Goal: Task Accomplishment & Management: Use online tool/utility

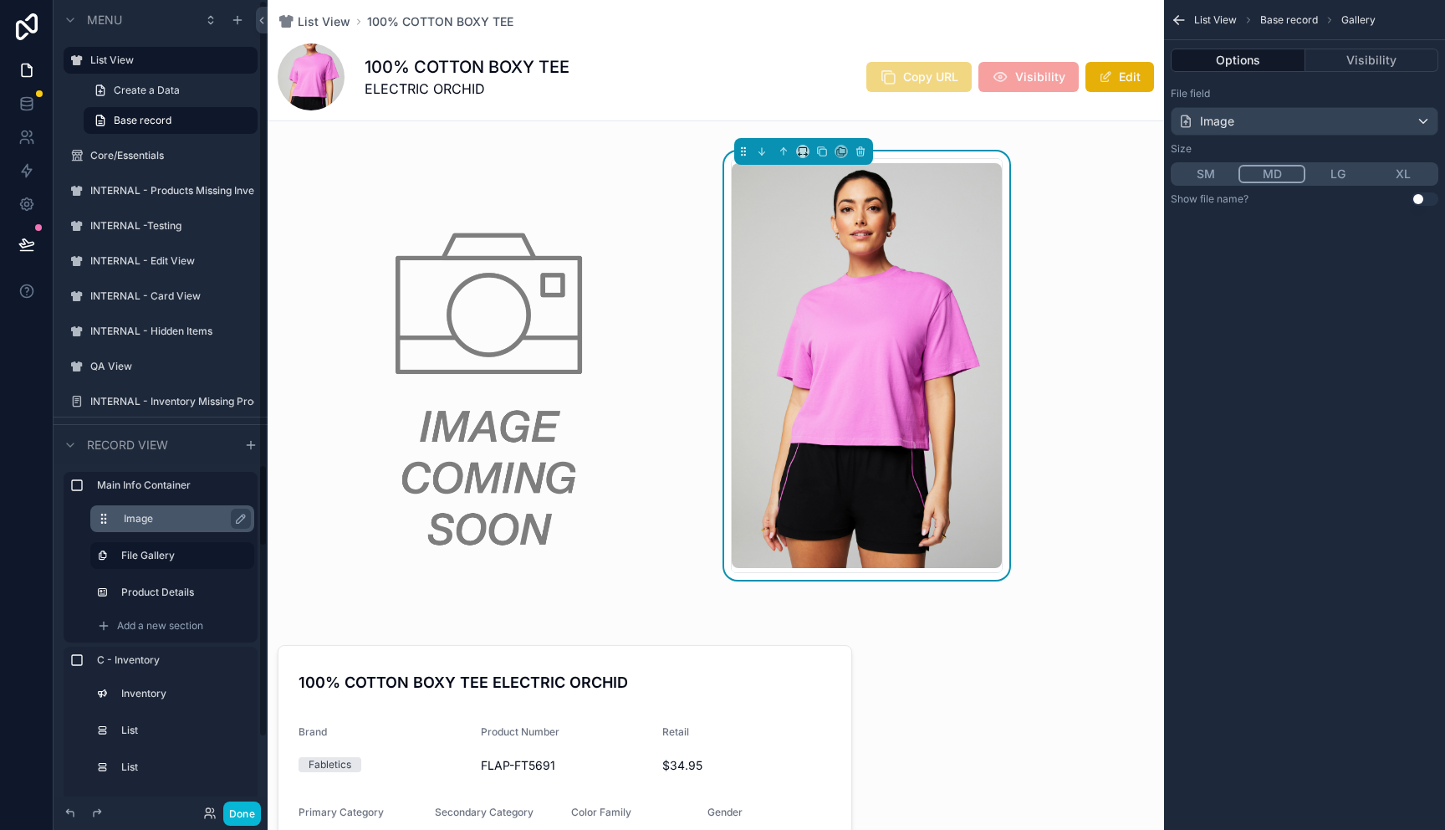
click at [156, 518] on label "Image" at bounding box center [182, 518] width 117 height 13
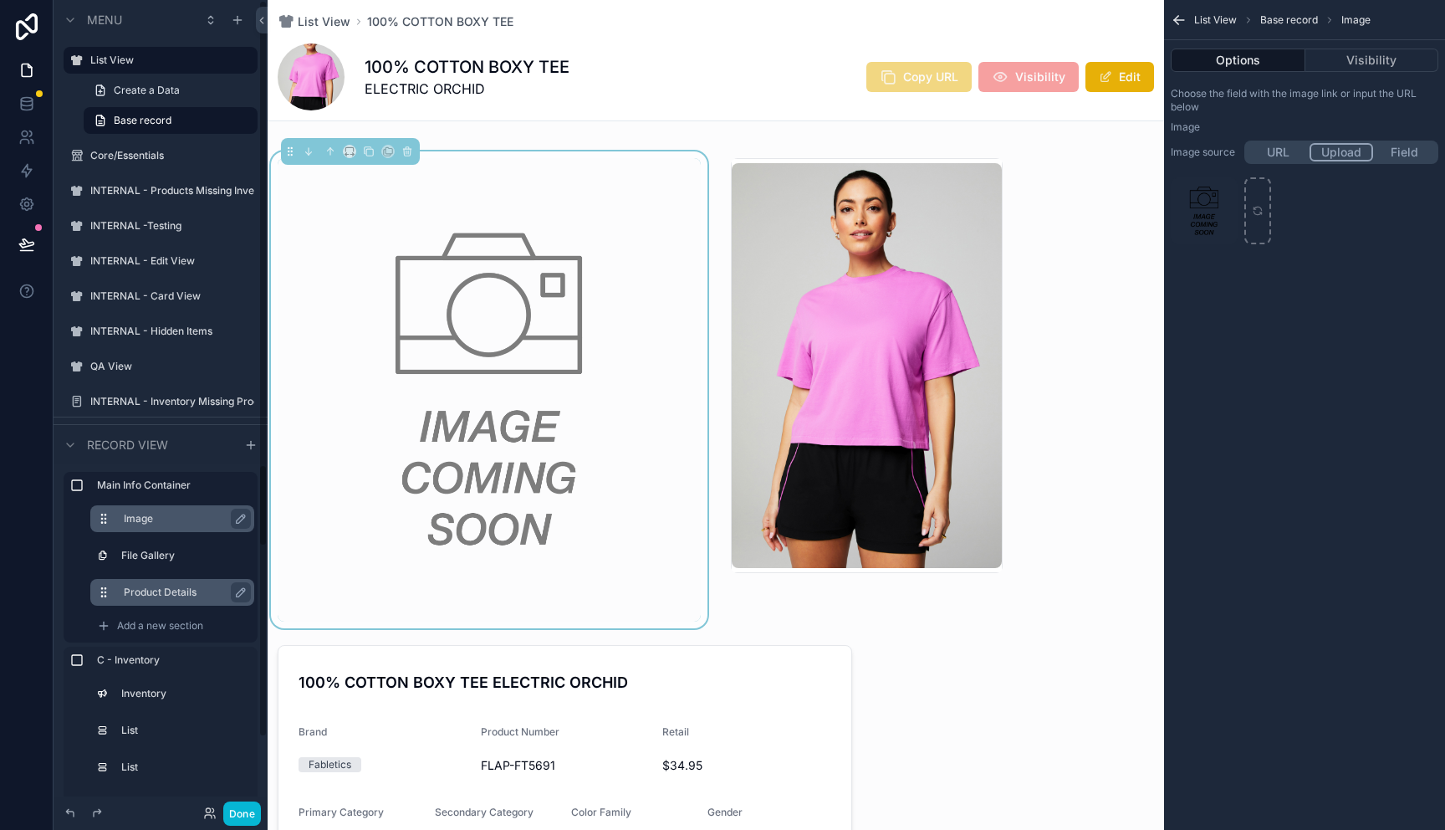
click at [166, 593] on label "Product Details" at bounding box center [182, 592] width 117 height 13
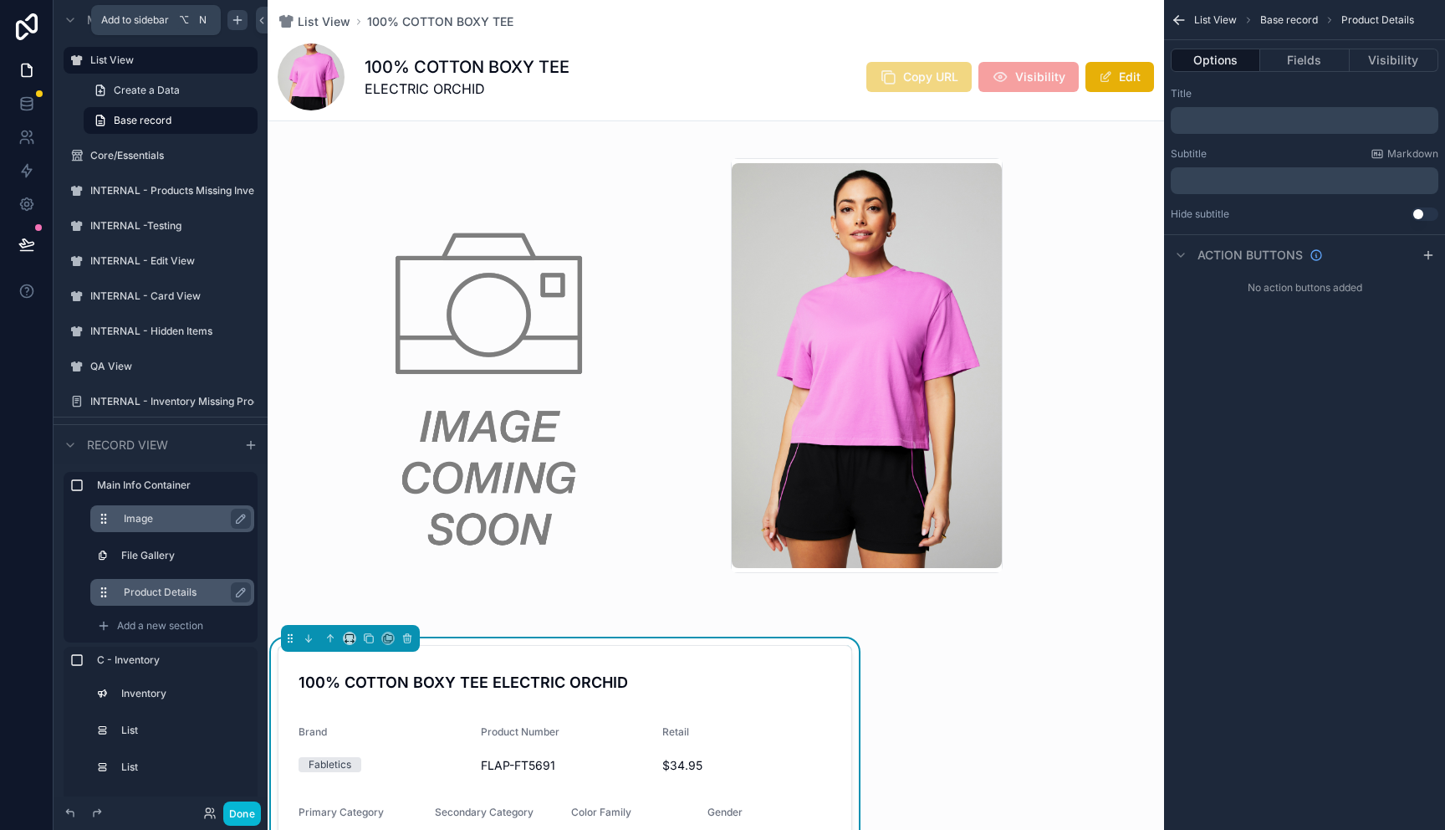
click at [235, 20] on icon "scrollable content" at bounding box center [237, 20] width 8 height 0
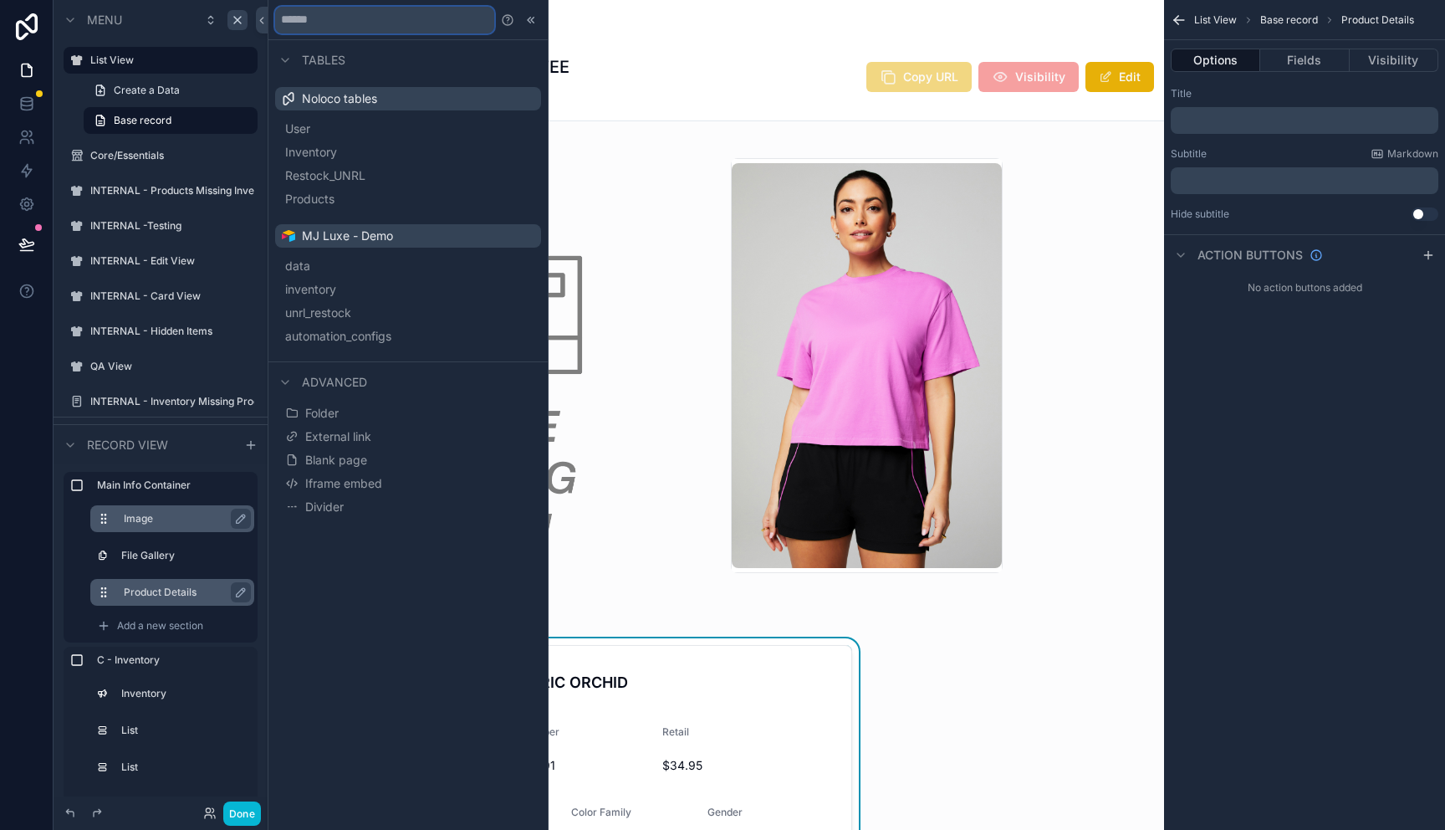
click at [396, 24] on input "text" at bounding box center [384, 20] width 219 height 27
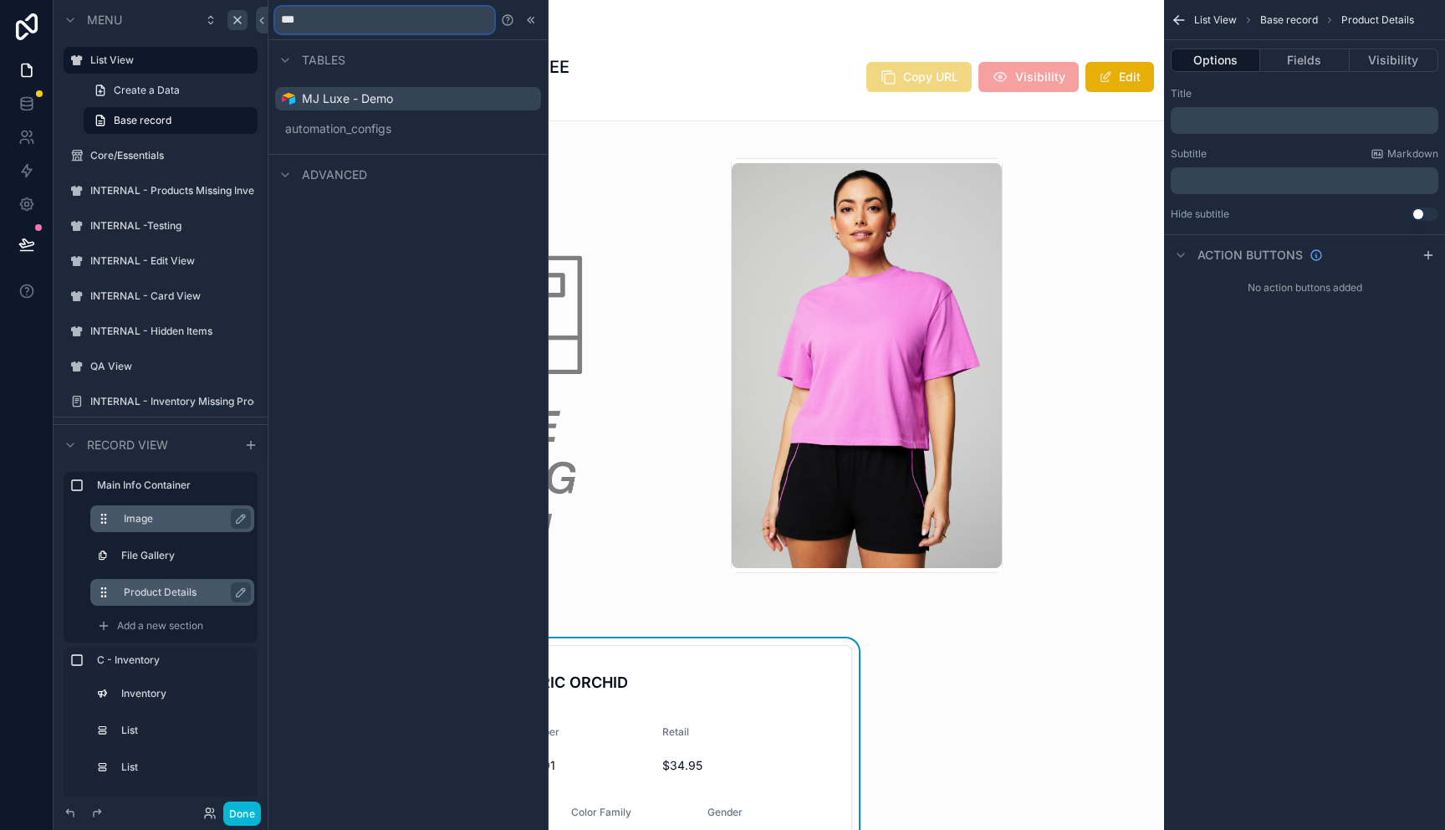
type input "****"
drag, startPoint x: 433, startPoint y: 25, endPoint x: 274, endPoint y: 23, distance: 159.8
click at [274, 23] on div "****" at bounding box center [408, 20] width 279 height 40
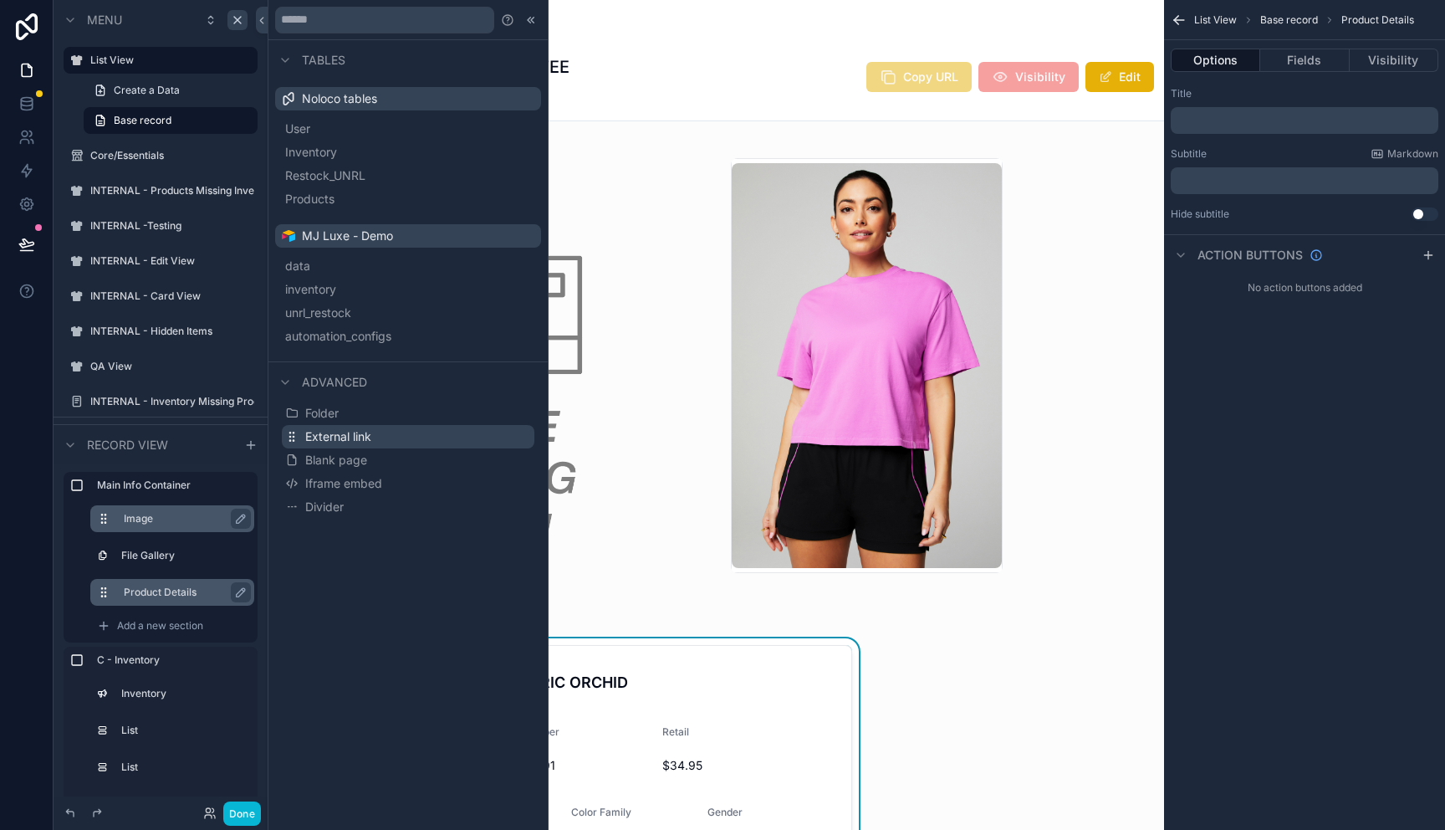
click at [346, 433] on span "External link" at bounding box center [338, 436] width 66 height 17
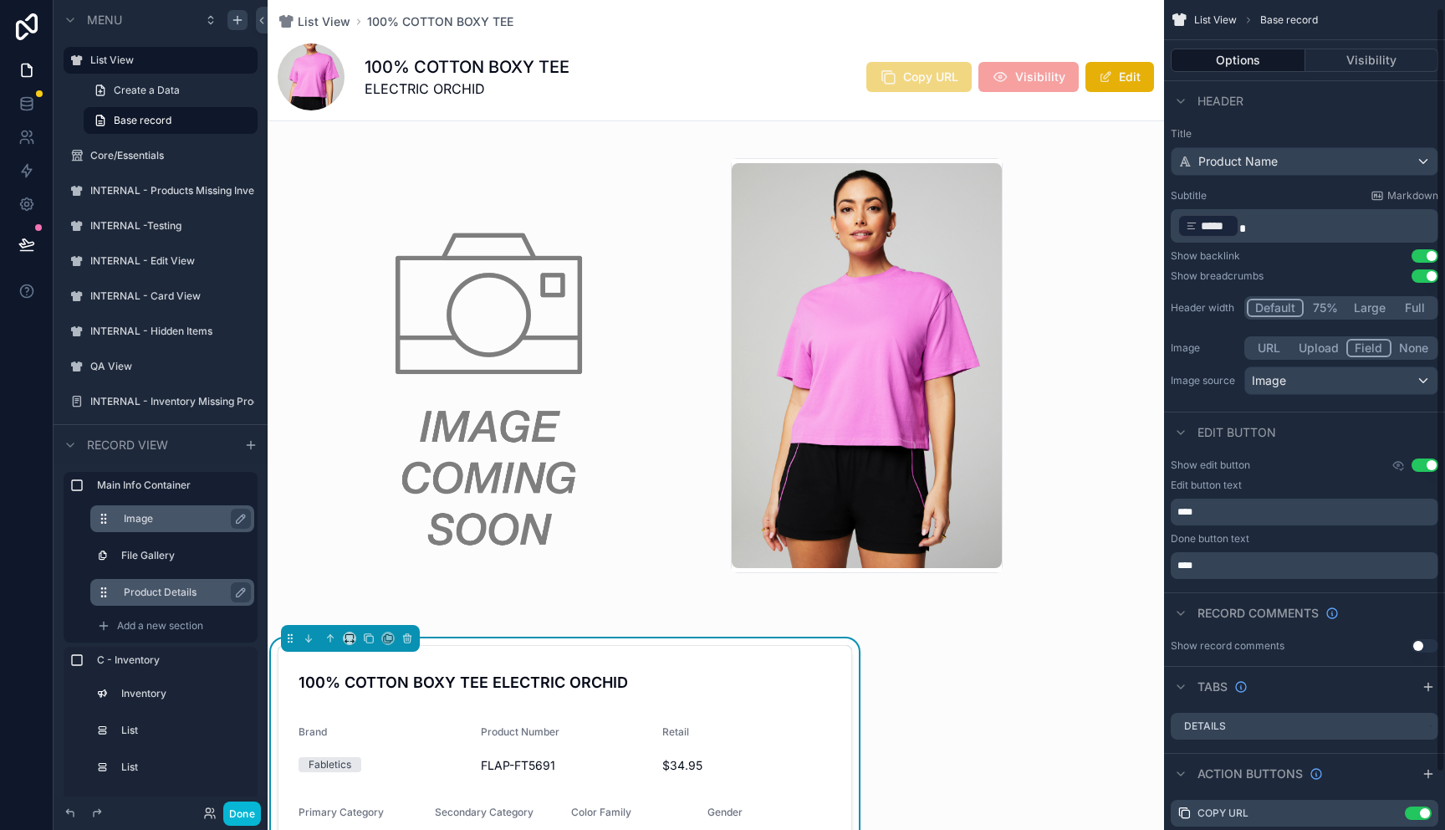
scroll to position [70, 0]
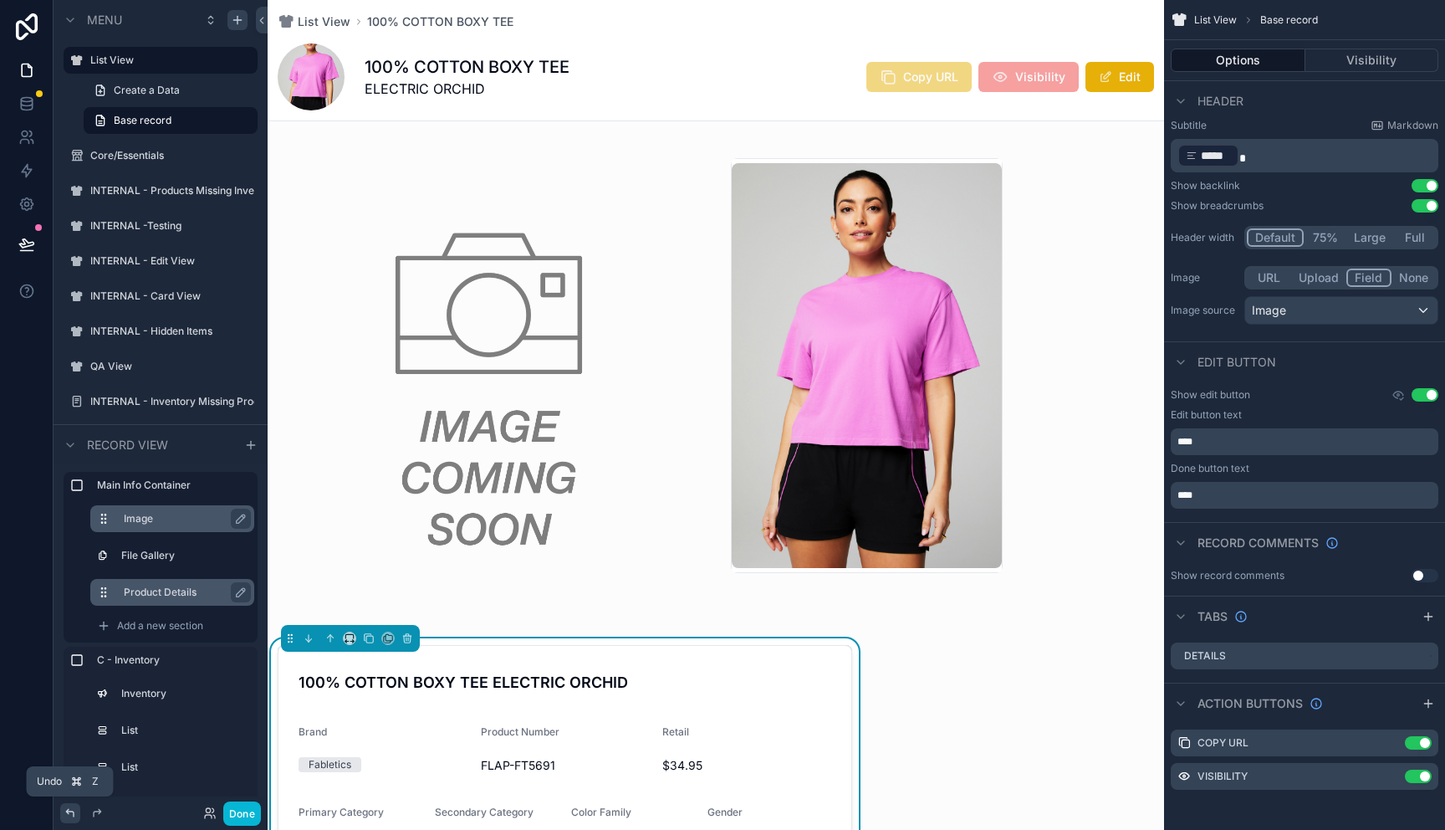
click at [65, 816] on icon at bounding box center [70, 812] width 13 height 13
click at [69, 811] on icon at bounding box center [70, 813] width 8 height 8
click at [236, 19] on icon "scrollable content" at bounding box center [237, 19] width 13 height 13
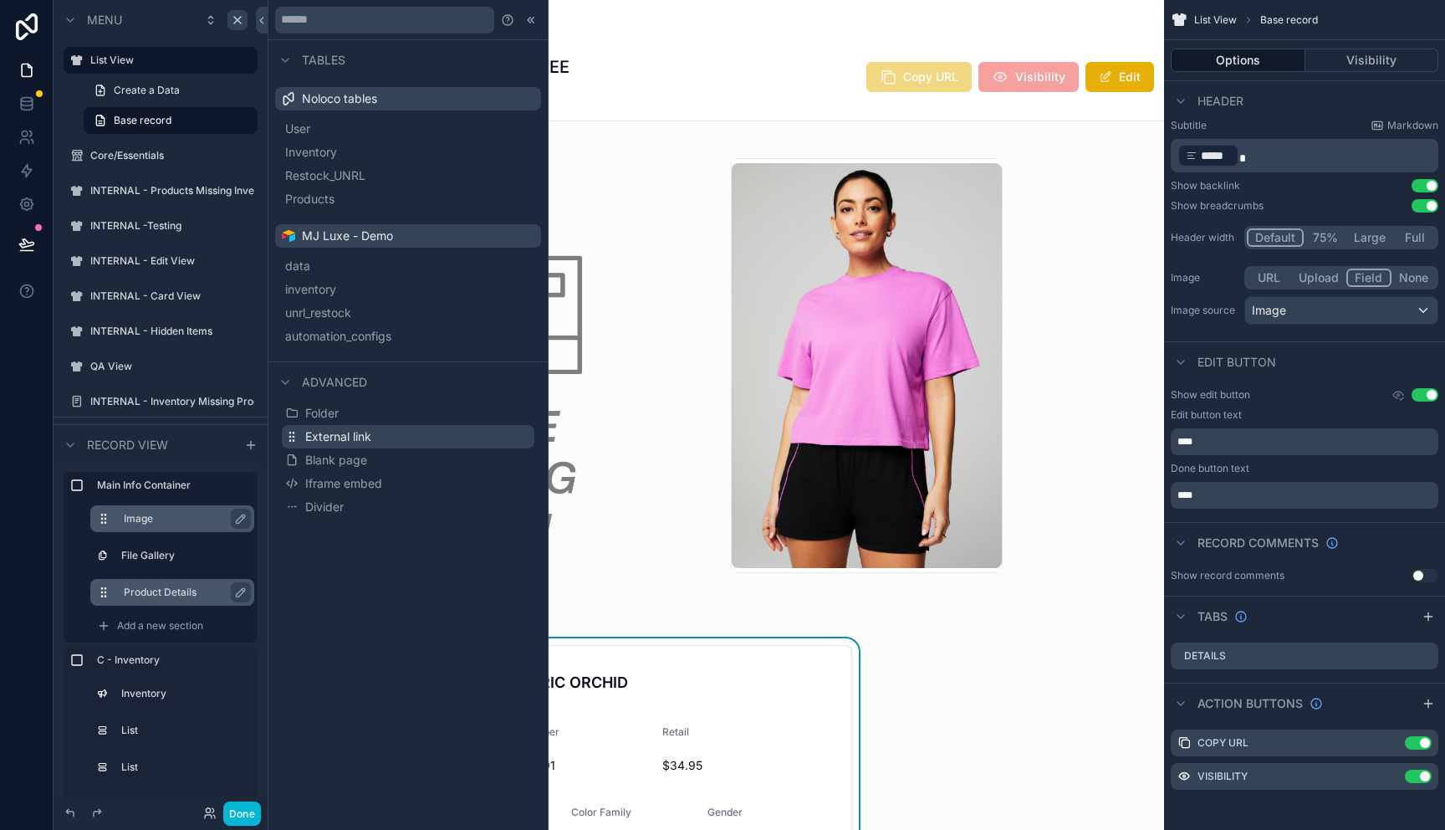
click at [368, 439] on span "External link" at bounding box center [338, 436] width 66 height 17
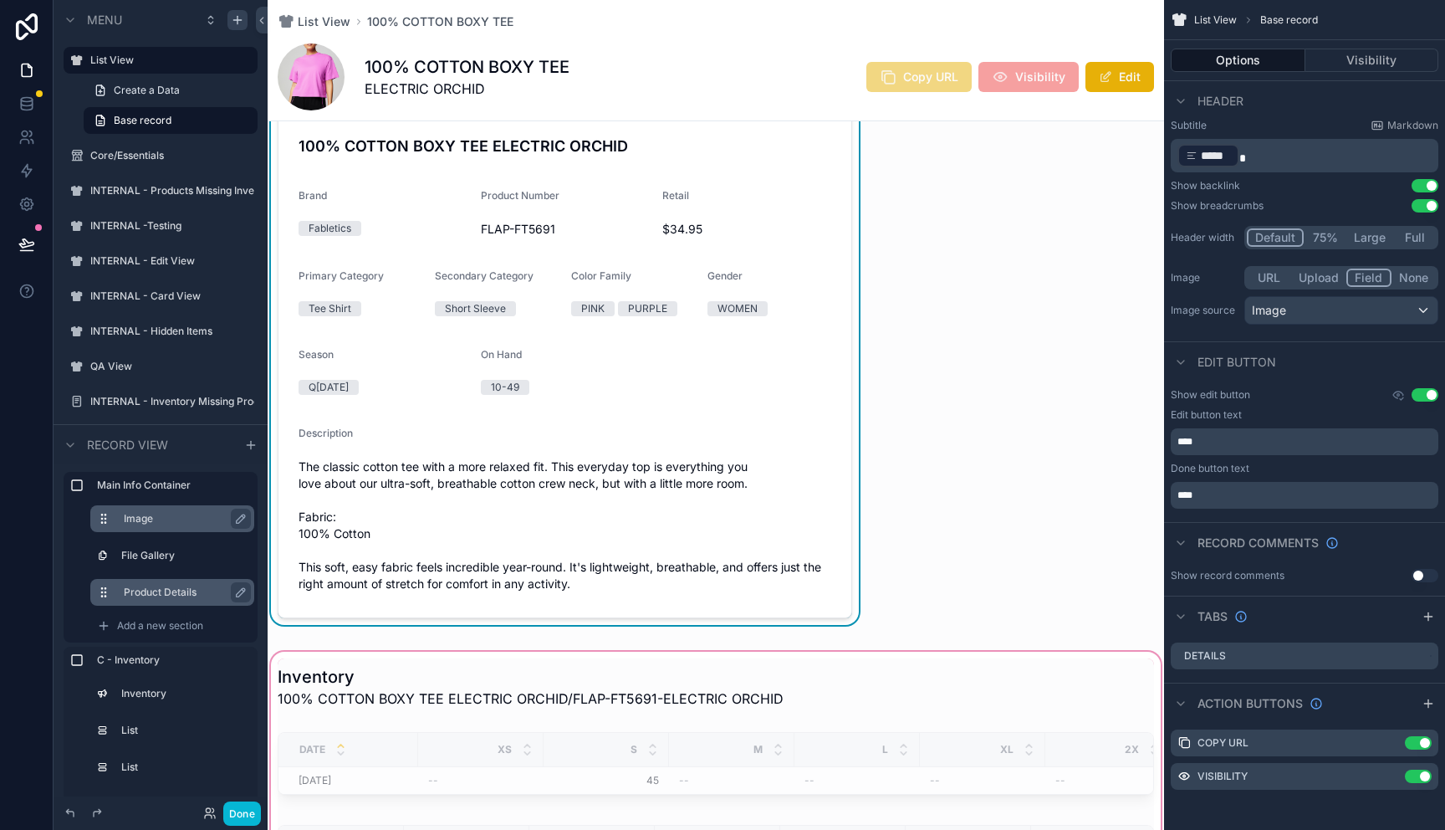
scroll to position [863, 0]
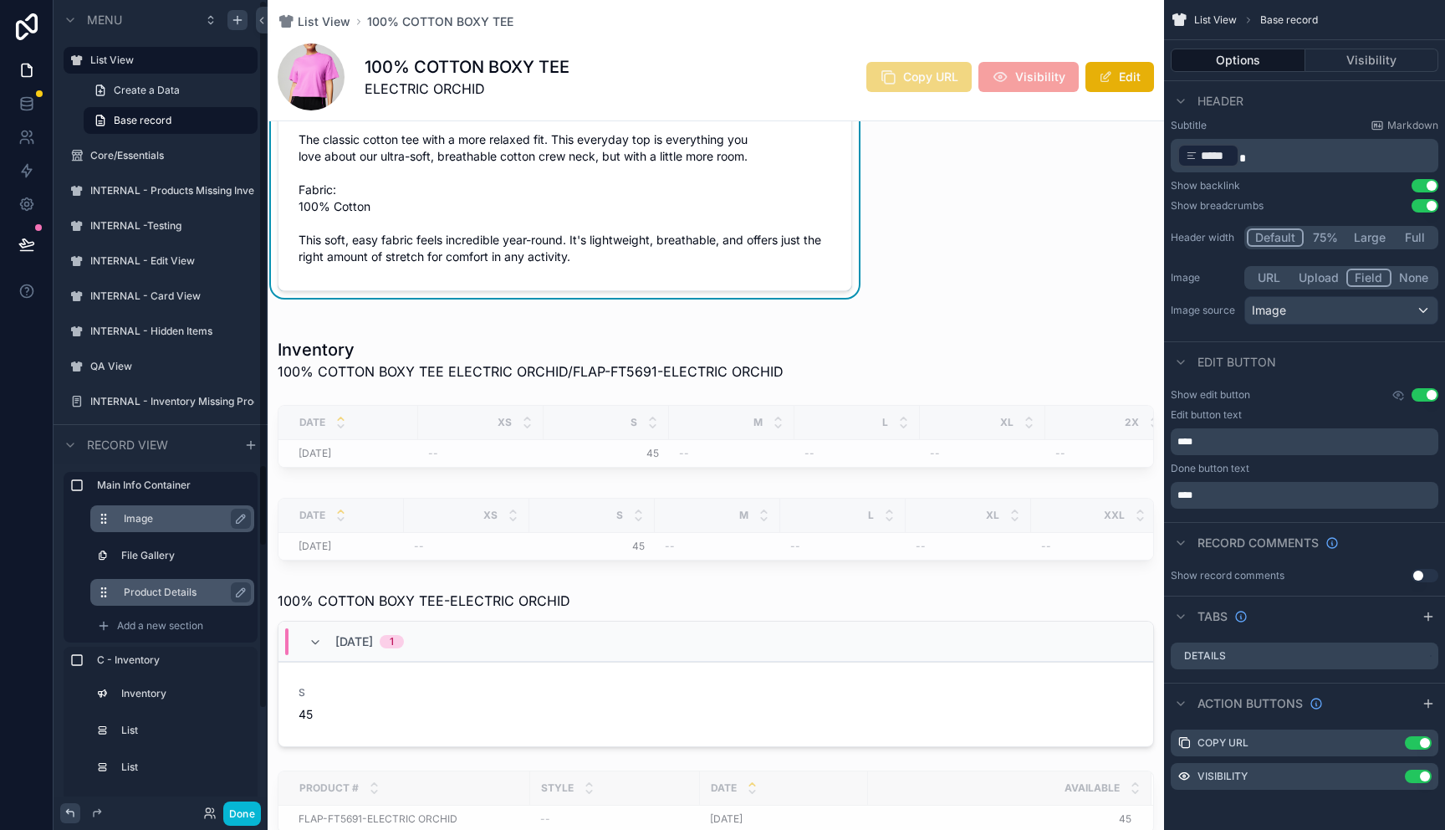
click at [65, 816] on icon at bounding box center [70, 812] width 13 height 13
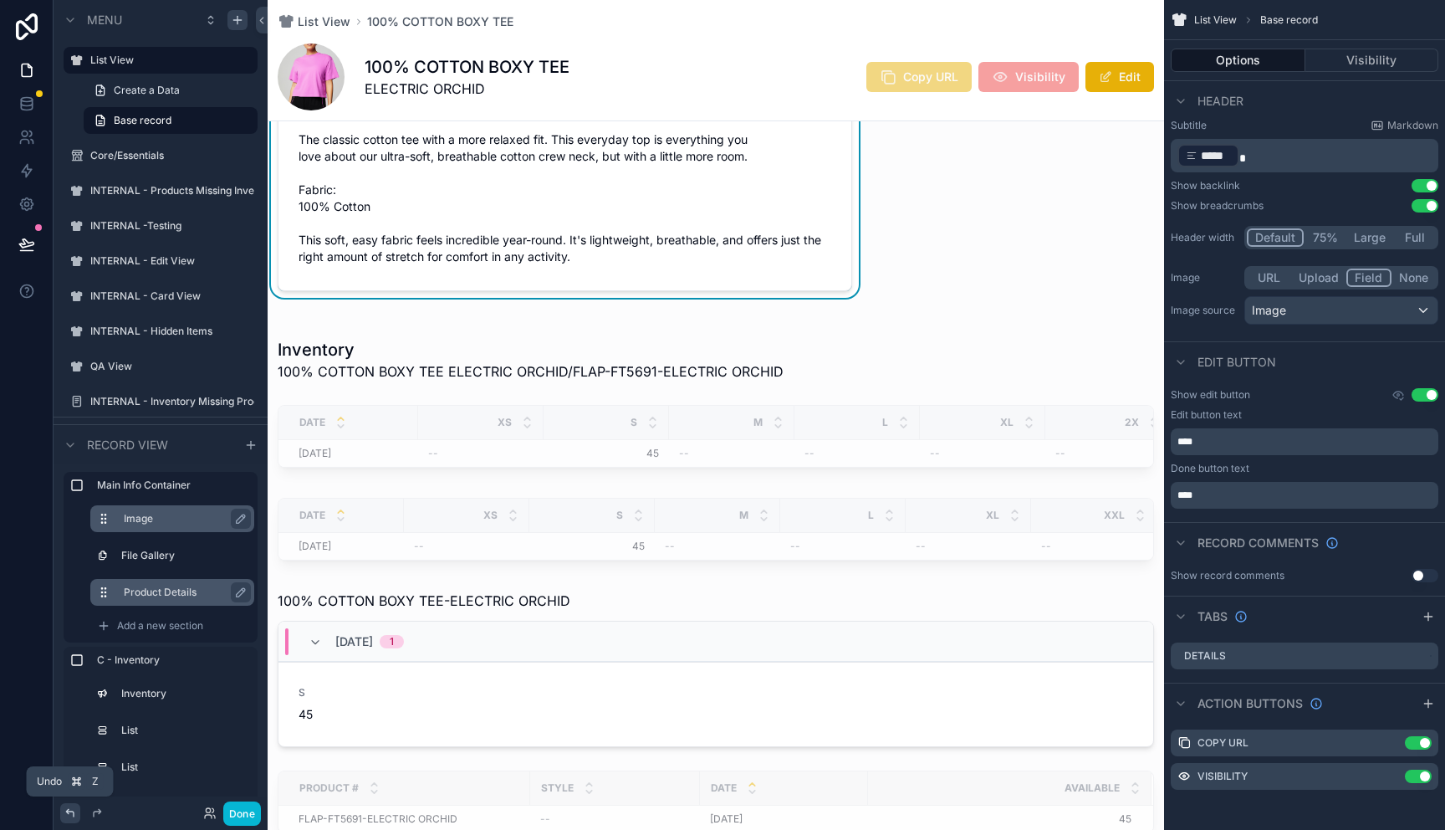
click at [65, 816] on icon at bounding box center [70, 812] width 13 height 13
click at [65, 813] on icon at bounding box center [70, 812] width 13 height 13
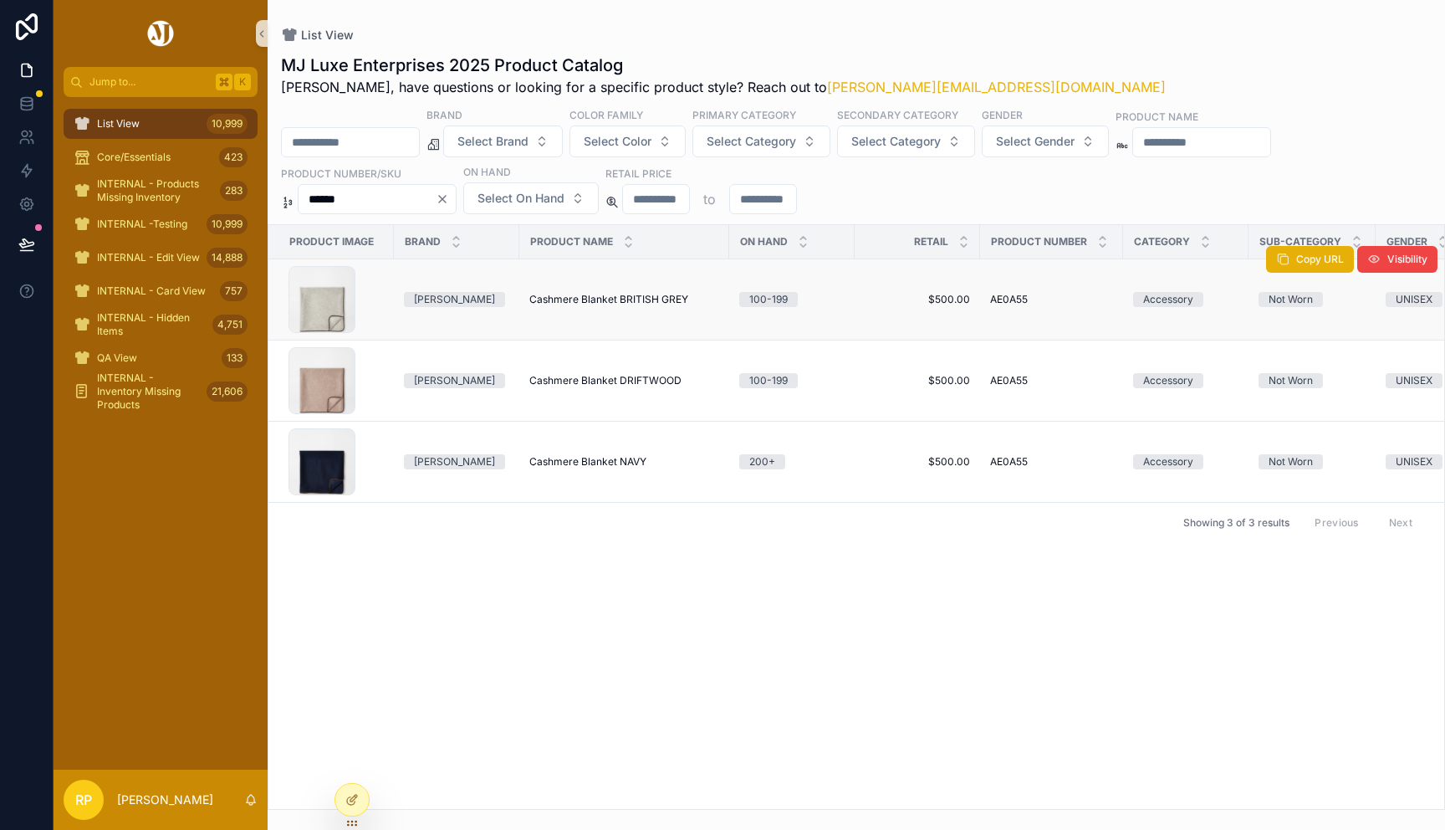
click at [529, 290] on td "Cashmere Blanket BRITISH GREY Cashmere Blanket BRITISH GREY" at bounding box center [624, 299] width 210 height 81
click at [548, 301] on span "Cashmere Blanket BRITISH GREY" at bounding box center [609, 299] width 159 height 13
click at [540, 293] on span "Cashmere Blanket BRITISH GREY" at bounding box center [609, 299] width 159 height 13
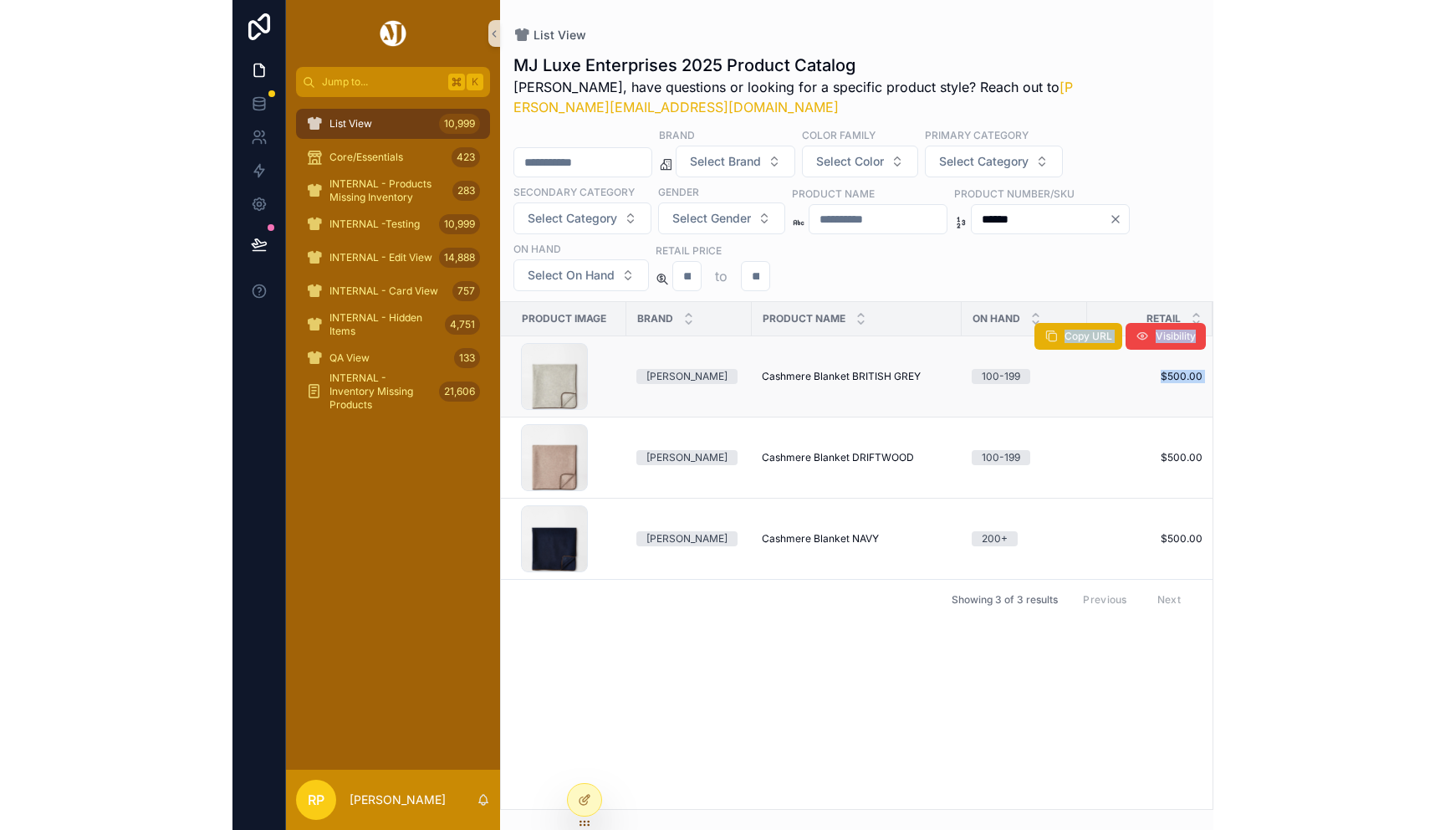
scroll to position [0, 1]
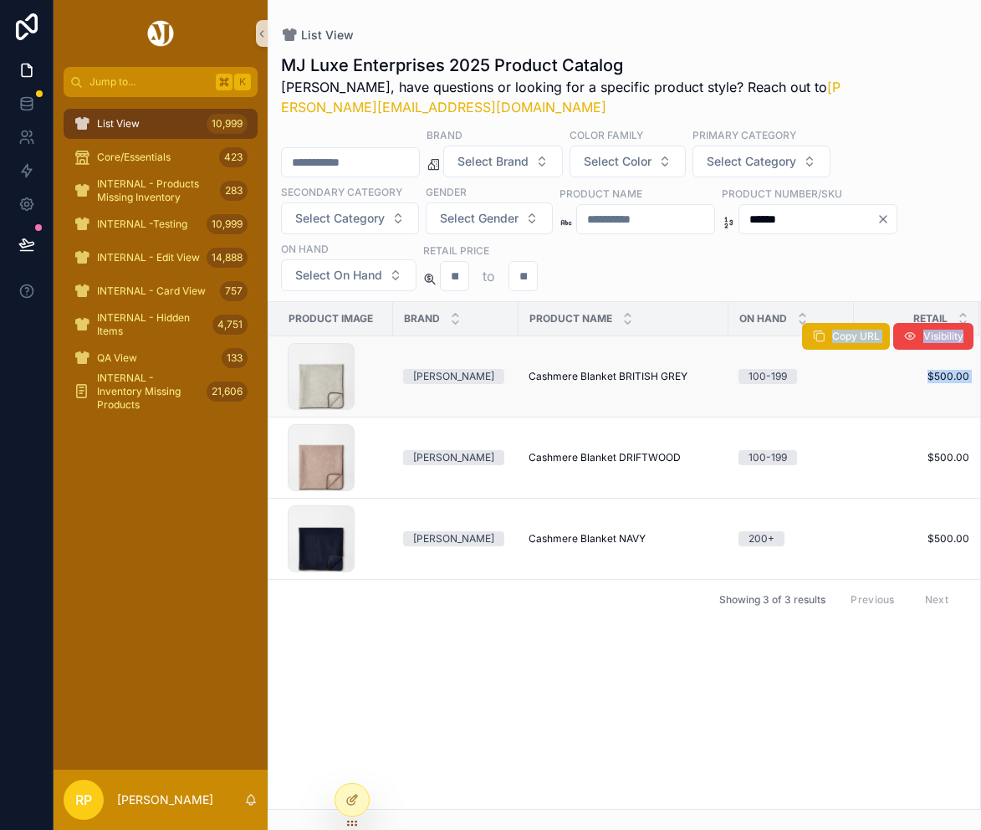
drag, startPoint x: 979, startPoint y: 356, endPoint x: 964, endPoint y: 356, distance: 14.2
click at [964, 356] on tr "AE0A55_BRI .jpg Peter Millar Cashmere Blanket BRITISH GREY Cashmere Blanket BRI…" at bounding box center [957, 376] width 1378 height 81
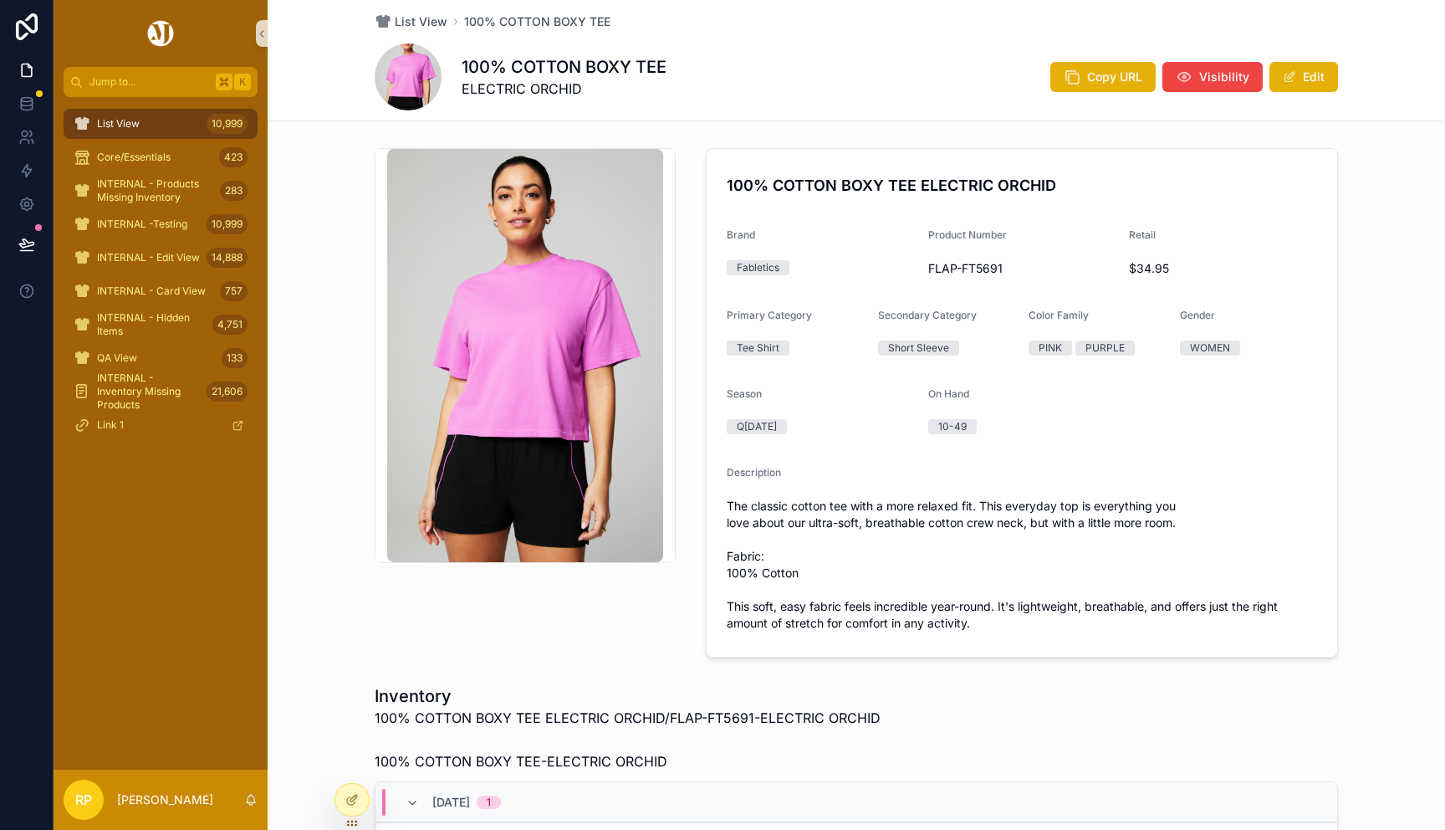
click at [454, 248] on img "scrollable content" at bounding box center [524, 355] width 275 height 413
click at [822, 319] on div "Primary Category" at bounding box center [796, 319] width 138 height 20
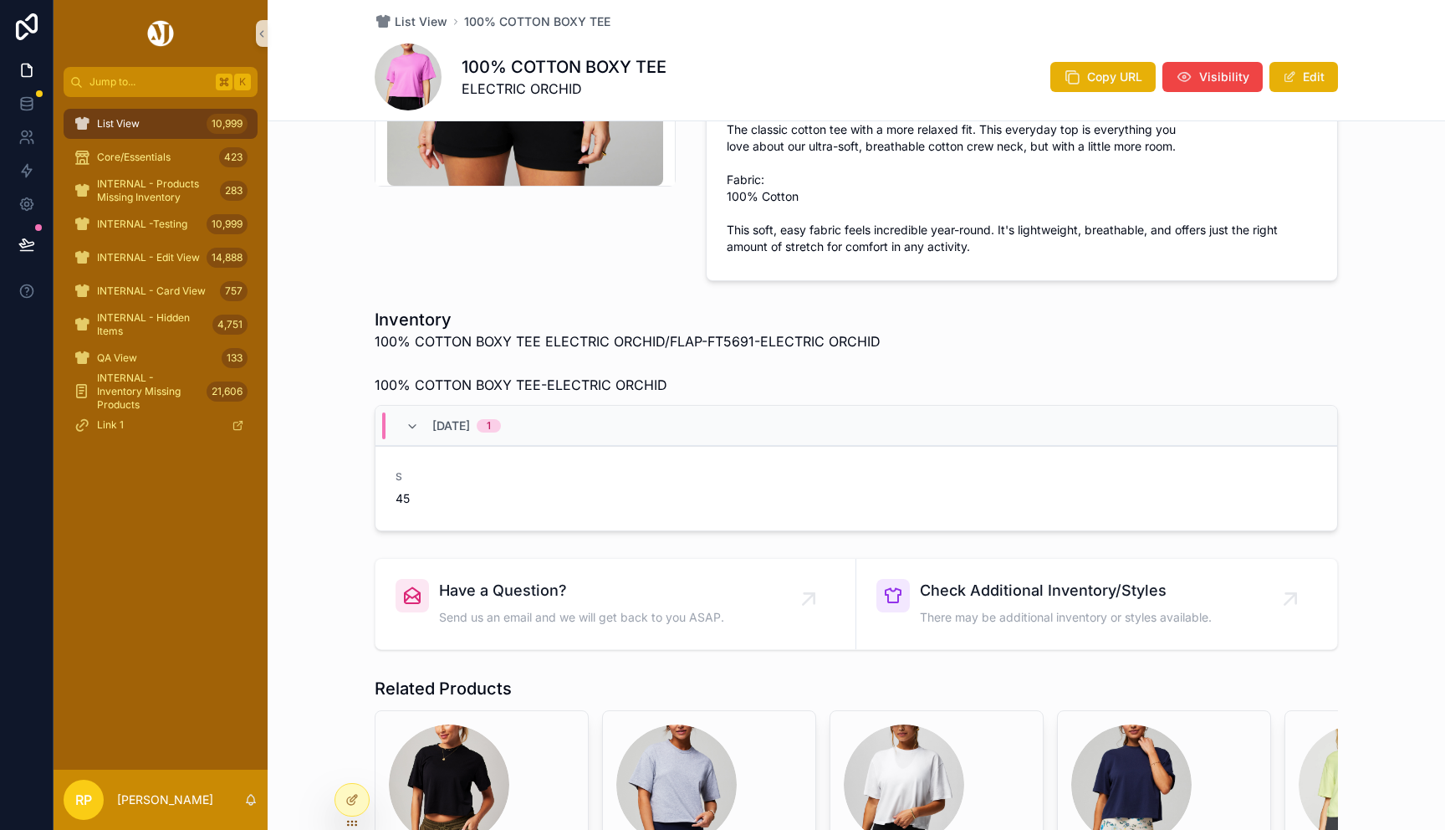
scroll to position [377, 0]
click at [612, 377] on span "100% COTTON BOXY TEE-ELECTRIC ORCHID" at bounding box center [521, 384] width 293 height 20
click at [611, 339] on span "100% COTTON BOXY TEE ELECTRIC ORCHID/FLAP-FT5691-ELECTRIC ORCHID" at bounding box center [628, 340] width 506 height 20
click at [410, 489] on span "45" at bounding box center [504, 497] width 216 height 17
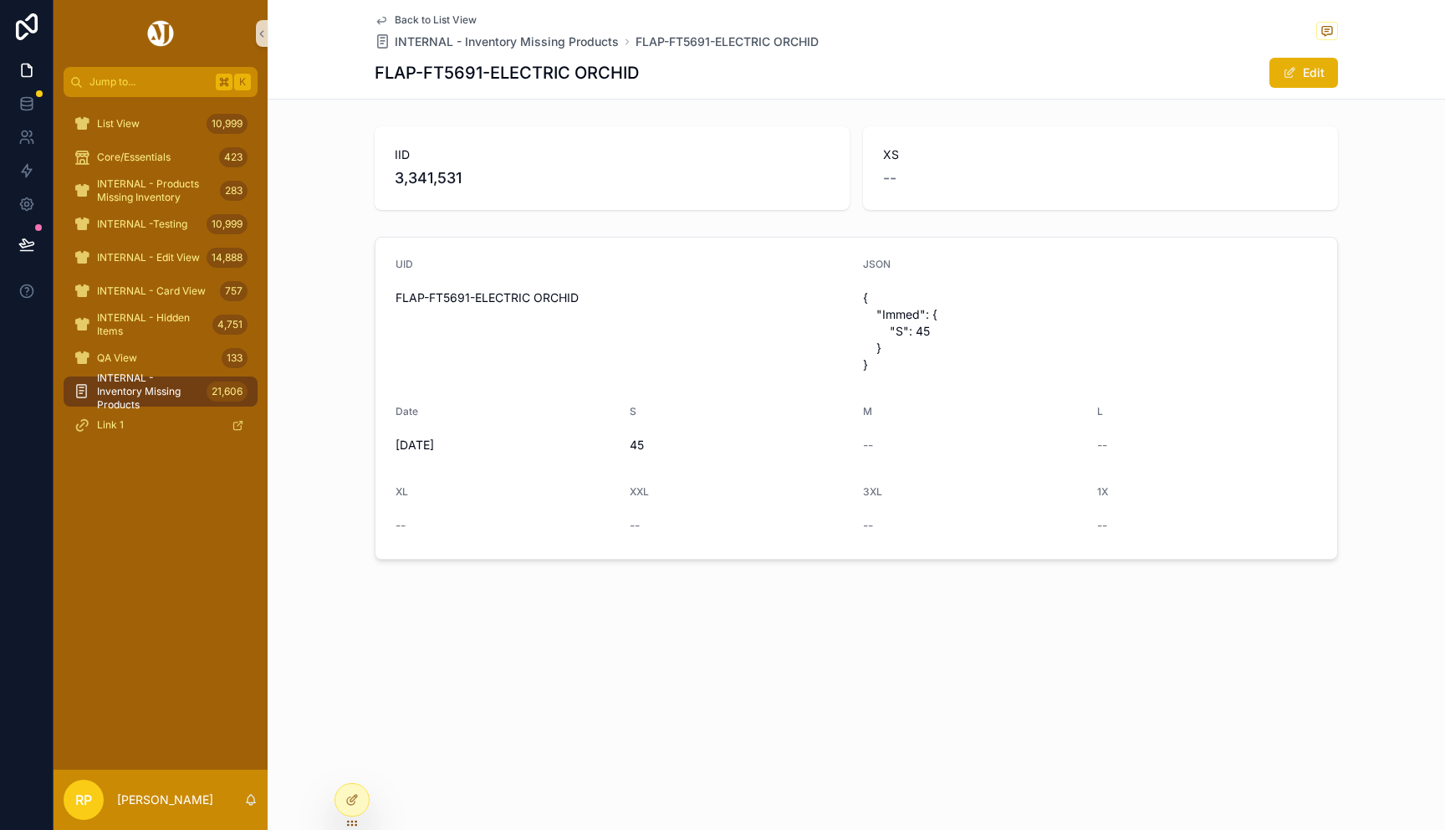
click at [451, 20] on span "Back to List View" at bounding box center [436, 19] width 82 height 13
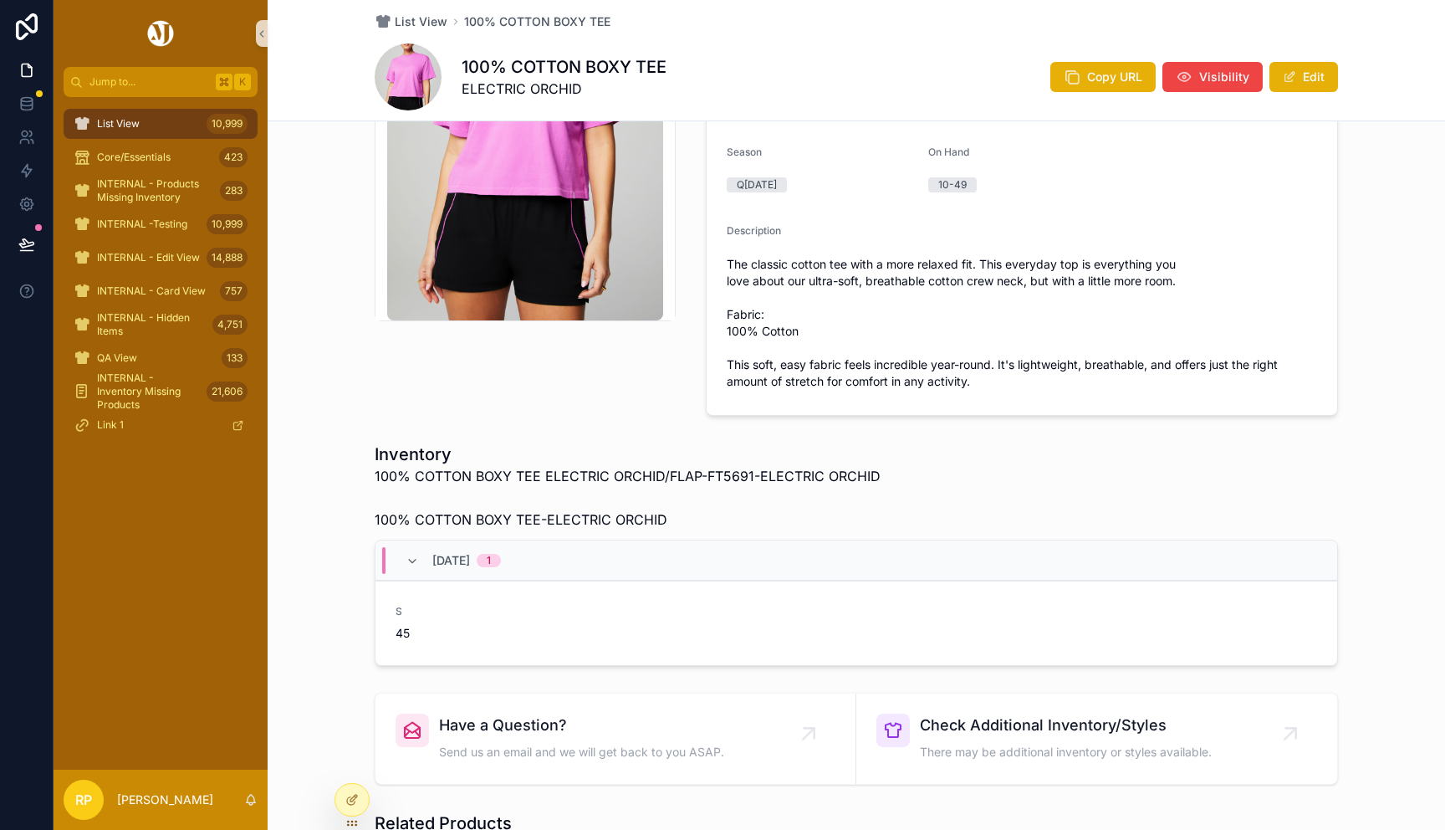
scroll to position [366, 0]
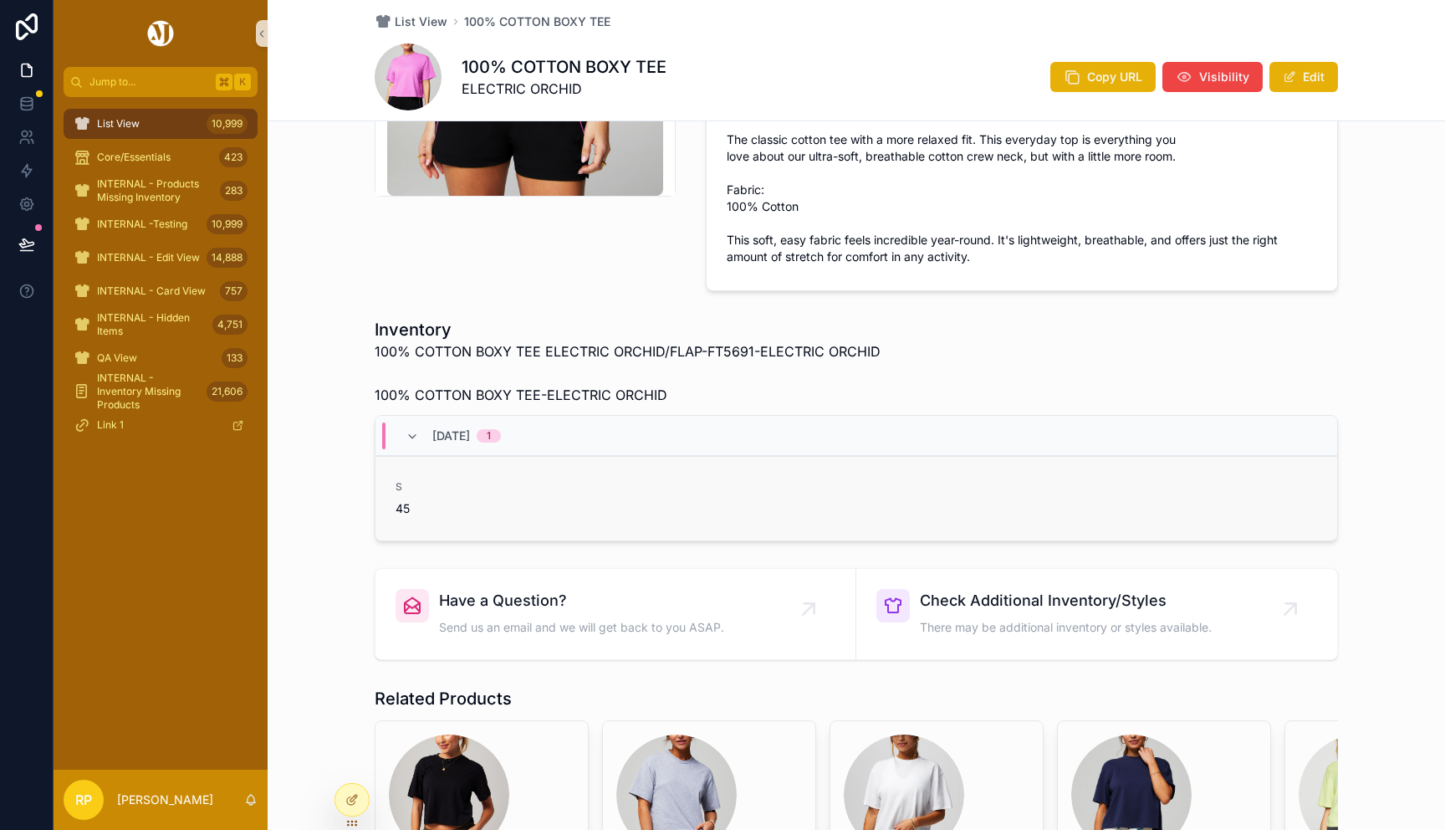
click at [457, 538] on link "S 45" at bounding box center [857, 498] width 962 height 84
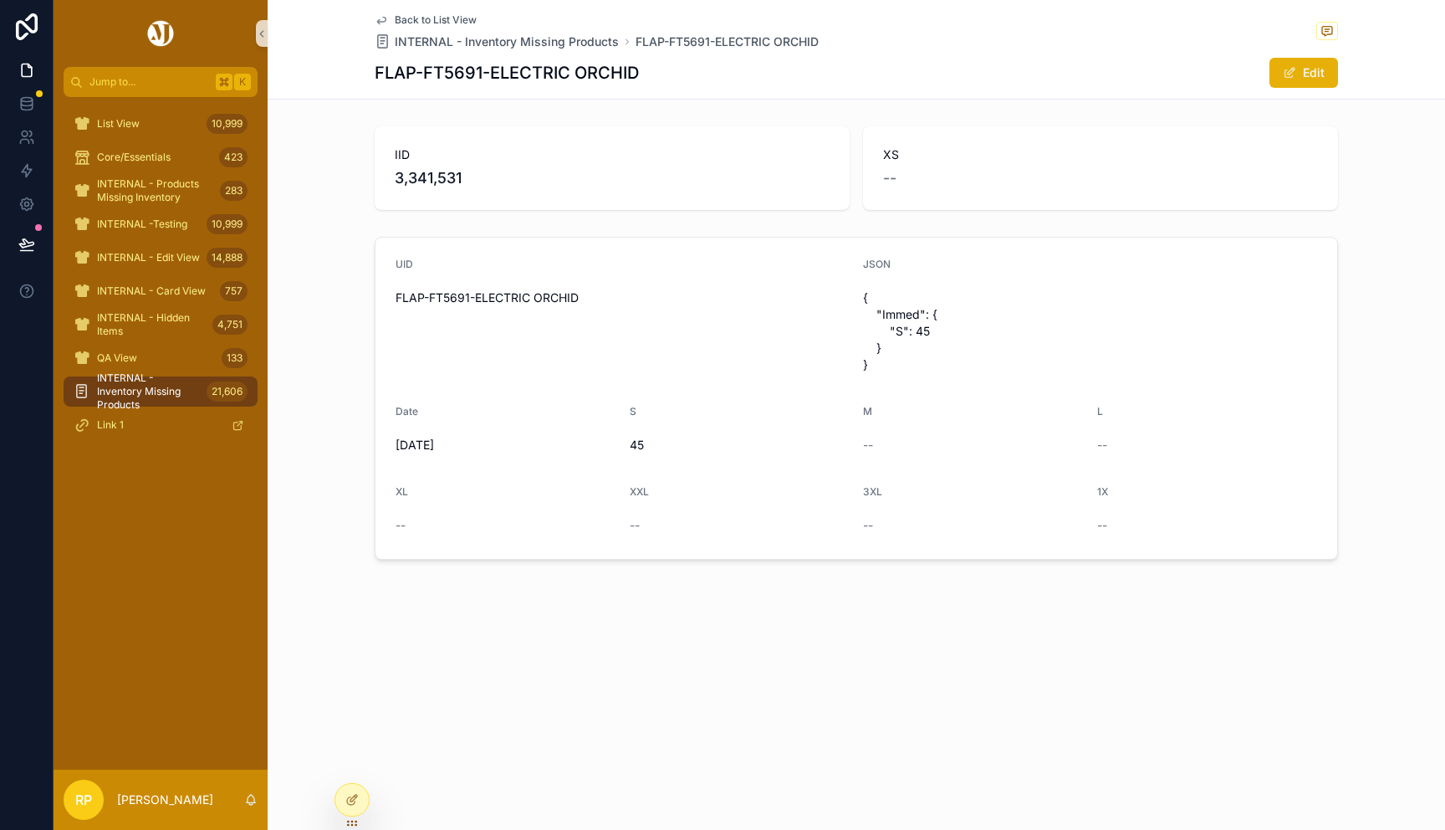
click at [453, 15] on span "Back to List View" at bounding box center [436, 19] width 82 height 13
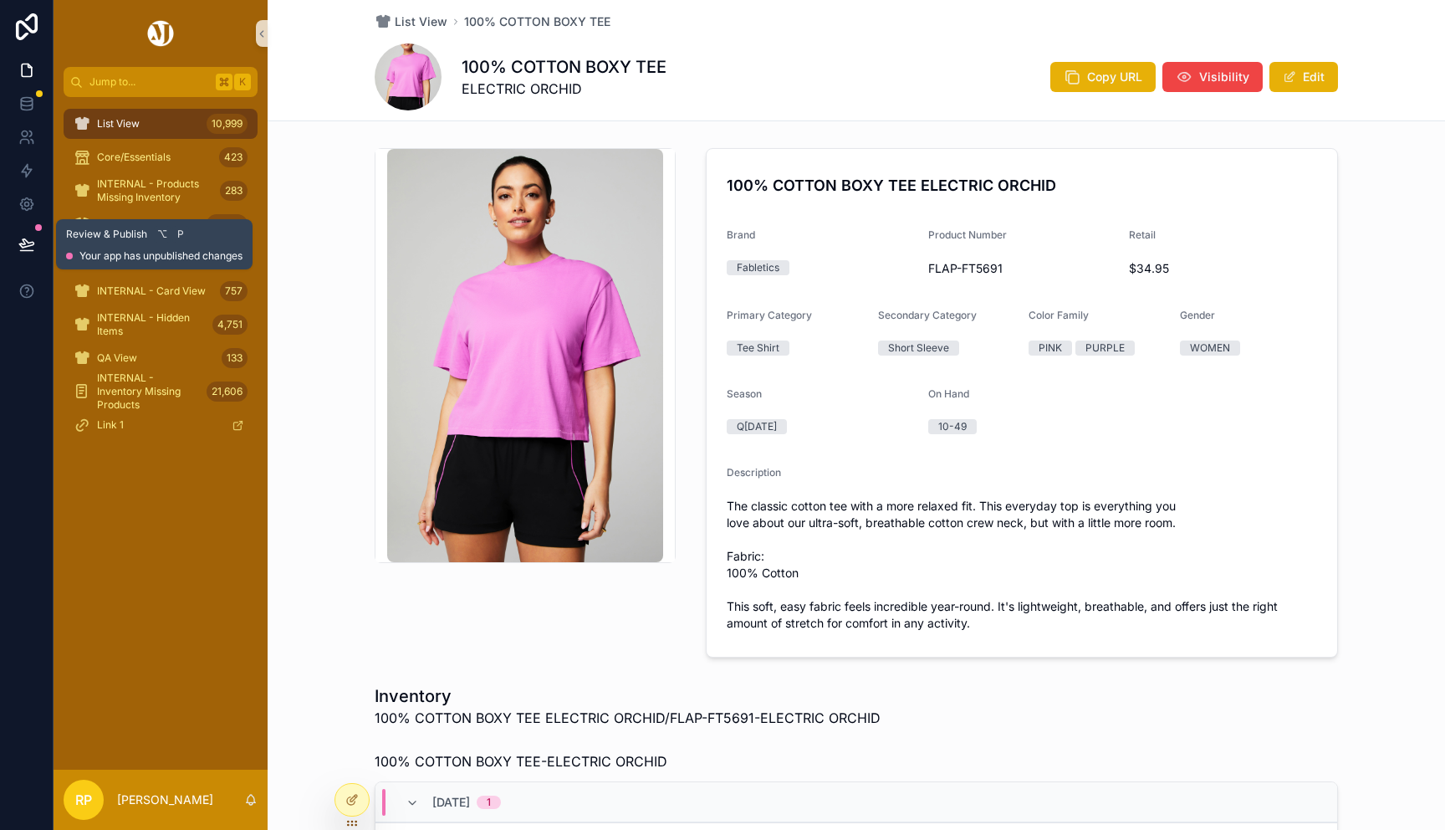
click at [29, 246] on icon at bounding box center [26, 244] width 17 height 17
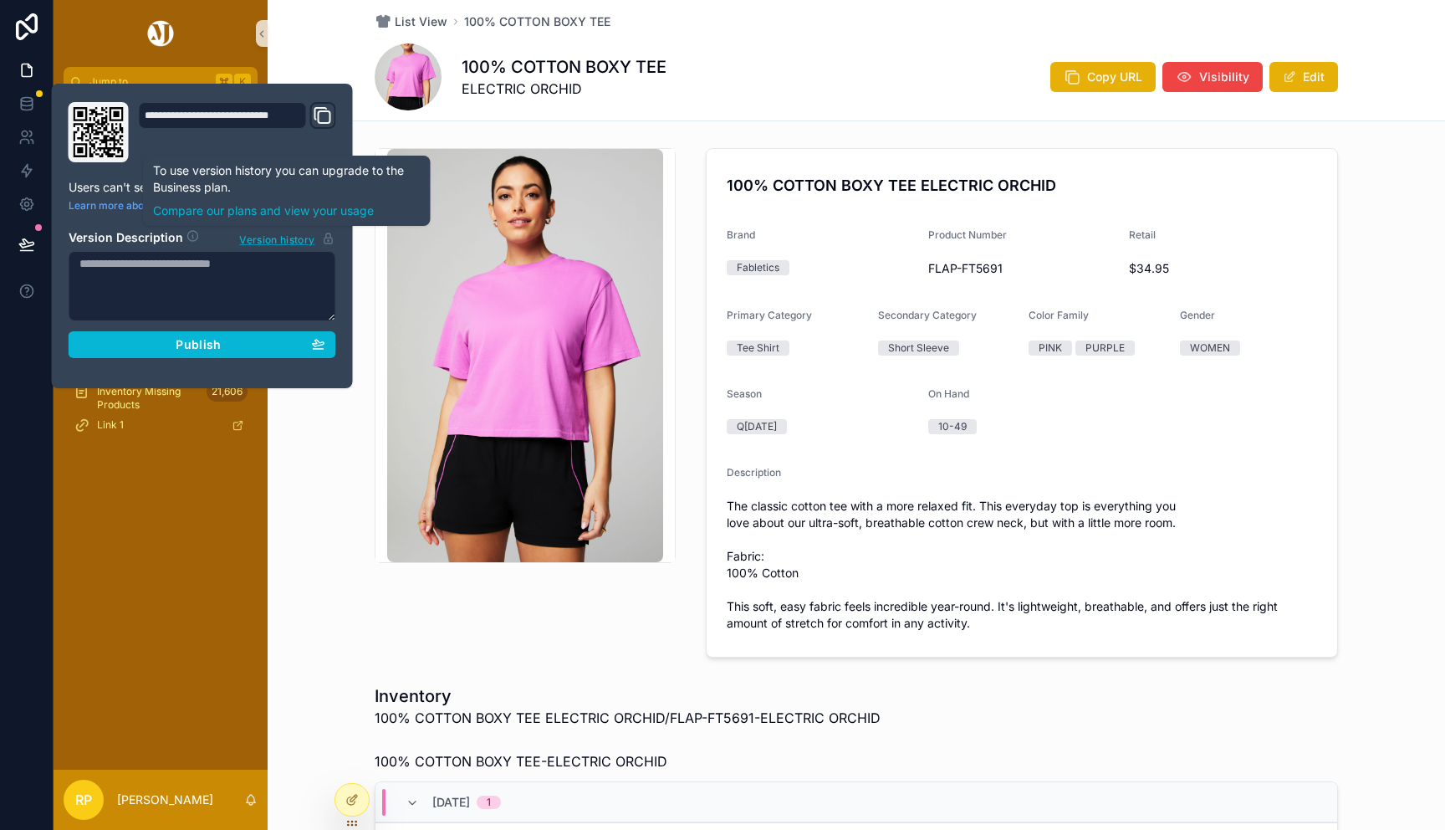
click at [275, 238] on span "Version history" at bounding box center [276, 238] width 75 height 17
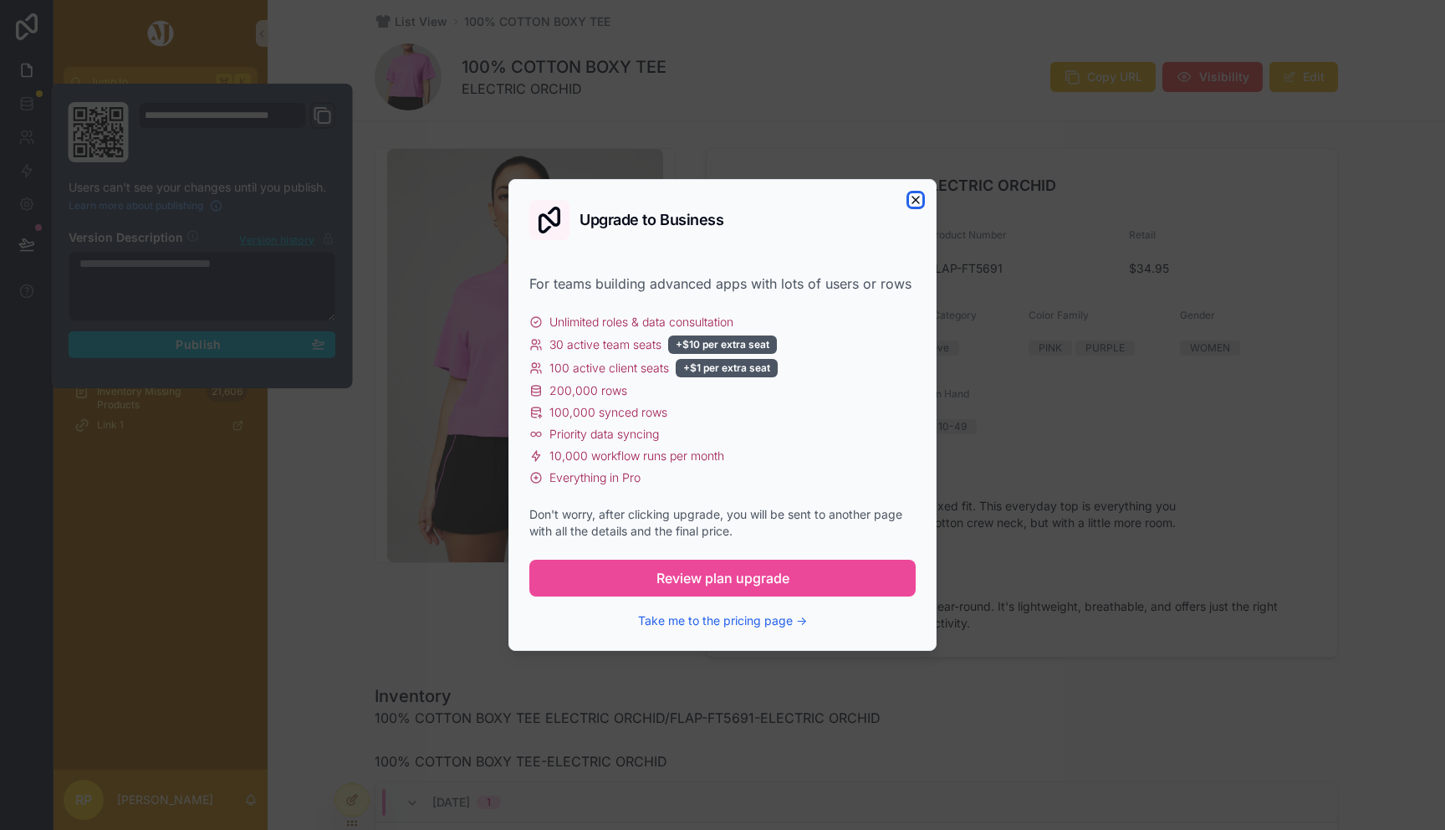
click at [911, 199] on icon "button" at bounding box center [915, 199] width 13 height 13
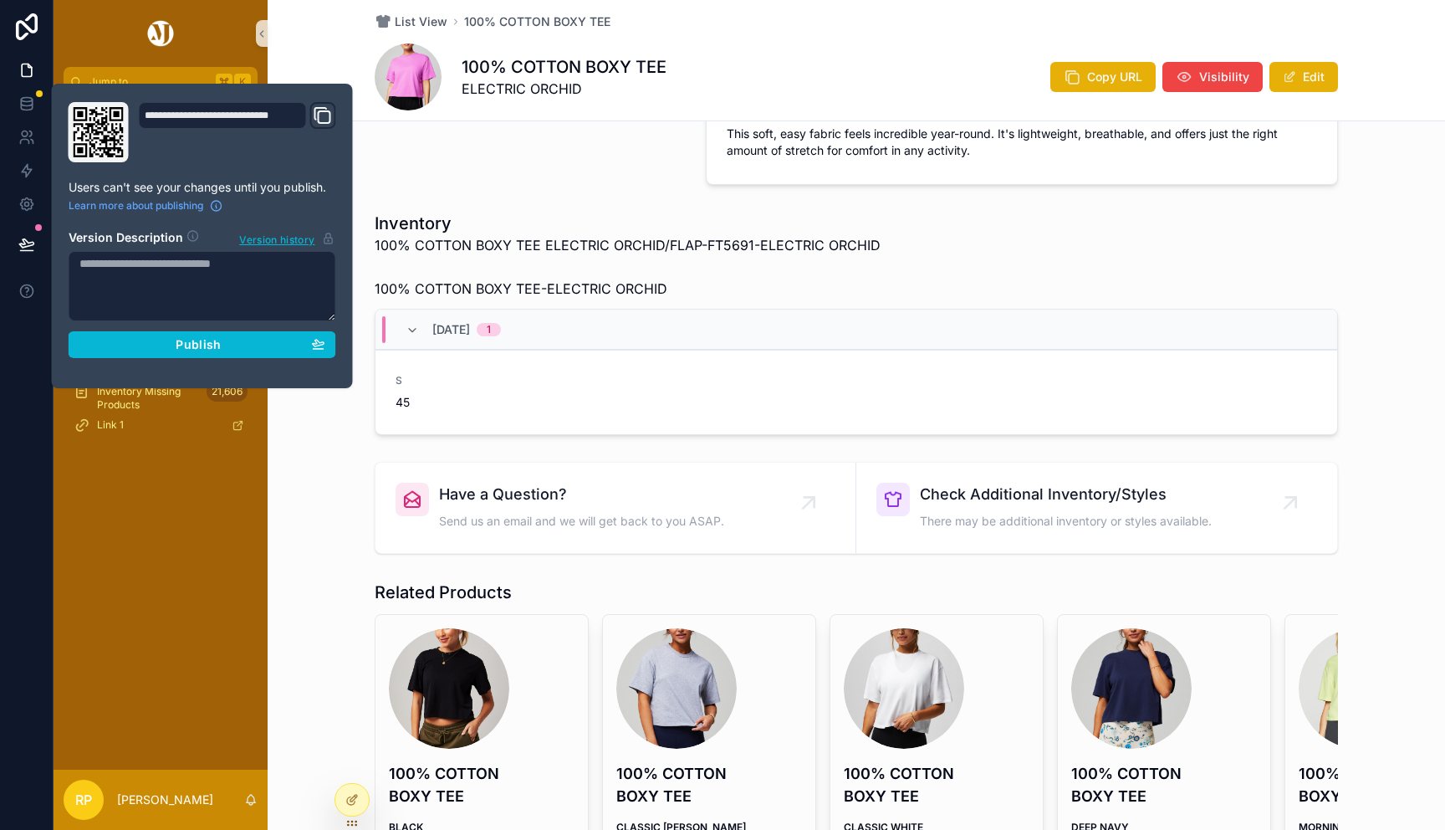
scroll to position [477, 0]
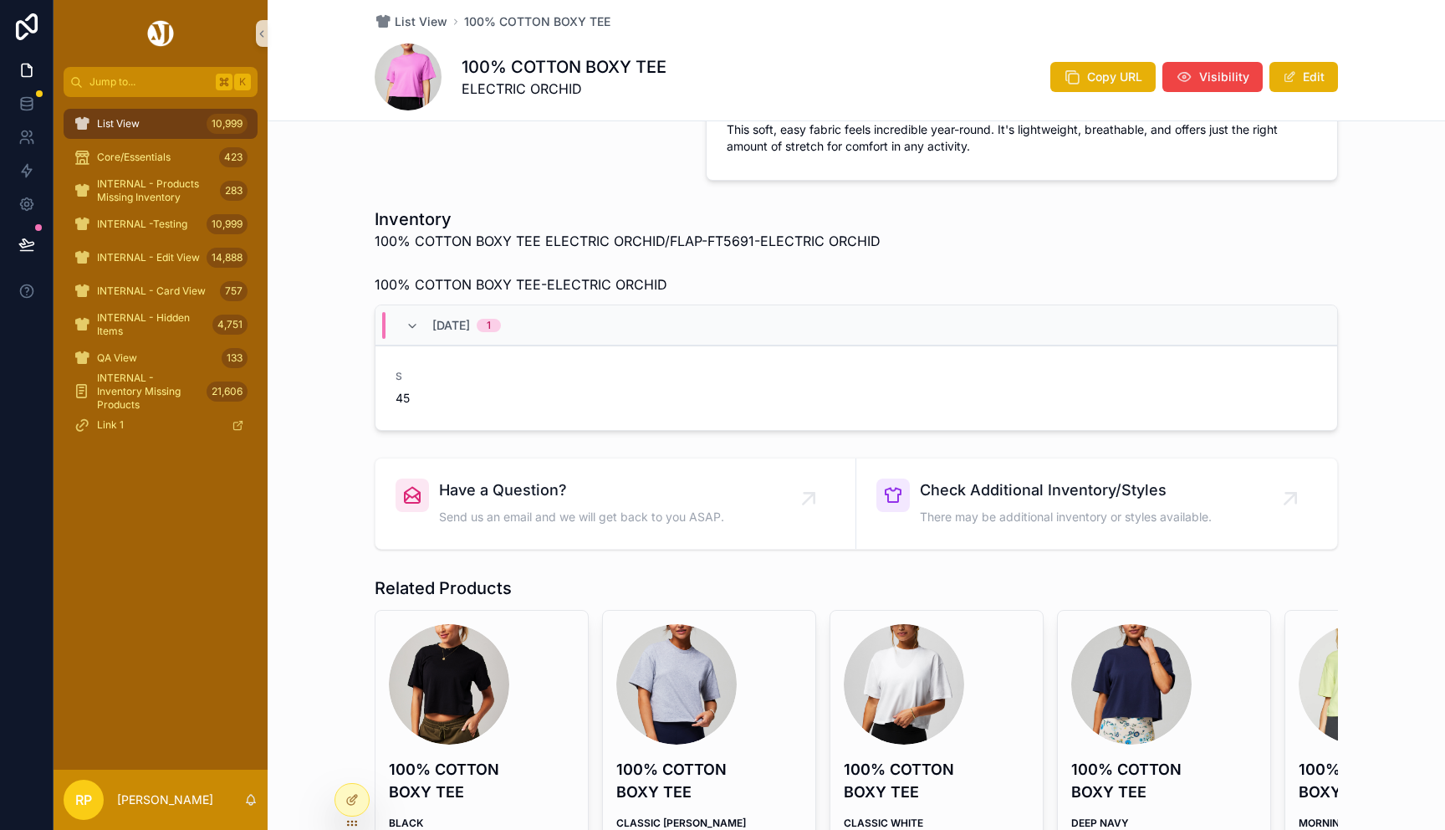
click at [317, 486] on div "Have a Question? Send us an email and we will get back to you ASAP. Check Addit…" at bounding box center [857, 503] width 1178 height 105
click at [1311, 86] on button "Edit" at bounding box center [1304, 77] width 69 height 30
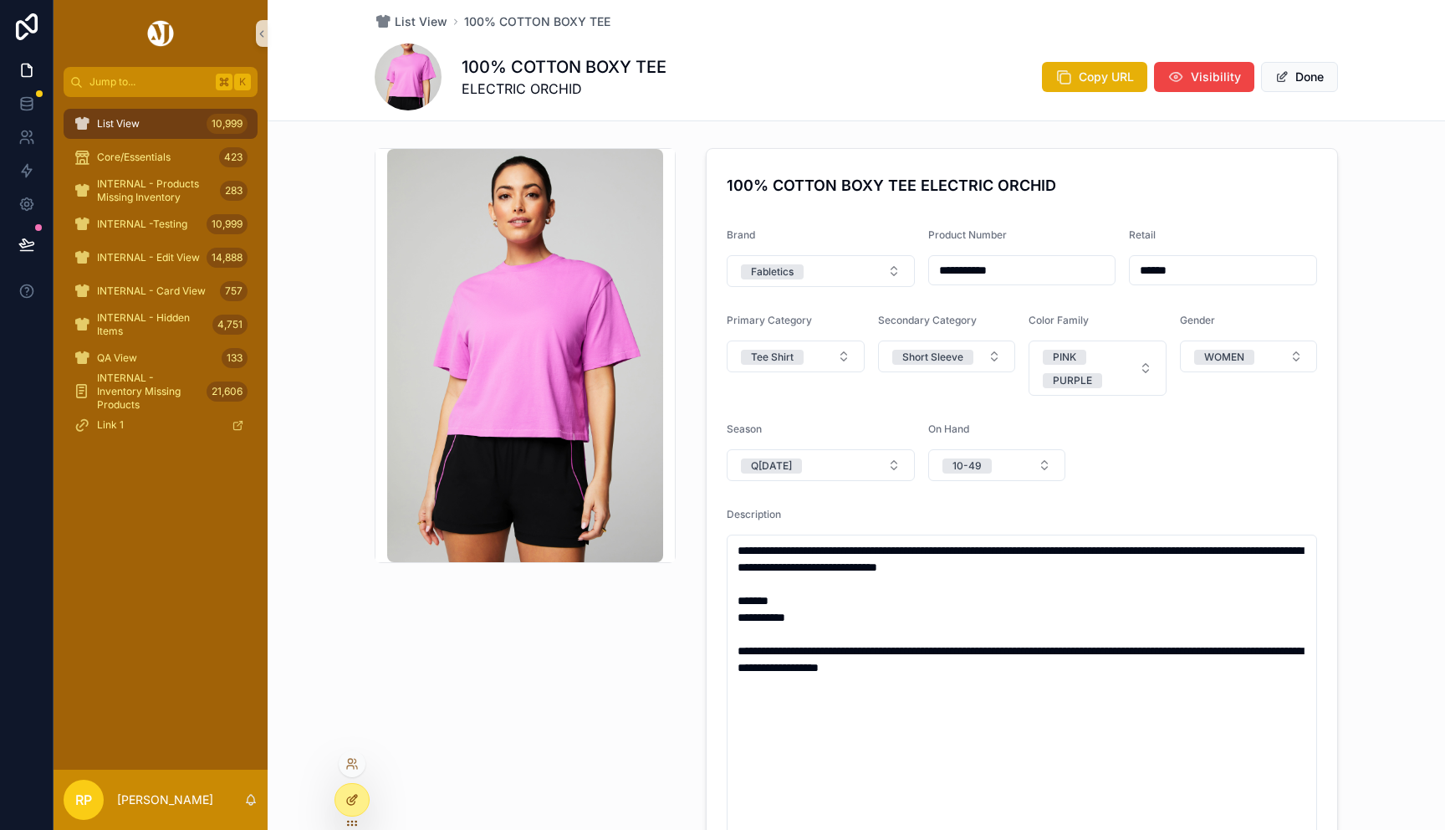
click at [351, 800] on icon at bounding box center [351, 799] width 13 height 13
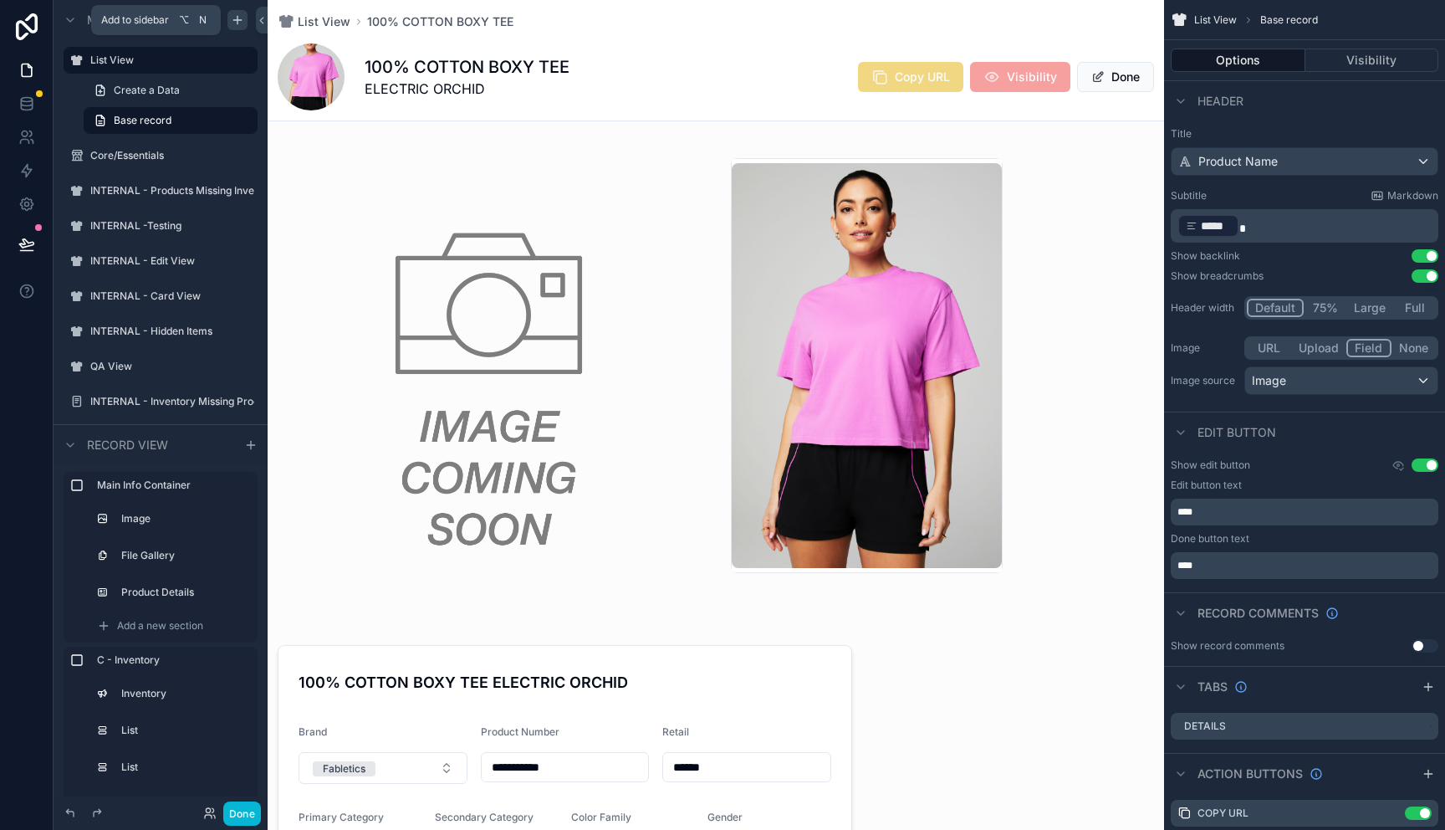
click at [237, 19] on icon "scrollable content" at bounding box center [237, 19] width 13 height 13
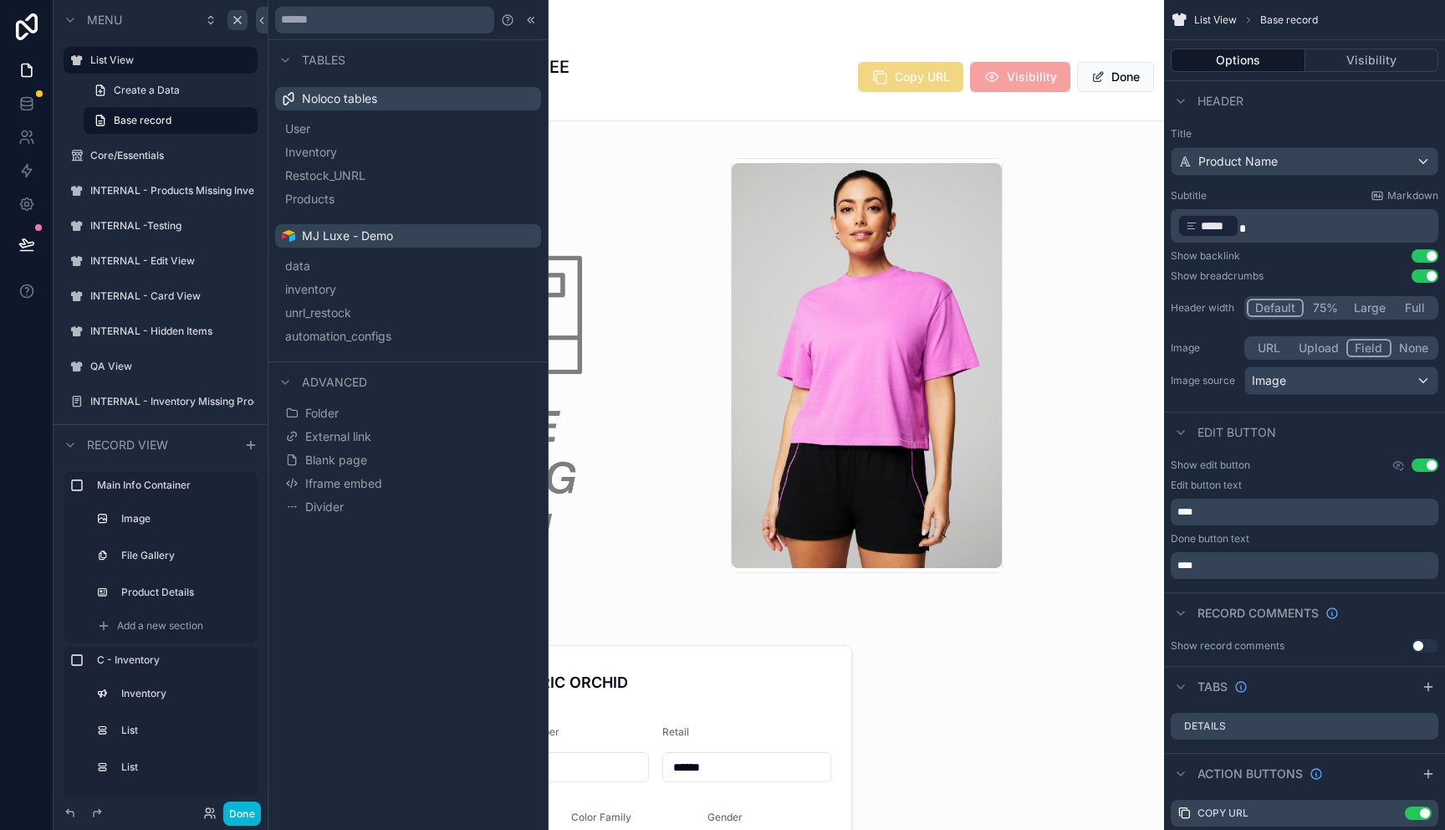
click at [331, 381] on span "Advanced" at bounding box center [334, 382] width 65 height 17
click at [330, 413] on span "Folder" at bounding box center [321, 413] width 33 height 17
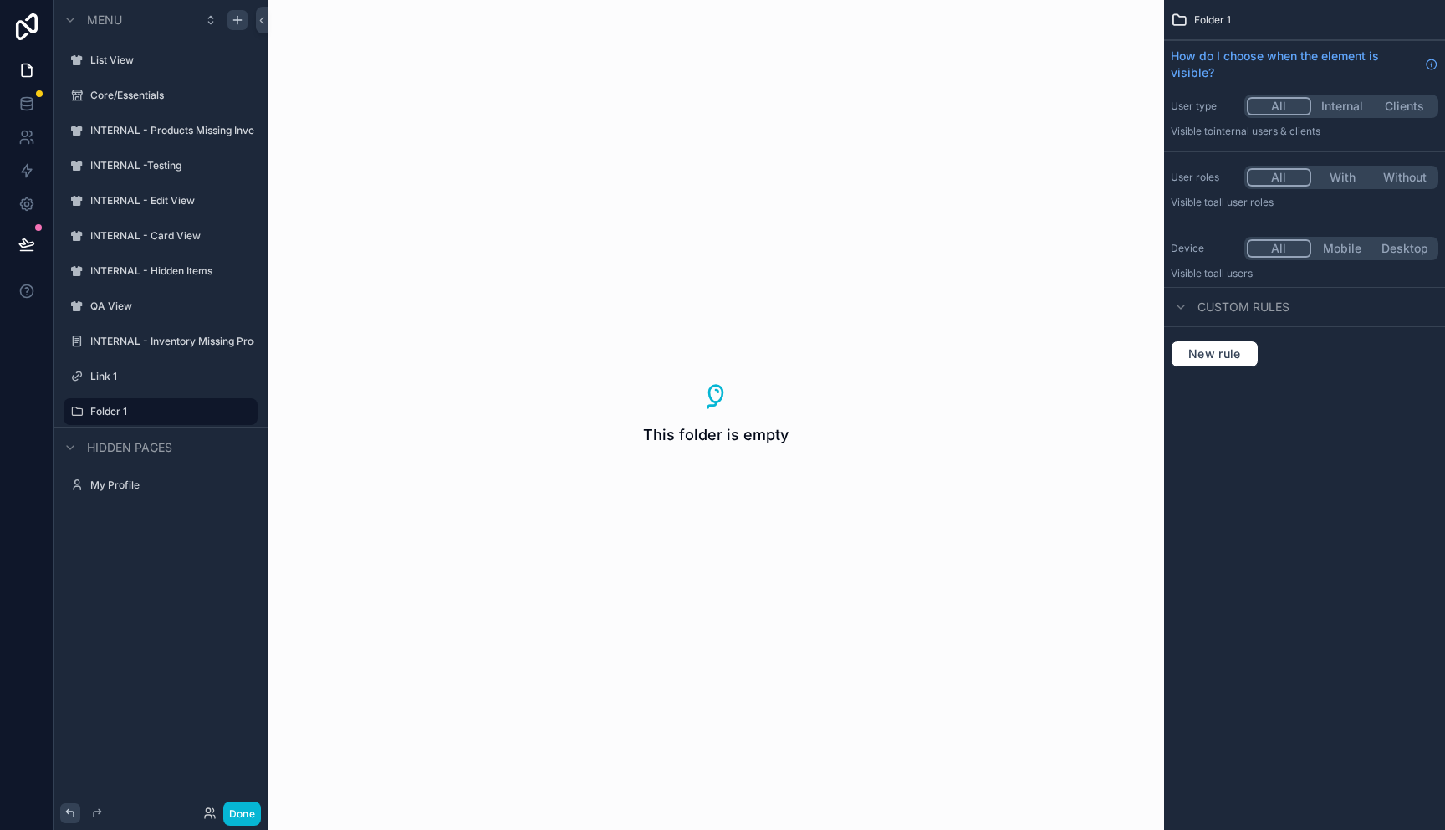
click at [73, 811] on icon at bounding box center [70, 813] width 8 height 8
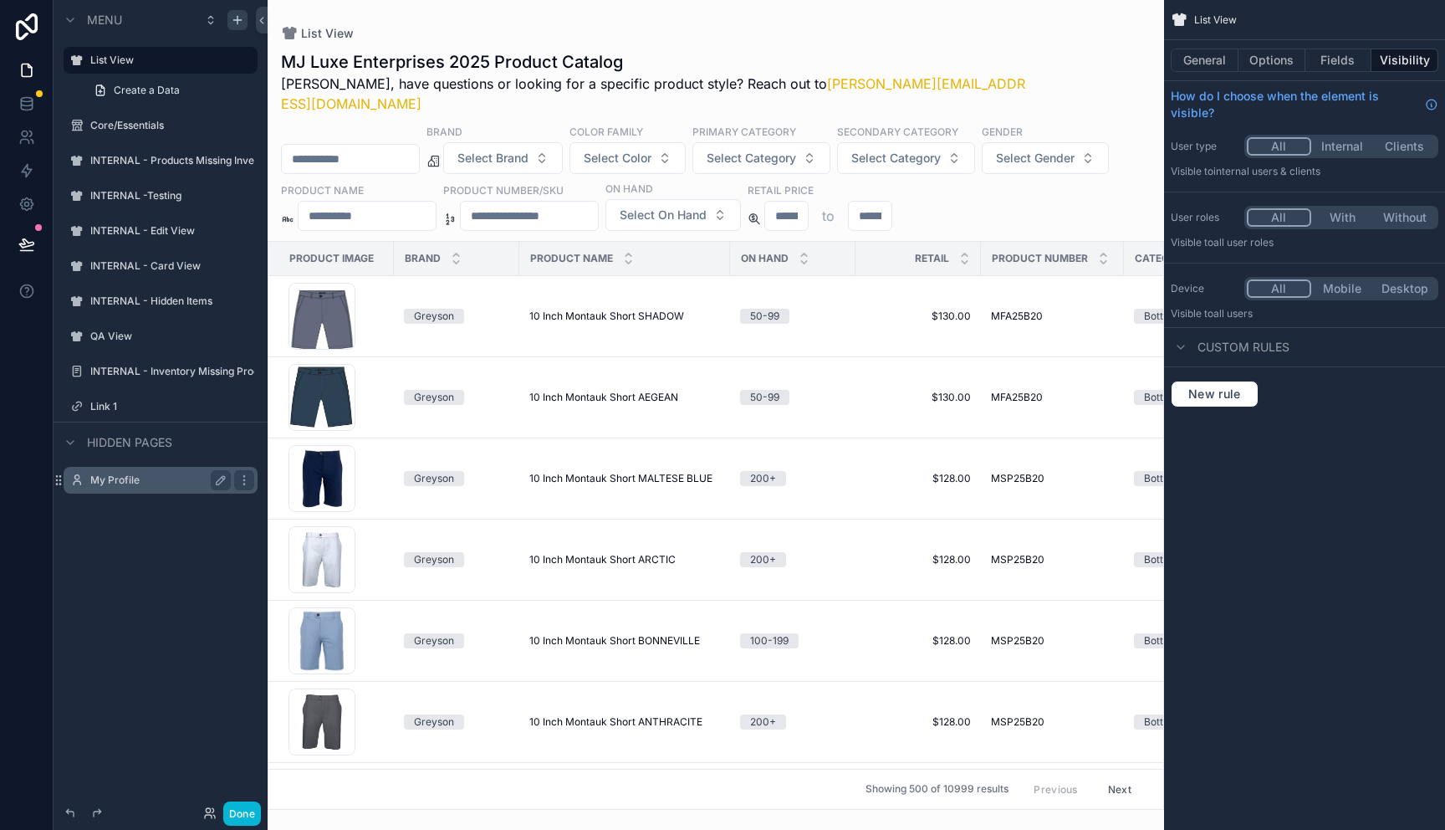
click at [120, 486] on label "My Profile" at bounding box center [157, 479] width 134 height 13
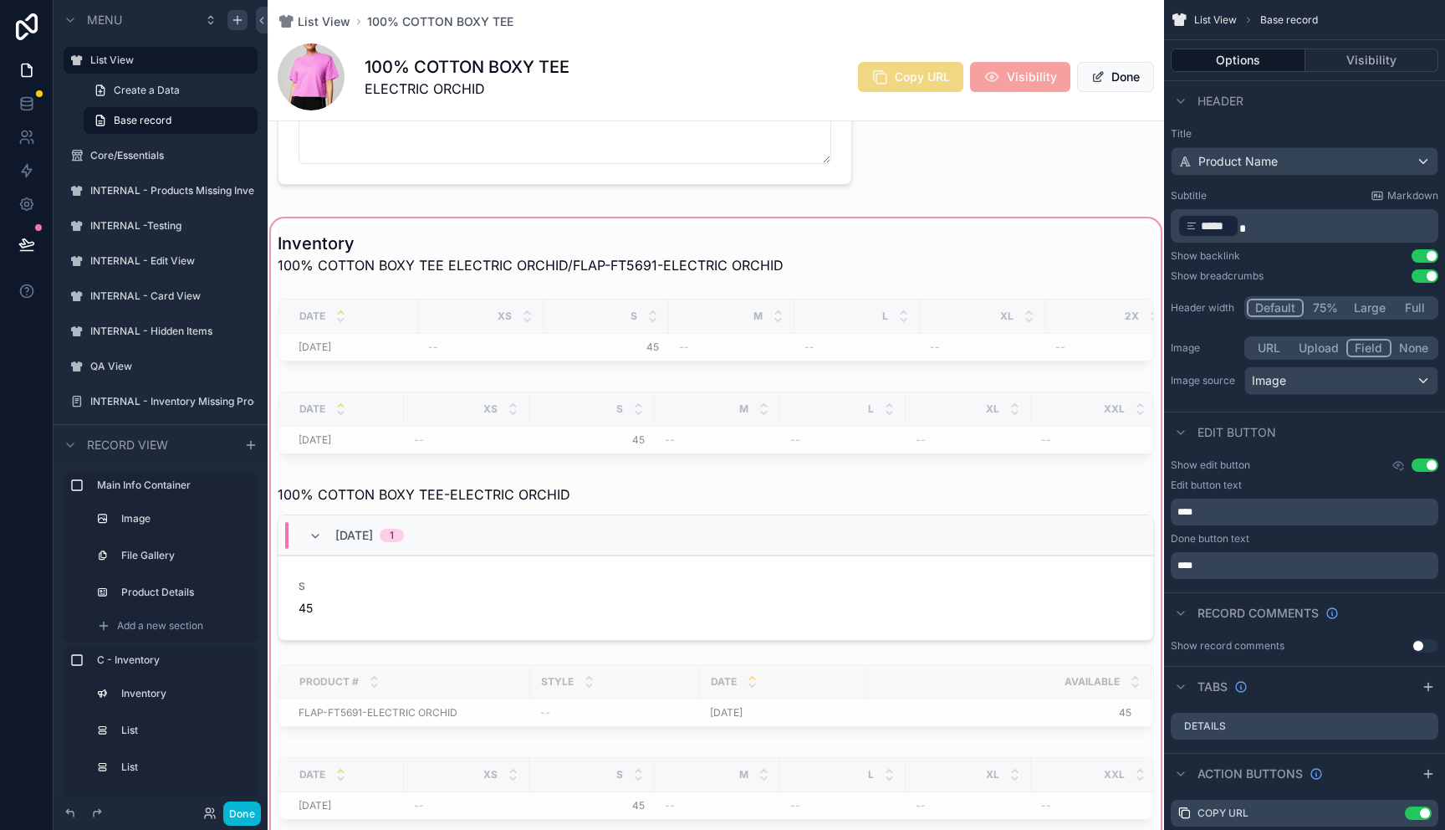
scroll to position [1243, 0]
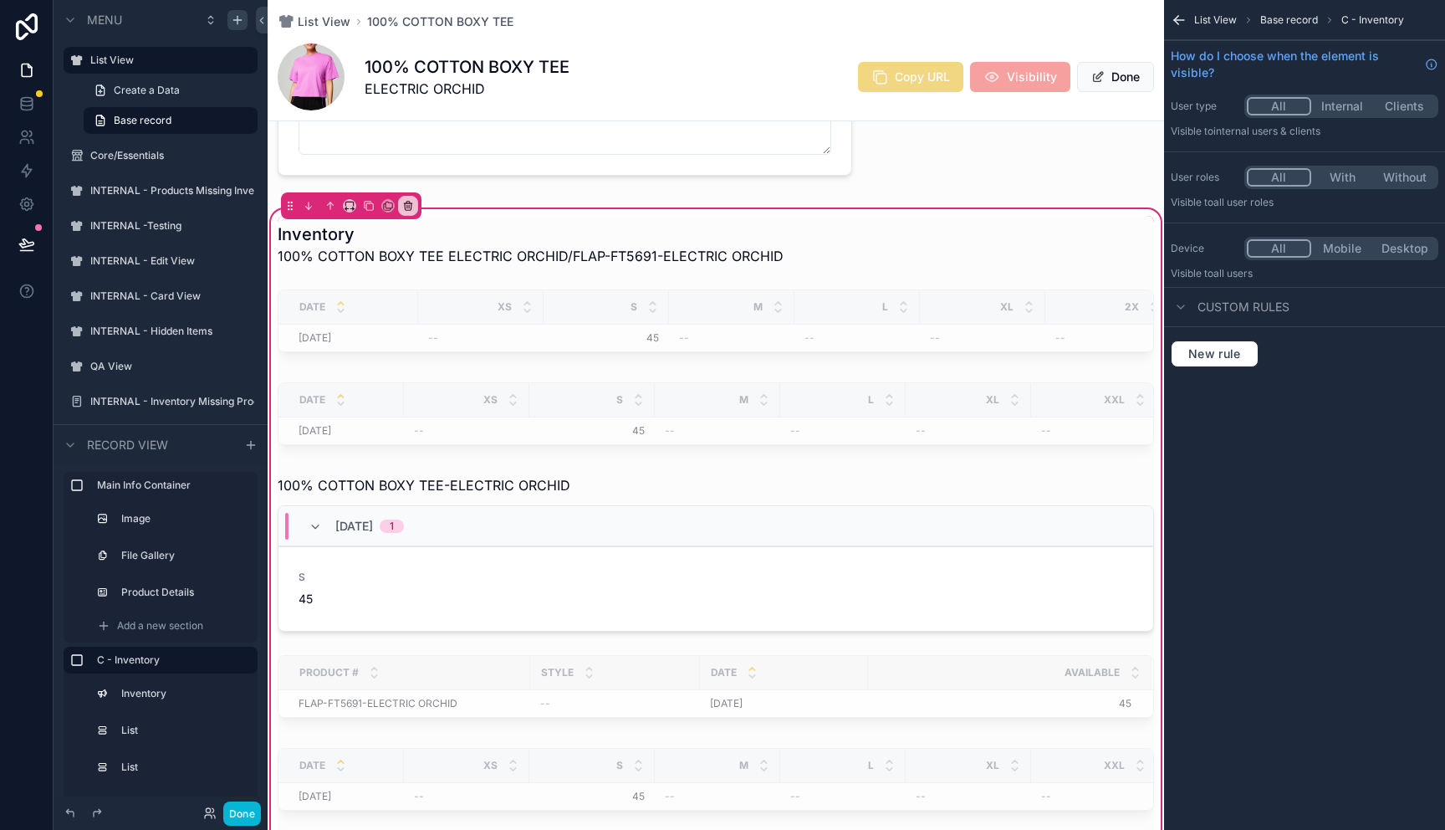
click at [1179, 24] on icon "scrollable content" at bounding box center [1179, 20] width 17 height 17
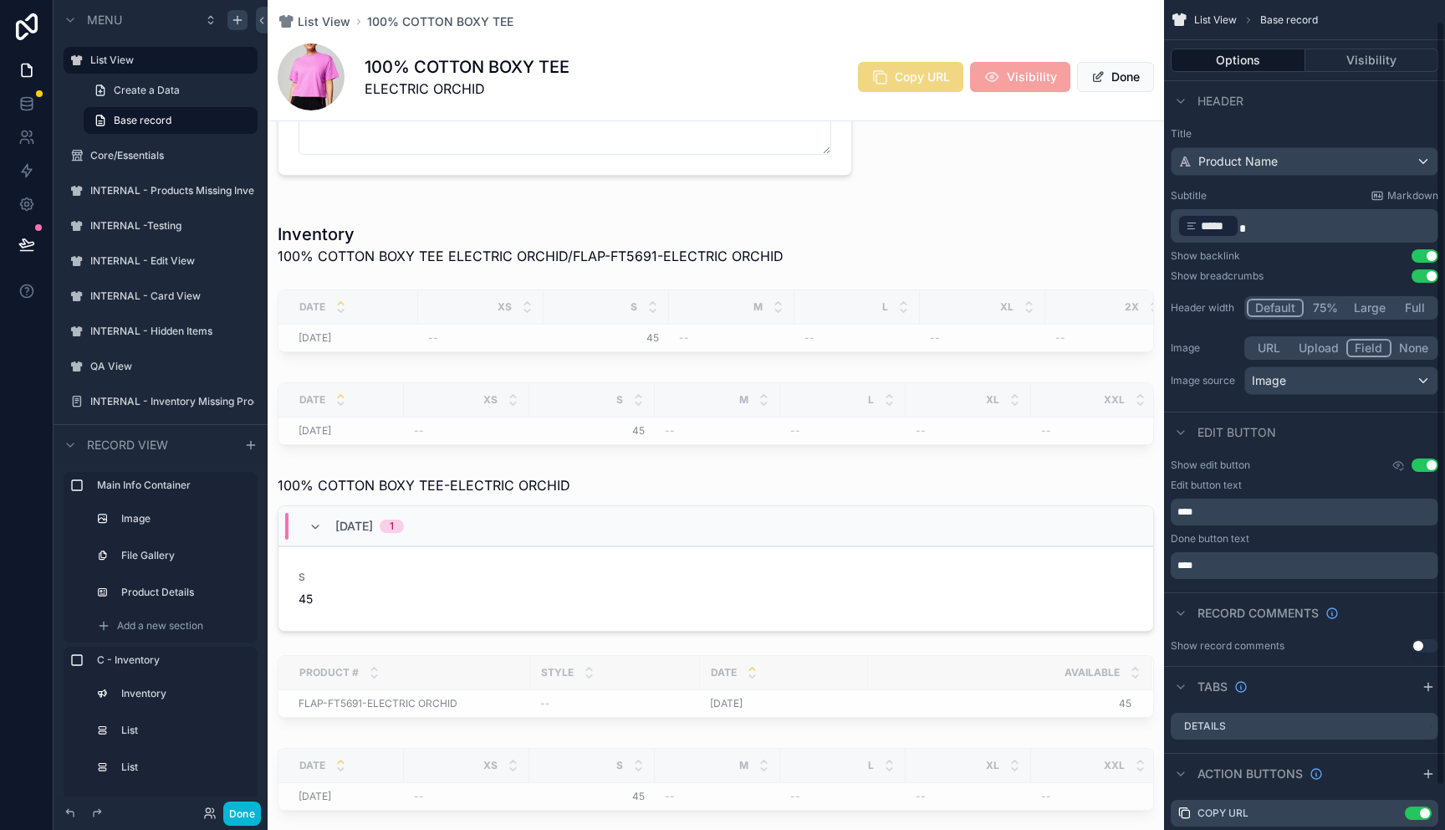
scroll to position [70, 0]
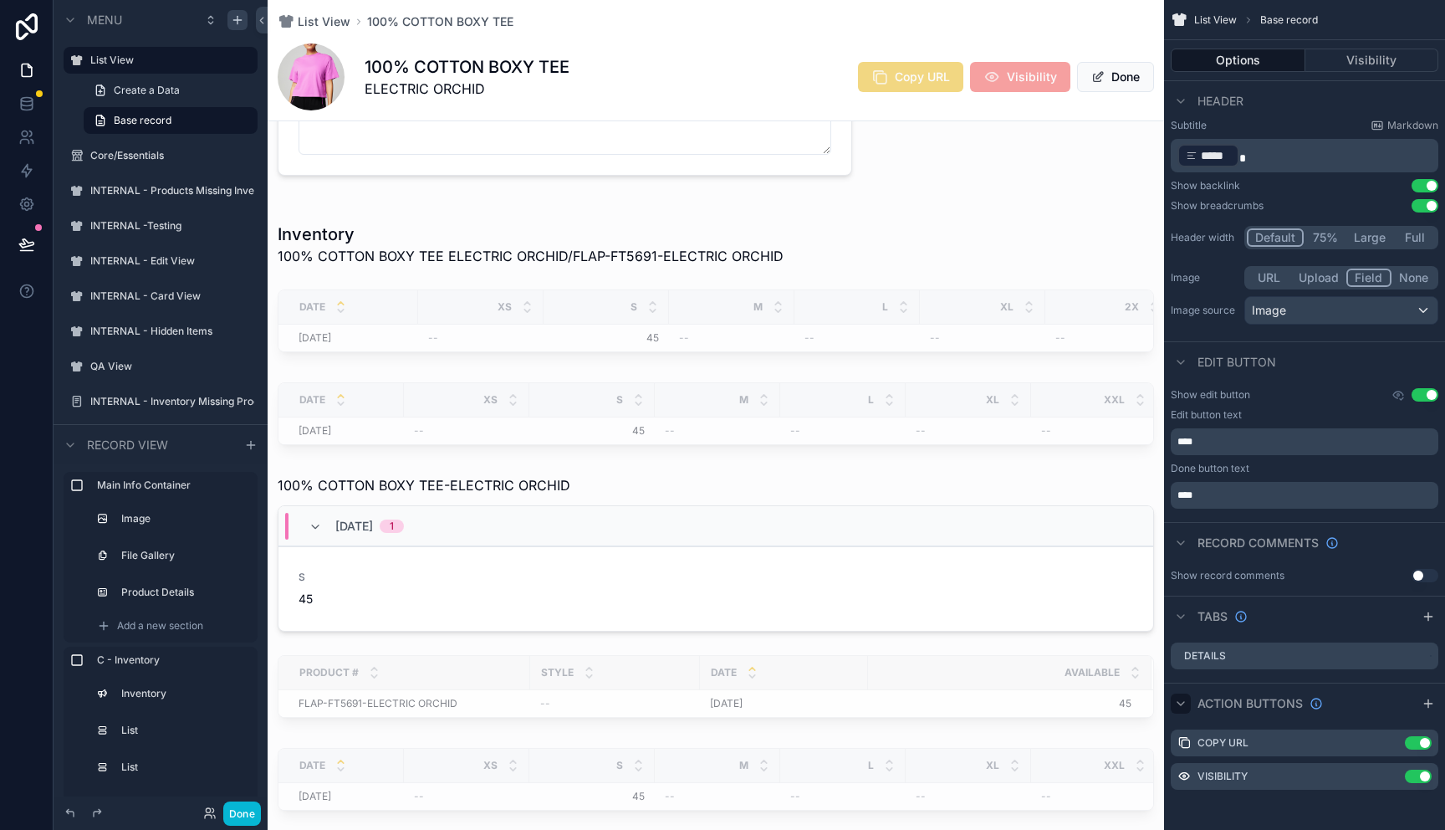
click at [1185, 701] on icon "scrollable content" at bounding box center [1180, 703] width 13 height 13
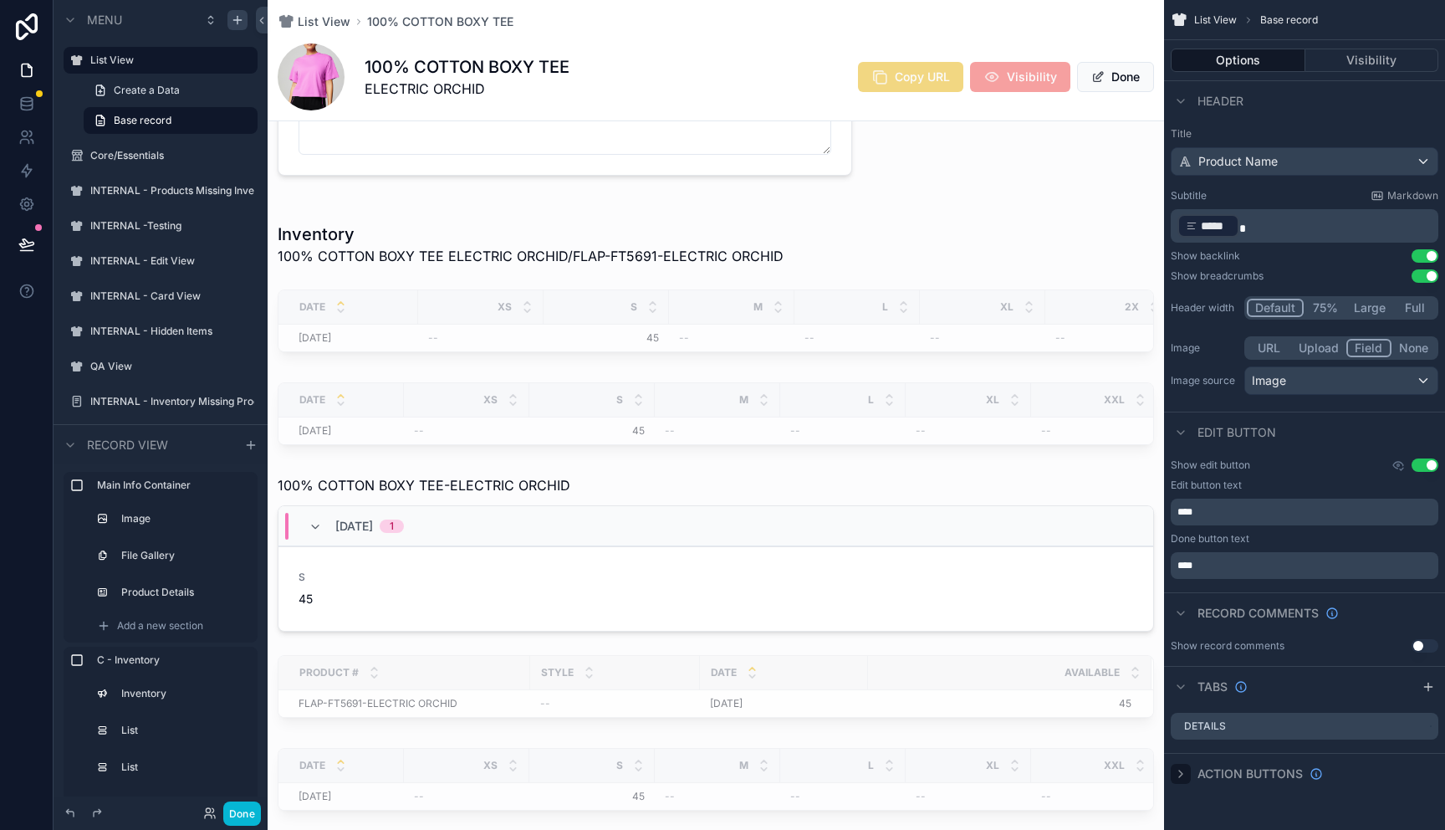
scroll to position [0, 0]
click at [1179, 687] on icon "scrollable content" at bounding box center [1181, 686] width 7 height 3
click at [1179, 729] on icon "scrollable content" at bounding box center [1180, 727] width 3 height 7
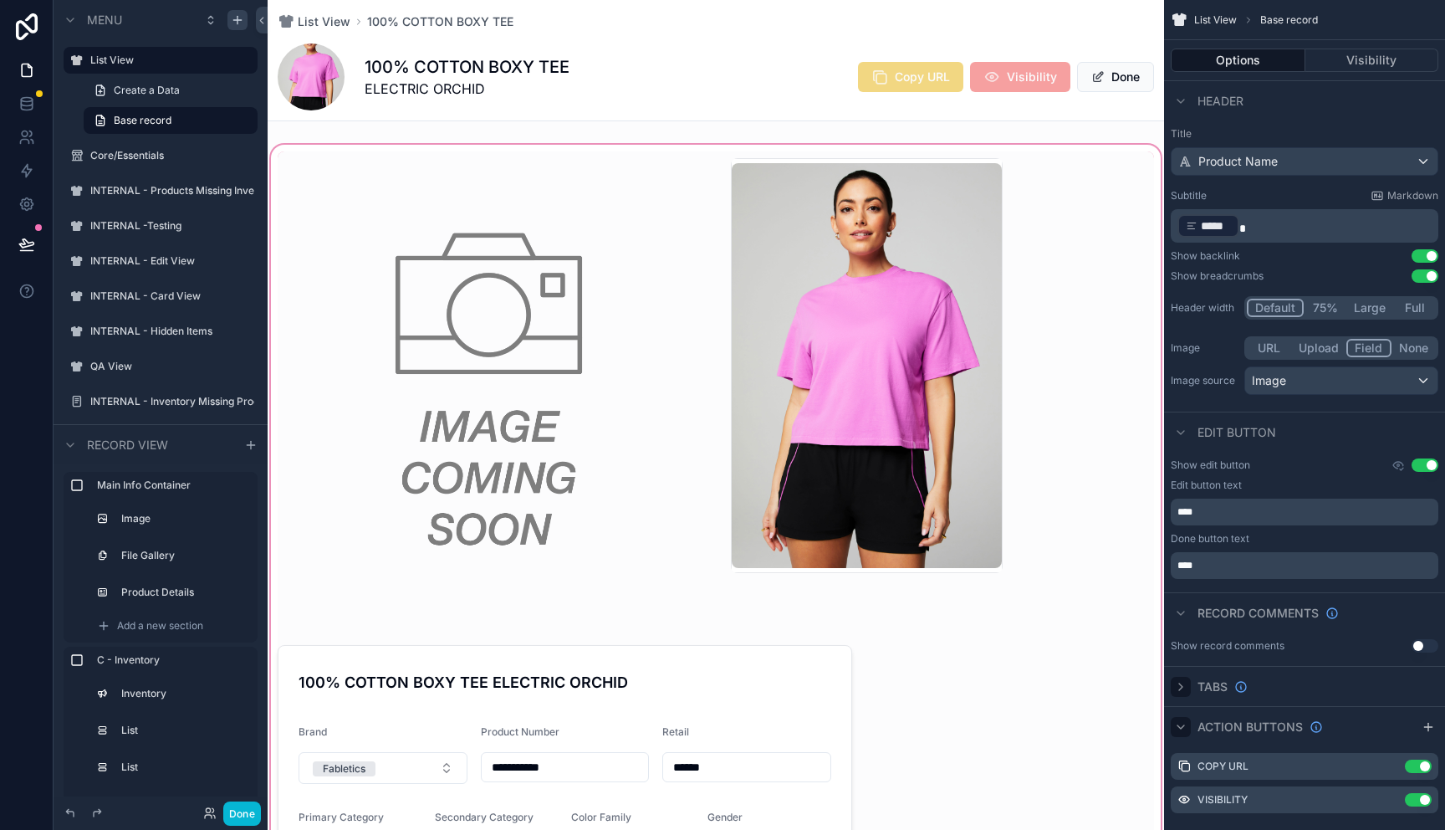
click at [542, 302] on div "scrollable content" at bounding box center [716, 788] width 897 height 1294
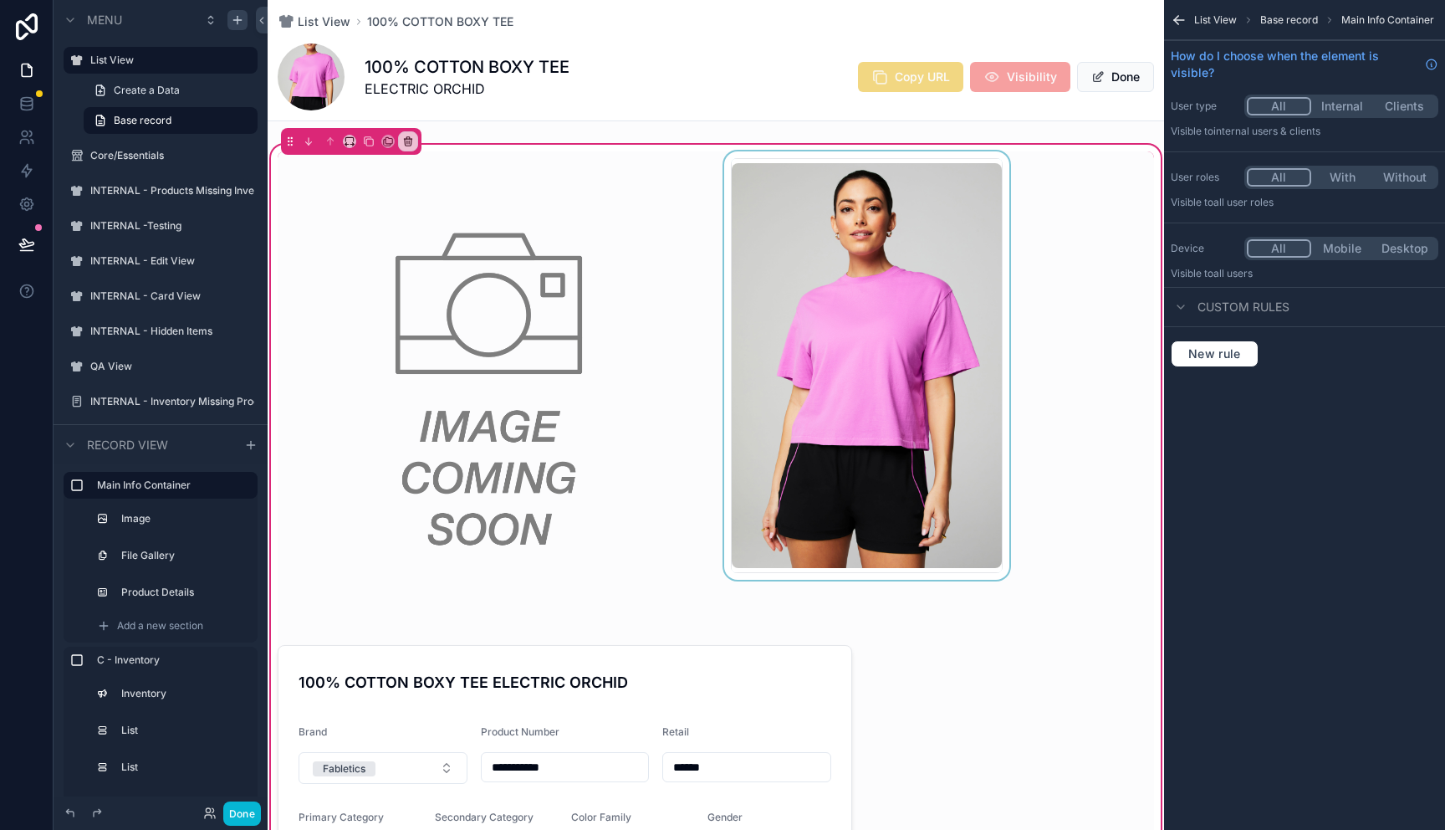
click at [829, 295] on div "scrollable content" at bounding box center [867, 389] width 292 height 477
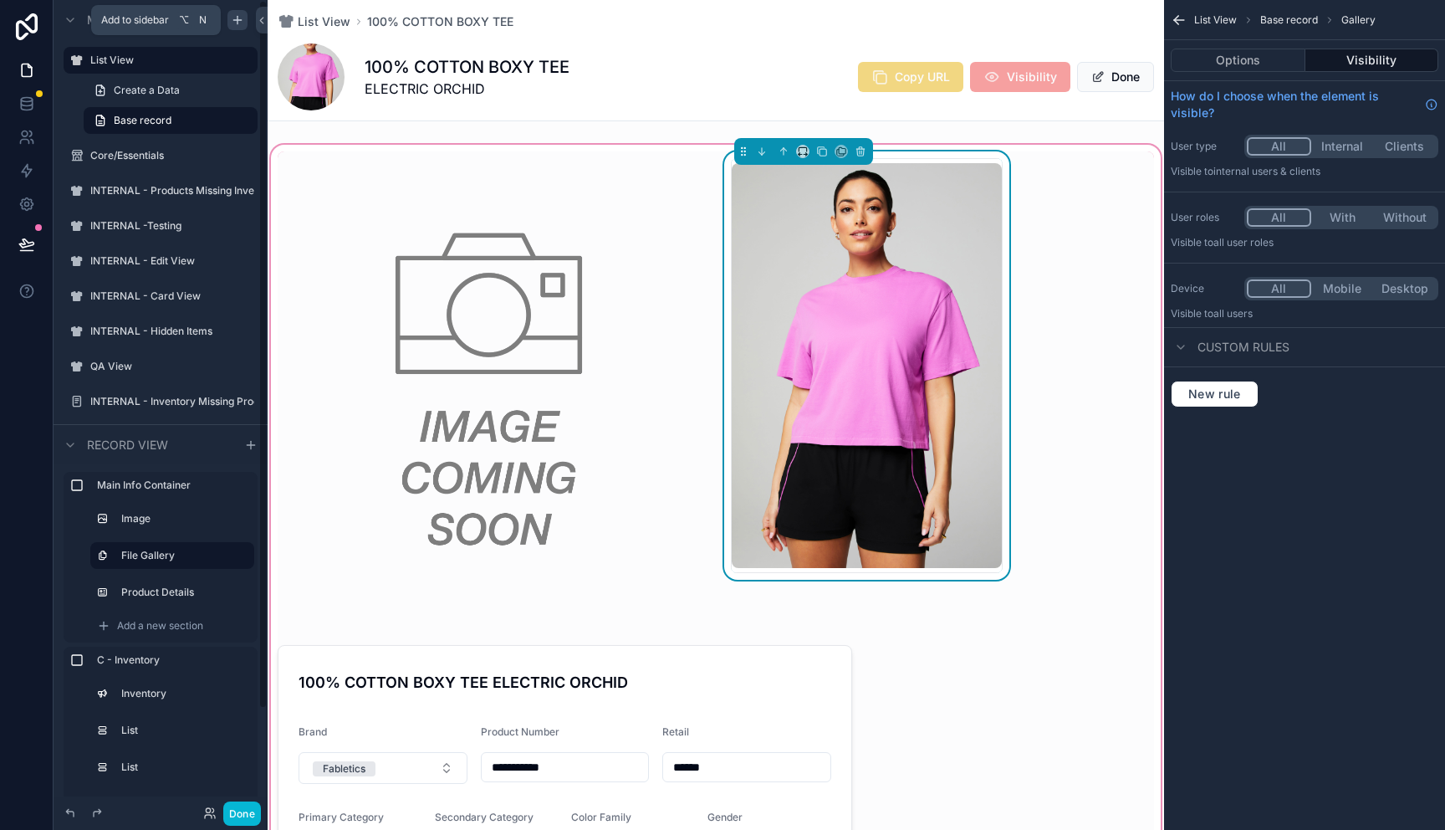
click at [235, 20] on icon "scrollable content" at bounding box center [237, 20] width 8 height 0
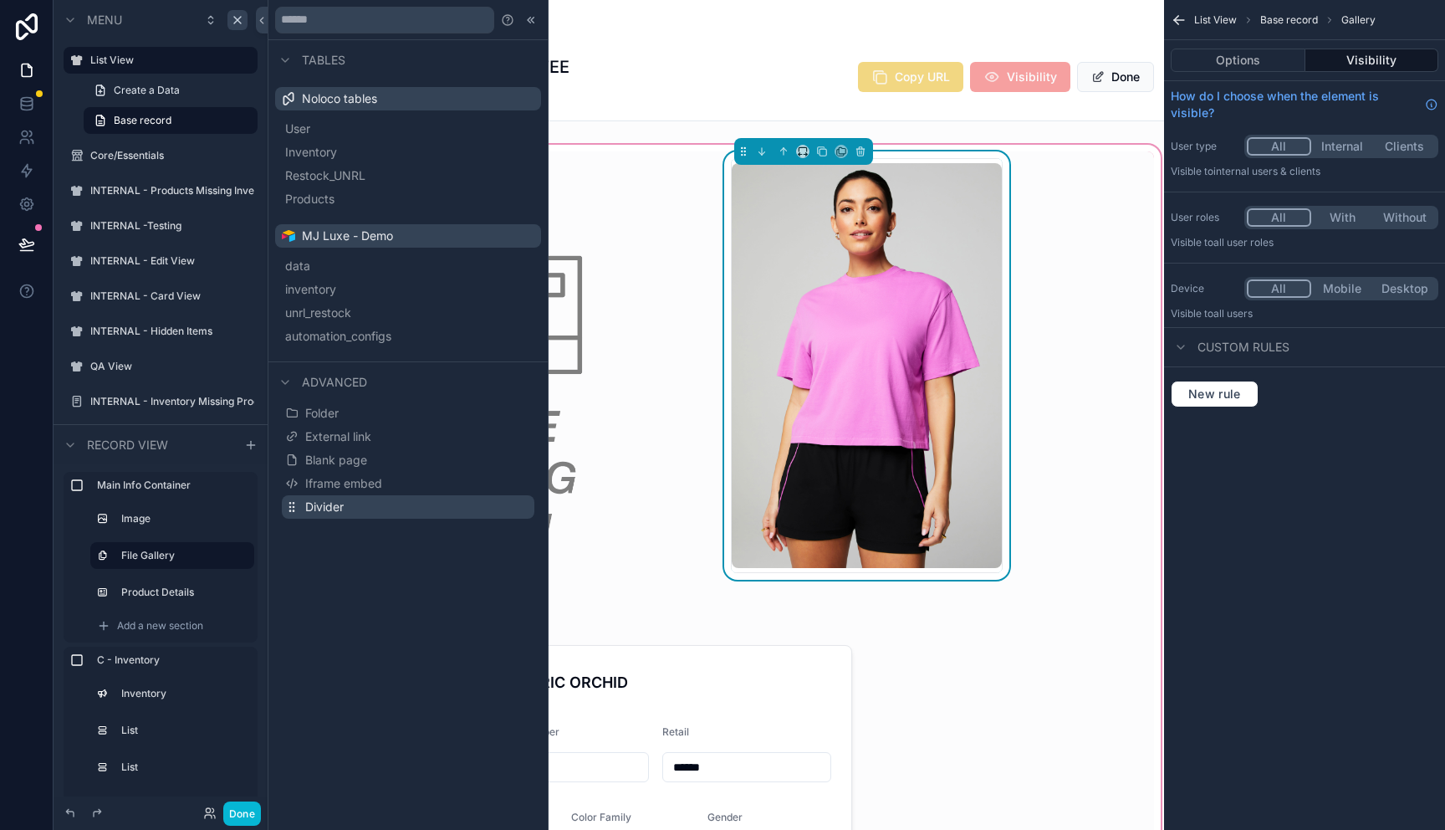
click at [335, 504] on span "Divider" at bounding box center [324, 507] width 38 height 17
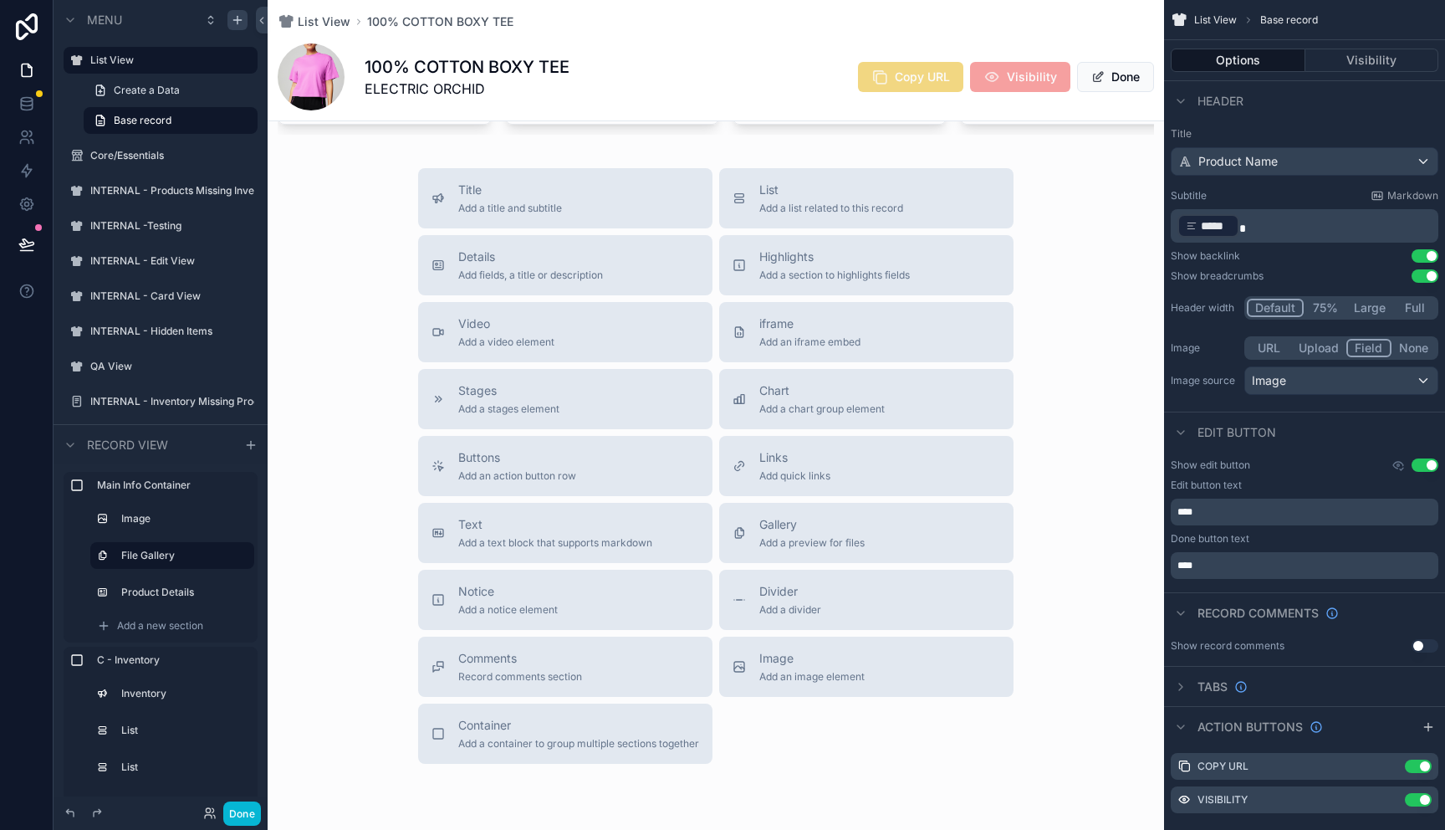
scroll to position [5273, 0]
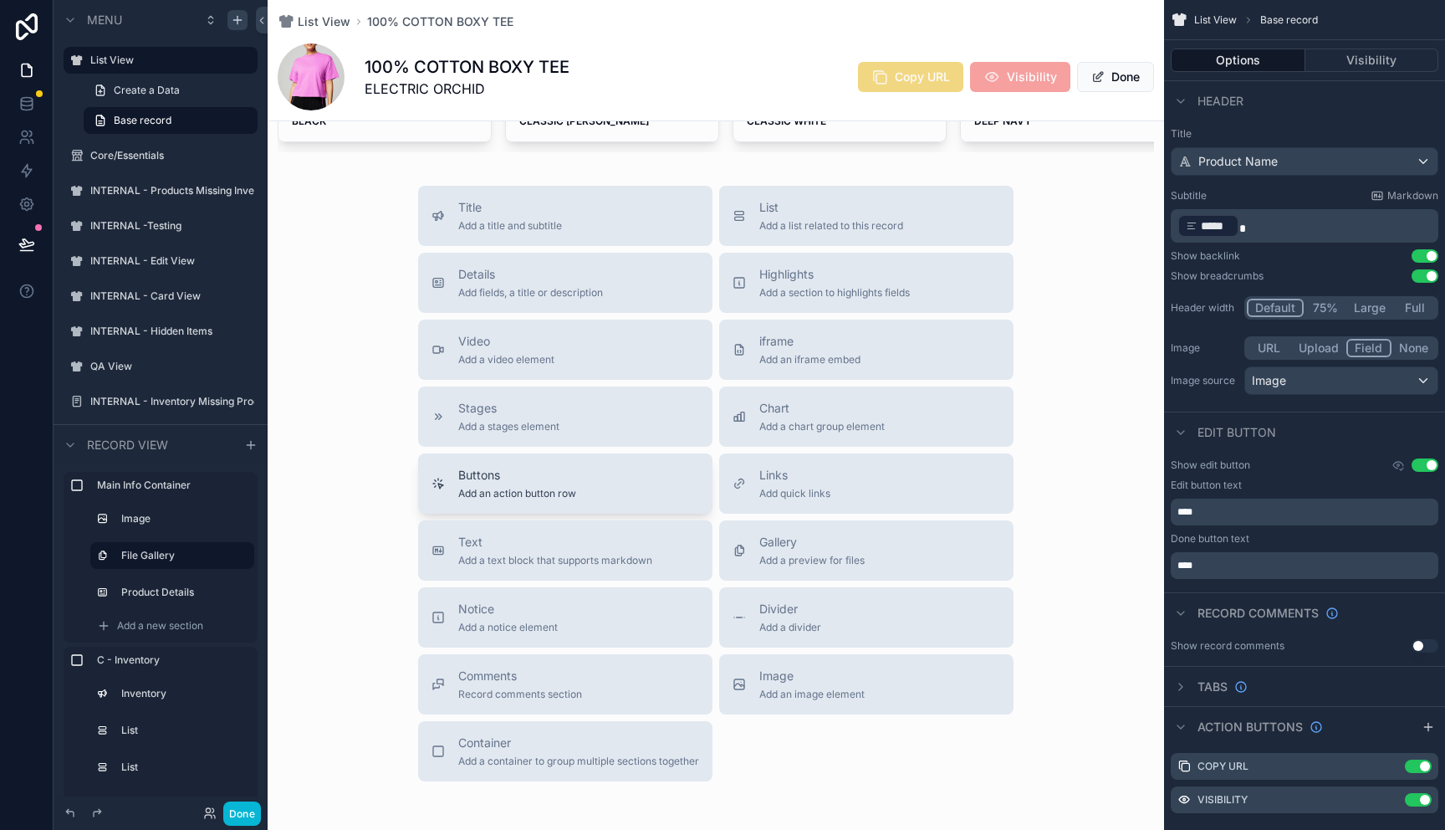
click at [484, 472] on span "Buttons" at bounding box center [517, 475] width 118 height 17
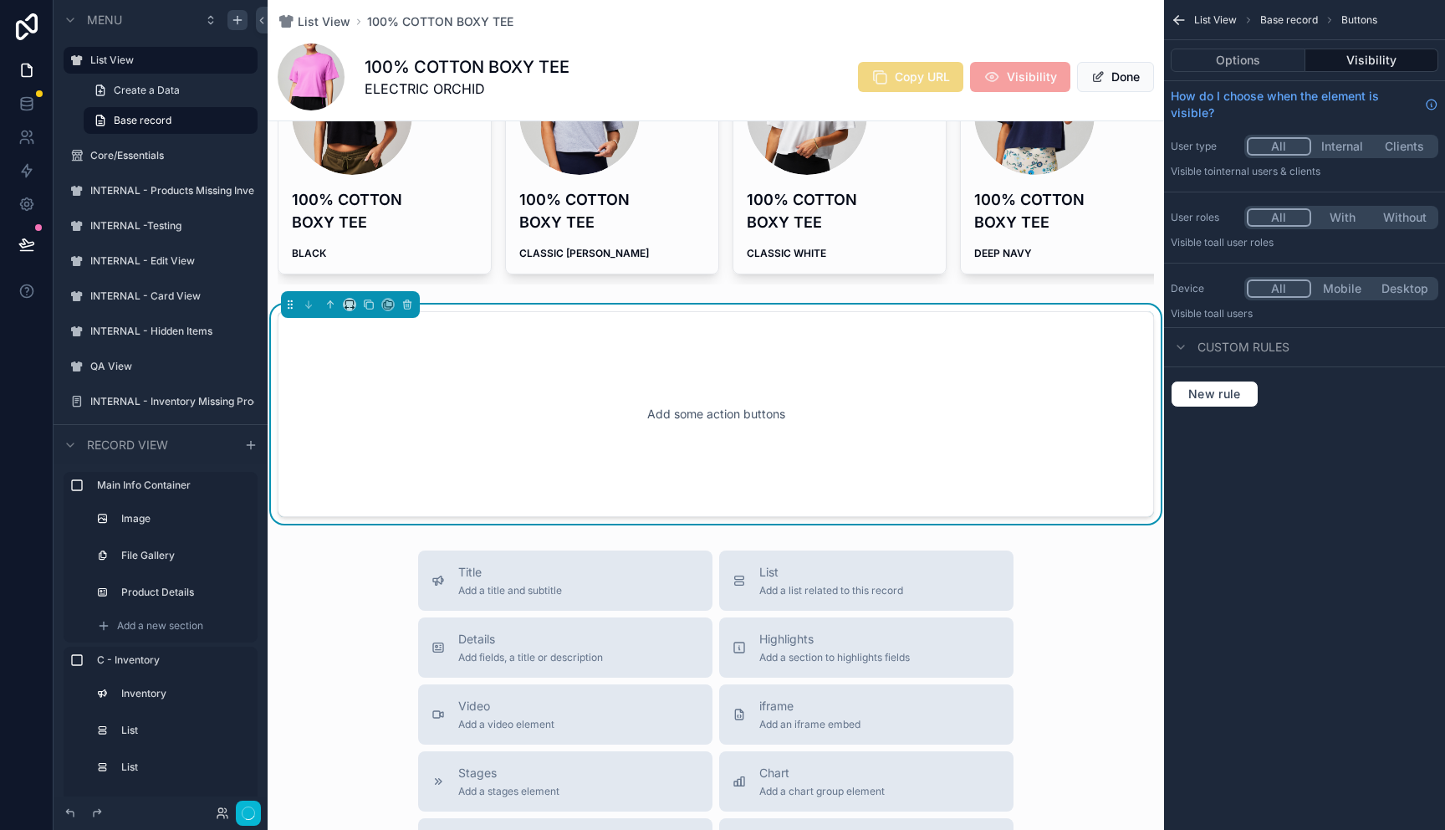
scroll to position [5140, 0]
drag, startPoint x: 561, startPoint y: 419, endPoint x: 562, endPoint y: 345, distance: 74.5
click at [562, 345] on div "Add some action buttons" at bounding box center [715, 415] width 821 height 151
click at [1266, 65] on button "Options" at bounding box center [1238, 60] width 135 height 23
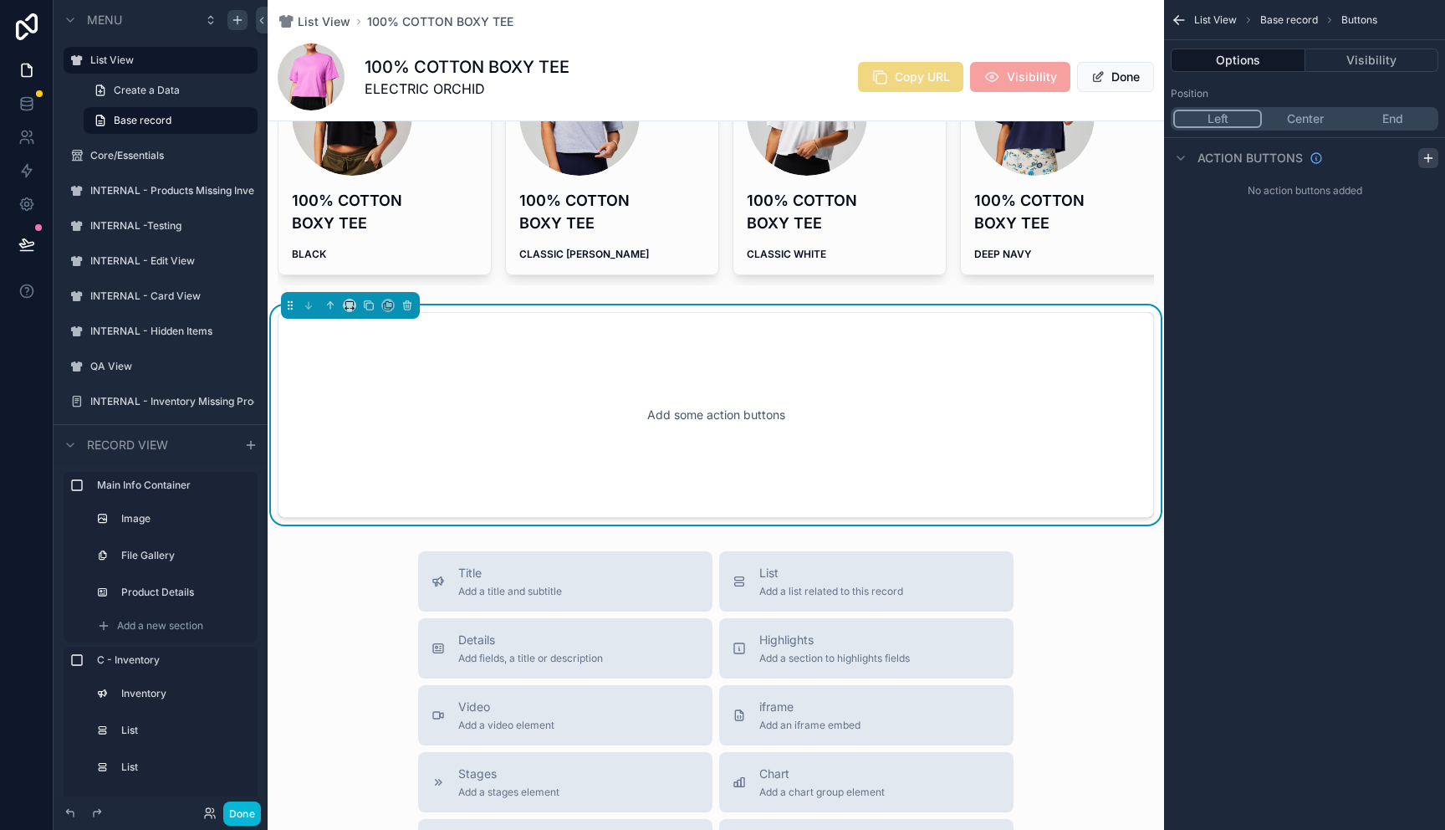
click at [1427, 158] on icon "scrollable content" at bounding box center [1429, 158] width 8 height 0
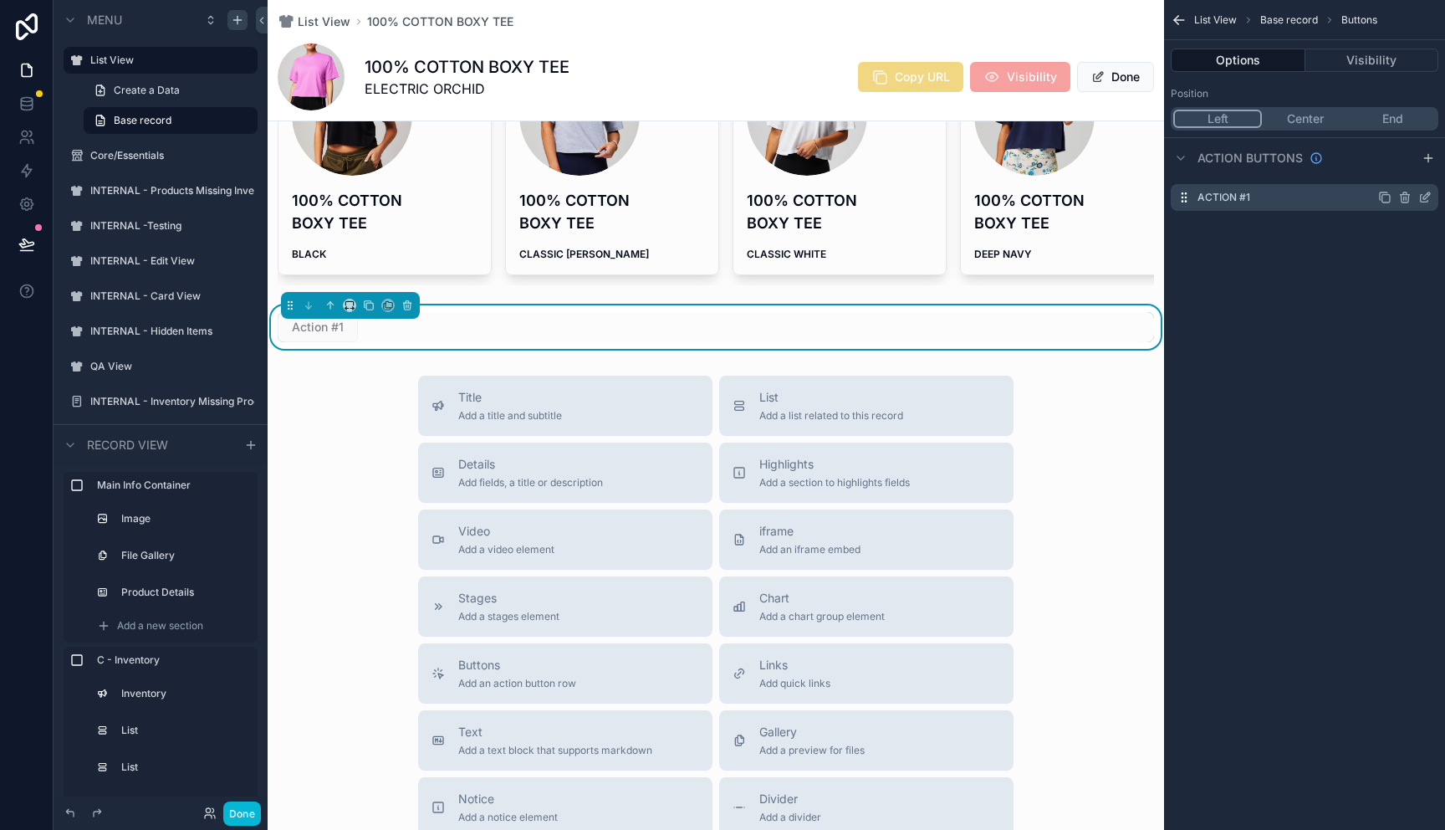
click at [1303, 202] on div "Action #1" at bounding box center [1305, 197] width 268 height 27
click at [1426, 198] on icon "scrollable content" at bounding box center [1425, 197] width 13 height 13
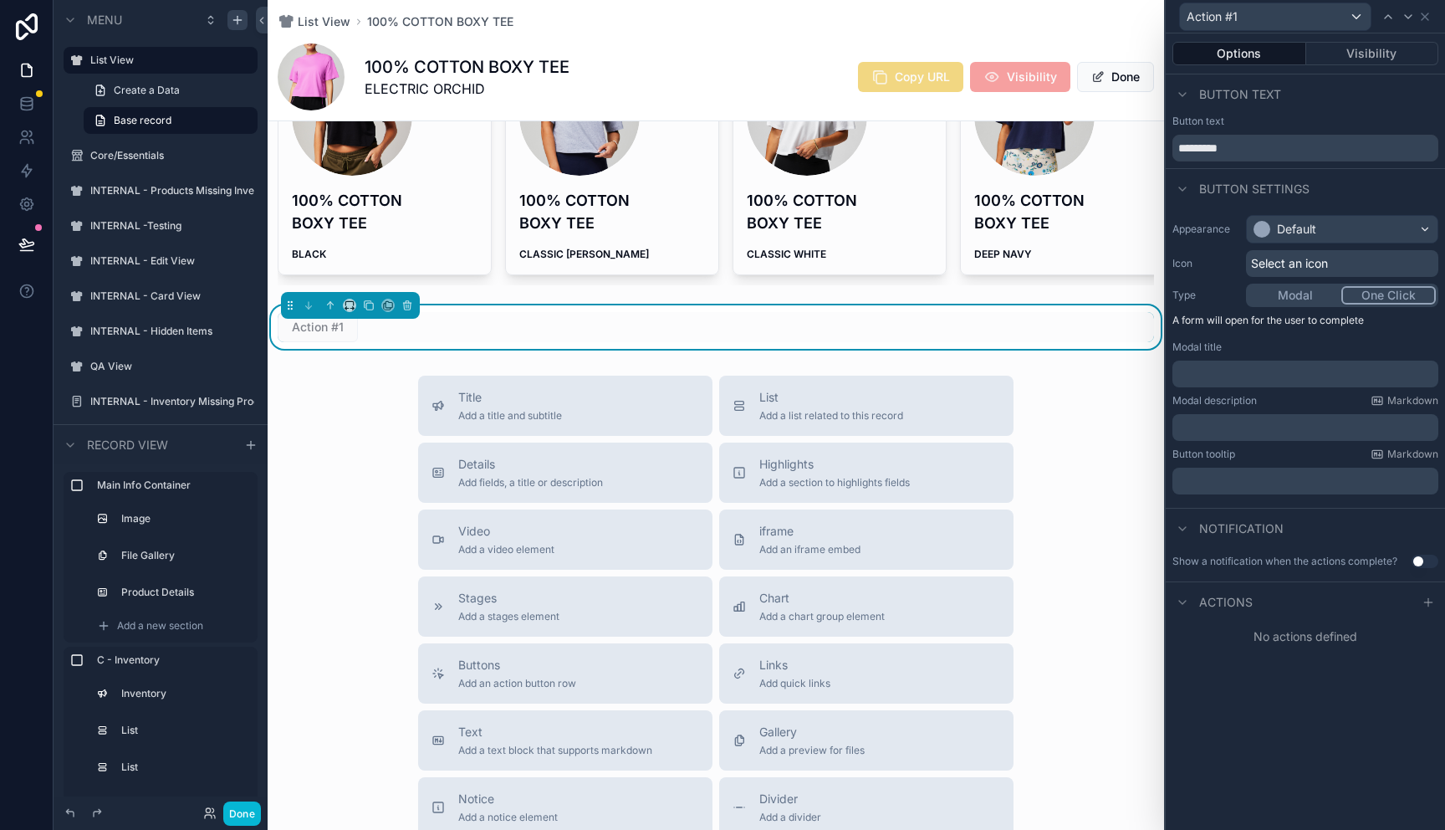
click at [1381, 303] on button "One Click" at bounding box center [1389, 295] width 95 height 18
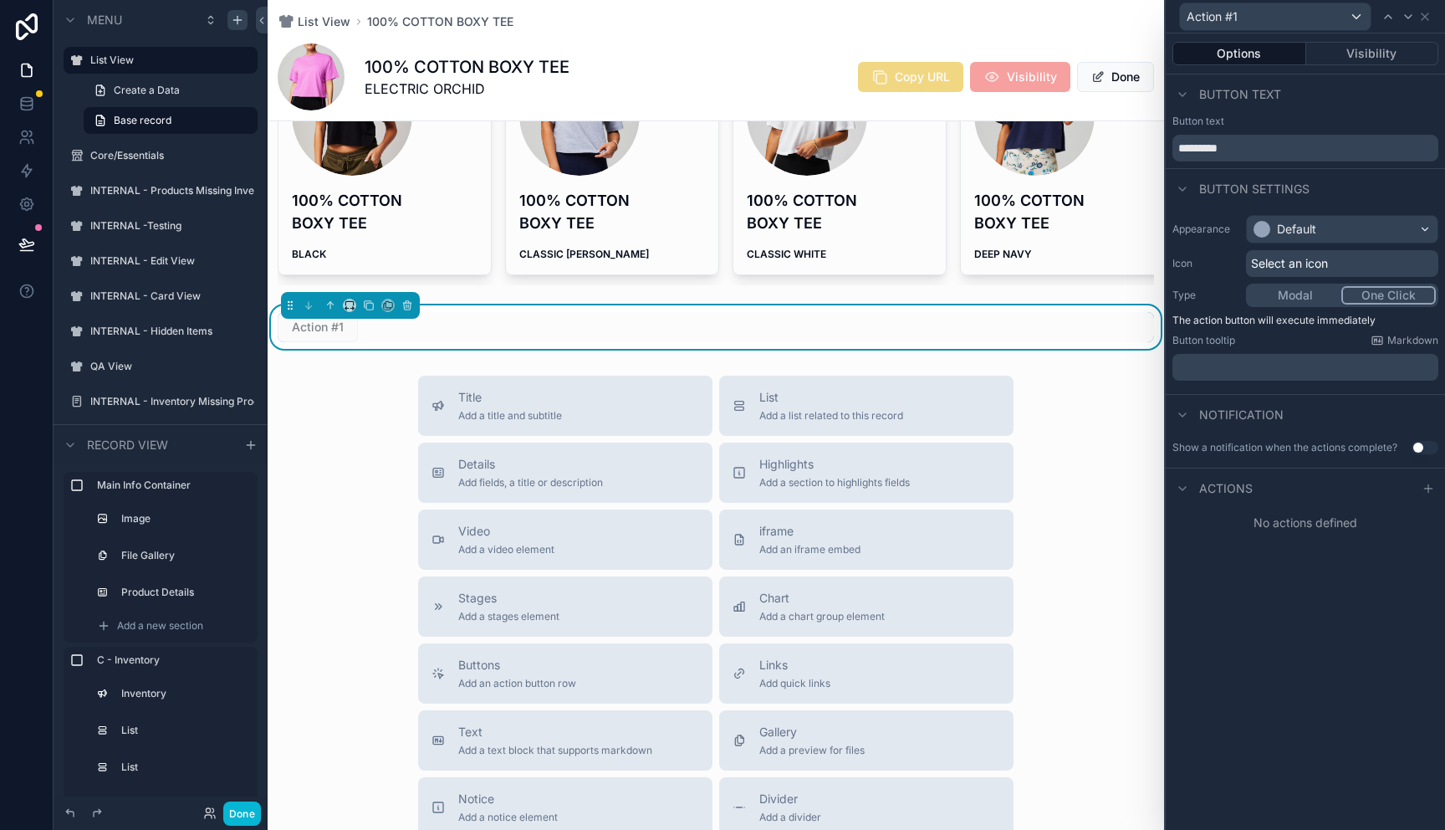
click at [1353, 524] on div "No actions defined" at bounding box center [1305, 523] width 279 height 30
click at [1426, 484] on icon at bounding box center [1428, 488] width 13 height 13
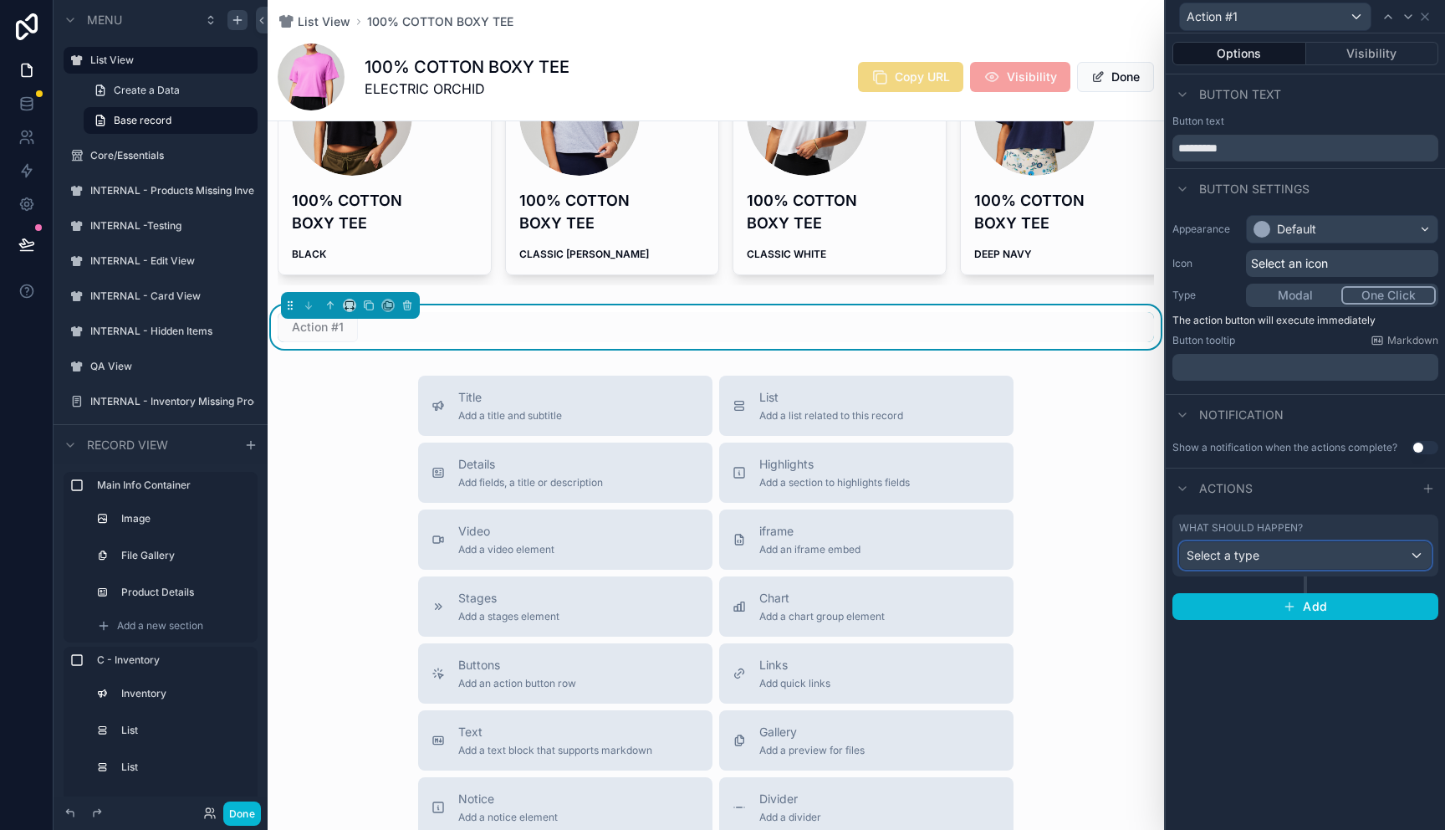
click at [1323, 558] on div "Select a type" at bounding box center [1305, 555] width 251 height 27
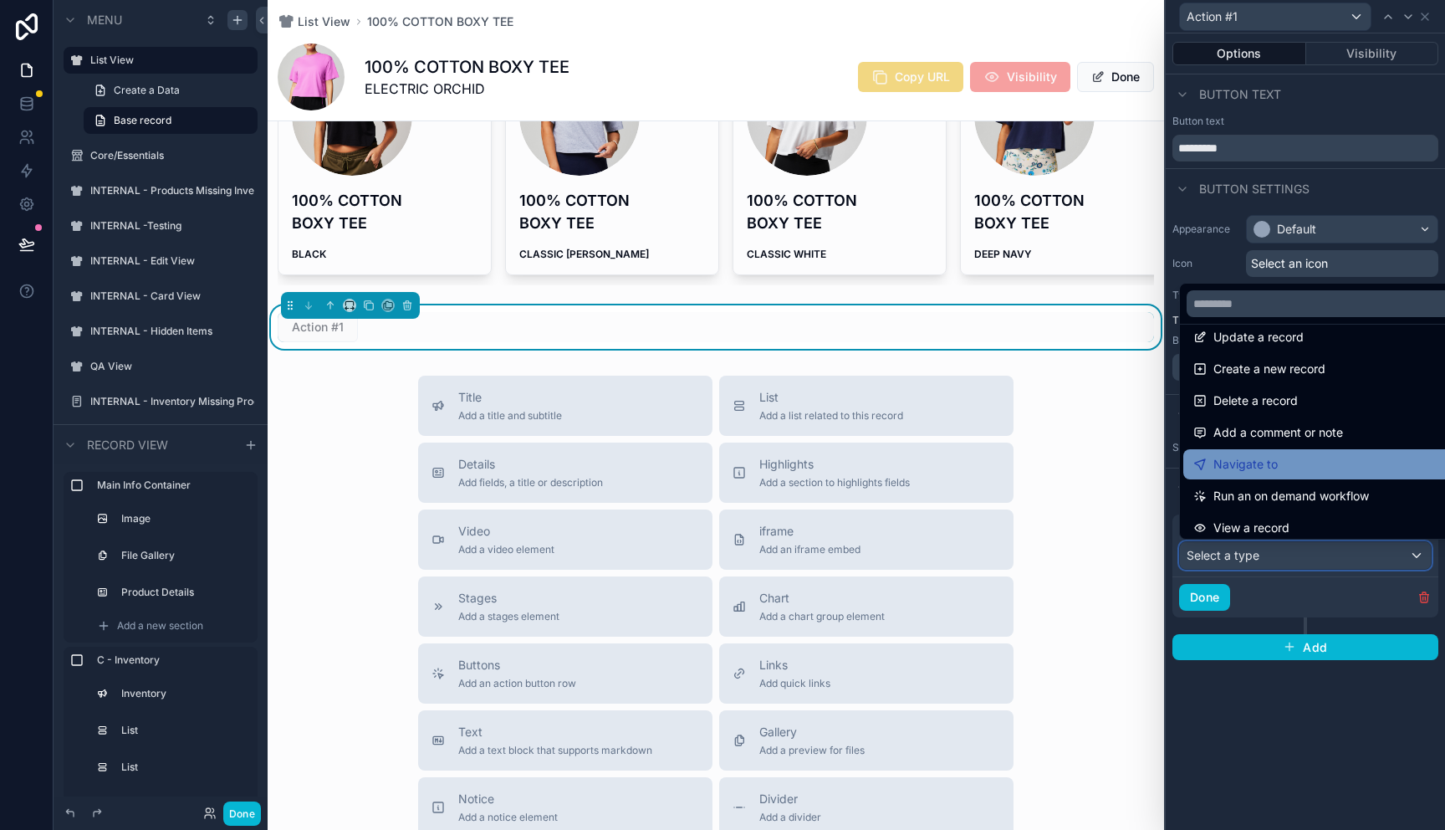
scroll to position [0, 0]
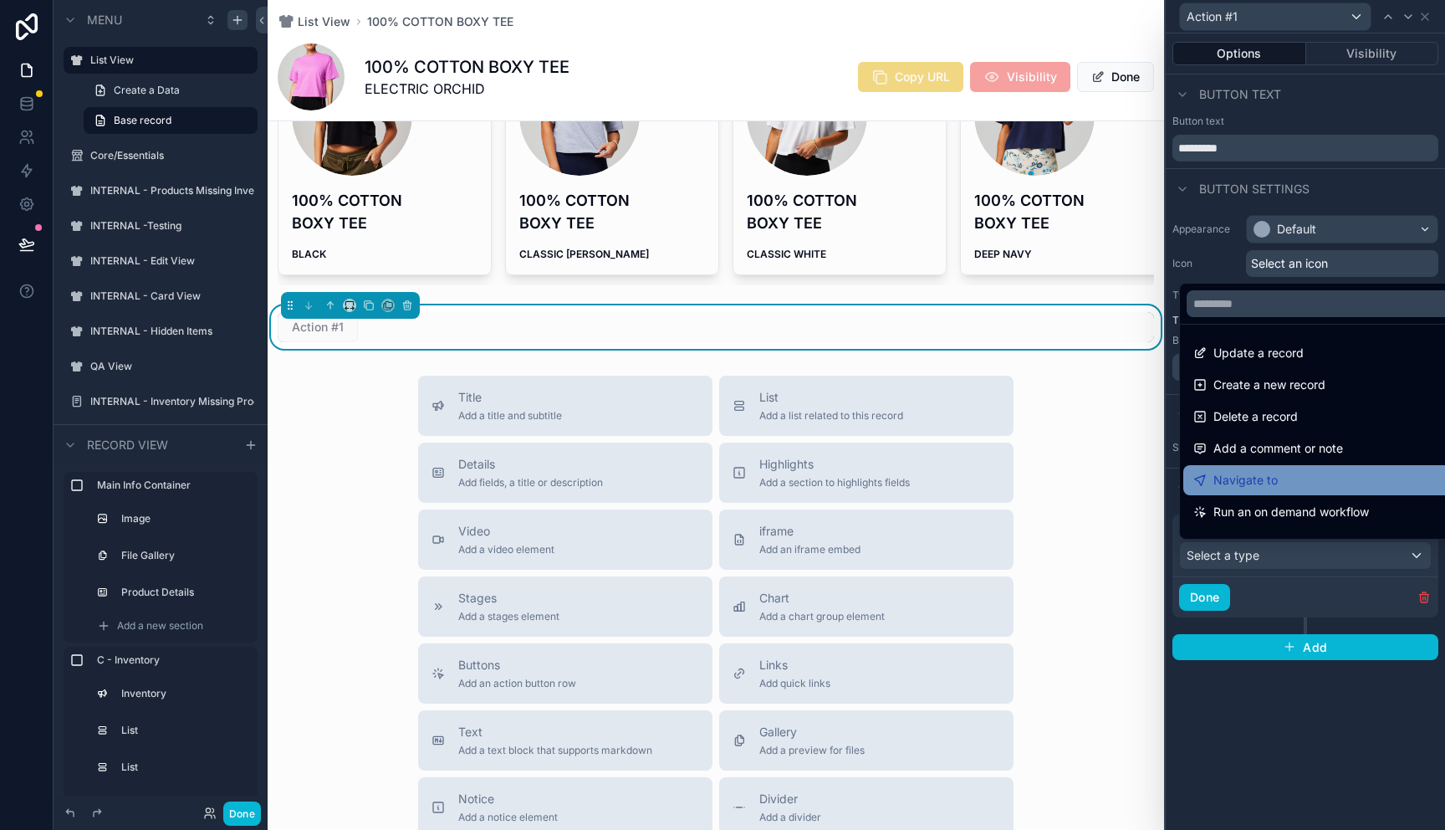
click at [1284, 474] on div "Navigate to" at bounding box center [1325, 480] width 263 height 20
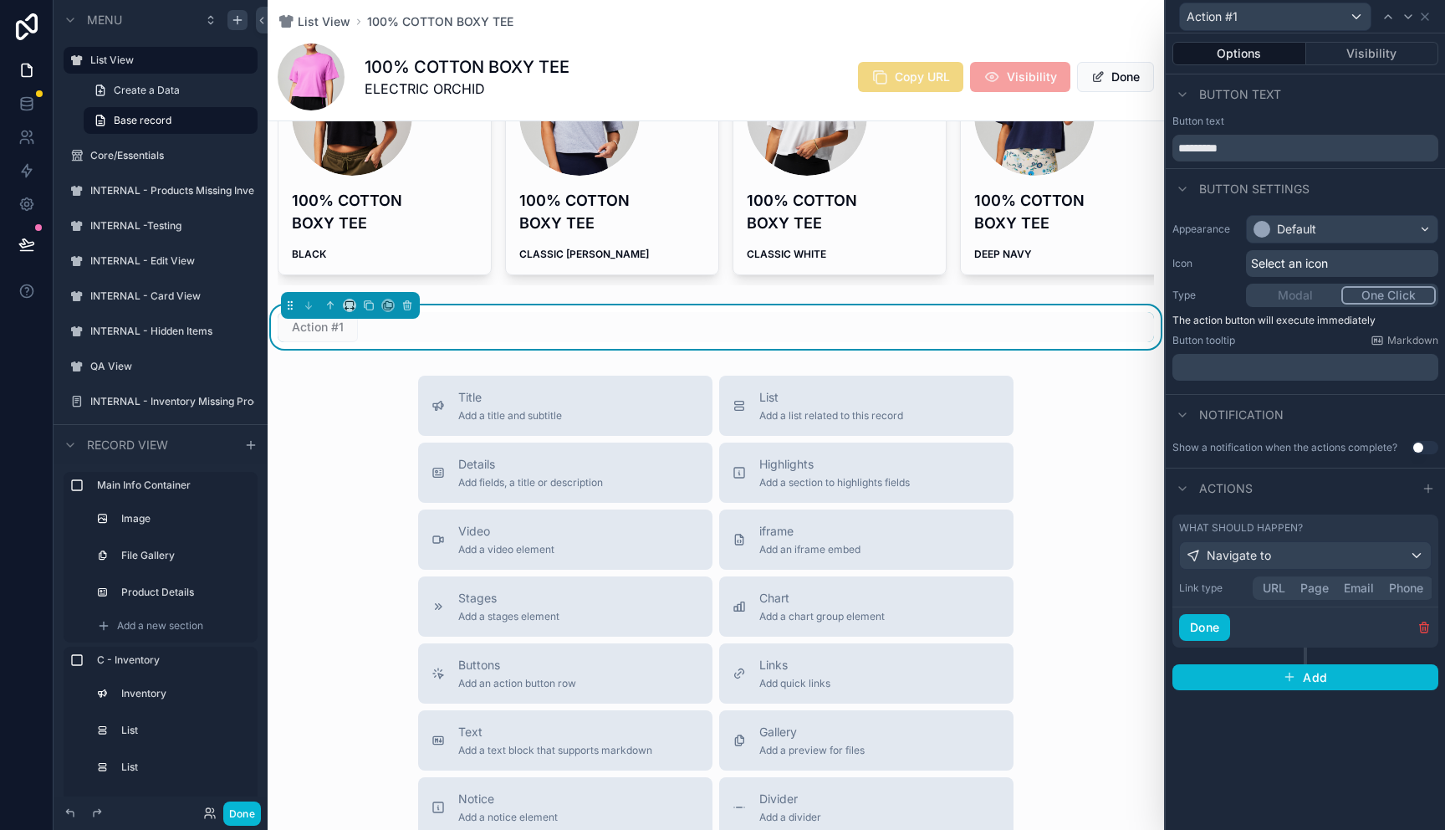
click at [1274, 587] on button "URL" at bounding box center [1275, 588] width 38 height 18
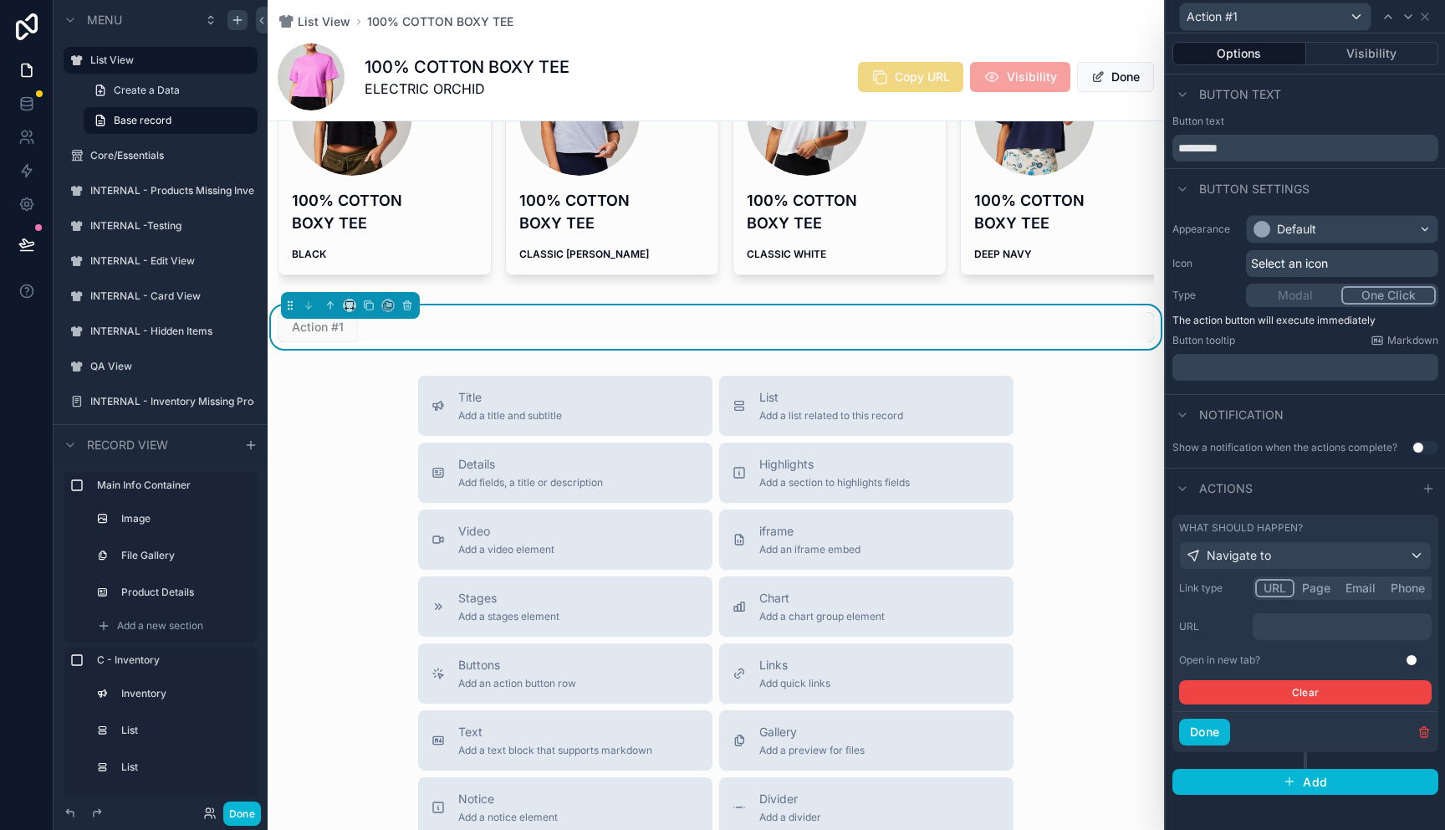
click at [1314, 624] on p "﻿" at bounding box center [1344, 626] width 169 height 17
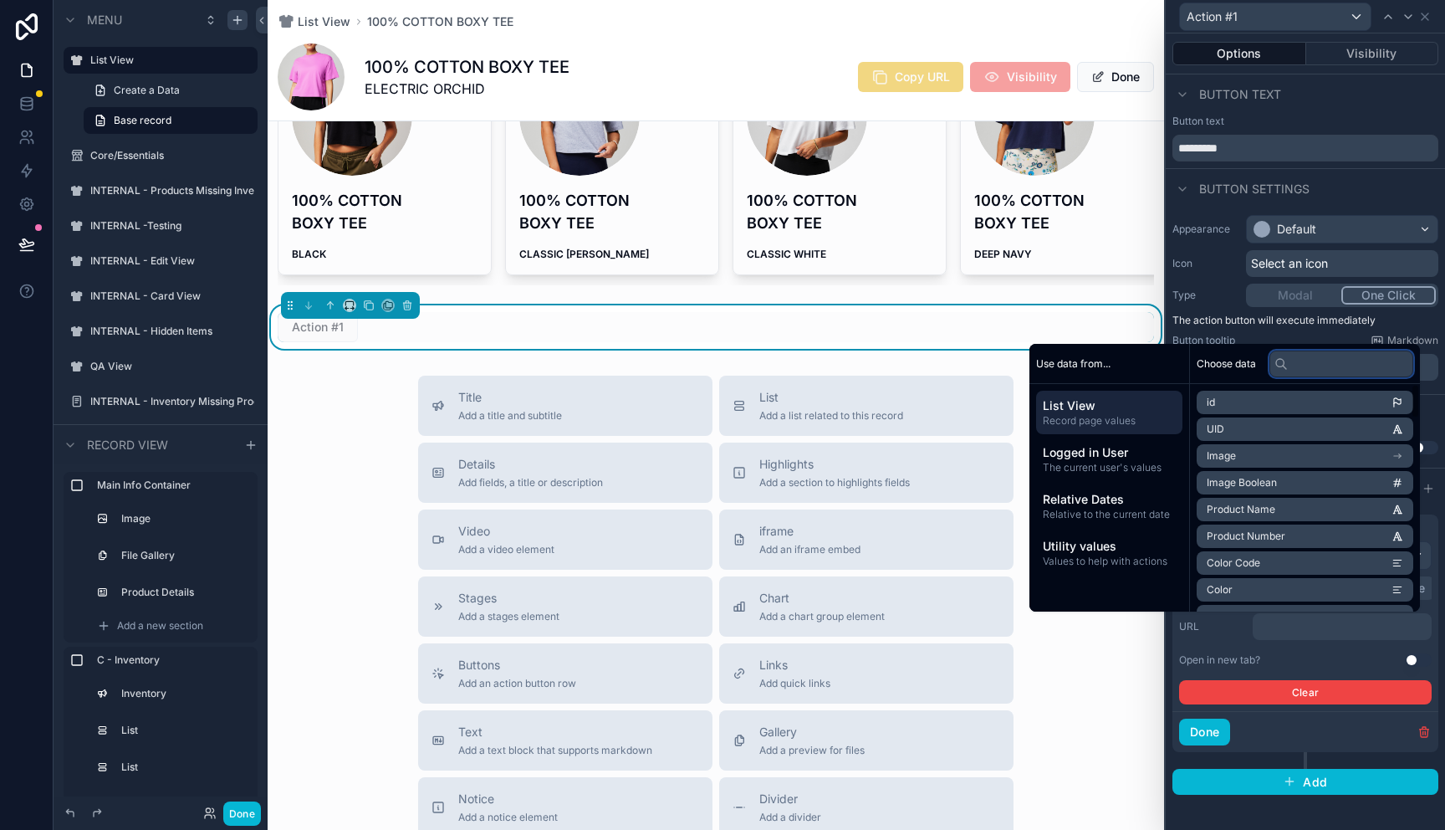
click at [1317, 363] on input "text" at bounding box center [1342, 363] width 144 height 27
click at [1399, 457] on icon "scrollable content" at bounding box center [1400, 457] width 2 height 2
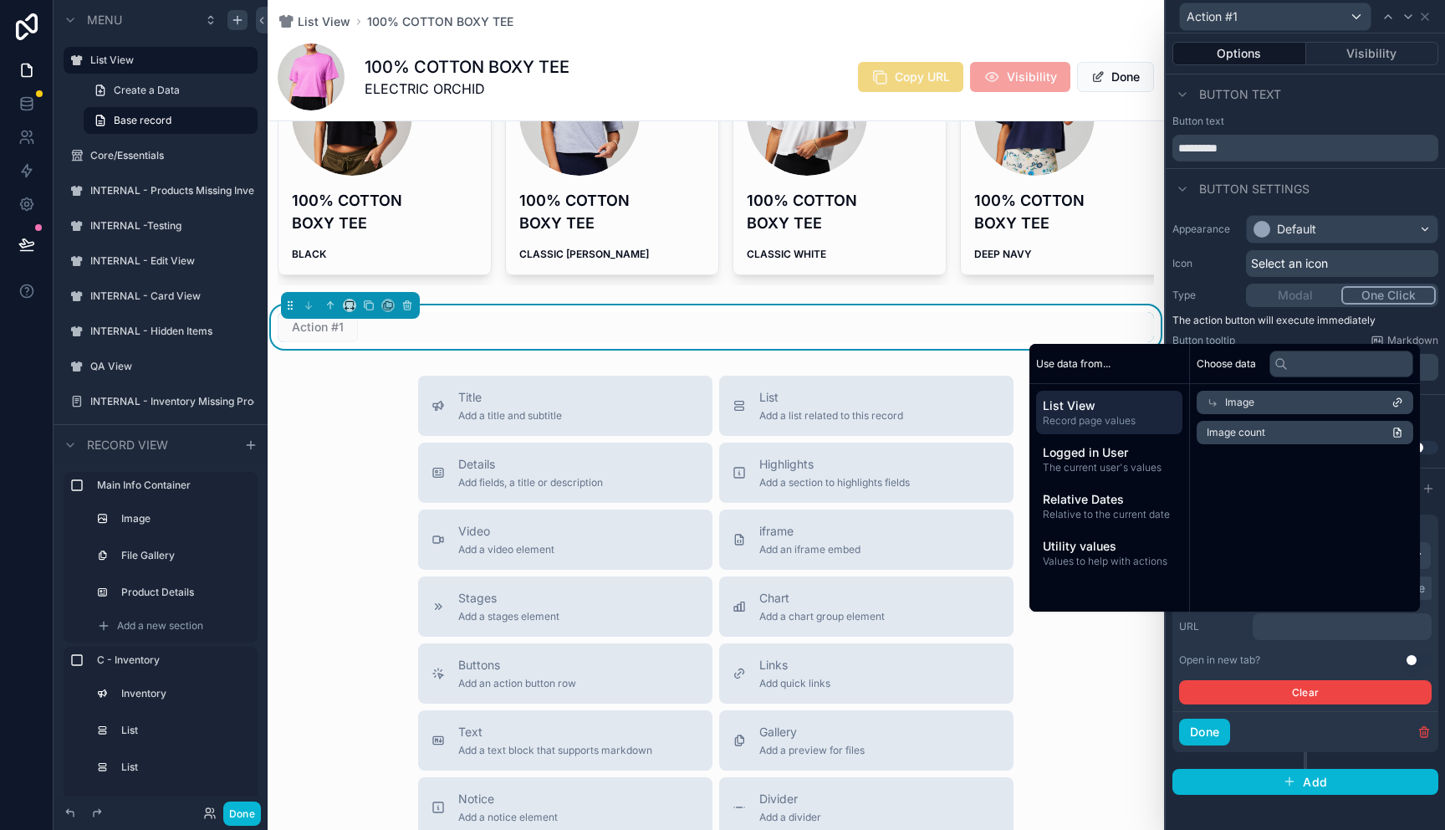
click at [1311, 397] on div "Image" at bounding box center [1305, 402] width 217 height 23
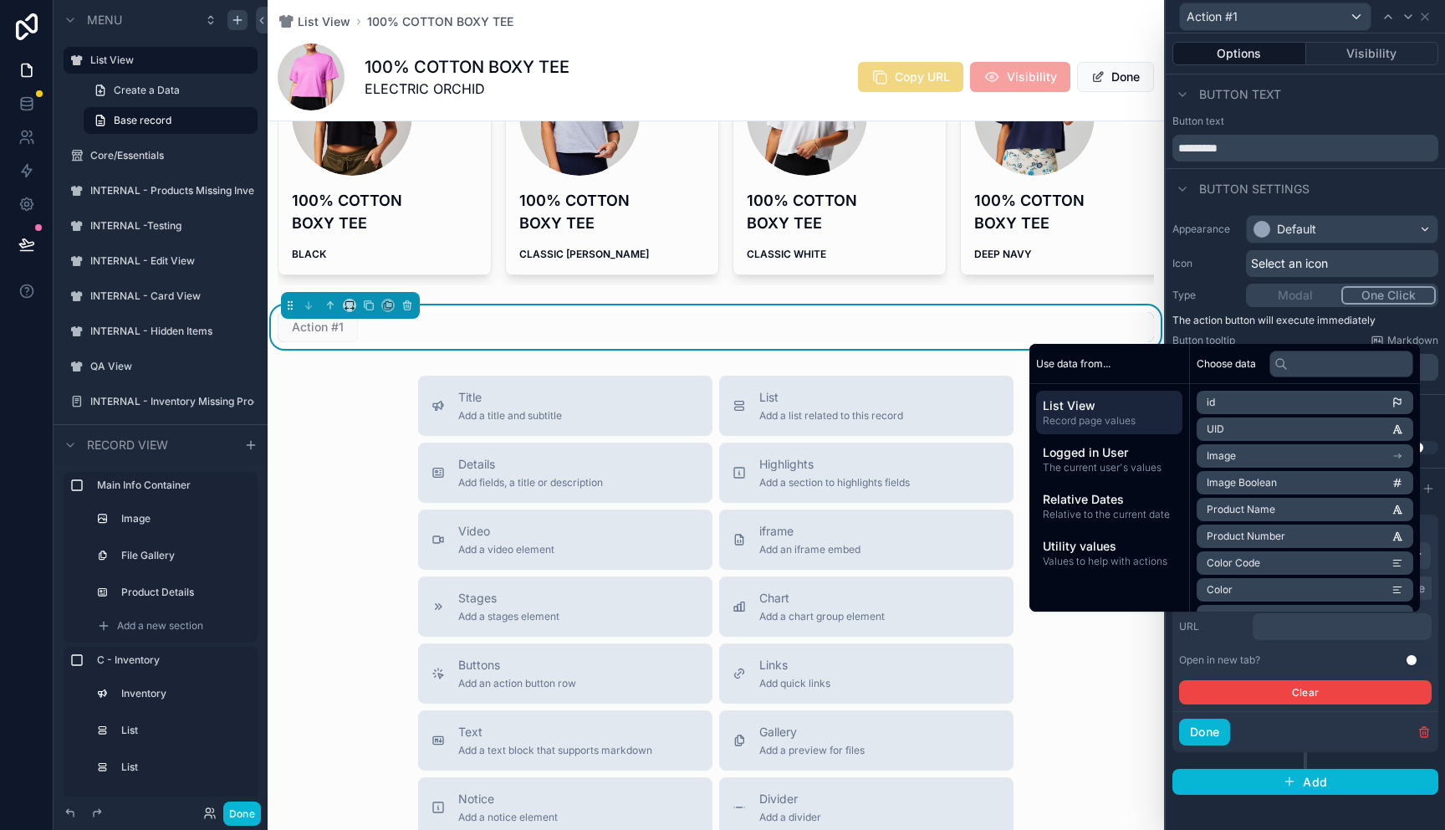
click at [1278, 455] on li "Image" at bounding box center [1305, 455] width 217 height 23
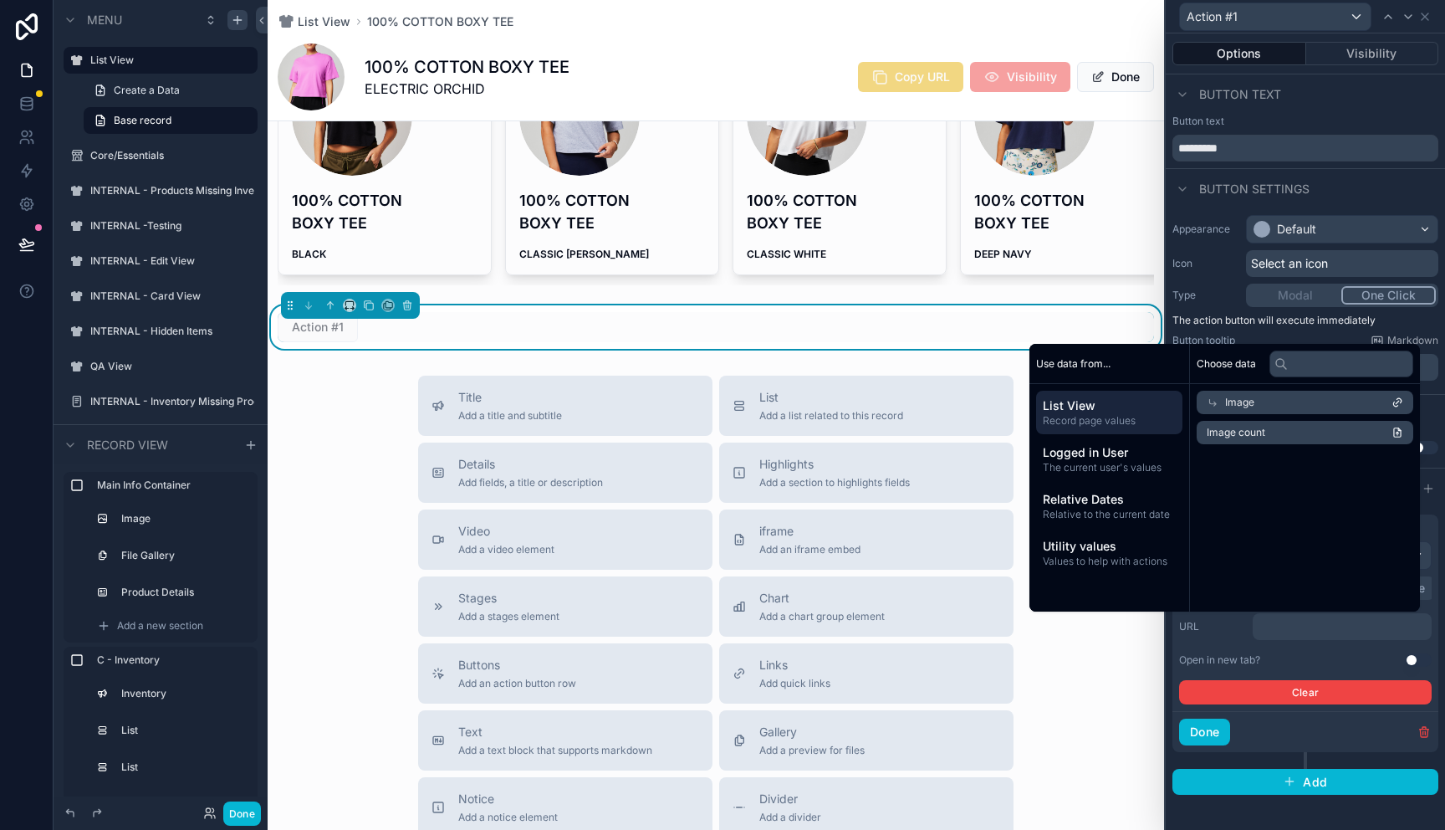
click at [1394, 400] on icon at bounding box center [1398, 403] width 12 height 12
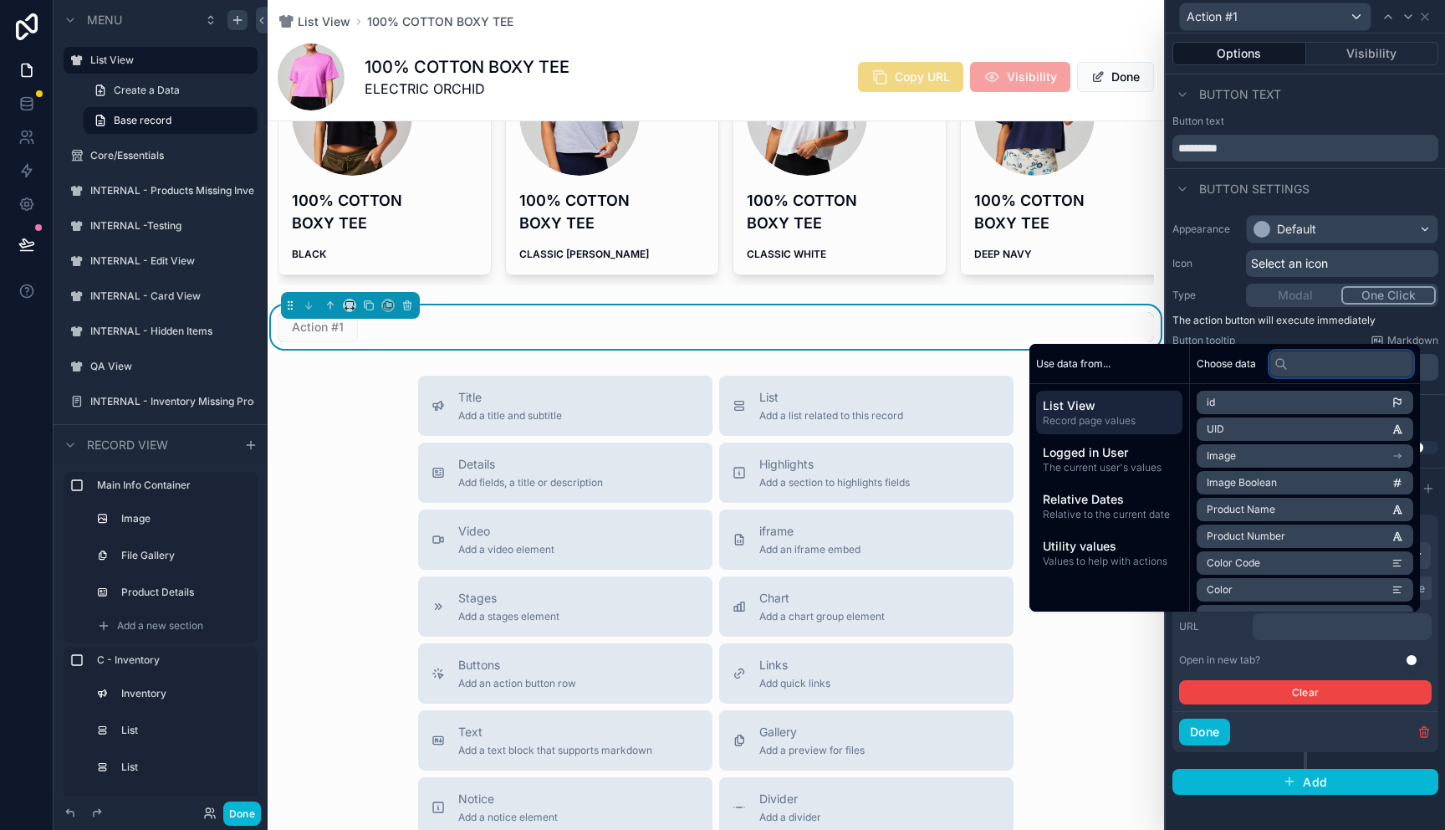
click at [1330, 371] on input "text" at bounding box center [1342, 363] width 144 height 27
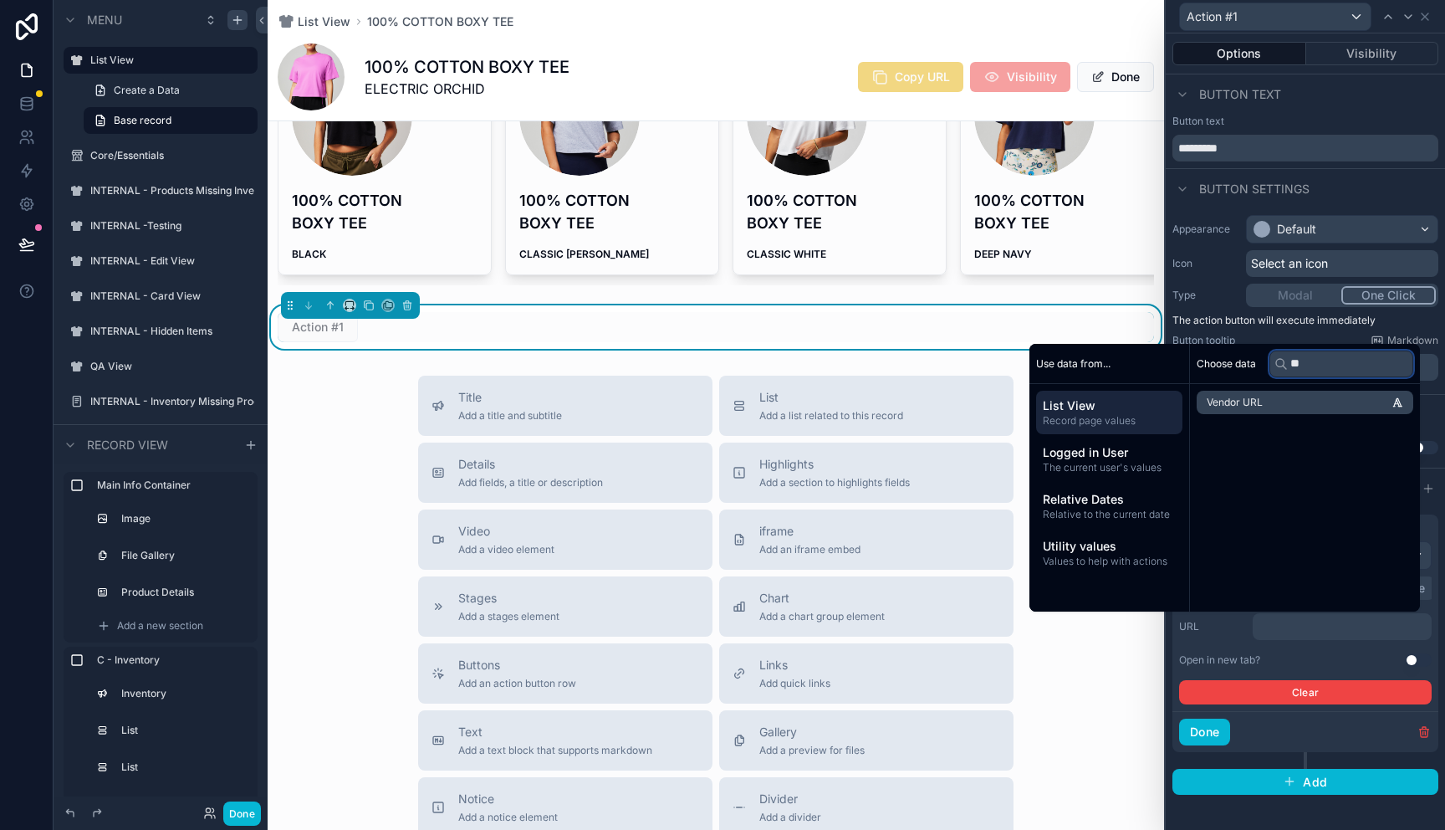
type input "*"
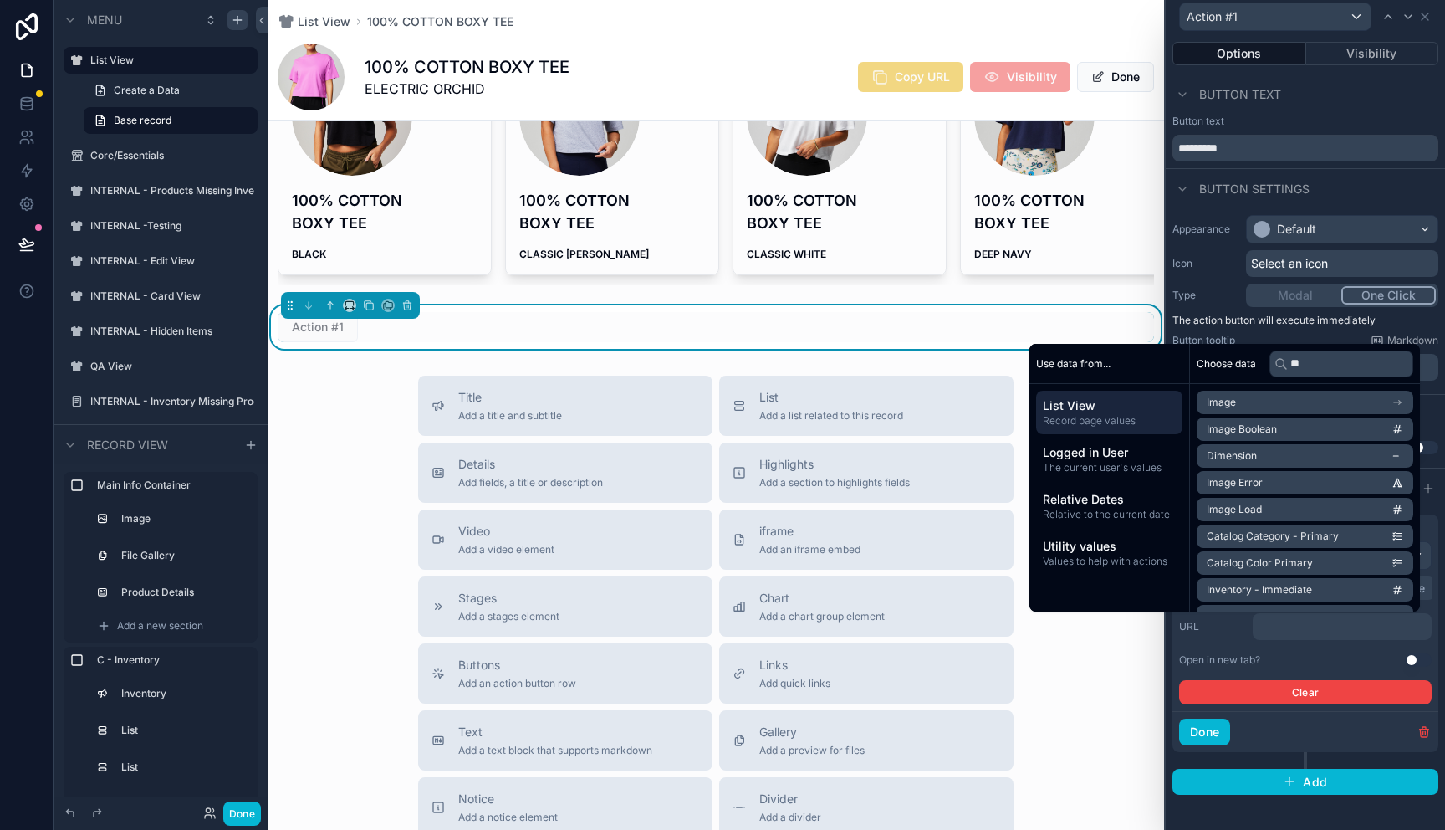
click at [1398, 403] on icon "scrollable content" at bounding box center [1398, 403] width 12 height 12
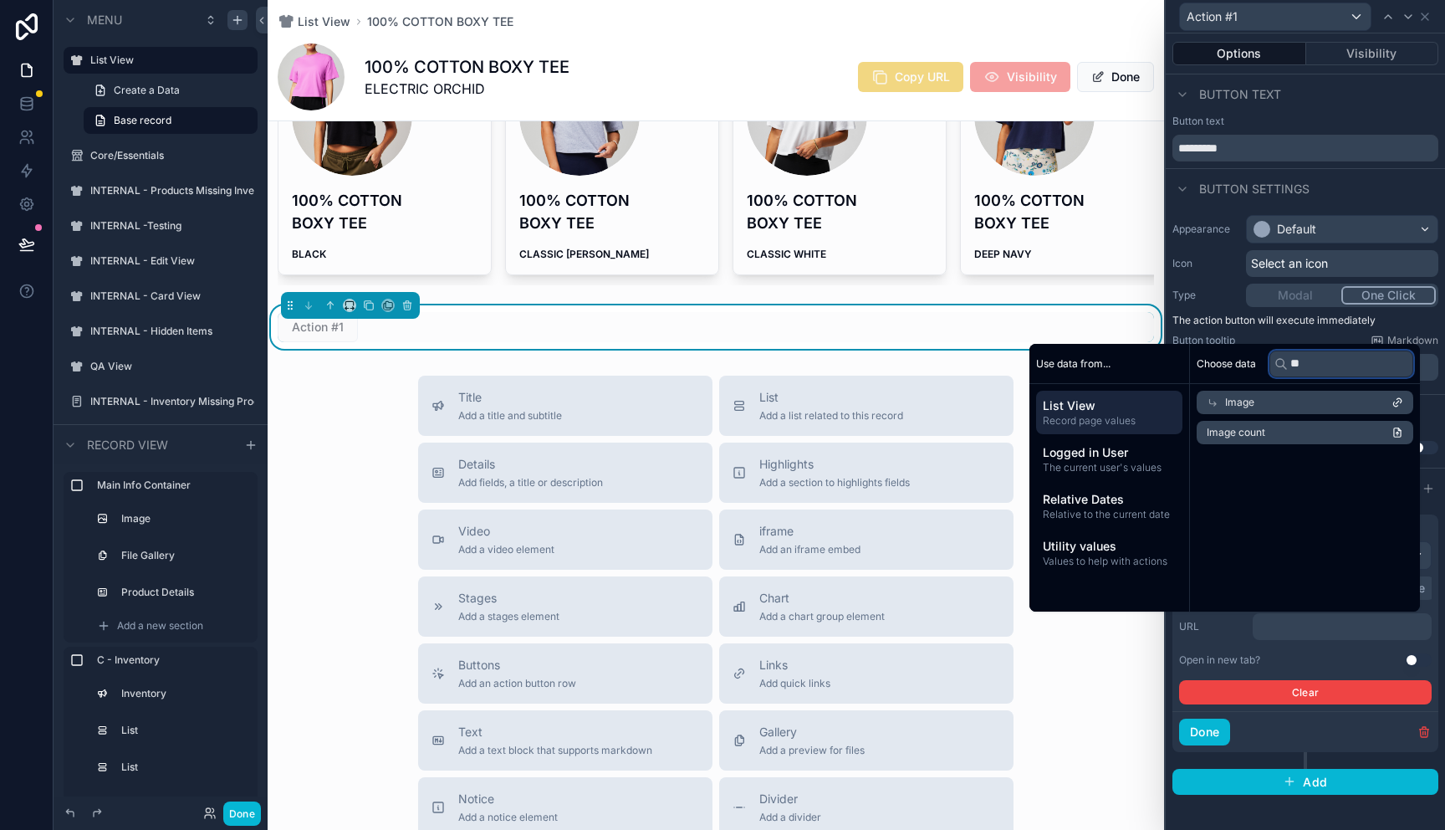
click at [1314, 366] on input "**" at bounding box center [1342, 363] width 144 height 27
type input "*"
click at [1399, 403] on icon at bounding box center [1398, 403] width 12 height 12
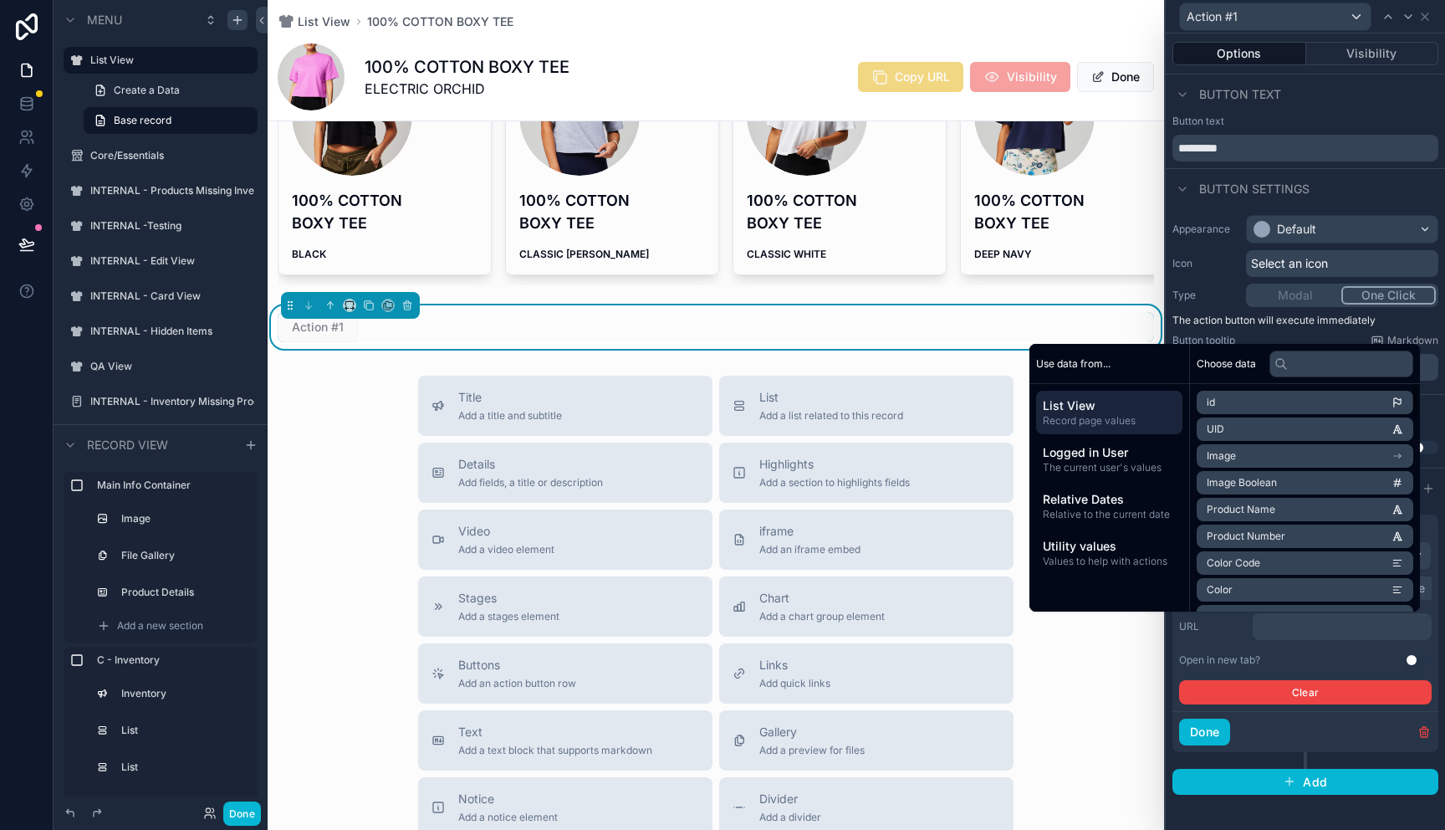
click at [1342, 458] on li "Image" at bounding box center [1305, 455] width 217 height 23
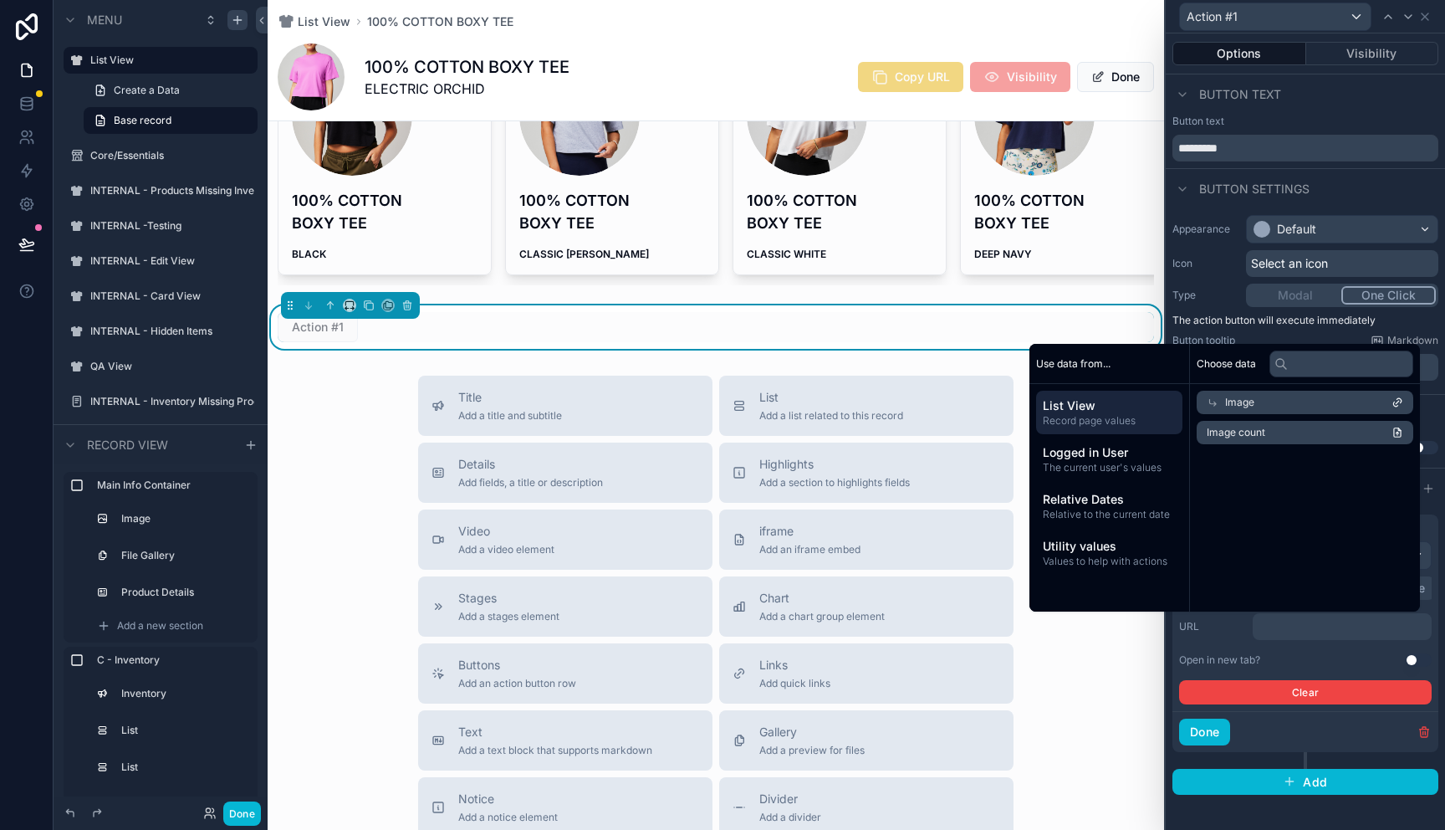
click at [1401, 401] on icon at bounding box center [1399, 400] width 4 height 4
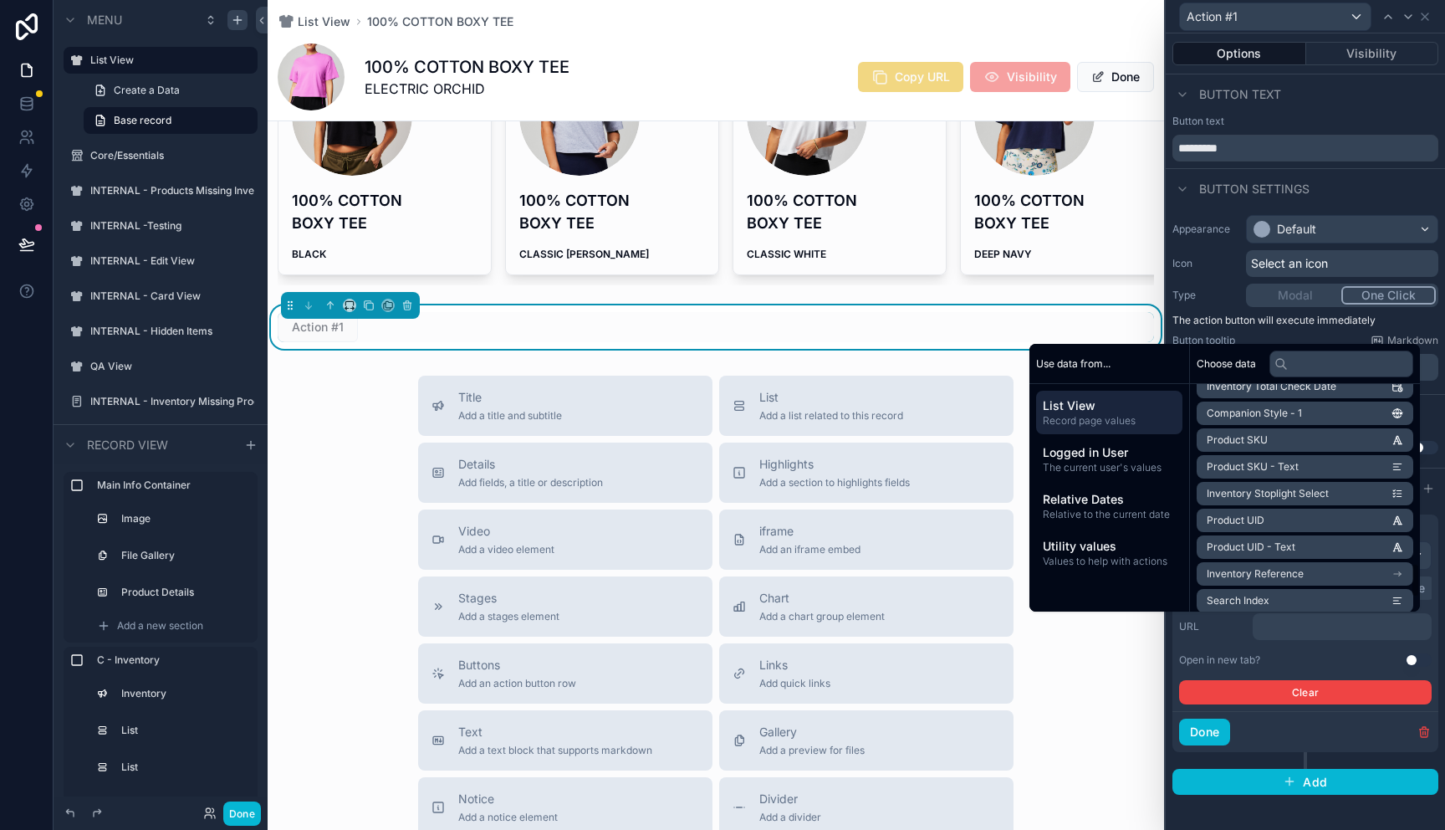
scroll to position [1255, 0]
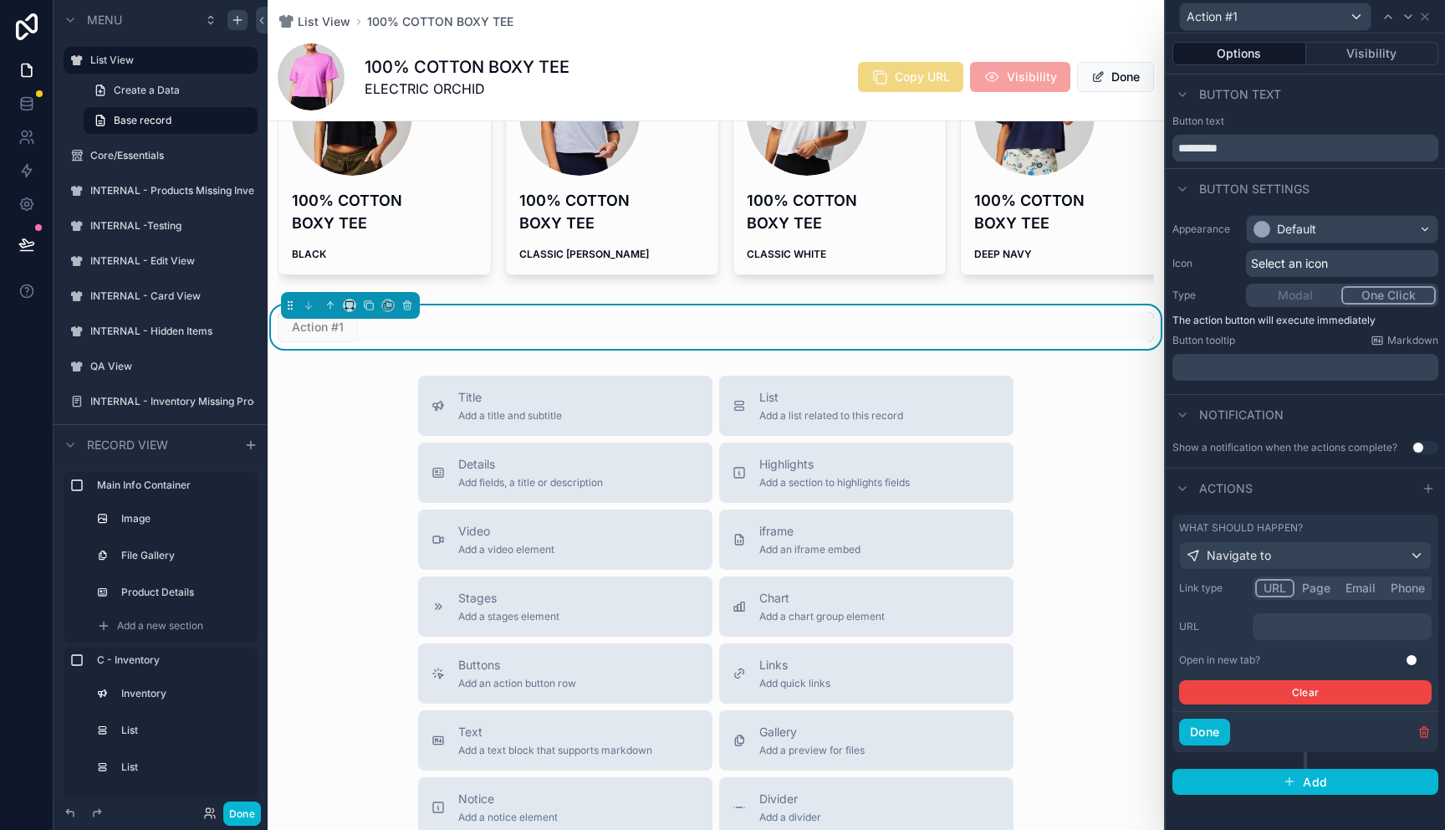
click at [1213, 296] on label "Type" at bounding box center [1206, 295] width 67 height 13
click at [1326, 588] on button "Page" at bounding box center [1316, 588] width 43 height 18
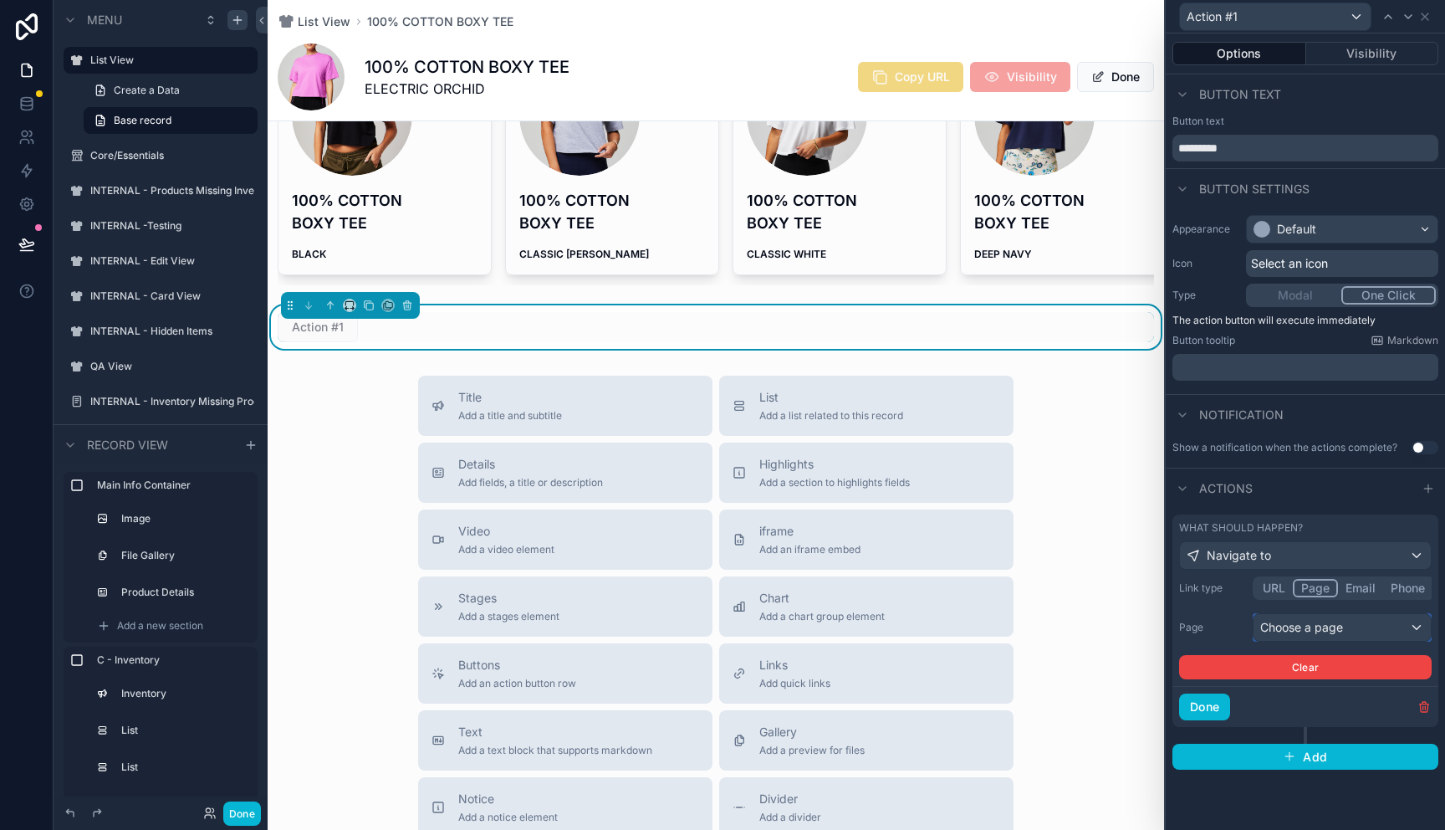
click at [1310, 622] on div "Choose a page" at bounding box center [1342, 627] width 177 height 27
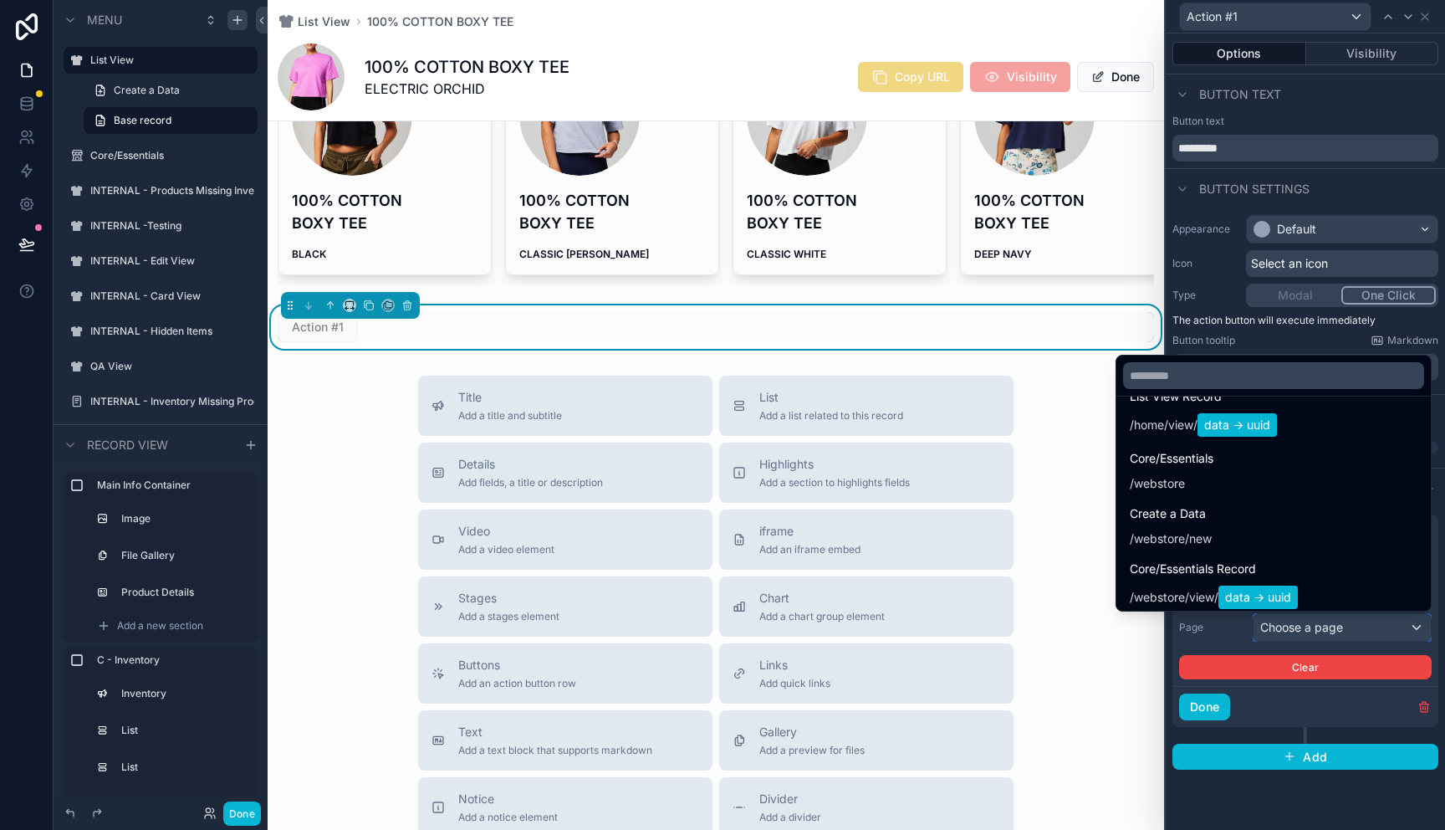
scroll to position [146, 0]
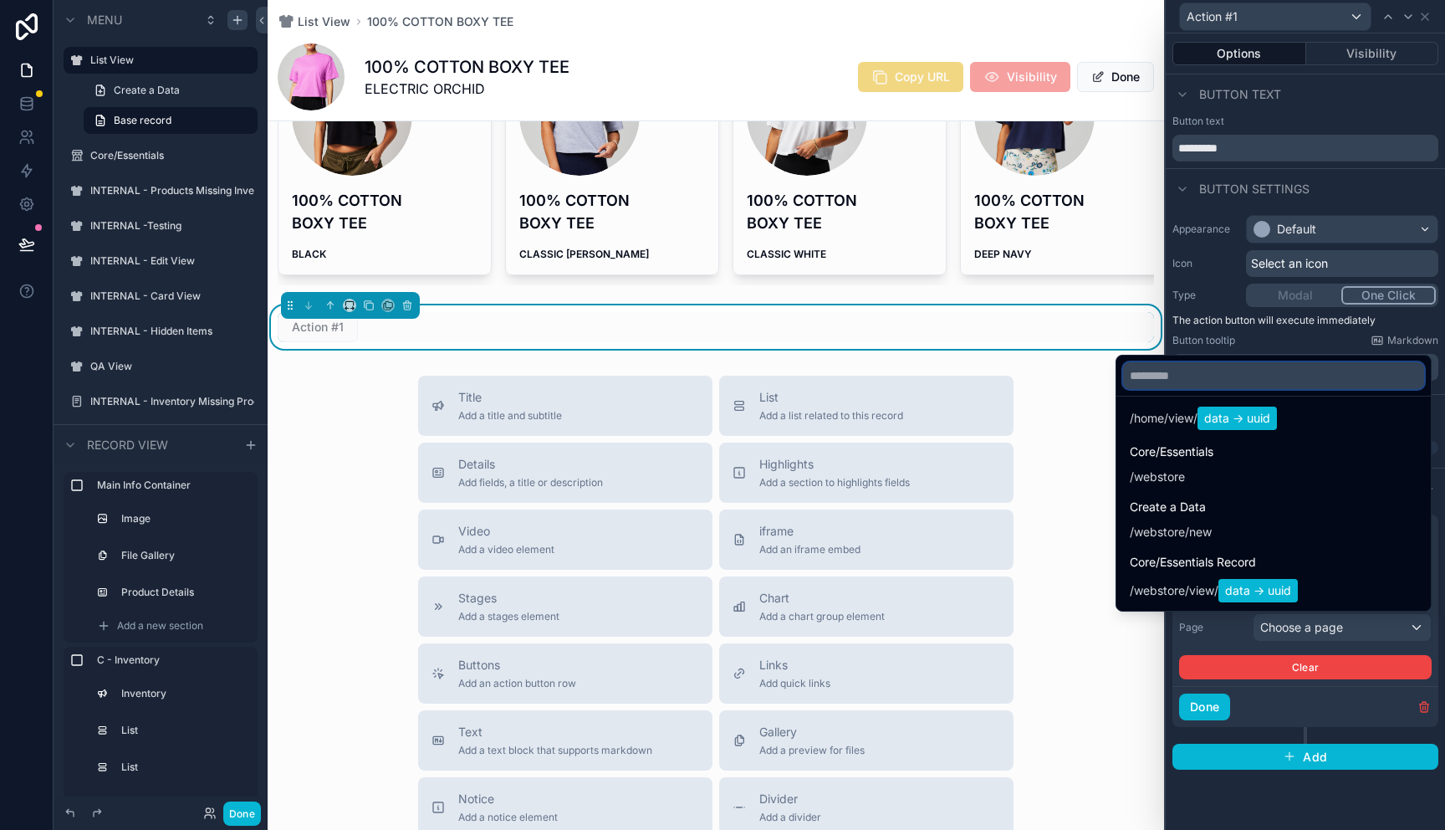
click at [1227, 373] on input "text" at bounding box center [1273, 375] width 301 height 27
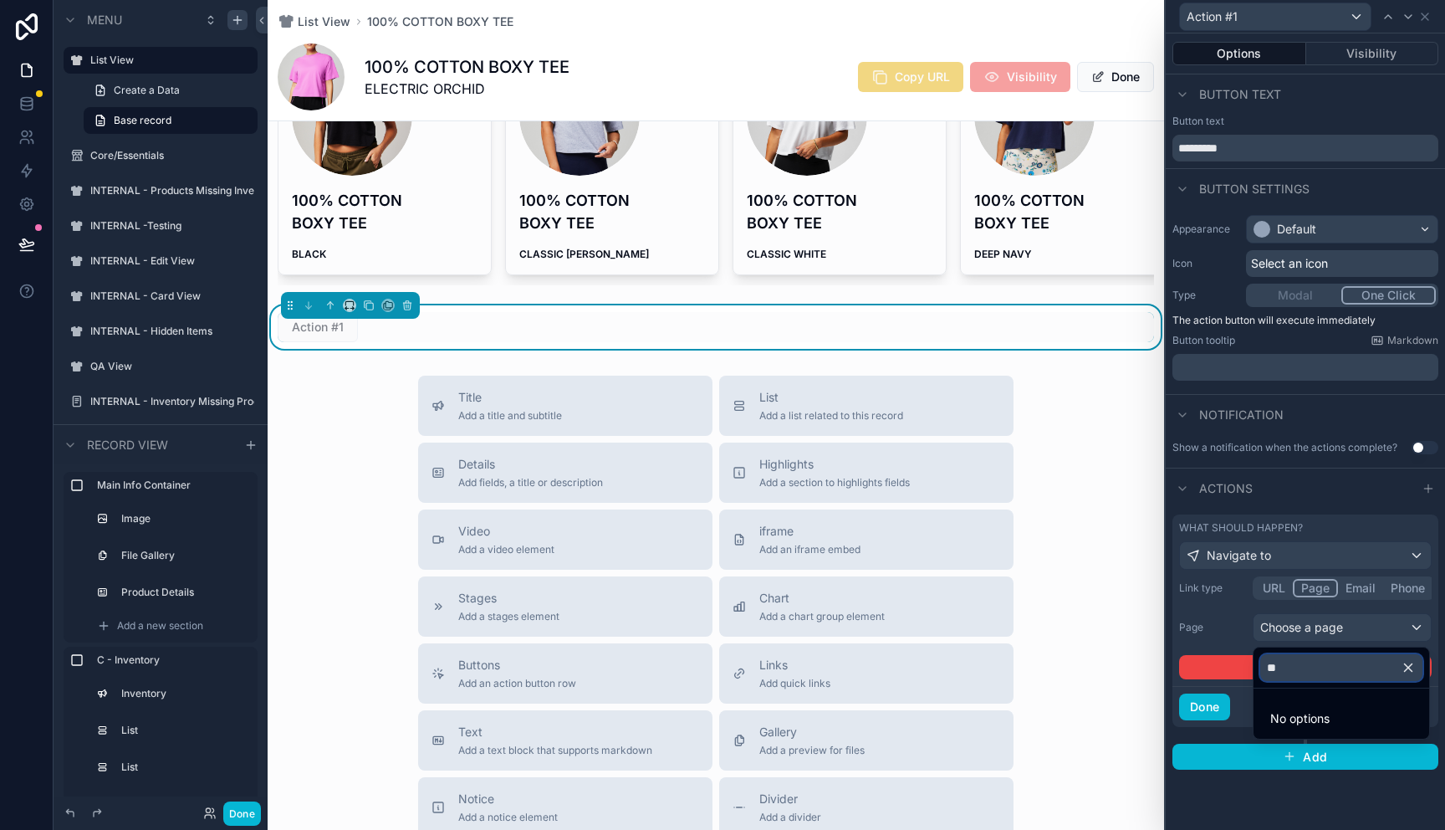
scroll to position [0, 0]
type input "*"
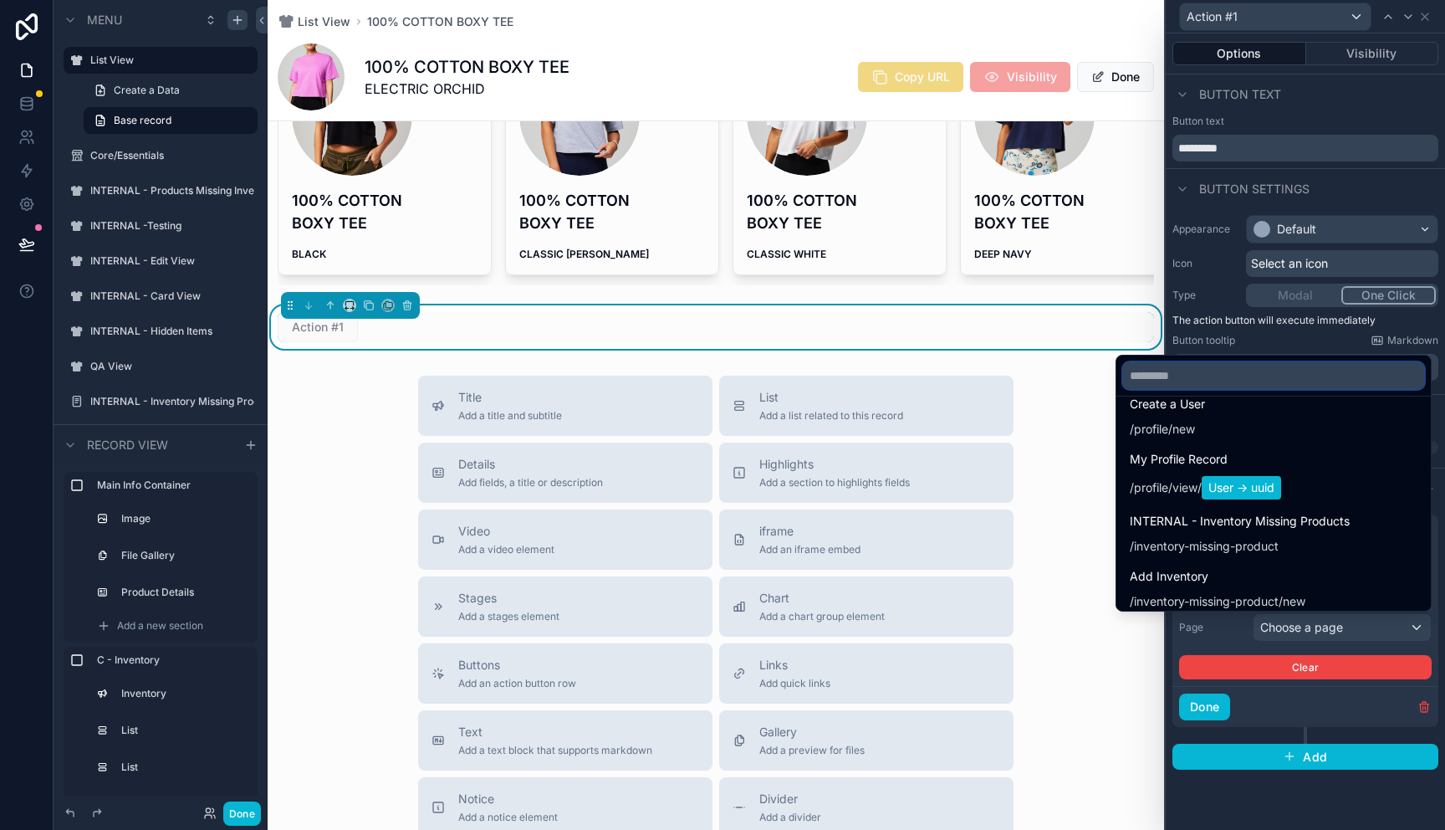
scroll to position [1524, 0]
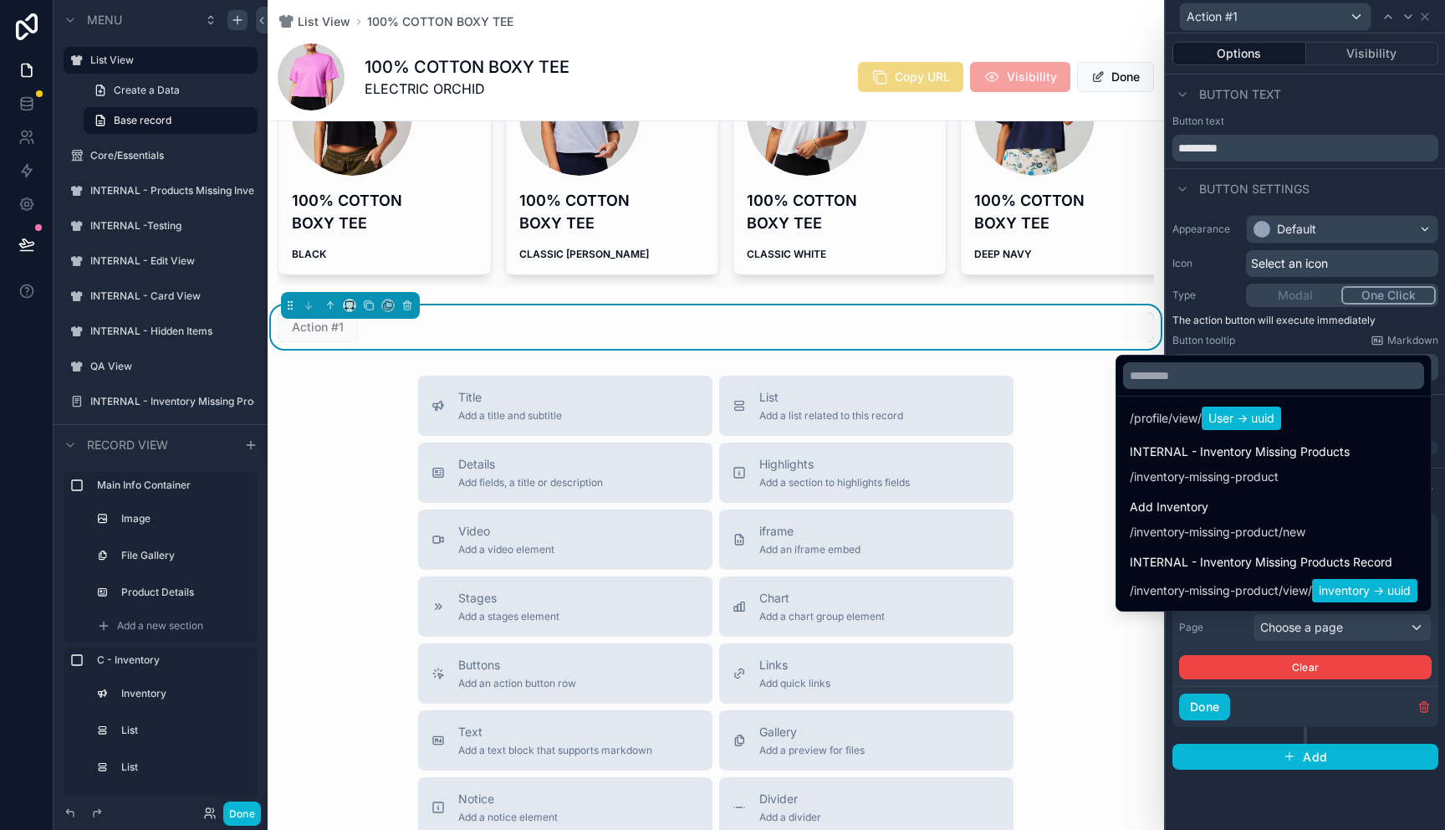
click at [1284, 705] on div at bounding box center [1305, 415] width 279 height 830
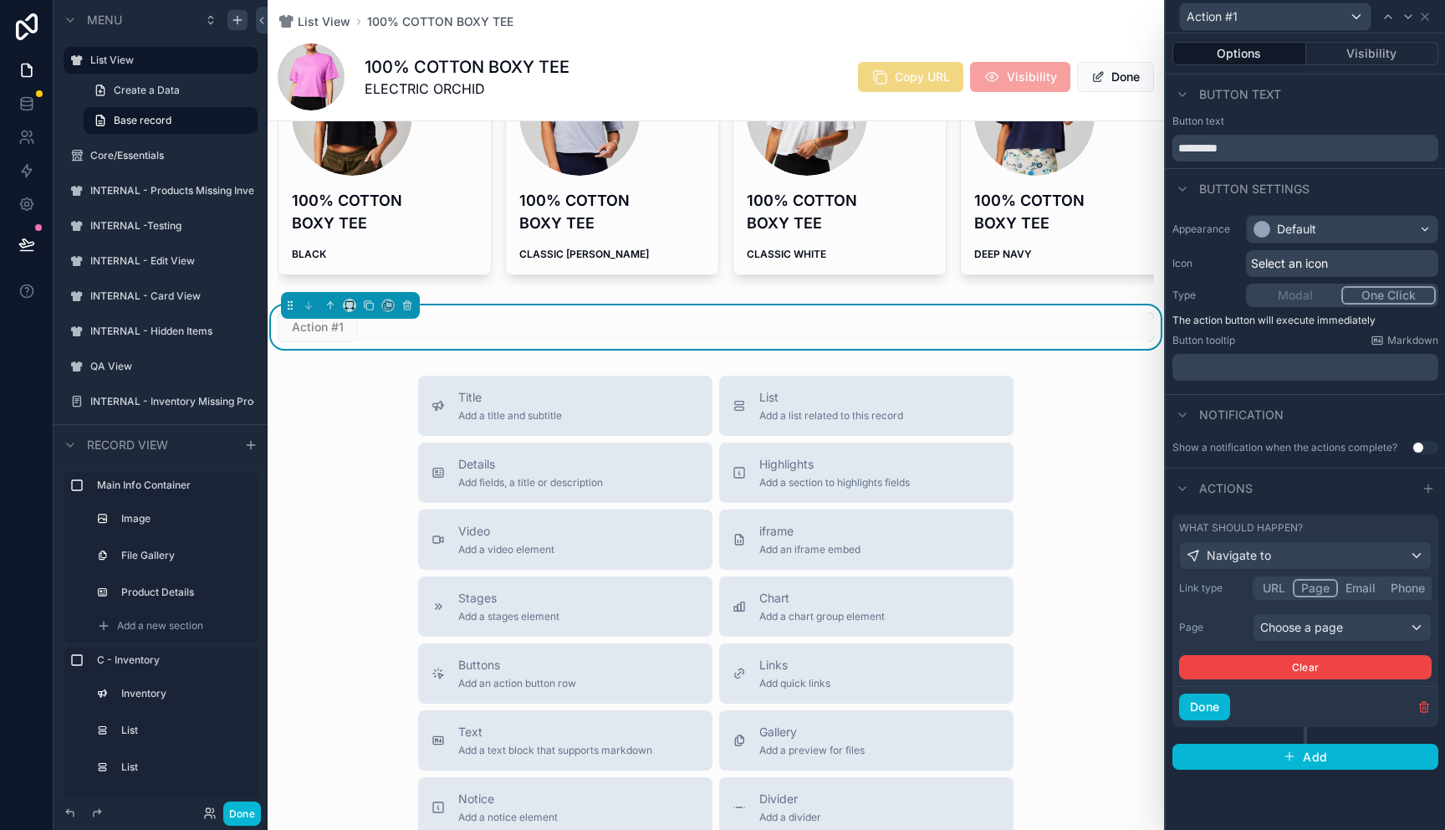
click at [1272, 587] on button "URL" at bounding box center [1275, 588] width 38 height 18
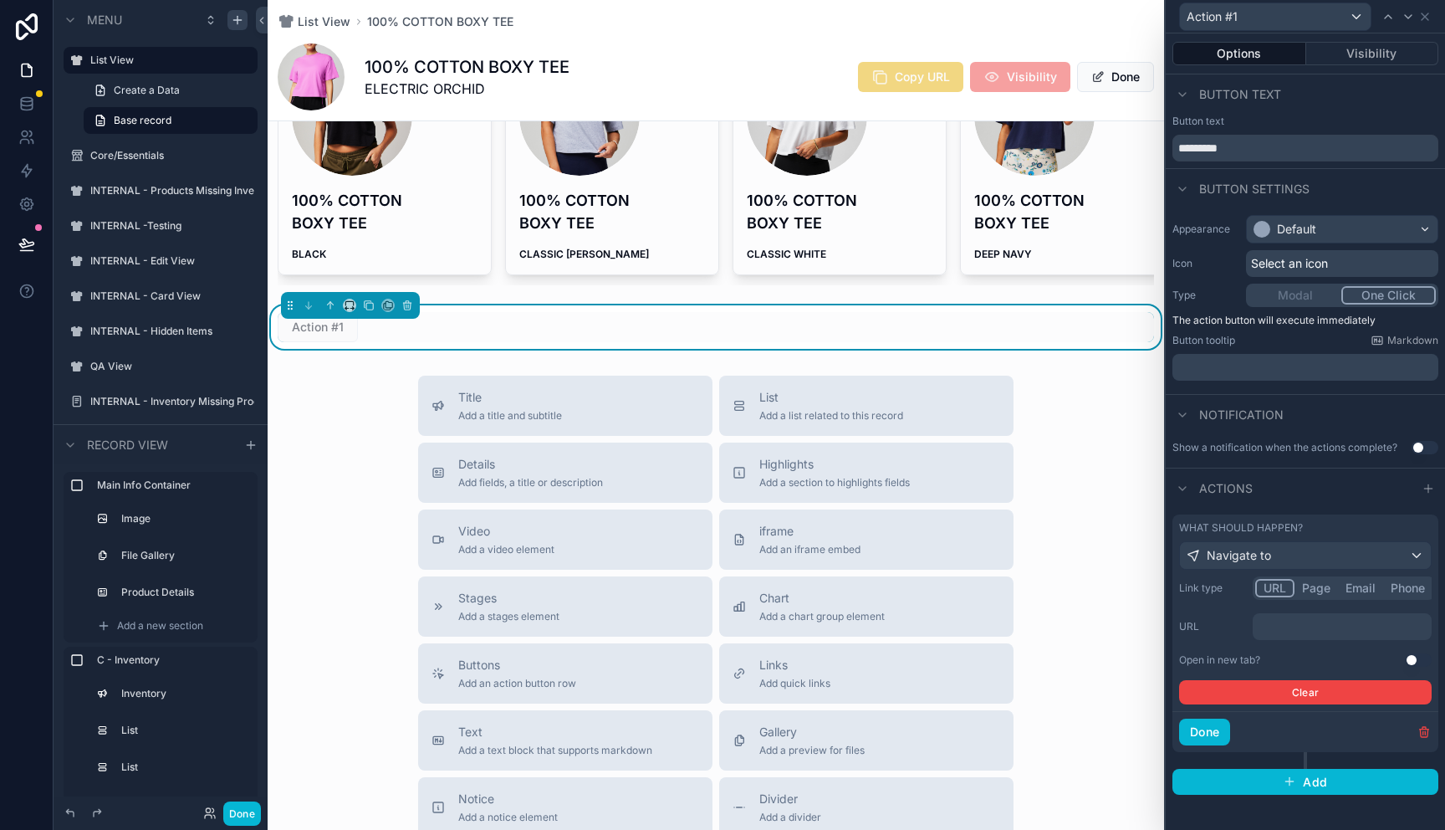
click at [1409, 629] on p "﻿" at bounding box center [1344, 626] width 169 height 17
click at [1214, 628] on label "URL" at bounding box center [1212, 626] width 67 height 13
click at [1358, 628] on p "﻿" at bounding box center [1344, 626] width 169 height 17
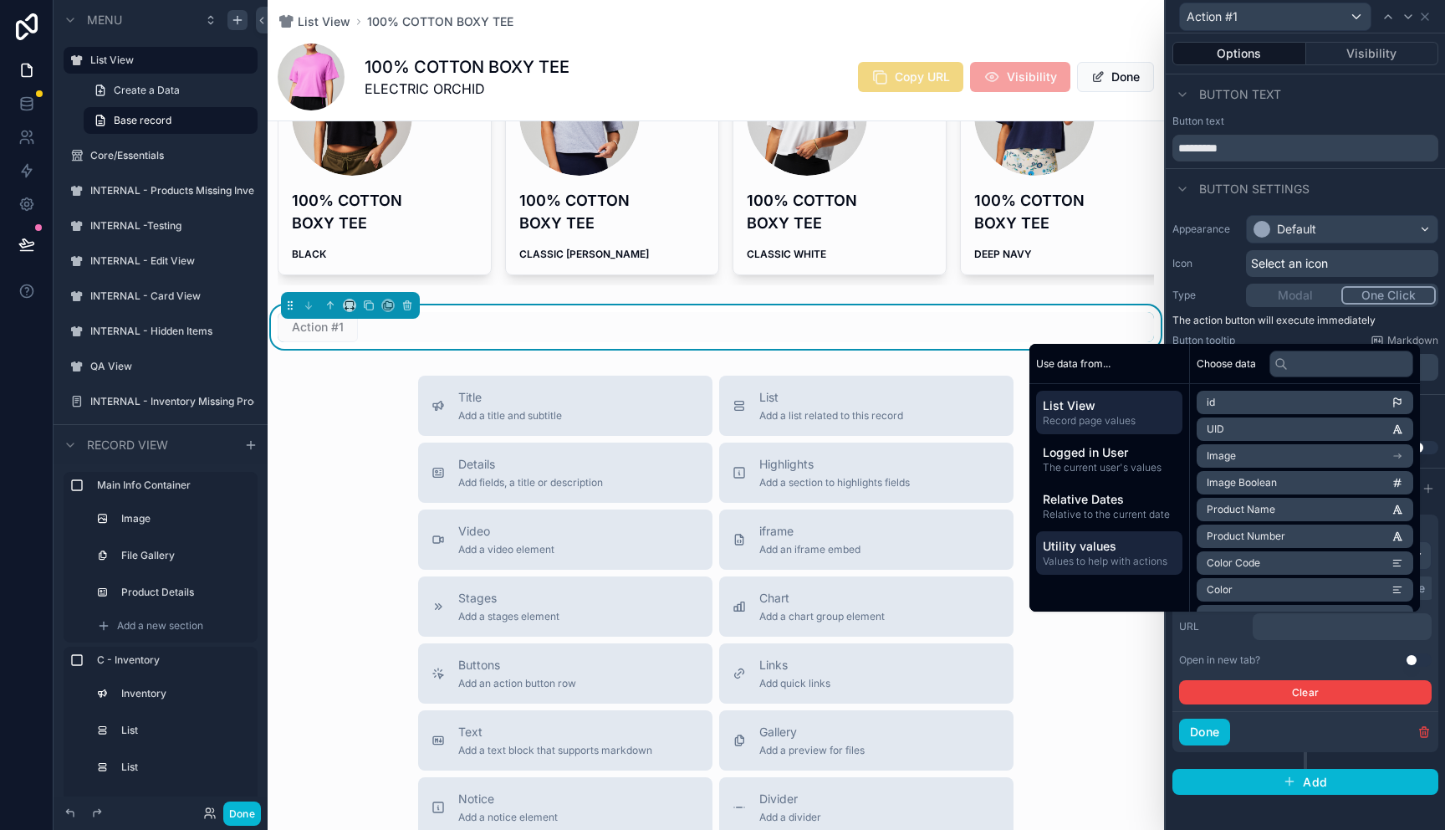
click at [1146, 558] on span "Values to help with actions" at bounding box center [1109, 561] width 133 height 13
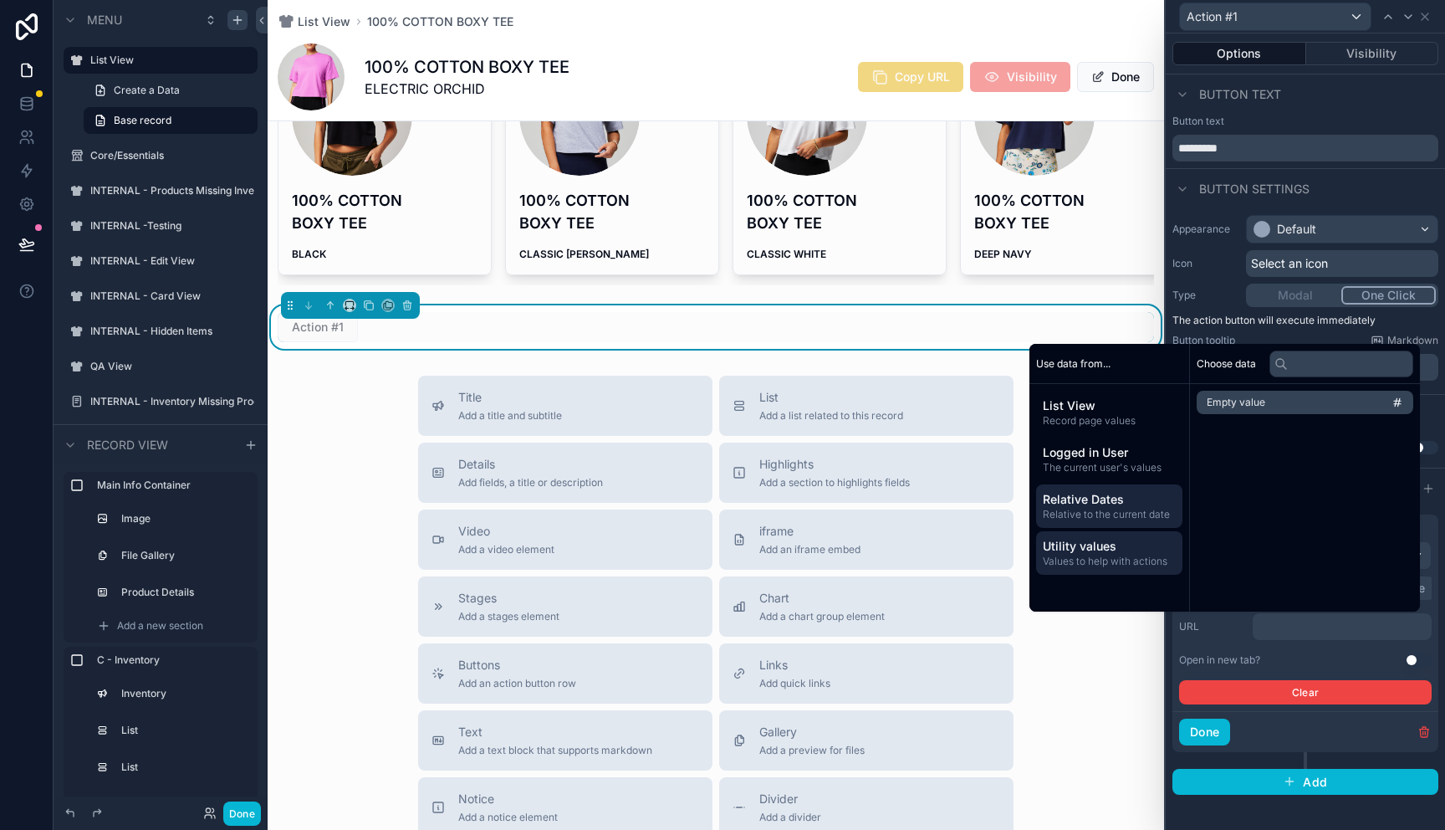
click at [1125, 512] on span "Relative to the current date" at bounding box center [1109, 514] width 133 height 13
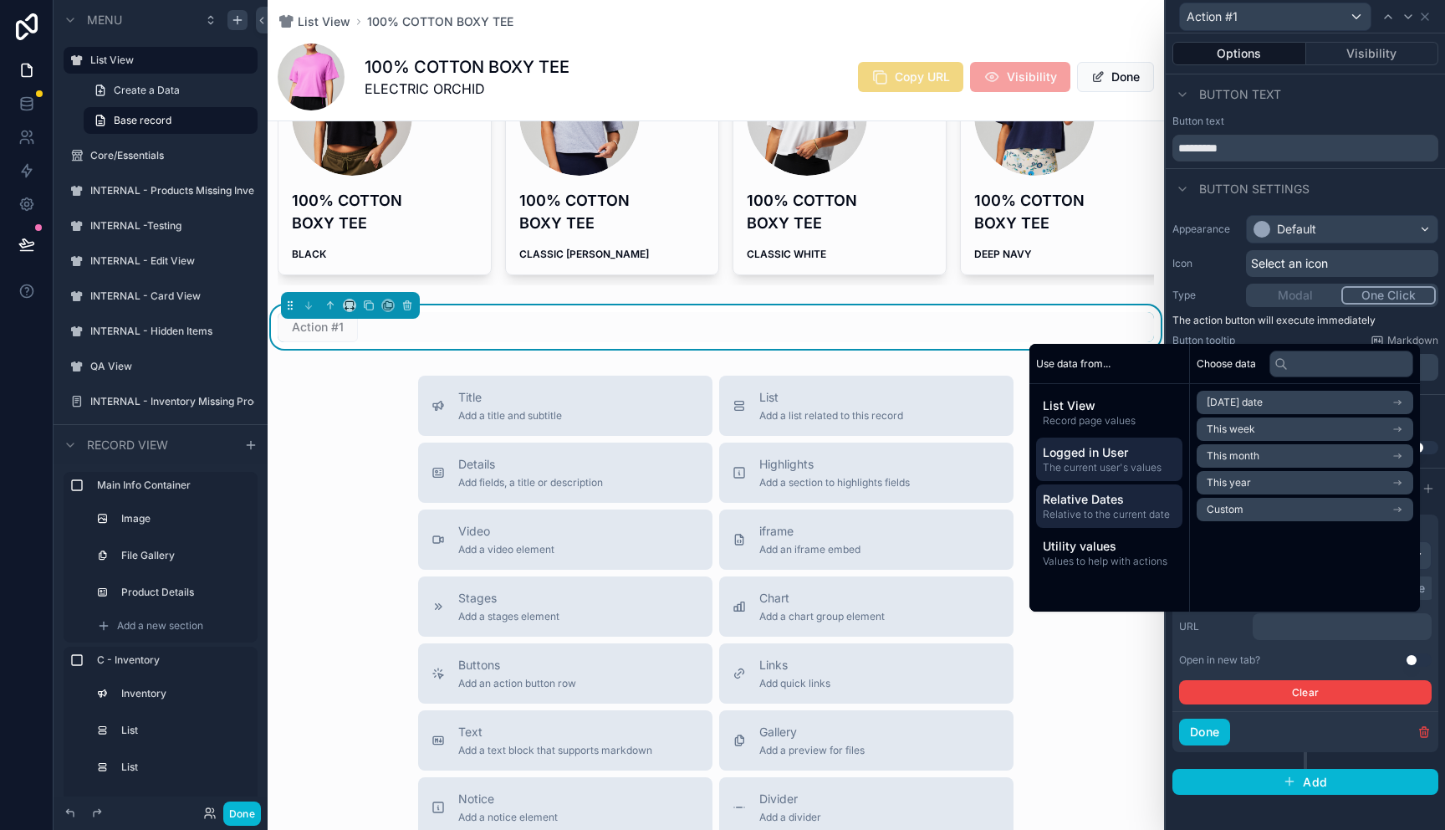
click at [1112, 460] on div "Logged in User The current user's values" at bounding box center [1109, 458] width 146 height 43
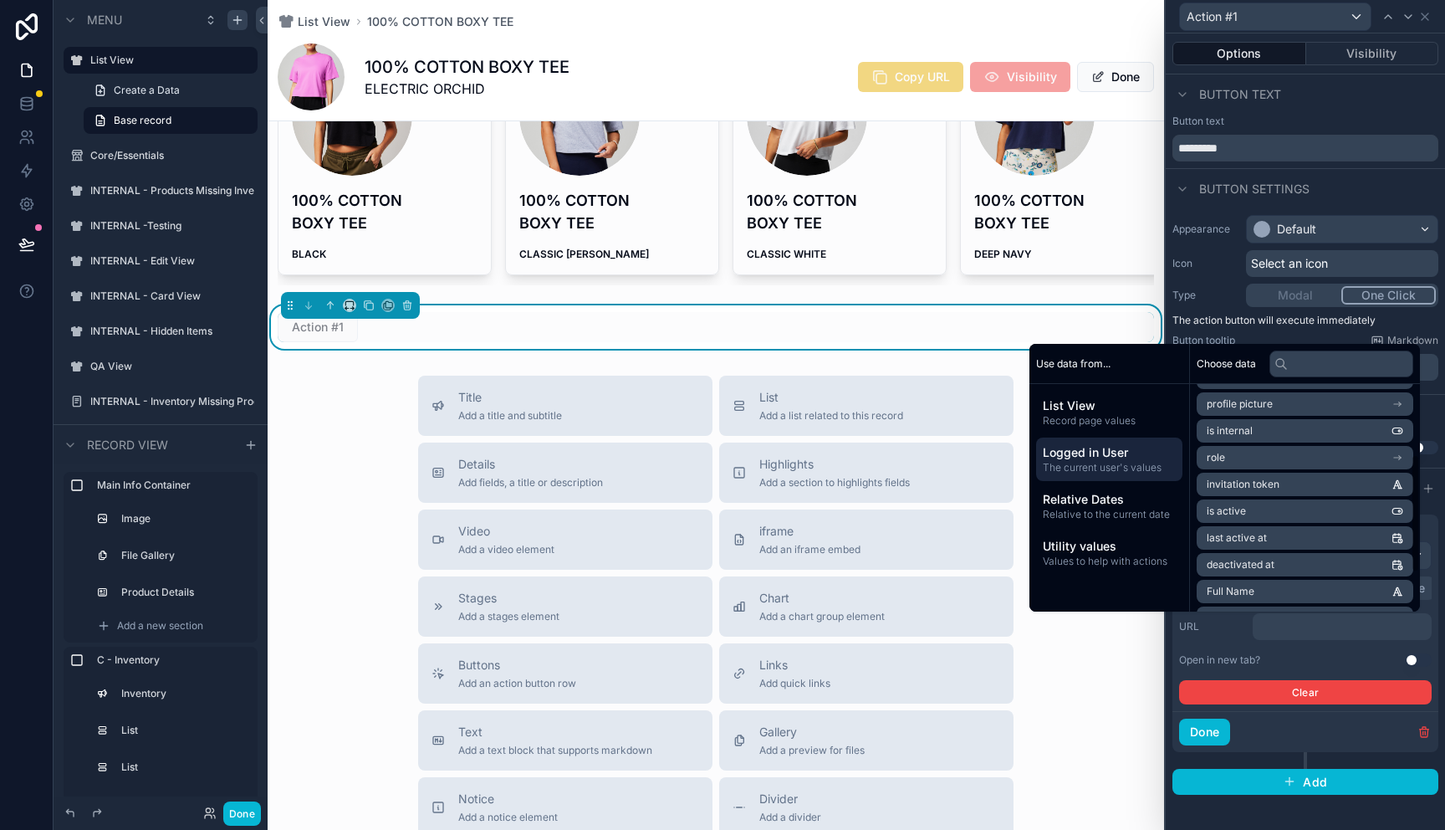
scroll to position [211, 0]
click at [1101, 398] on span "List View" at bounding box center [1109, 405] width 133 height 17
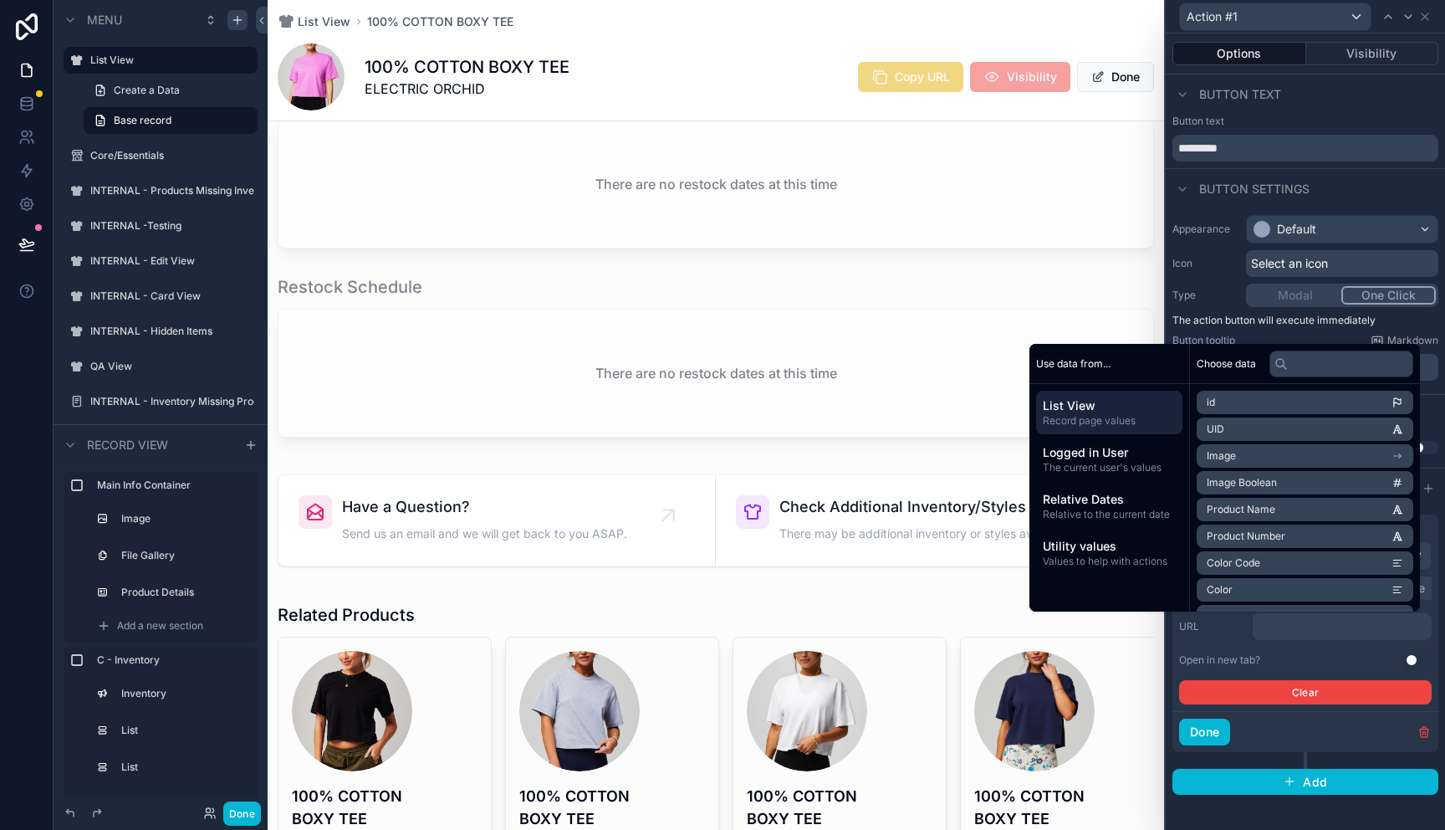
scroll to position [4566, 0]
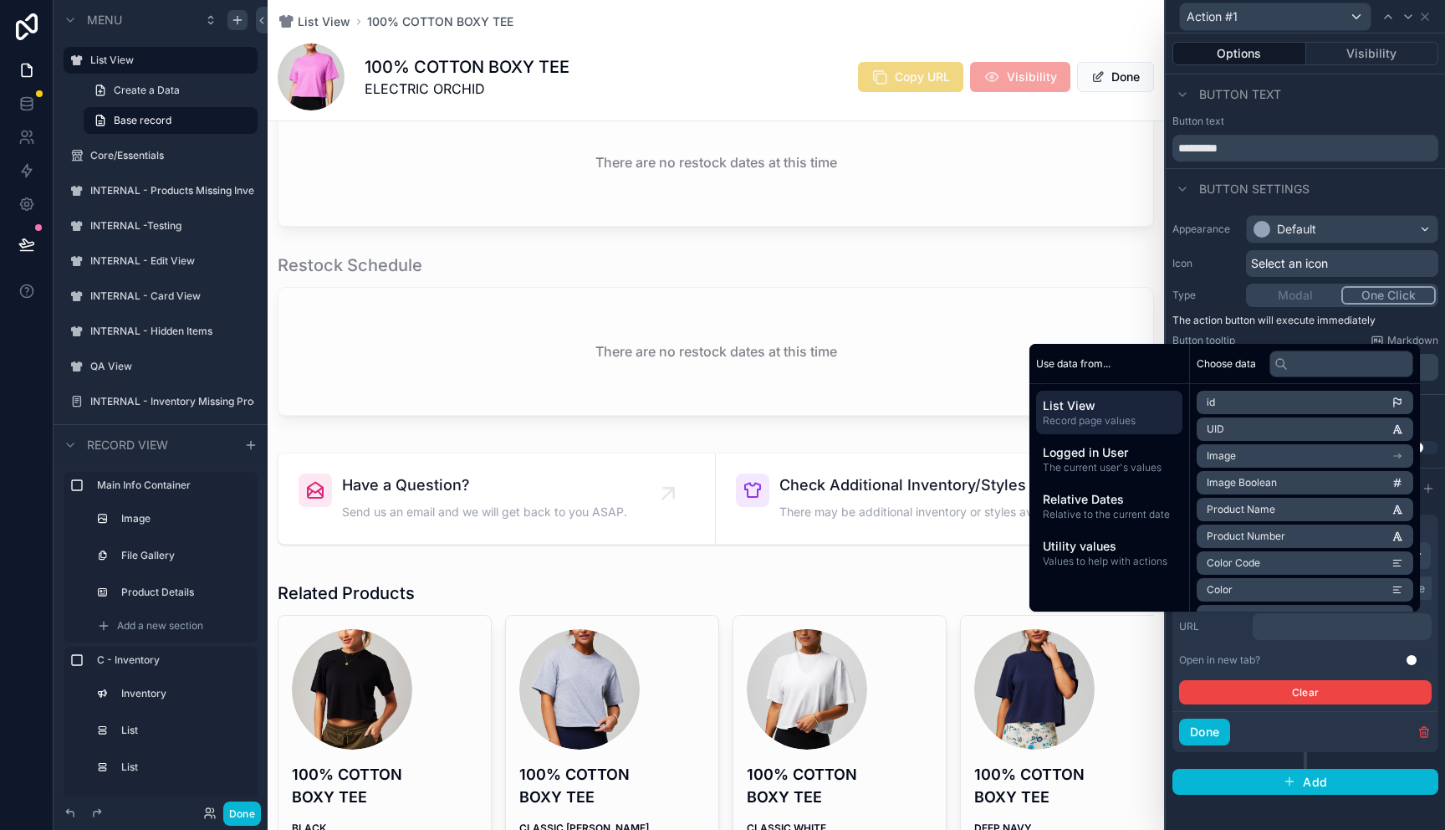
click at [993, 23] on div "List View 100% COTTON BOXY TEE" at bounding box center [716, 21] width 877 height 17
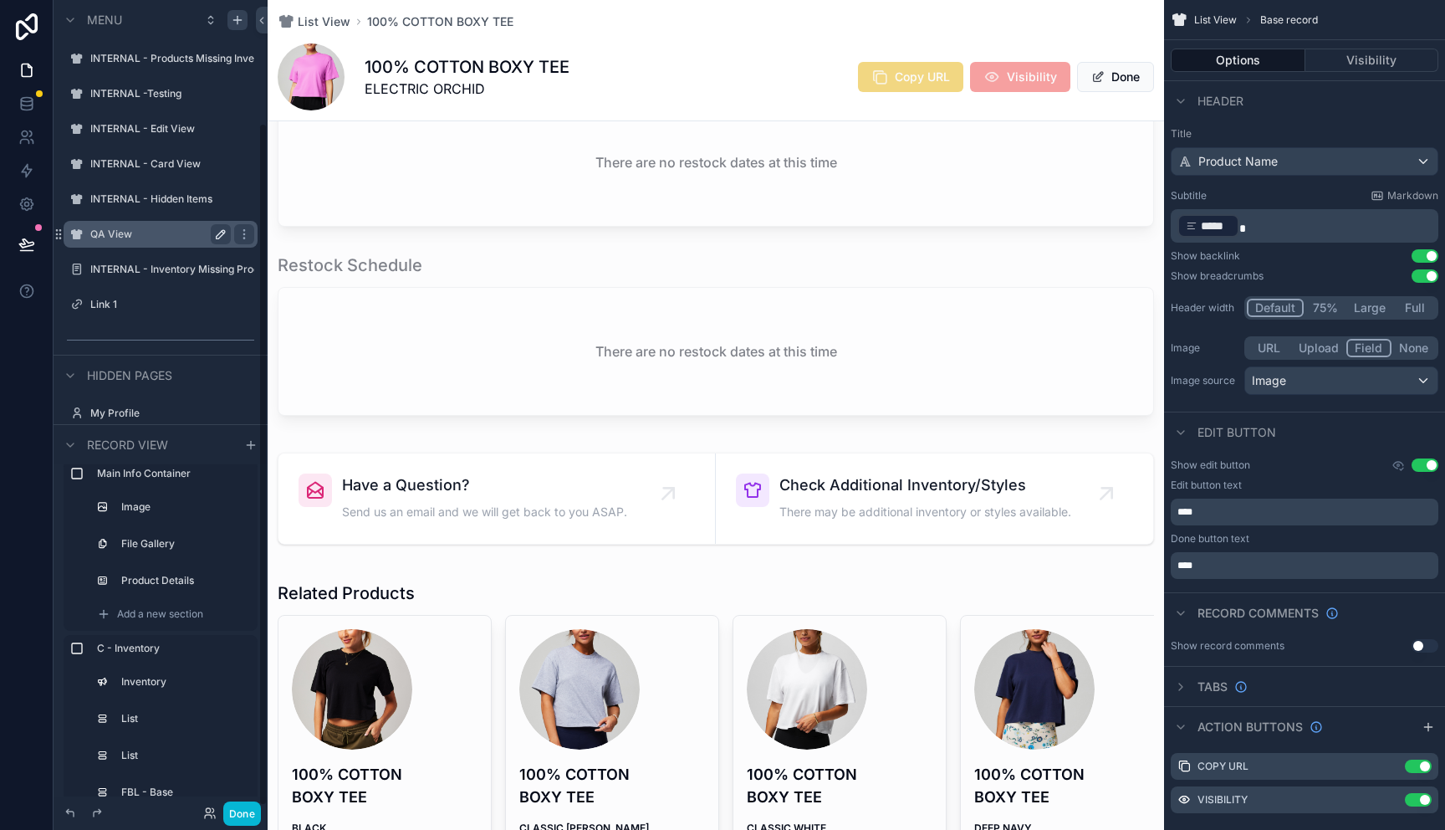
scroll to position [150, 0]
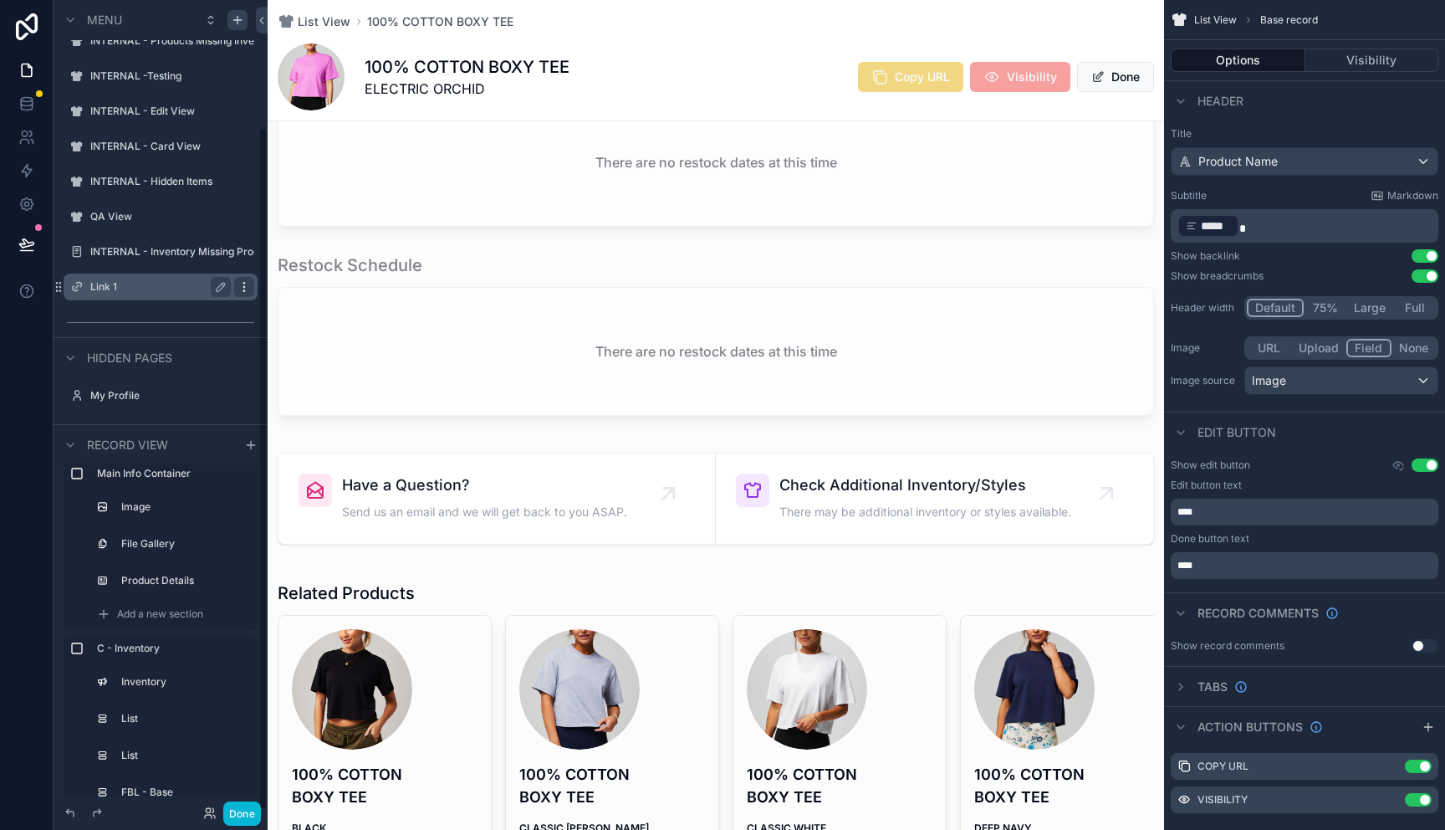
click at [242, 291] on icon "scrollable content" at bounding box center [244, 286] width 13 height 13
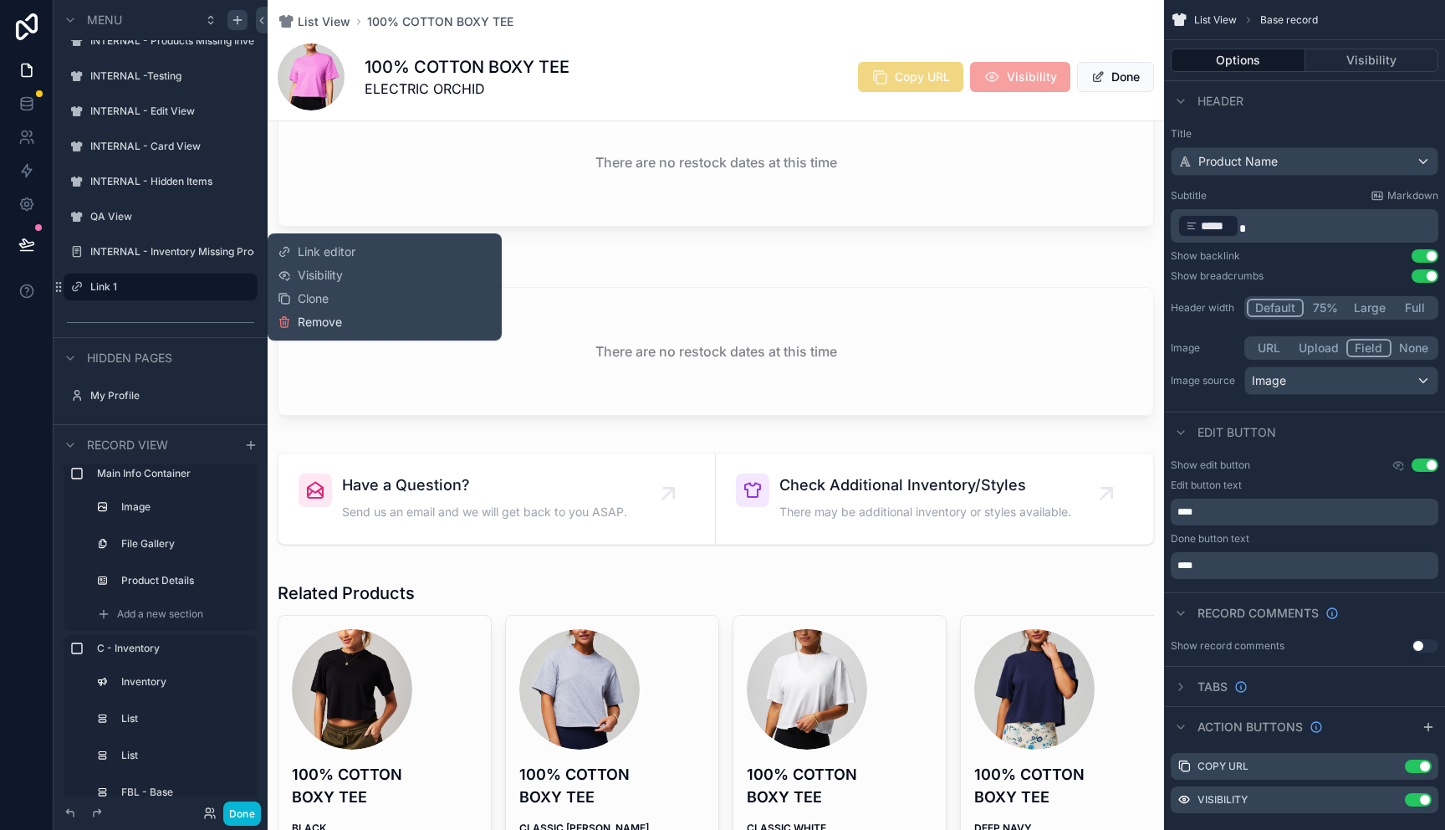
click at [315, 322] on span "Remove" at bounding box center [320, 322] width 44 height 17
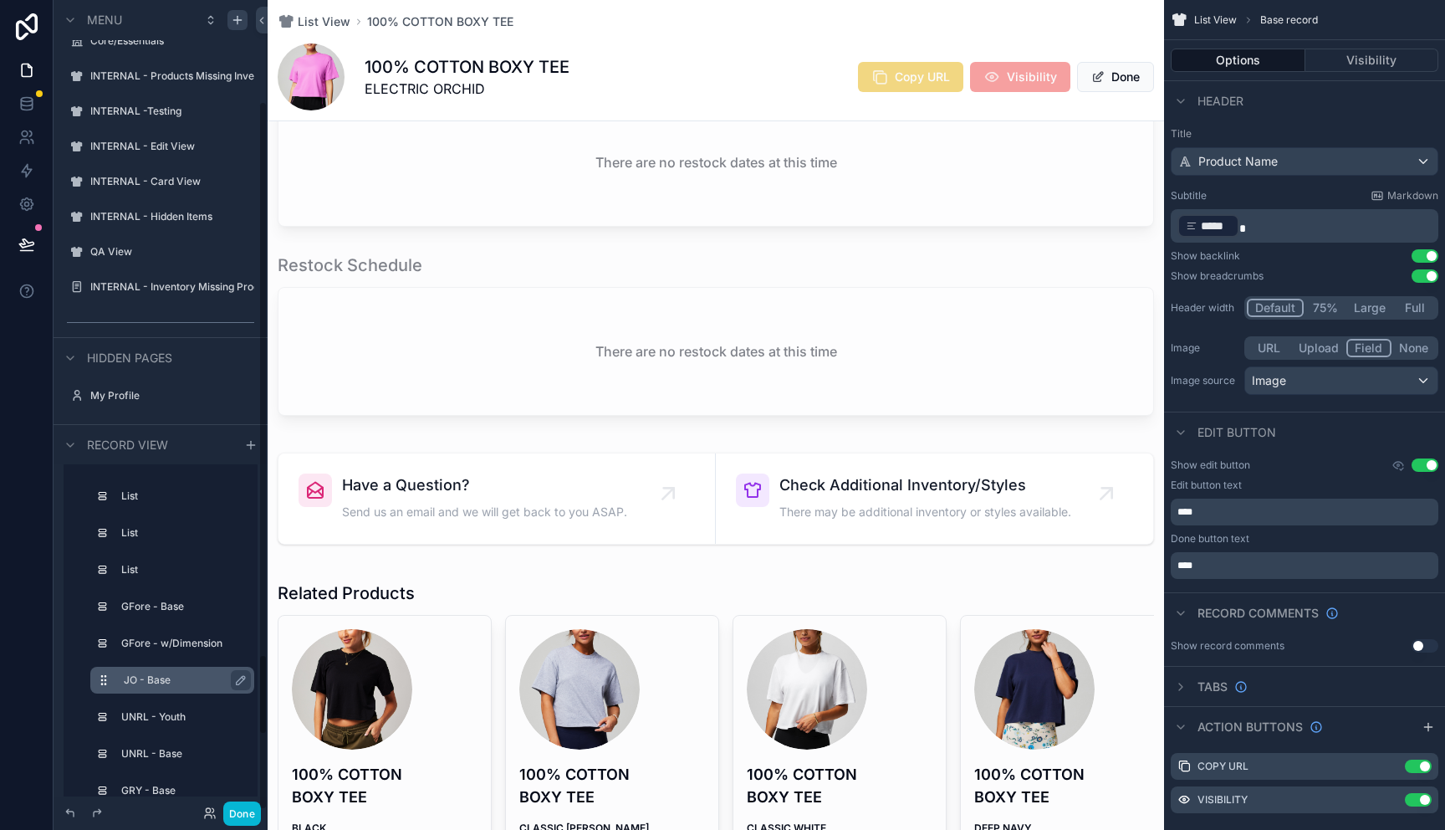
scroll to position [1036, 0]
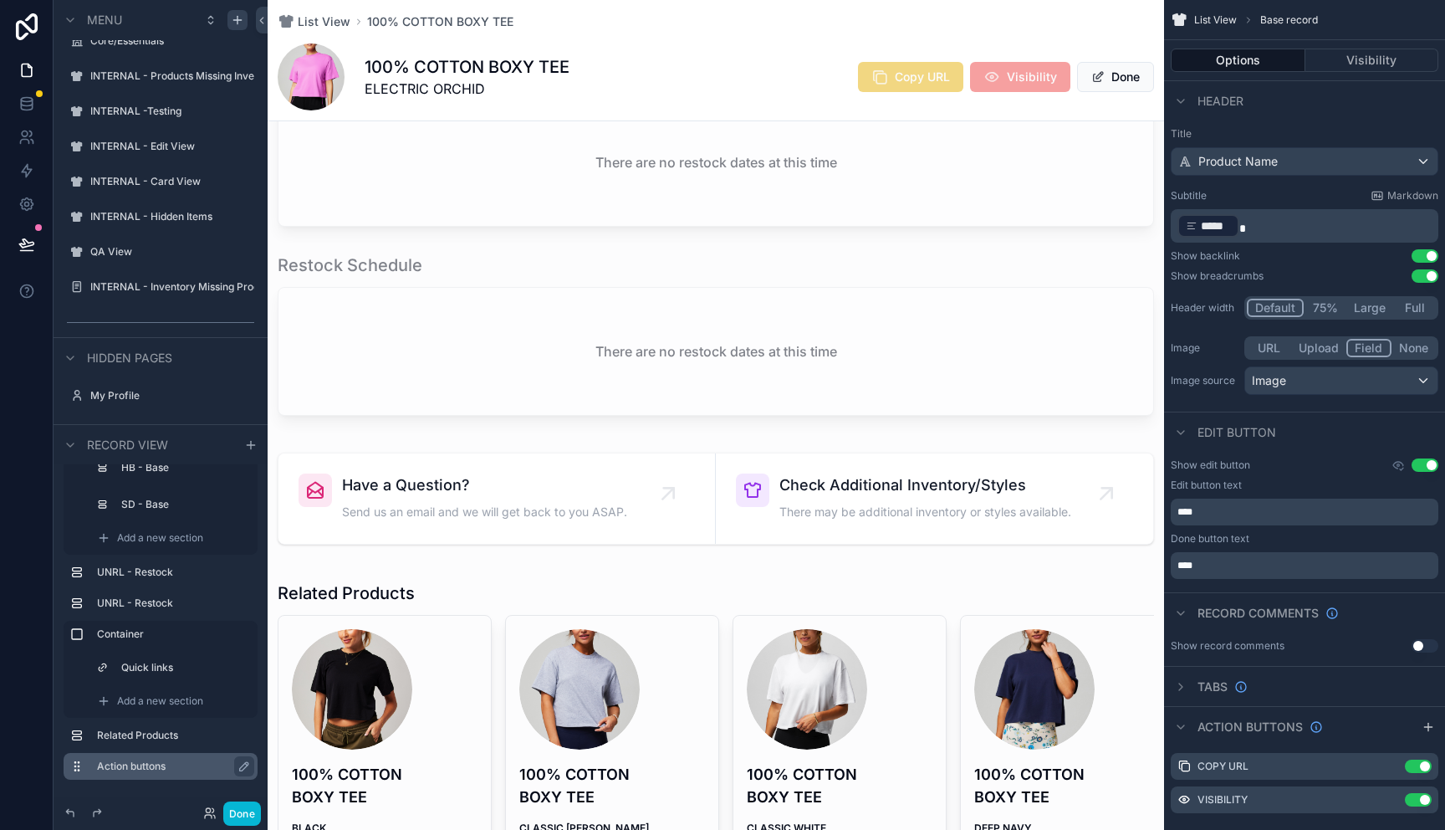
click at [130, 769] on label "Action buttons" at bounding box center [170, 766] width 147 height 13
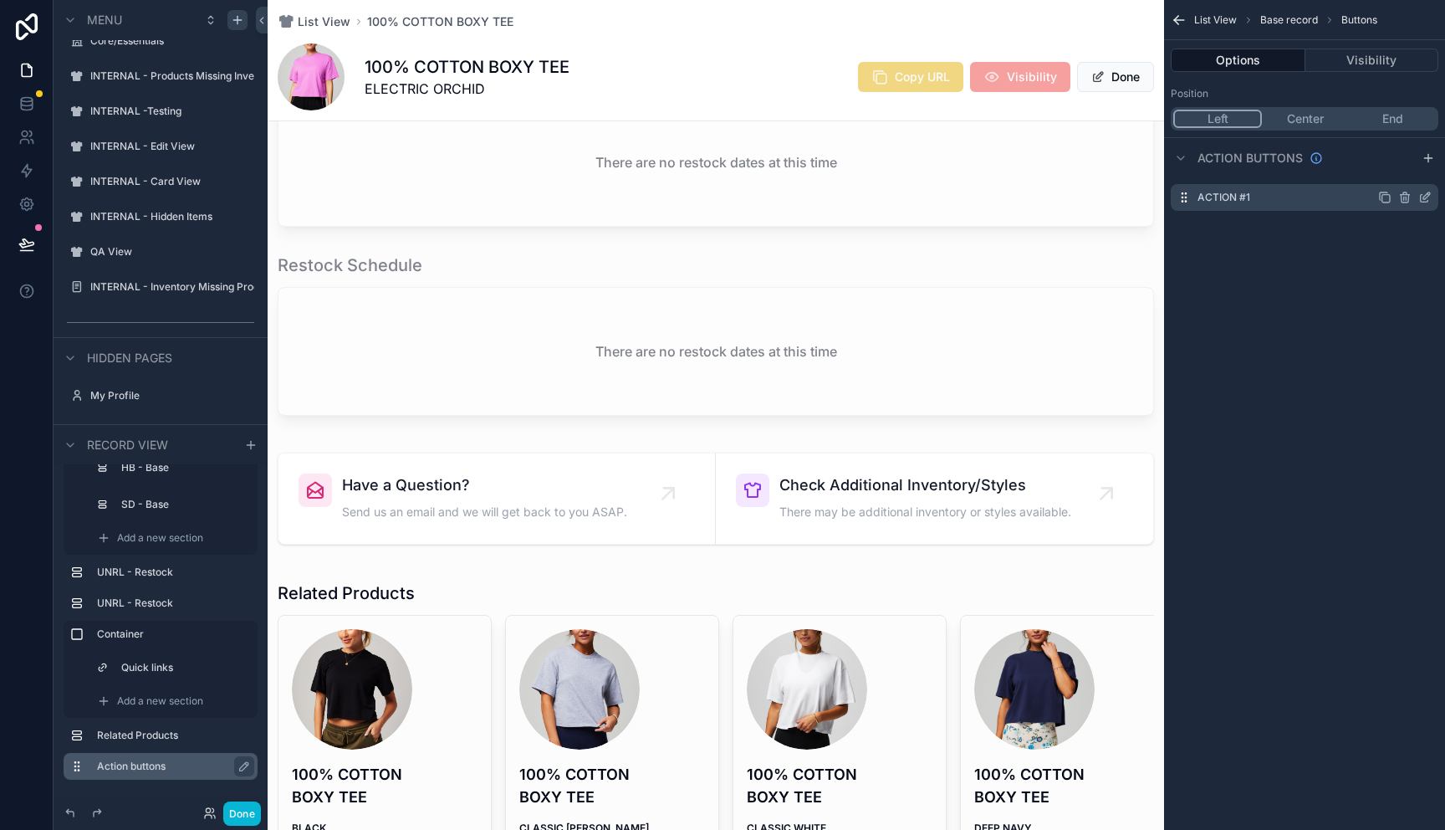
click at [1430, 195] on icon "scrollable content" at bounding box center [1429, 194] width 2 height 2
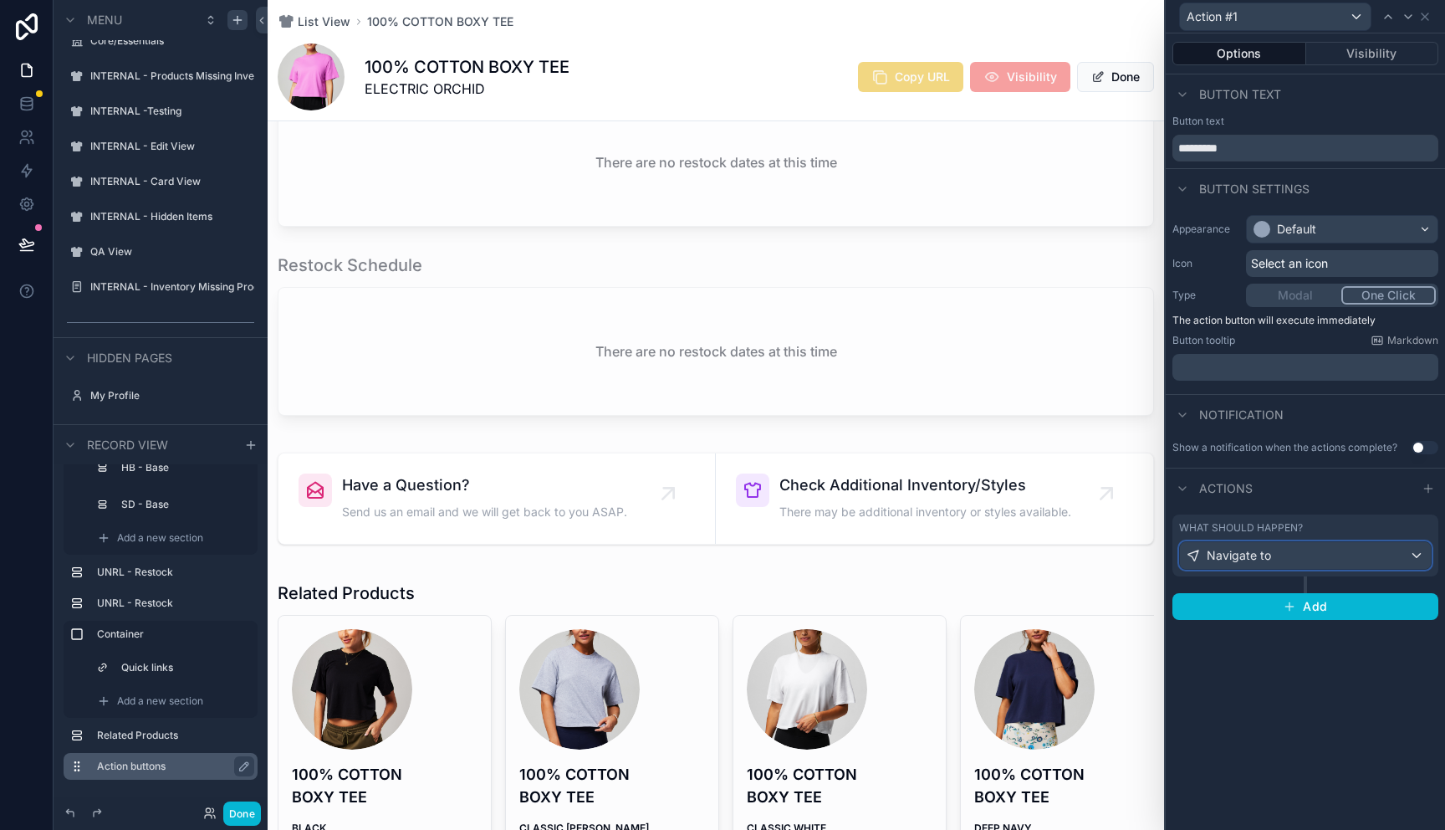
click at [1331, 557] on div "Navigate to" at bounding box center [1305, 555] width 251 height 27
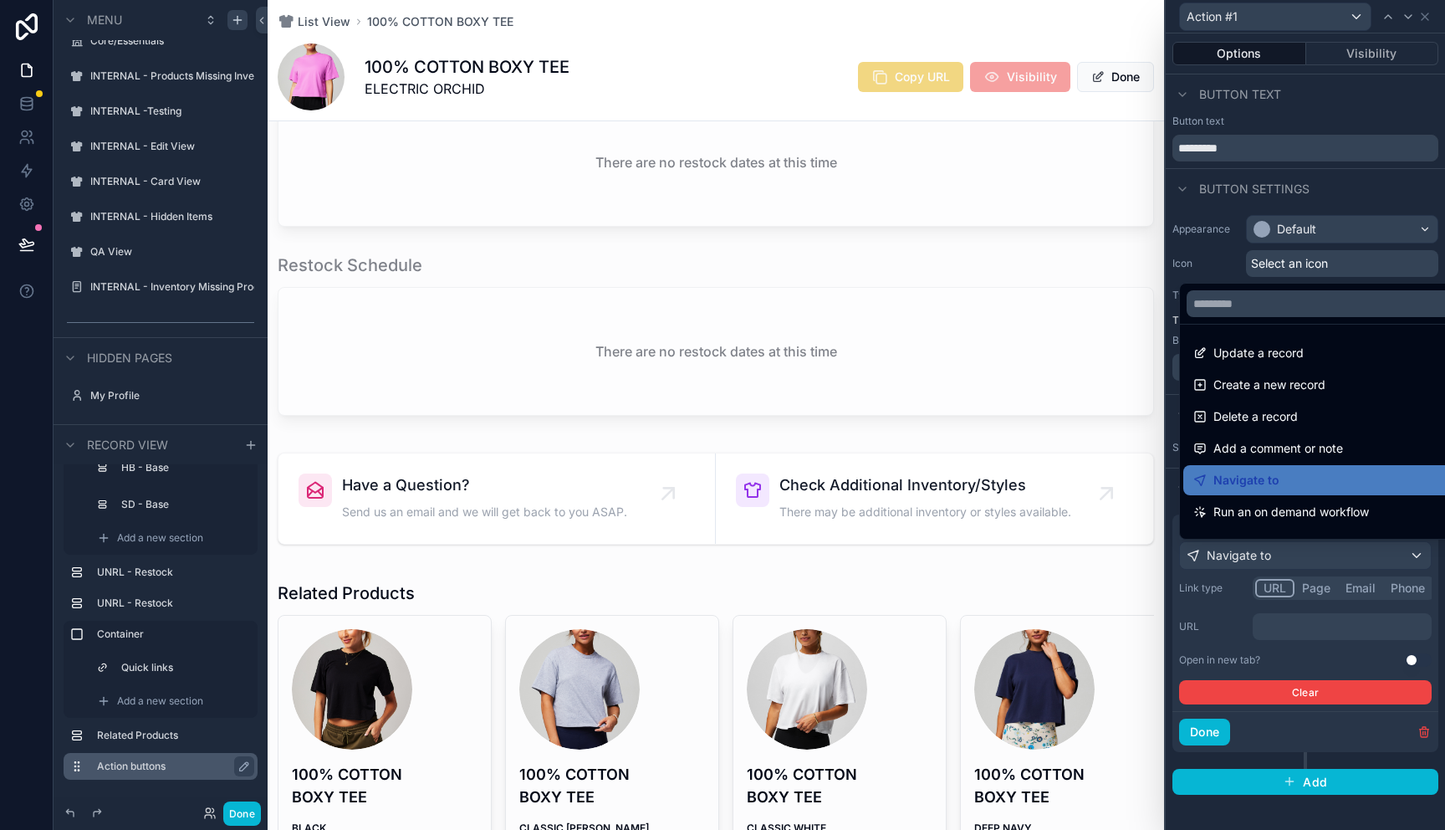
click at [1321, 622] on div at bounding box center [1305, 415] width 279 height 830
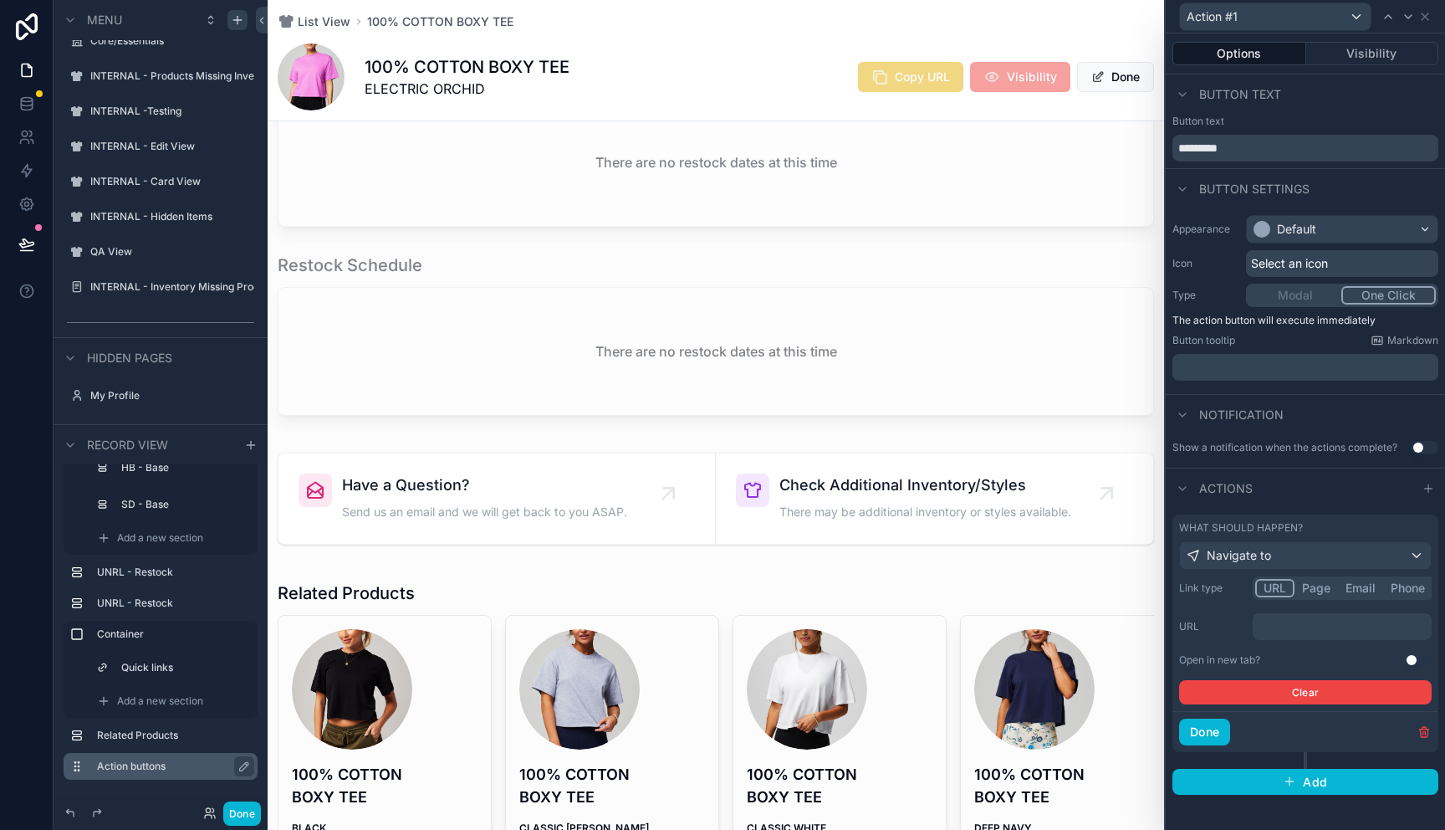
click at [1321, 622] on p "﻿" at bounding box center [1344, 626] width 169 height 17
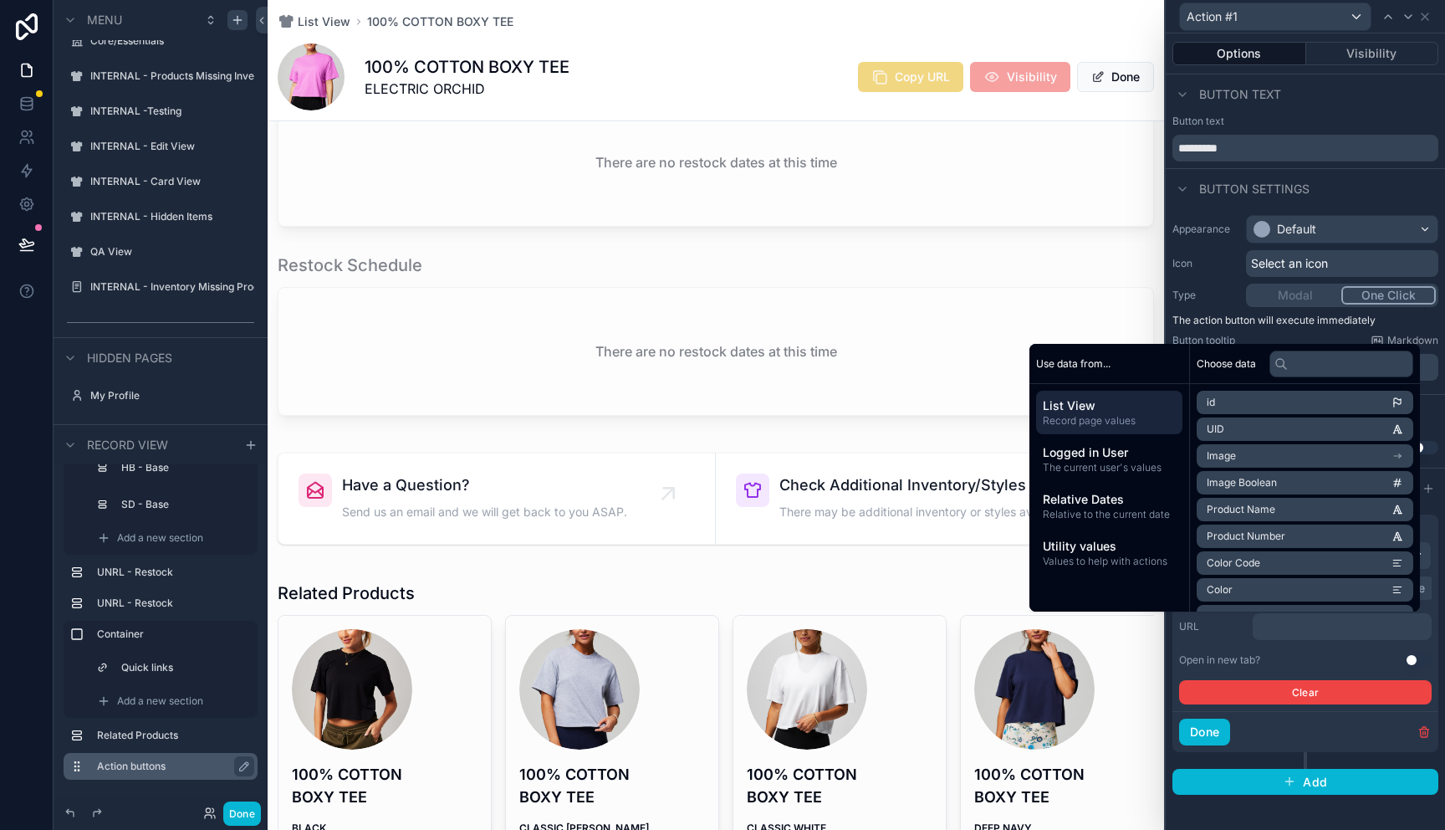
click at [1403, 455] on icon "scrollable content" at bounding box center [1398, 456] width 12 height 12
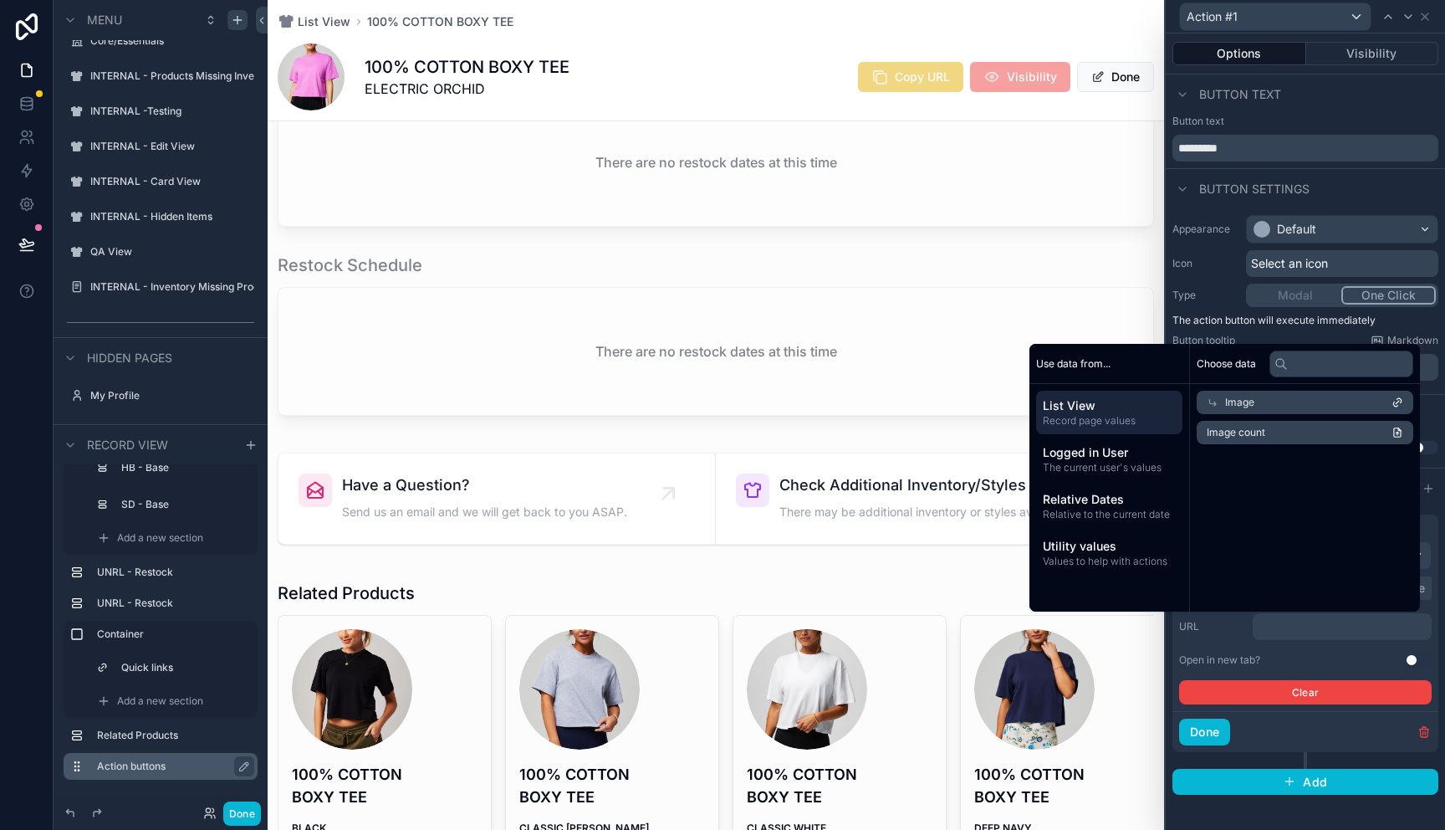
click at [1228, 397] on span "Image" at bounding box center [1239, 402] width 29 height 13
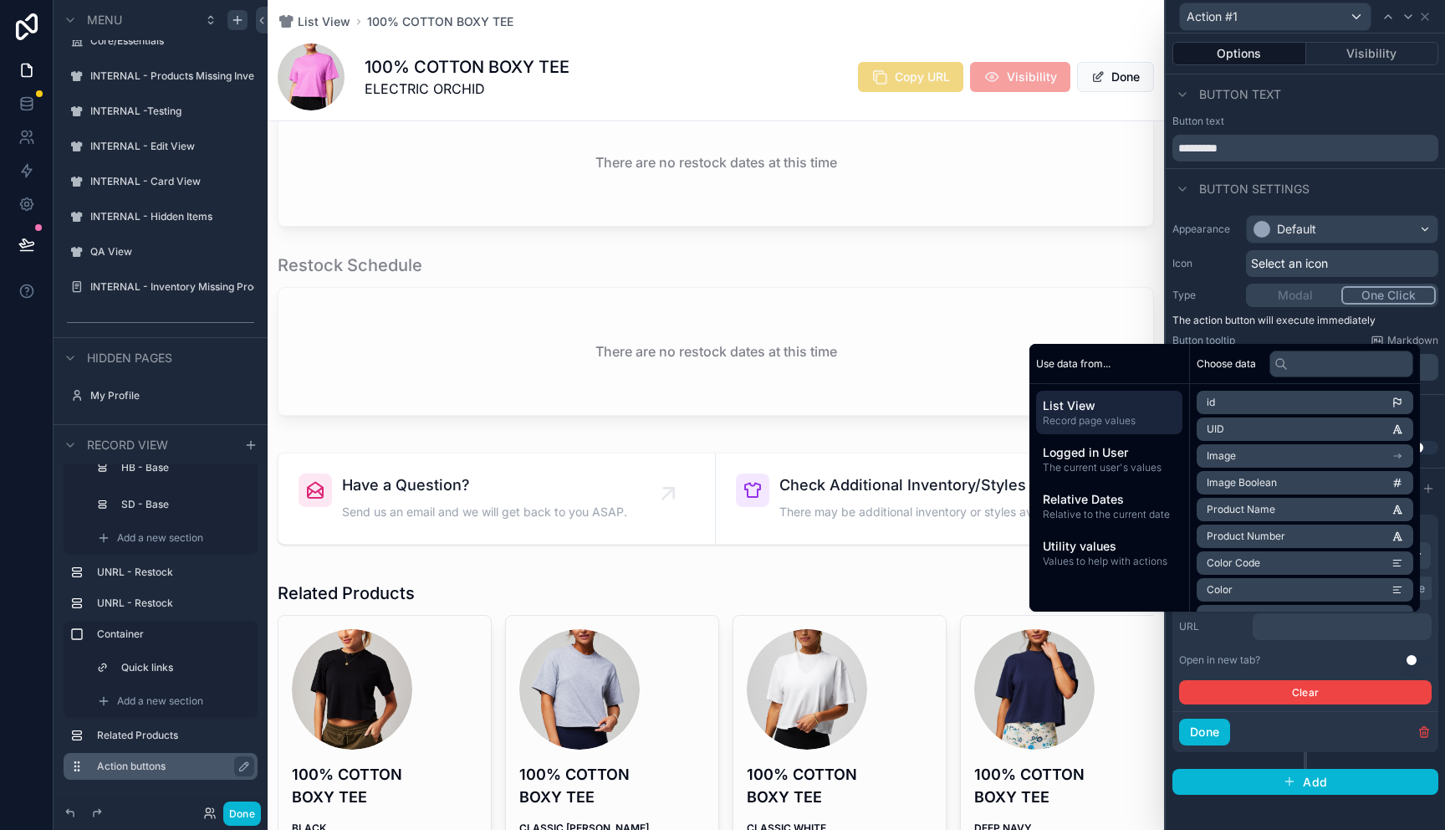
click at [1404, 453] on li "Image" at bounding box center [1305, 455] width 217 height 23
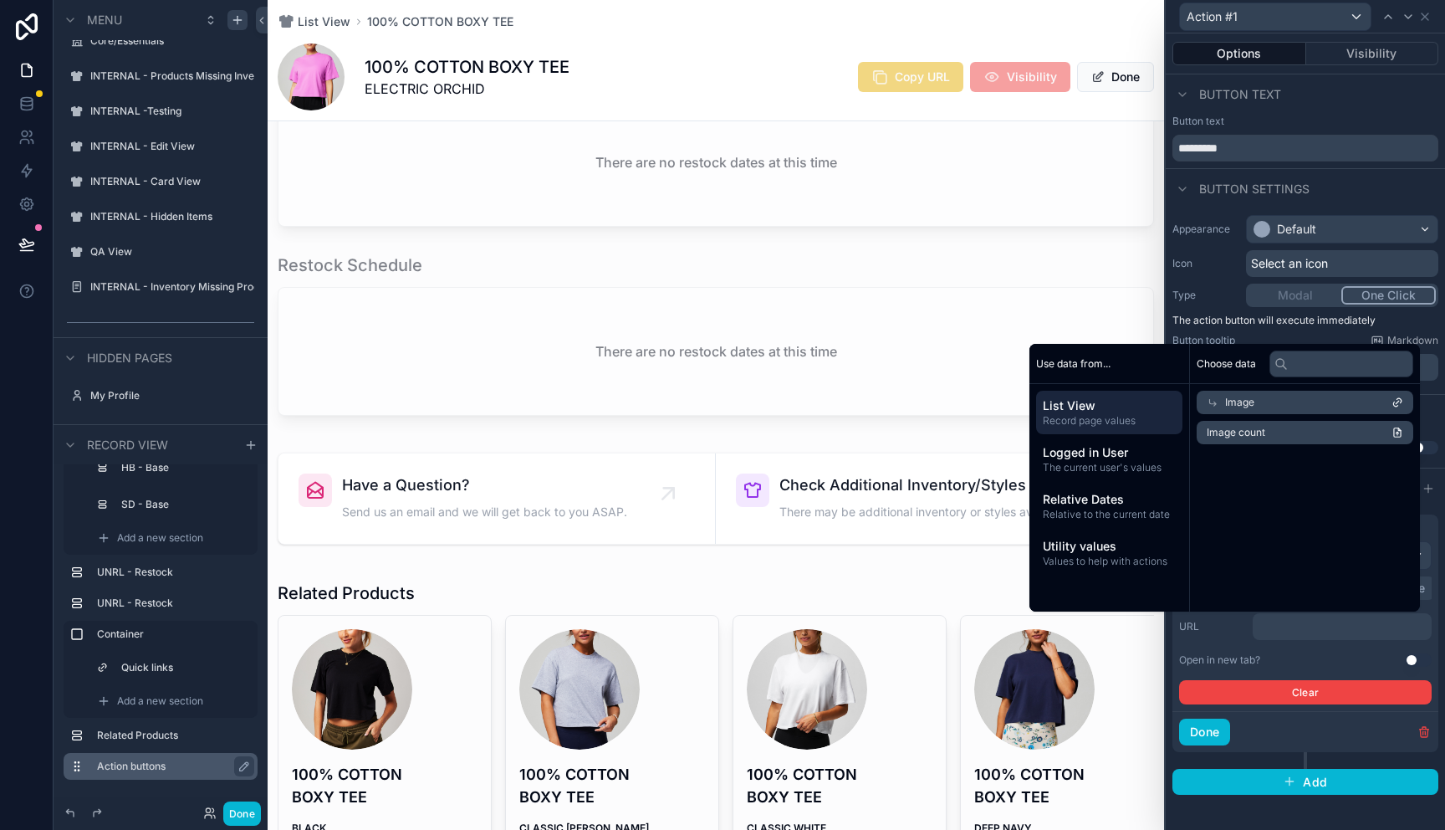
click at [1284, 392] on div "Image" at bounding box center [1305, 402] width 217 height 23
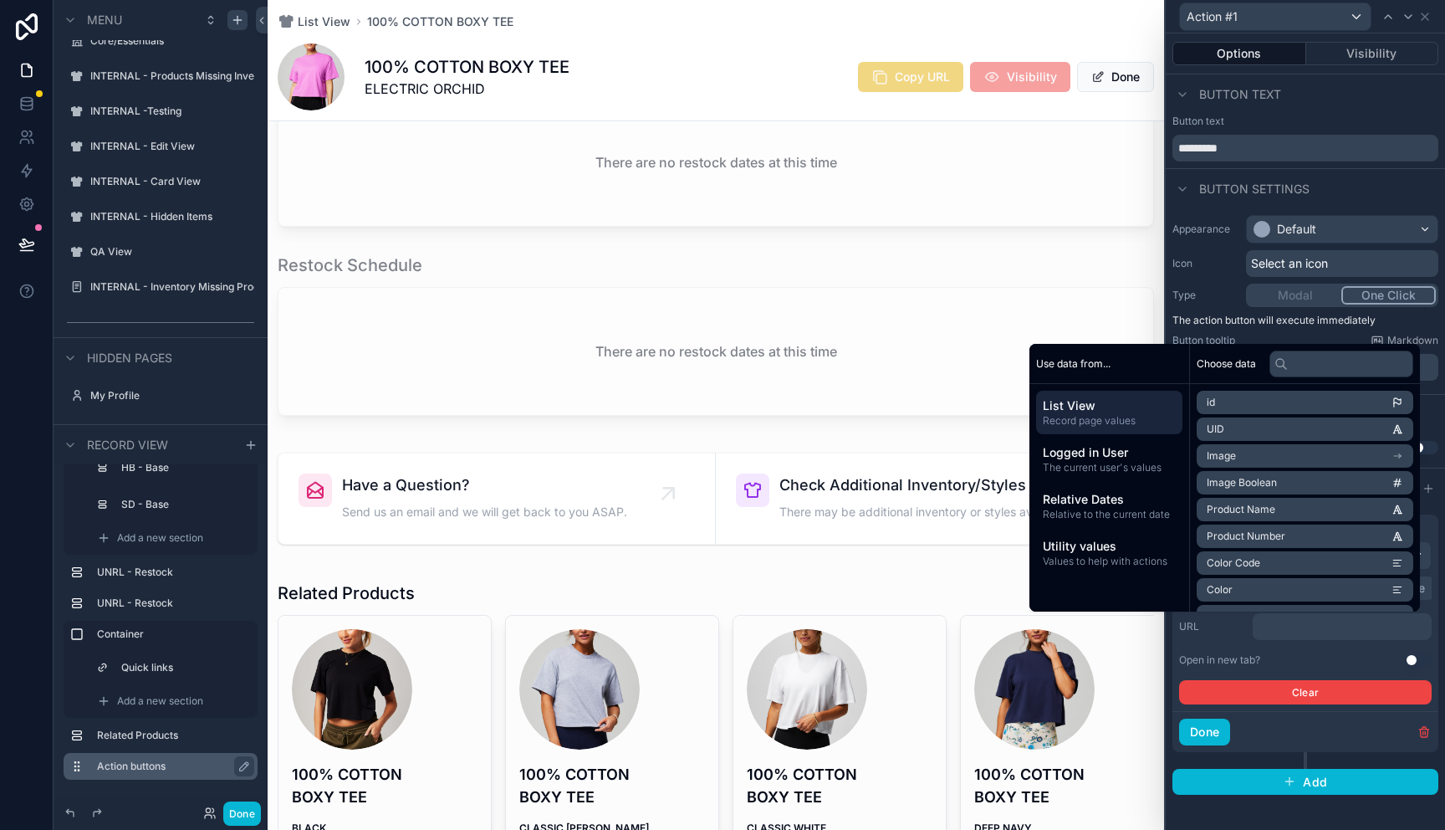
click at [1292, 454] on li "Image" at bounding box center [1305, 455] width 217 height 23
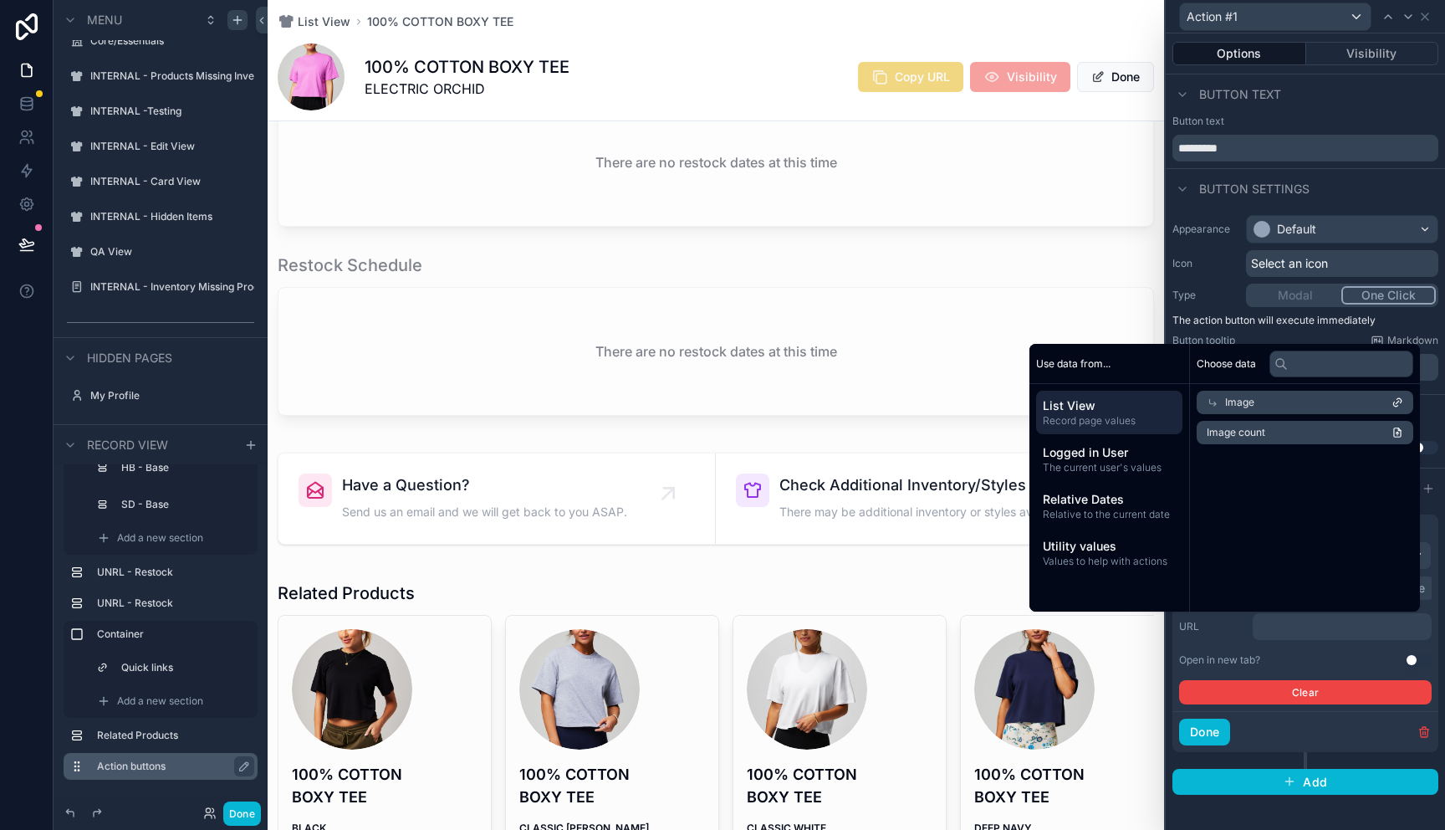
click at [1396, 398] on icon at bounding box center [1398, 403] width 12 height 12
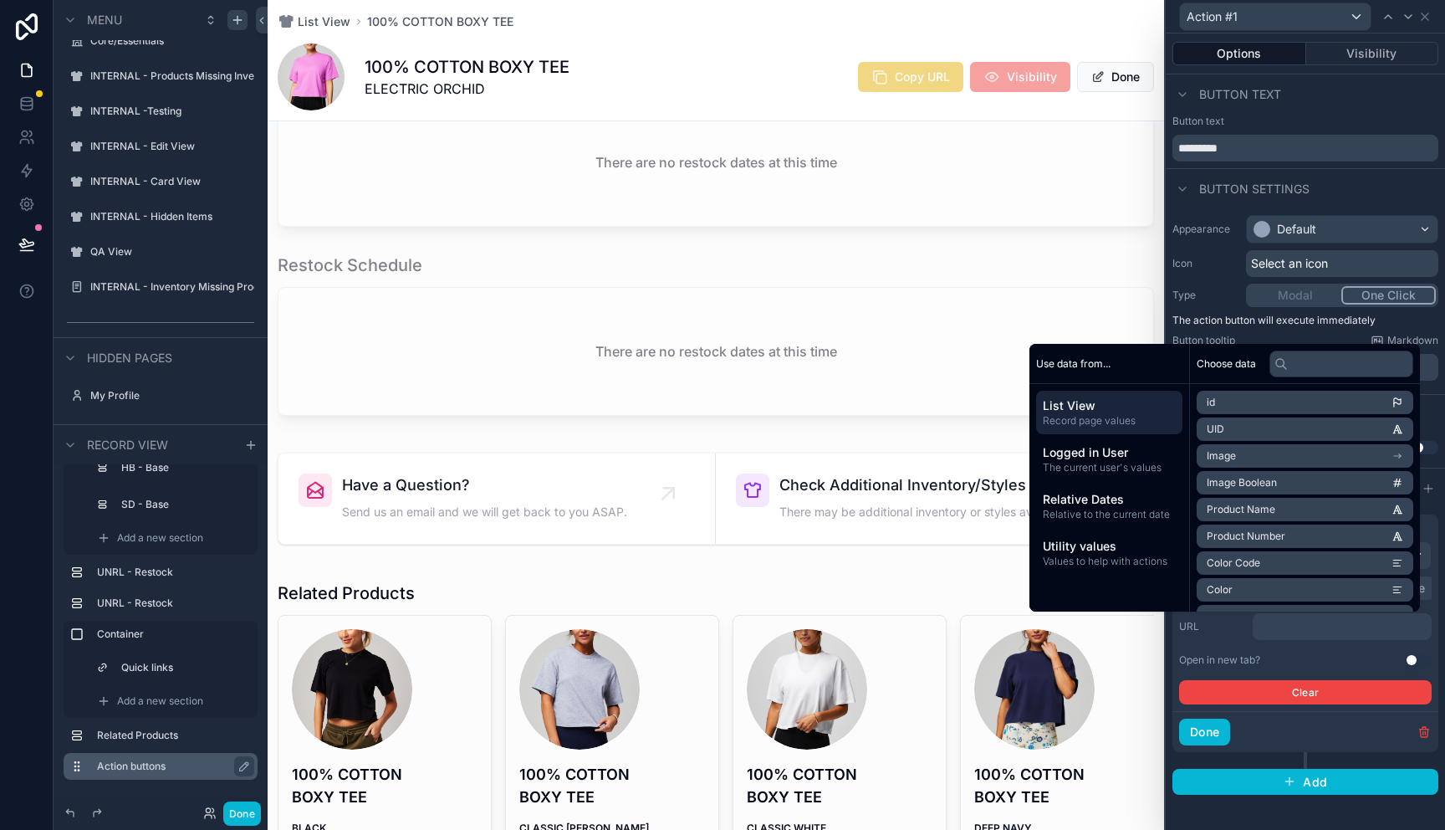
click at [1283, 463] on li "Image" at bounding box center [1305, 455] width 217 height 23
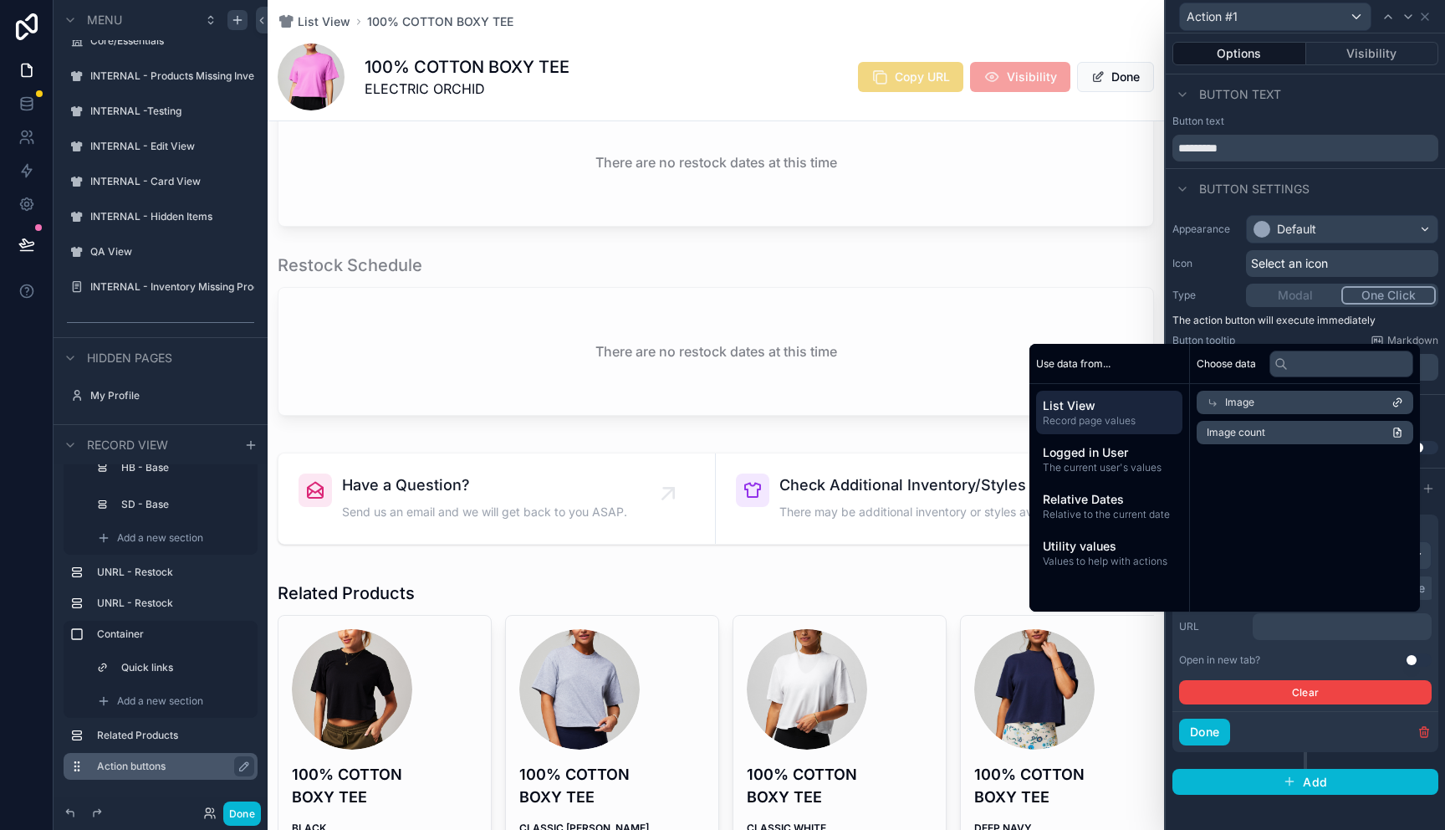
click at [1280, 437] on li "Image count" at bounding box center [1305, 432] width 217 height 23
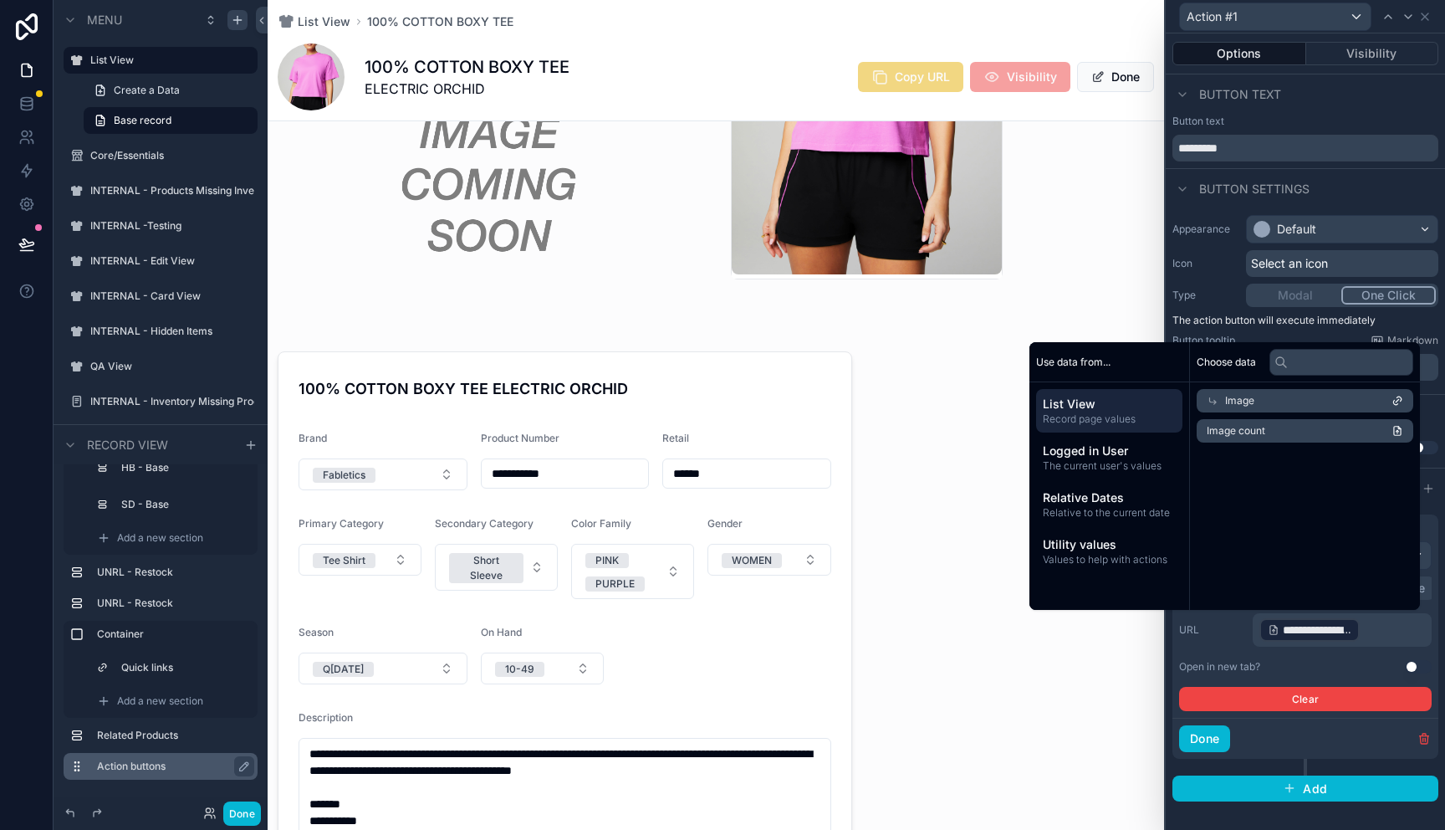
scroll to position [4566, 0]
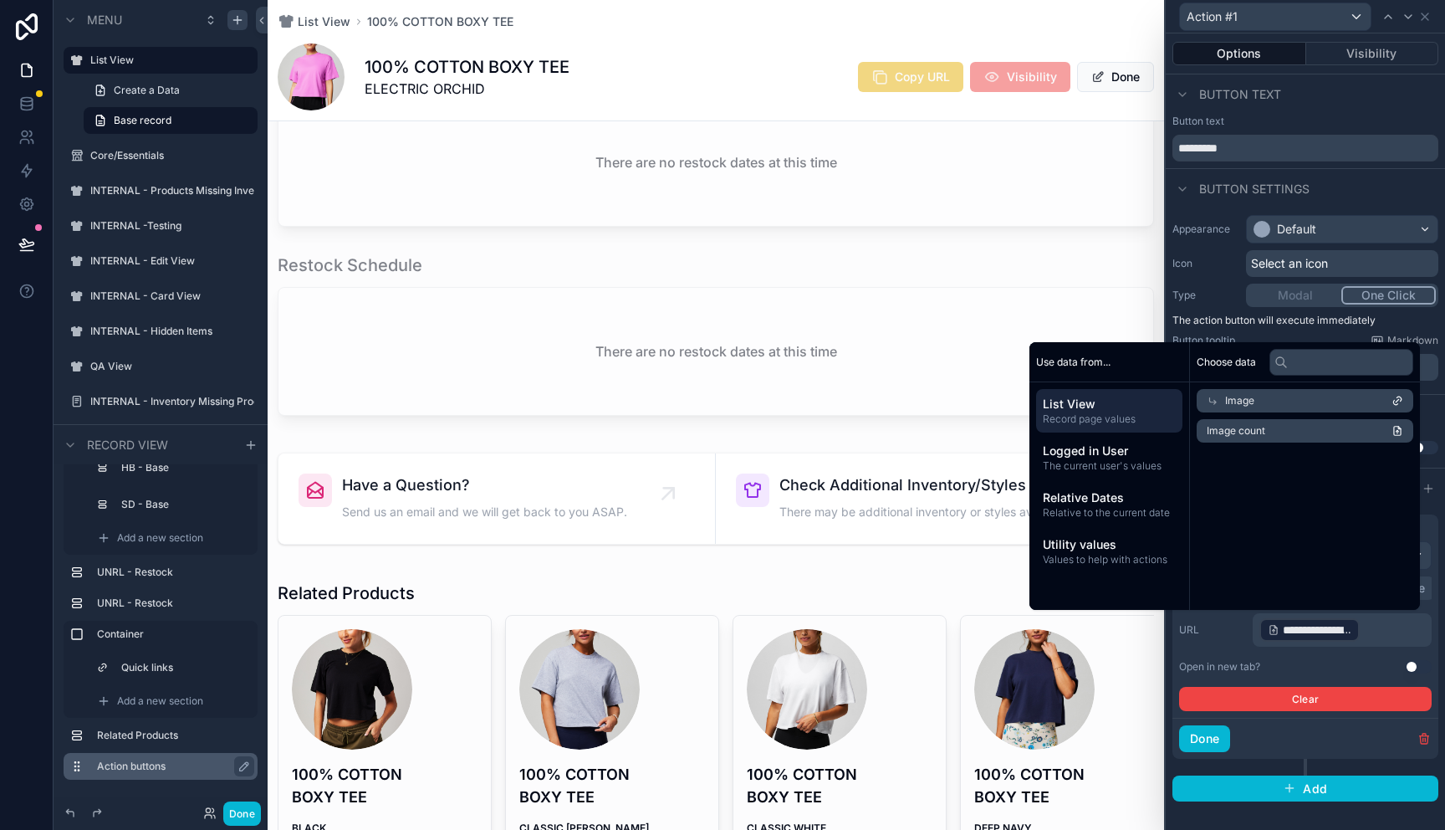
click at [1314, 396] on div "Image" at bounding box center [1305, 400] width 217 height 23
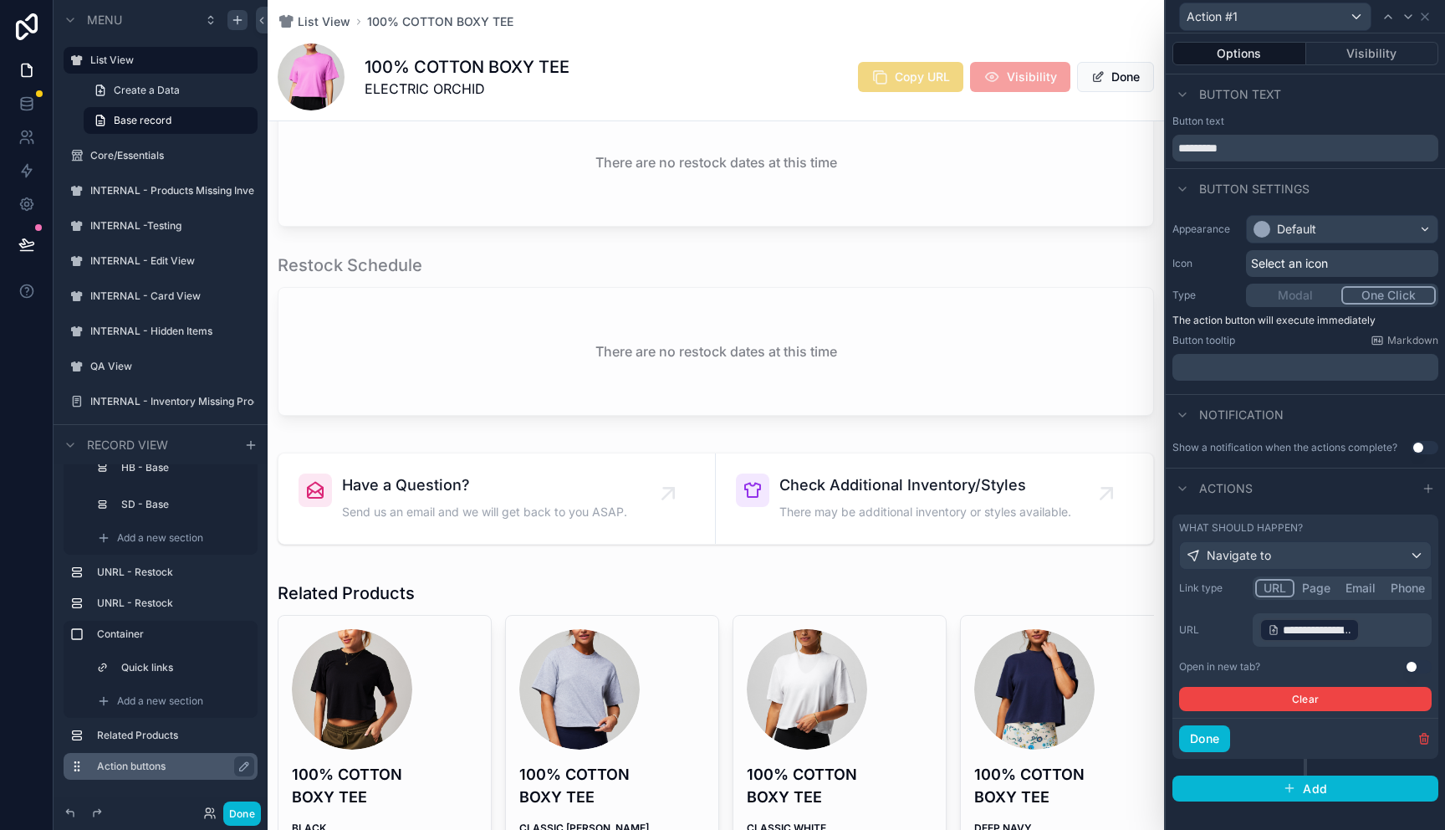
click at [1386, 625] on p "**********" at bounding box center [1344, 630] width 169 height 27
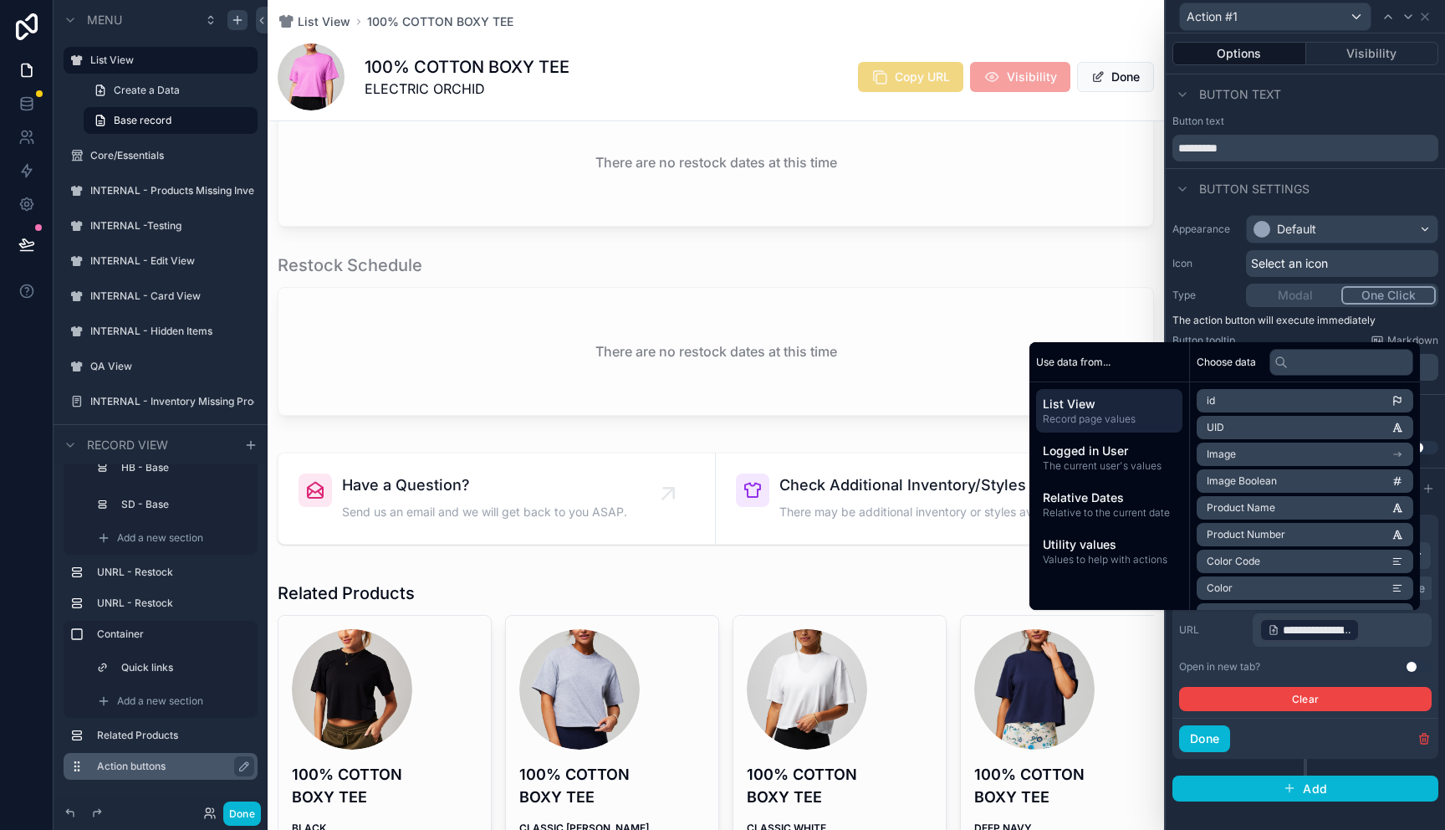
click at [1273, 743] on div "Done" at bounding box center [1306, 738] width 266 height 41
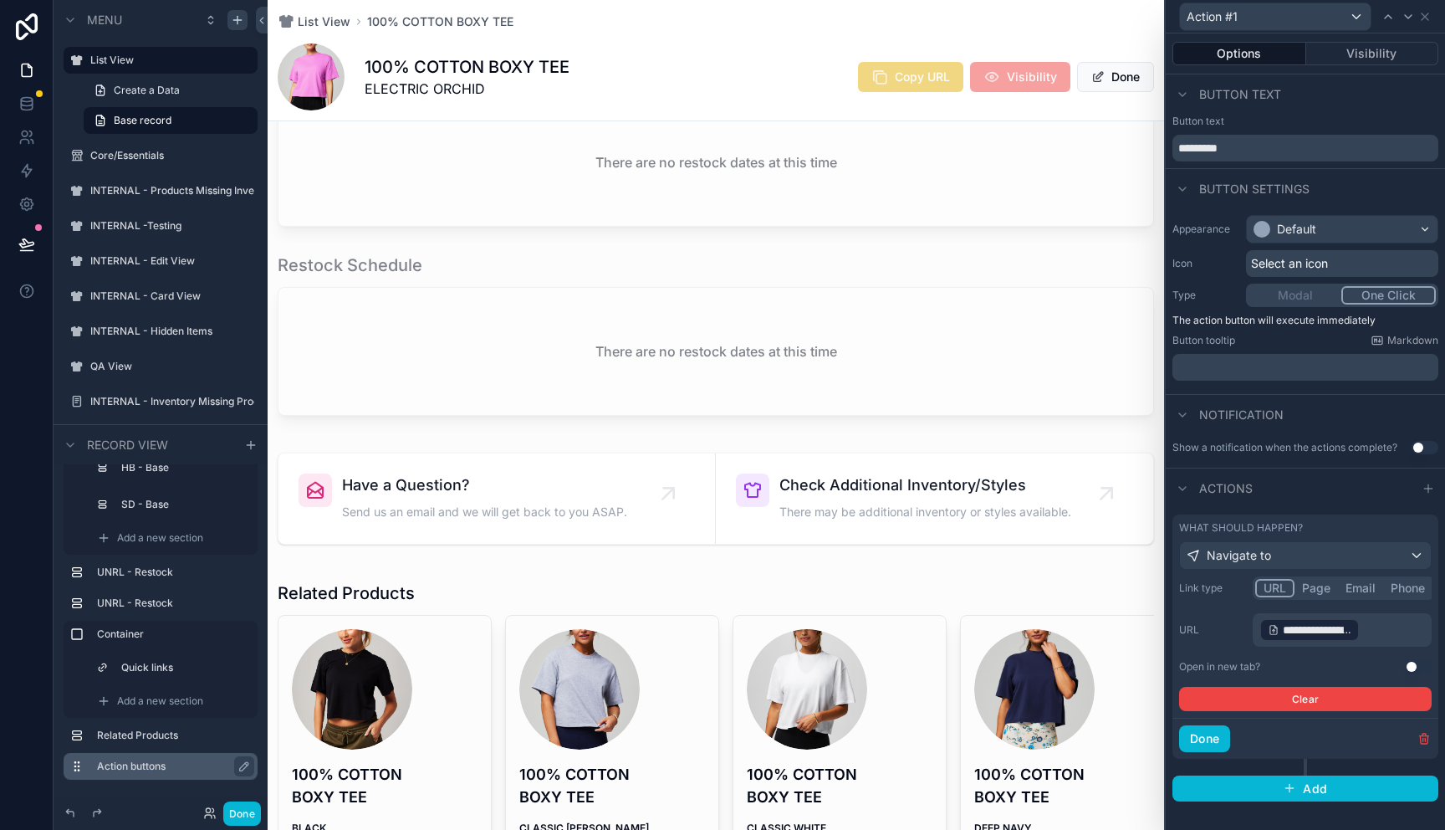
click at [1362, 634] on p "**********" at bounding box center [1344, 630] width 169 height 27
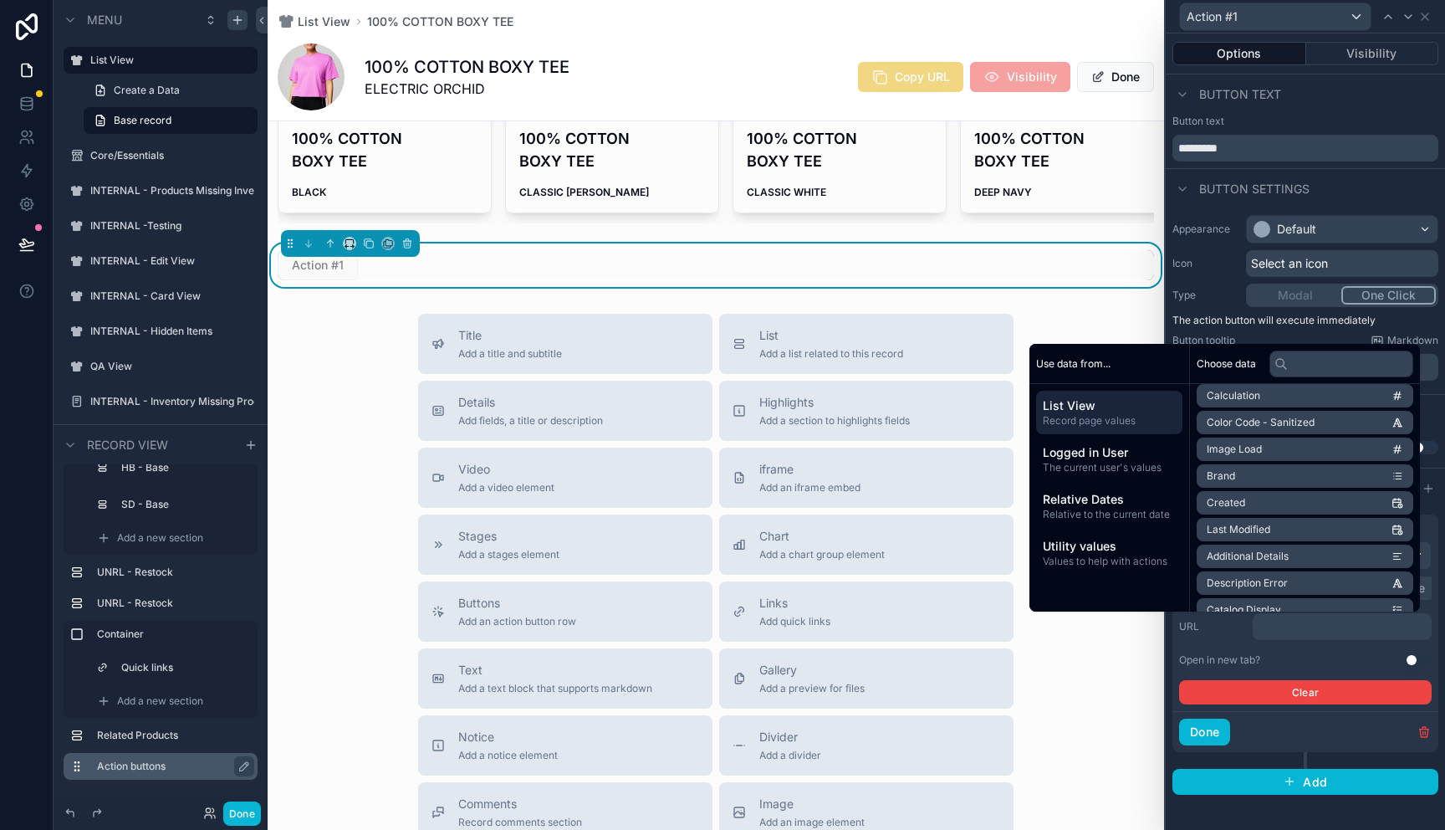
scroll to position [4934, 0]
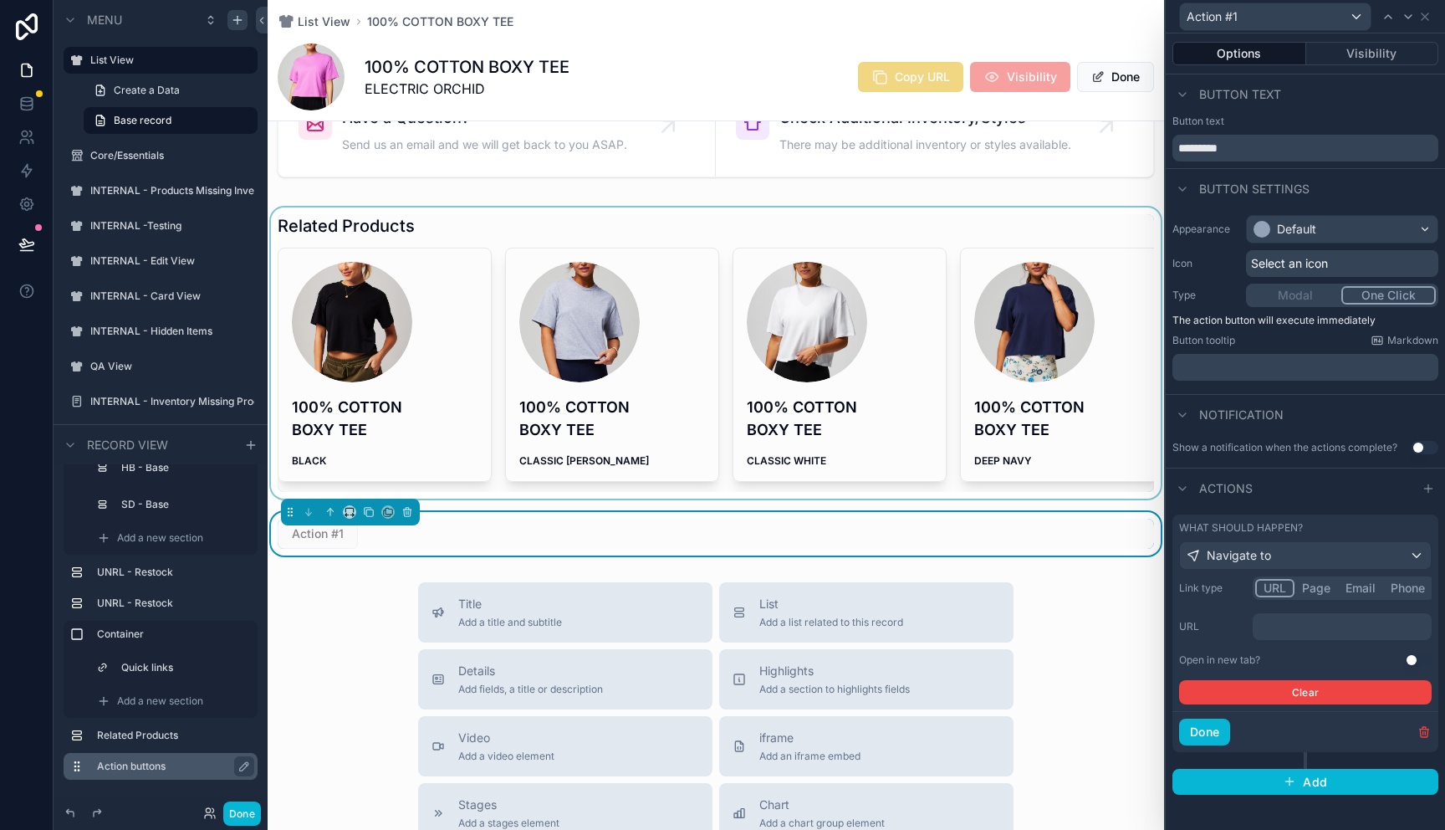
click at [496, 494] on div "scrollable content" at bounding box center [716, 352] width 897 height 291
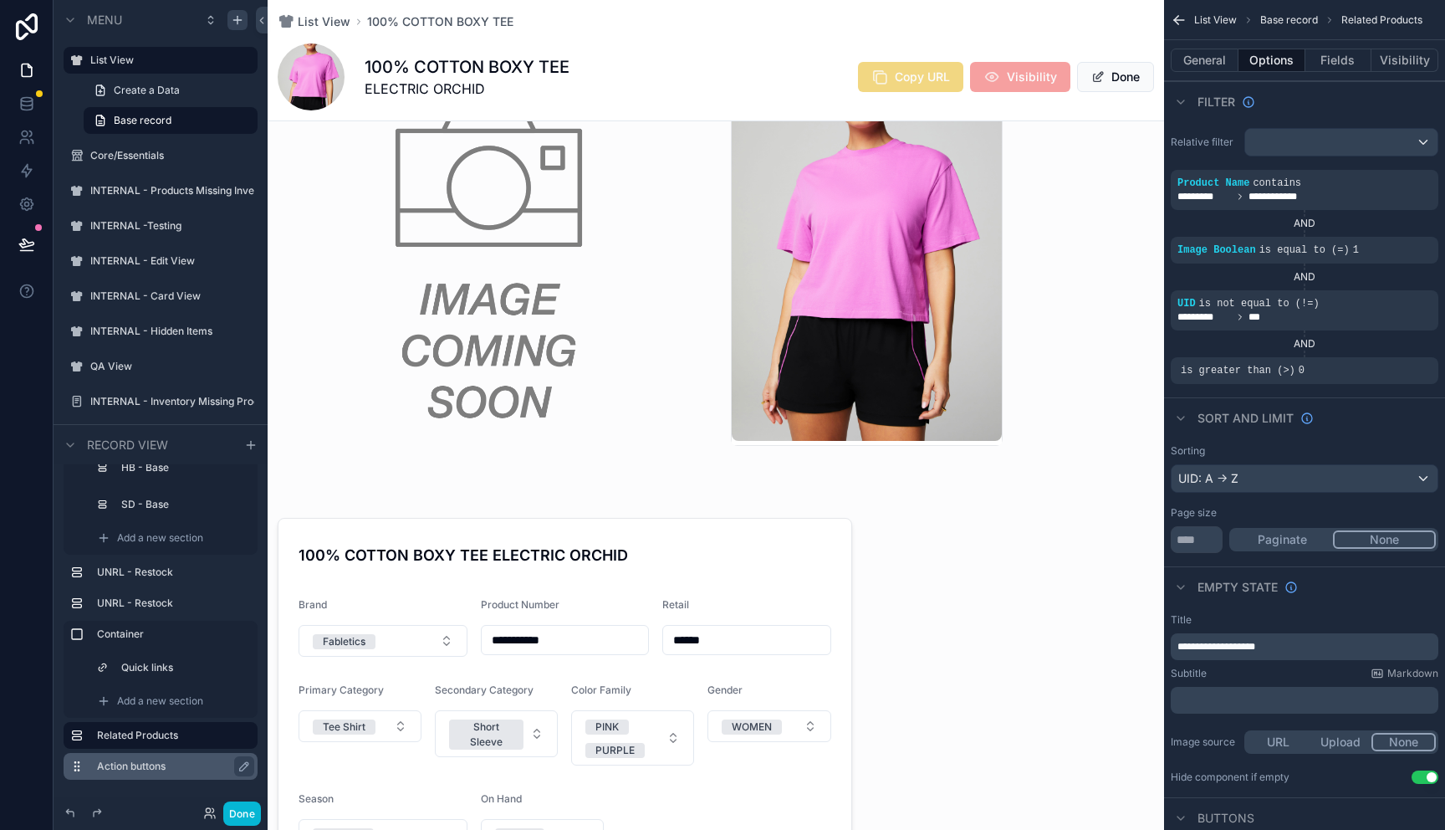
scroll to position [0, 0]
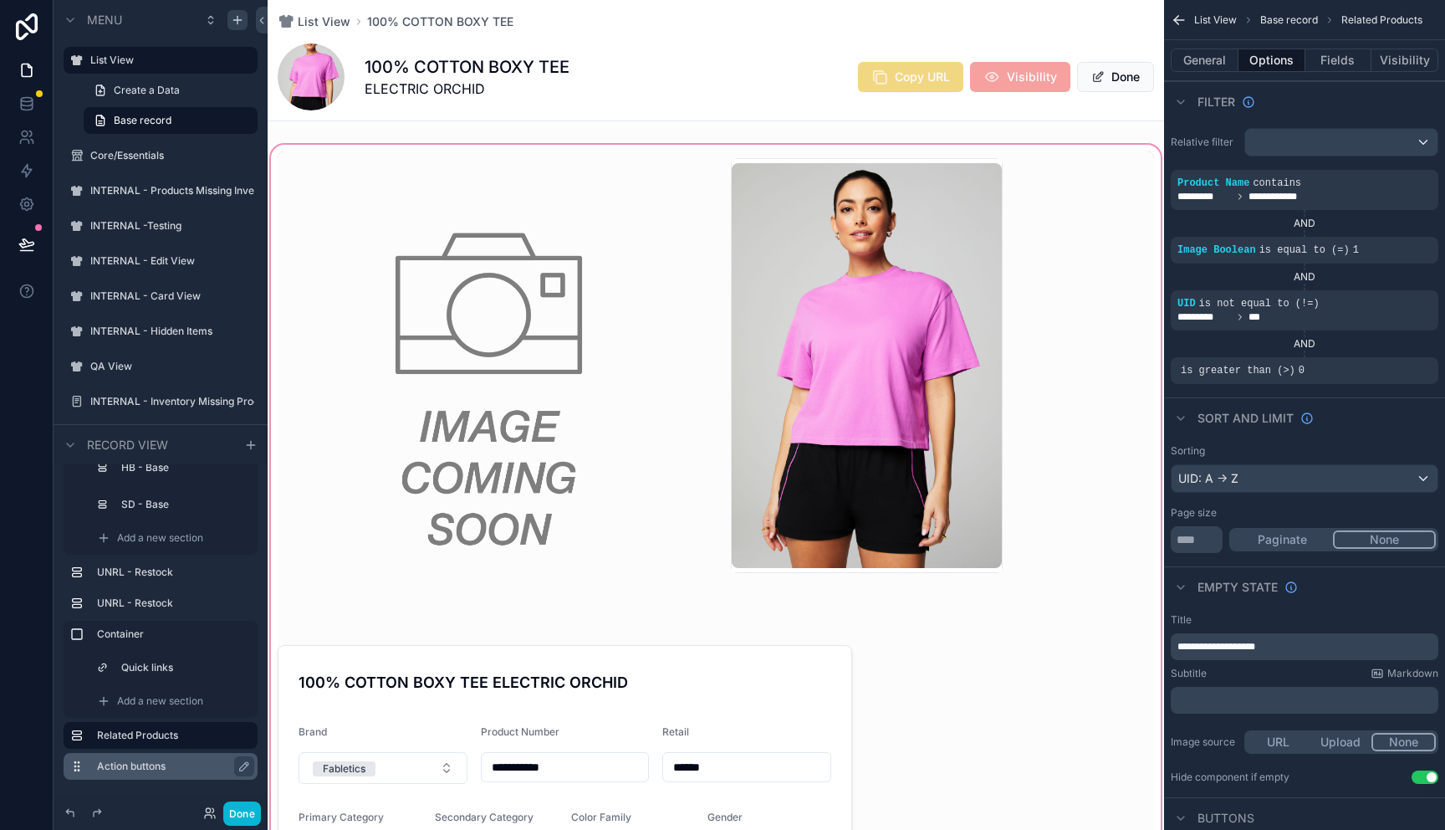
click at [822, 366] on div "scrollable content" at bounding box center [716, 788] width 897 height 1294
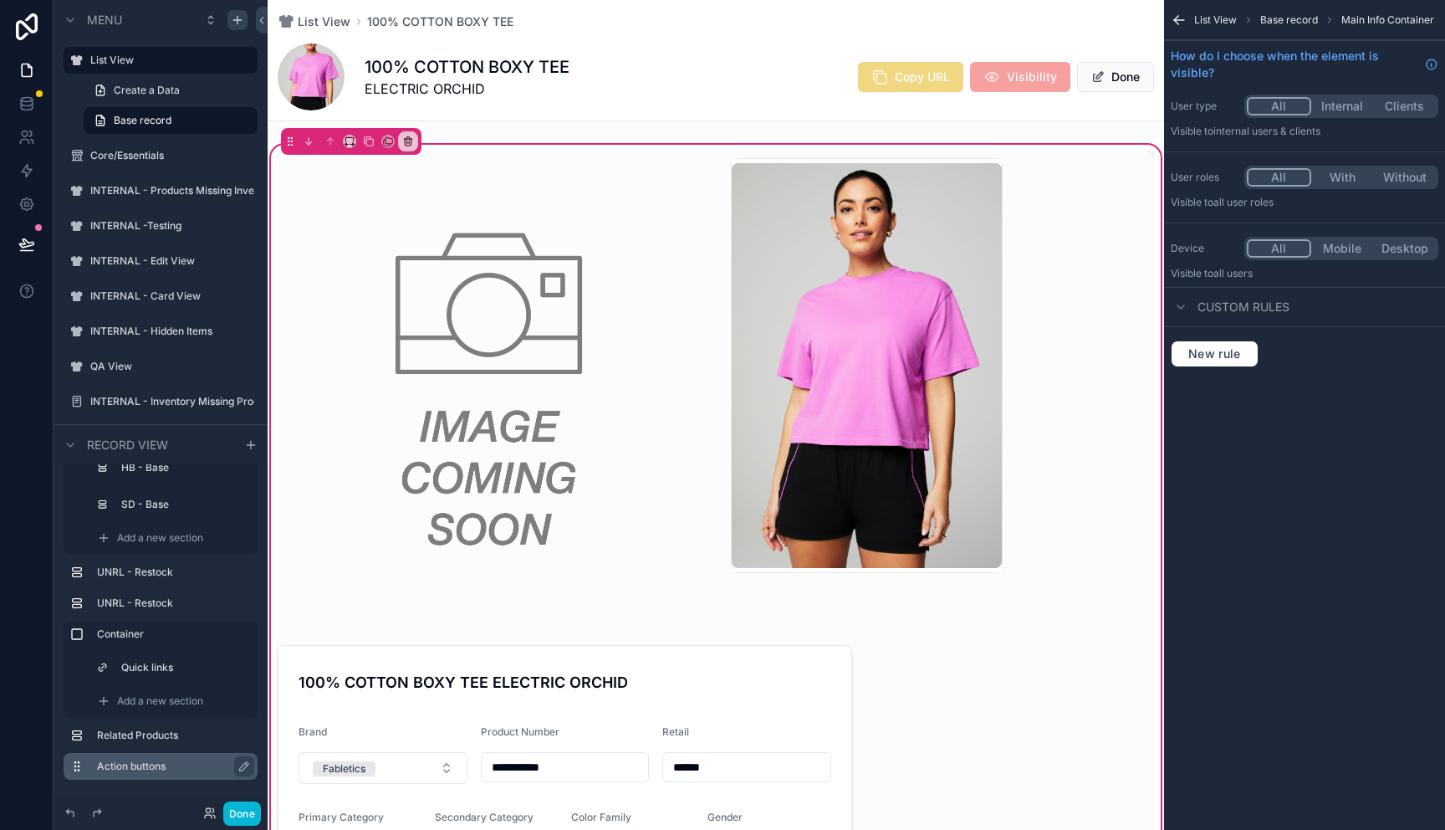
click at [1285, 20] on span "Base record" at bounding box center [1290, 19] width 58 height 13
click at [1169, 21] on div "List View Base record Main Info Container" at bounding box center [1304, 20] width 281 height 40
click at [1177, 20] on icon "scrollable content" at bounding box center [1179, 20] width 10 height 0
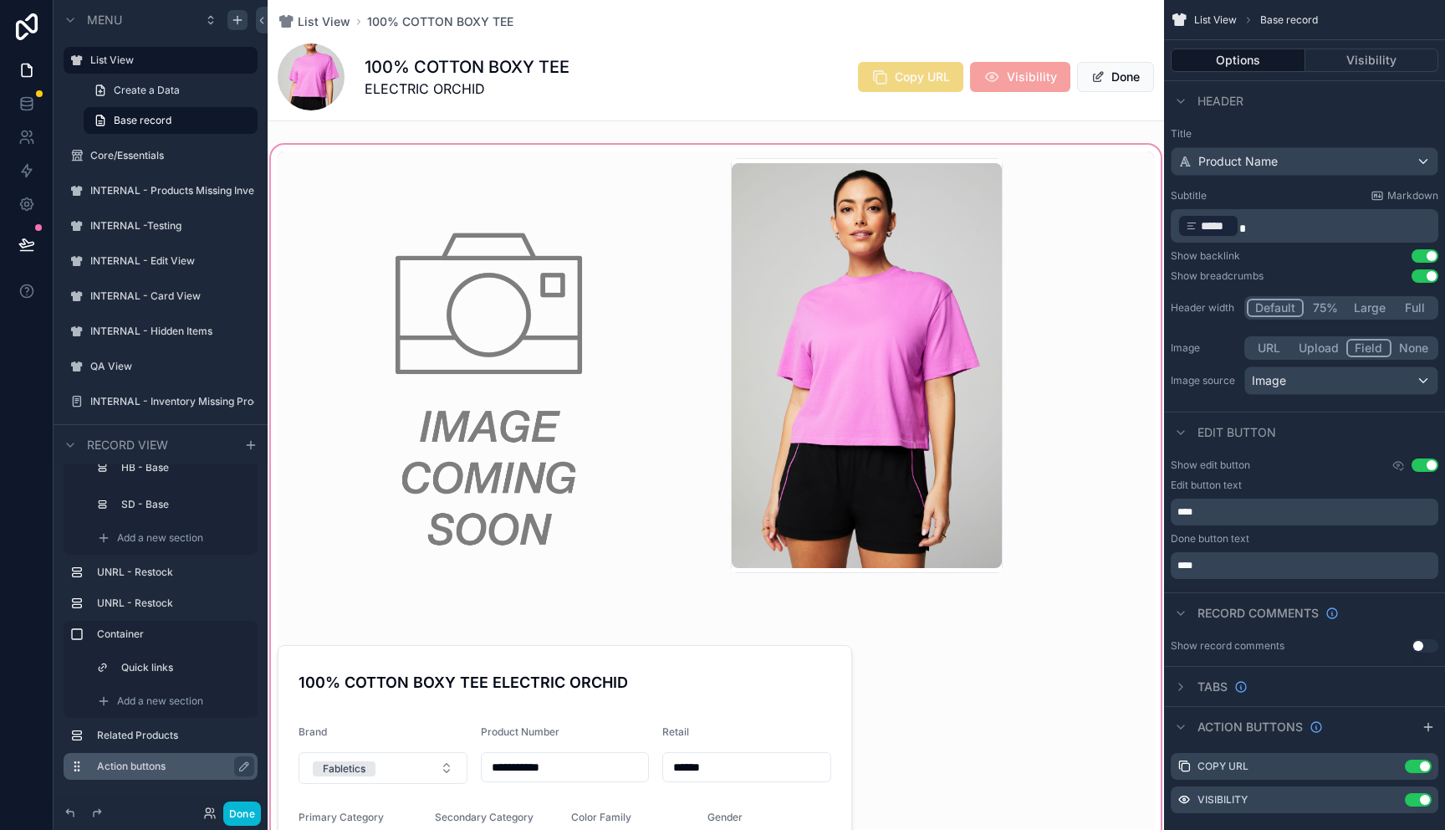
click at [910, 315] on div "scrollable content" at bounding box center [716, 788] width 897 height 1294
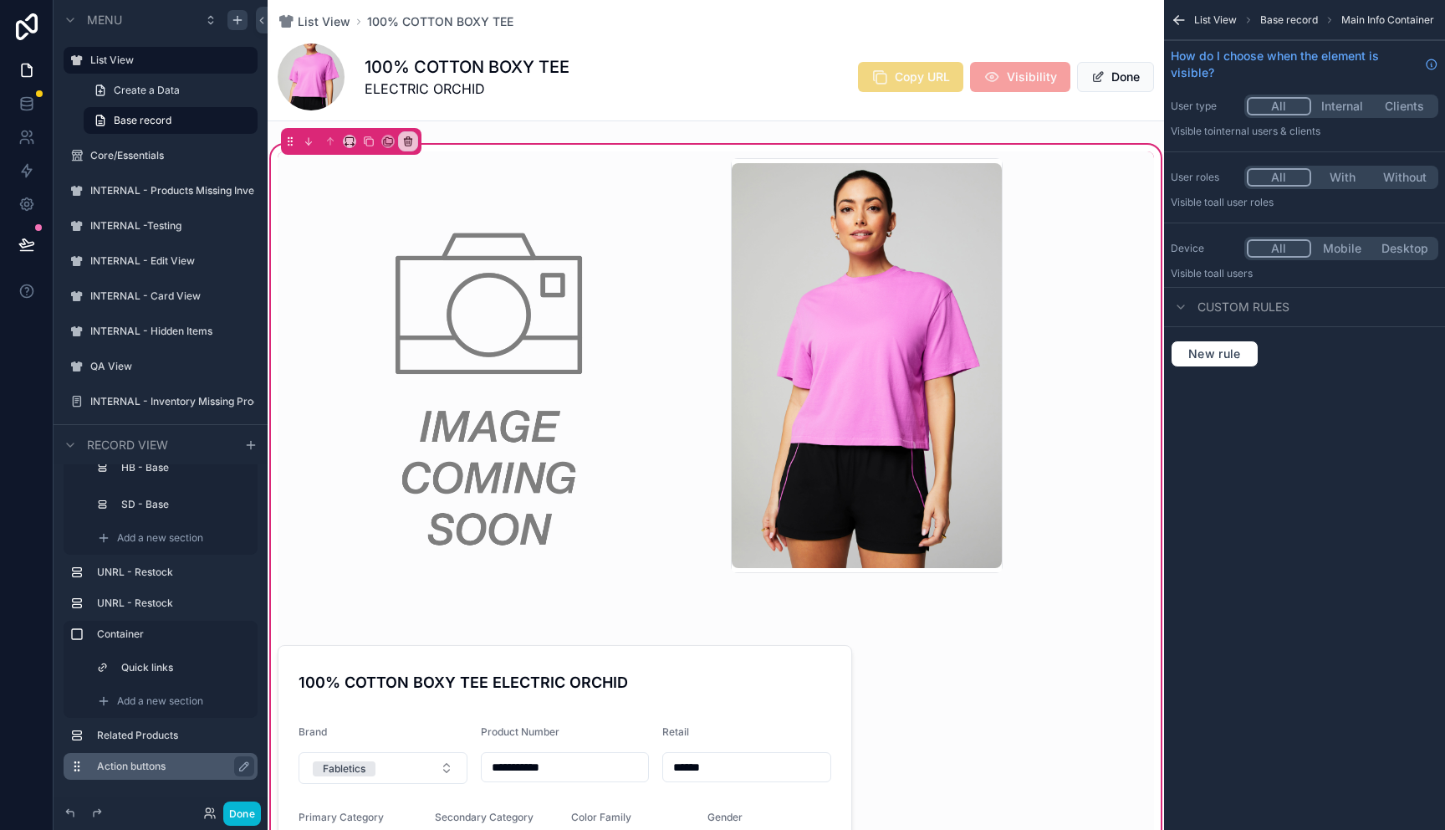
click at [1204, 22] on span "List View" at bounding box center [1216, 19] width 43 height 13
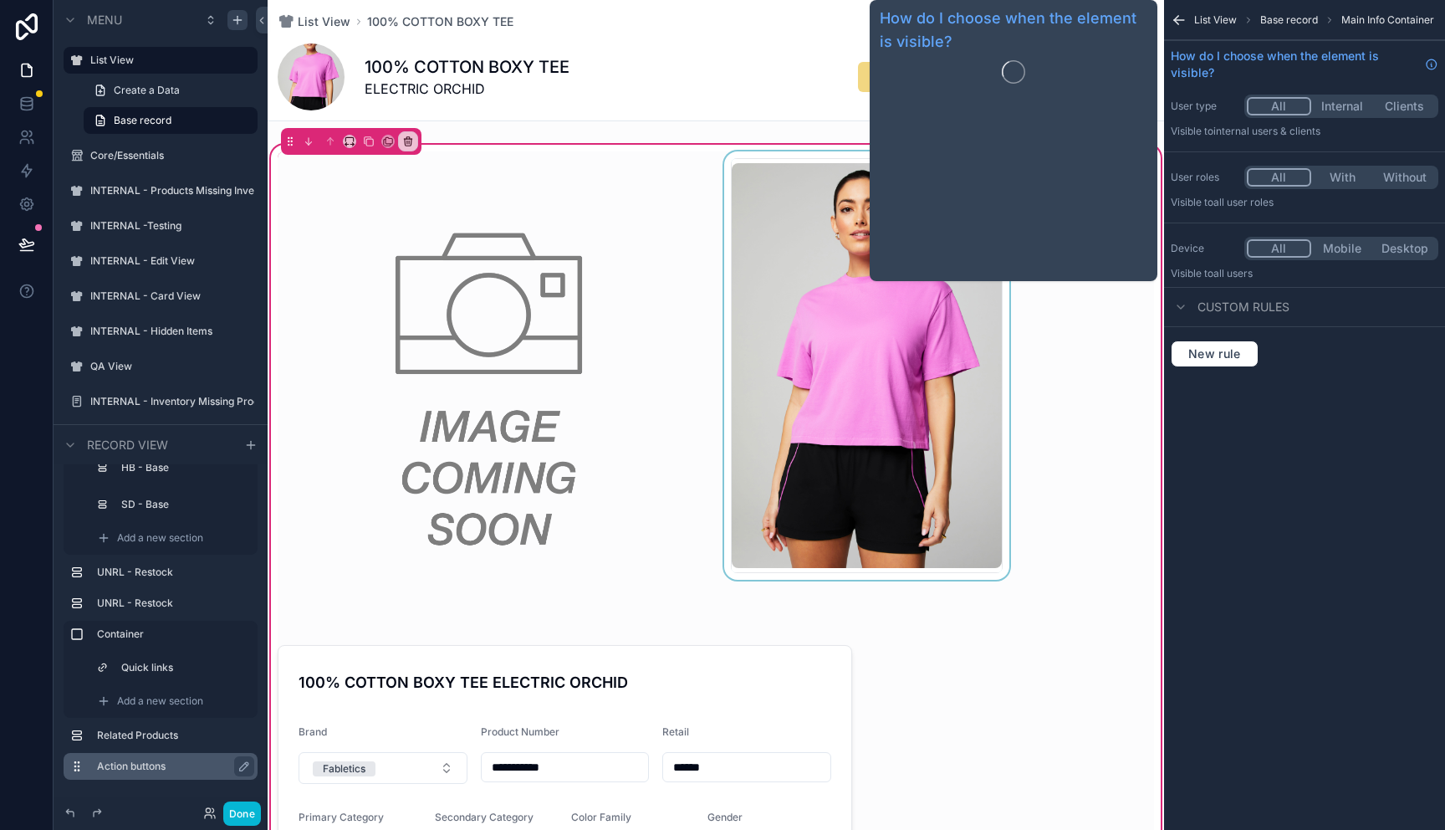
click at [941, 327] on div "scrollable content" at bounding box center [867, 389] width 292 height 477
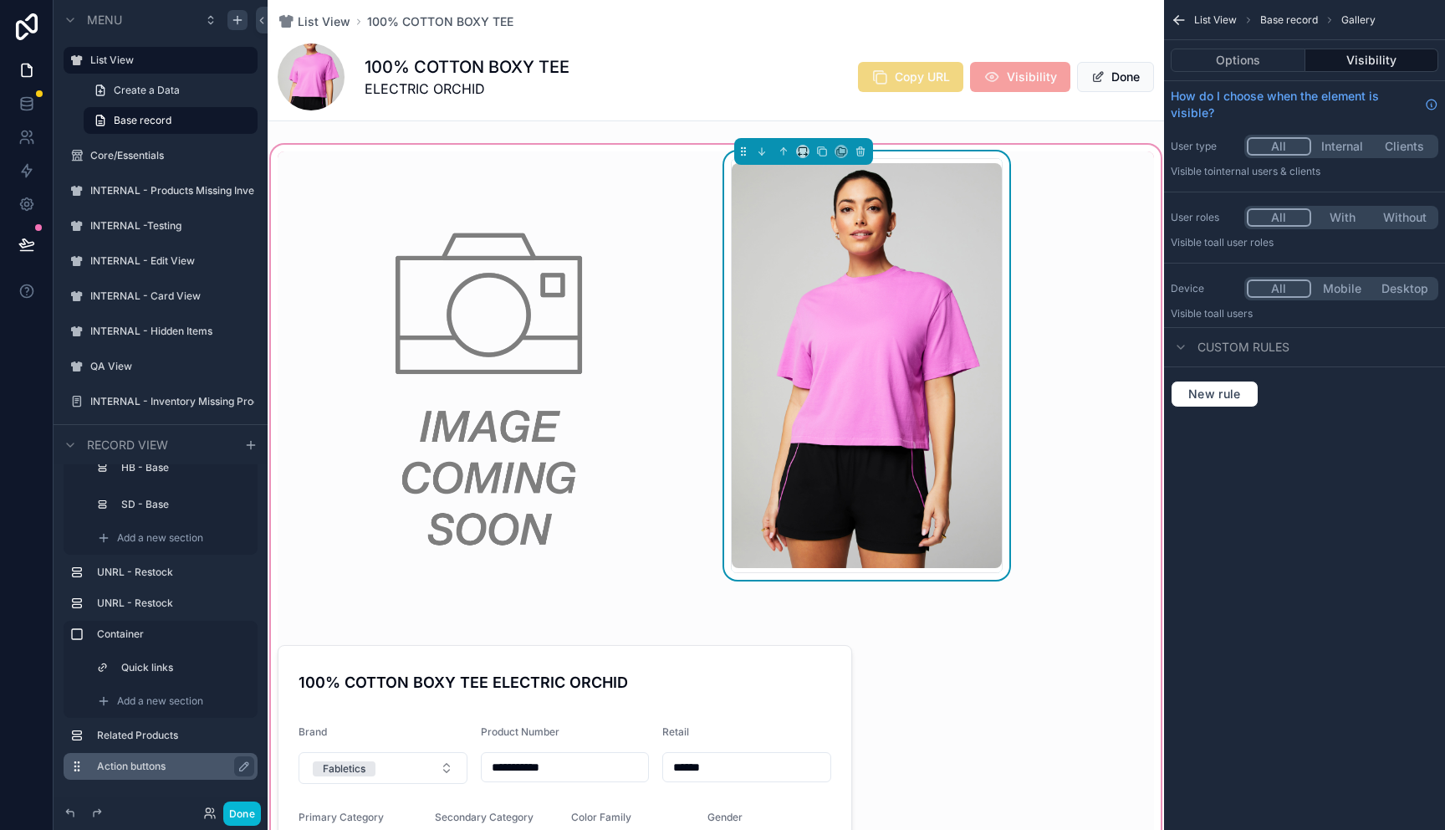
click at [941, 327] on img "scrollable content" at bounding box center [867, 366] width 270 height 406
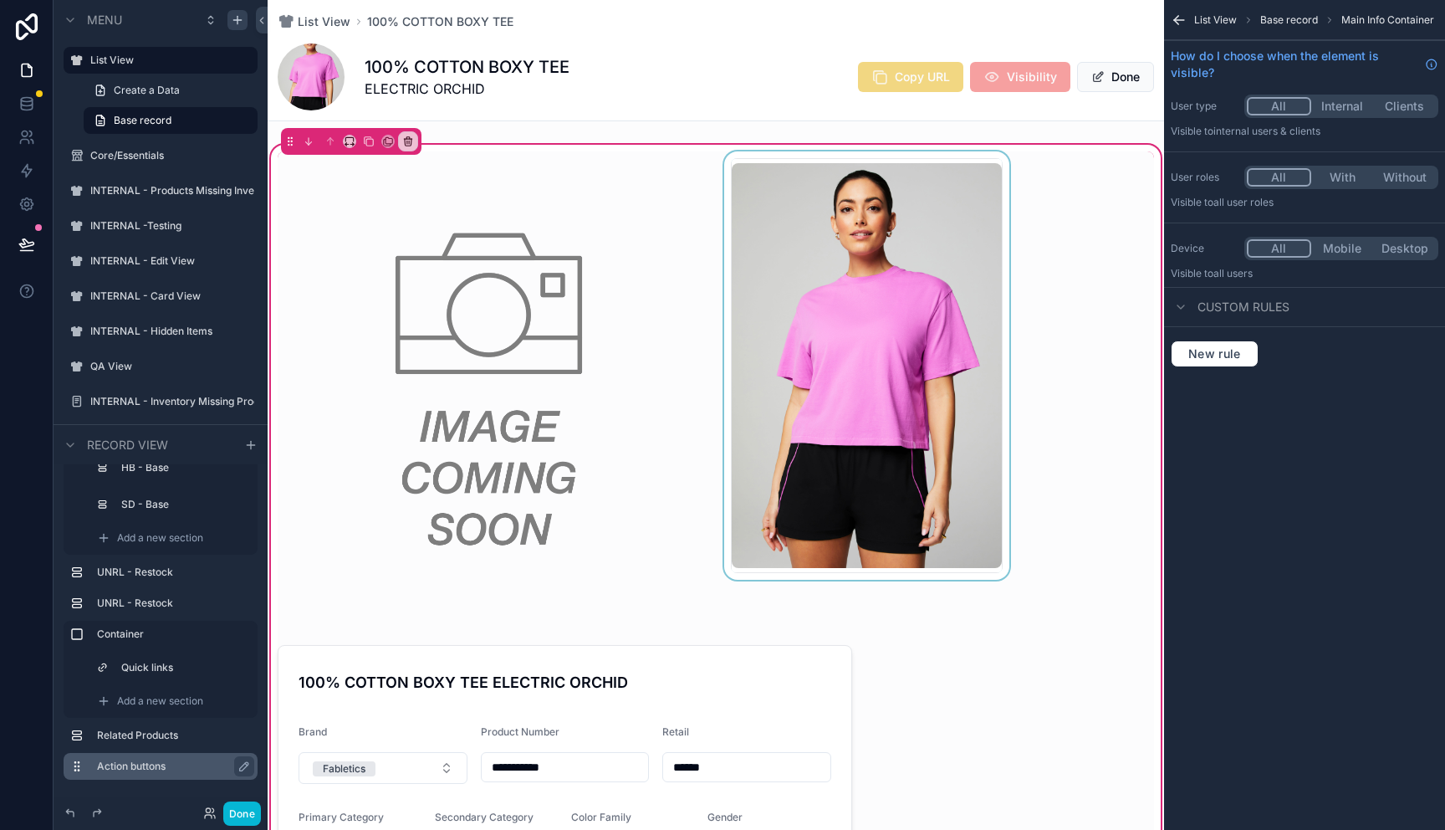
click at [941, 327] on div "scrollable content" at bounding box center [867, 389] width 292 height 477
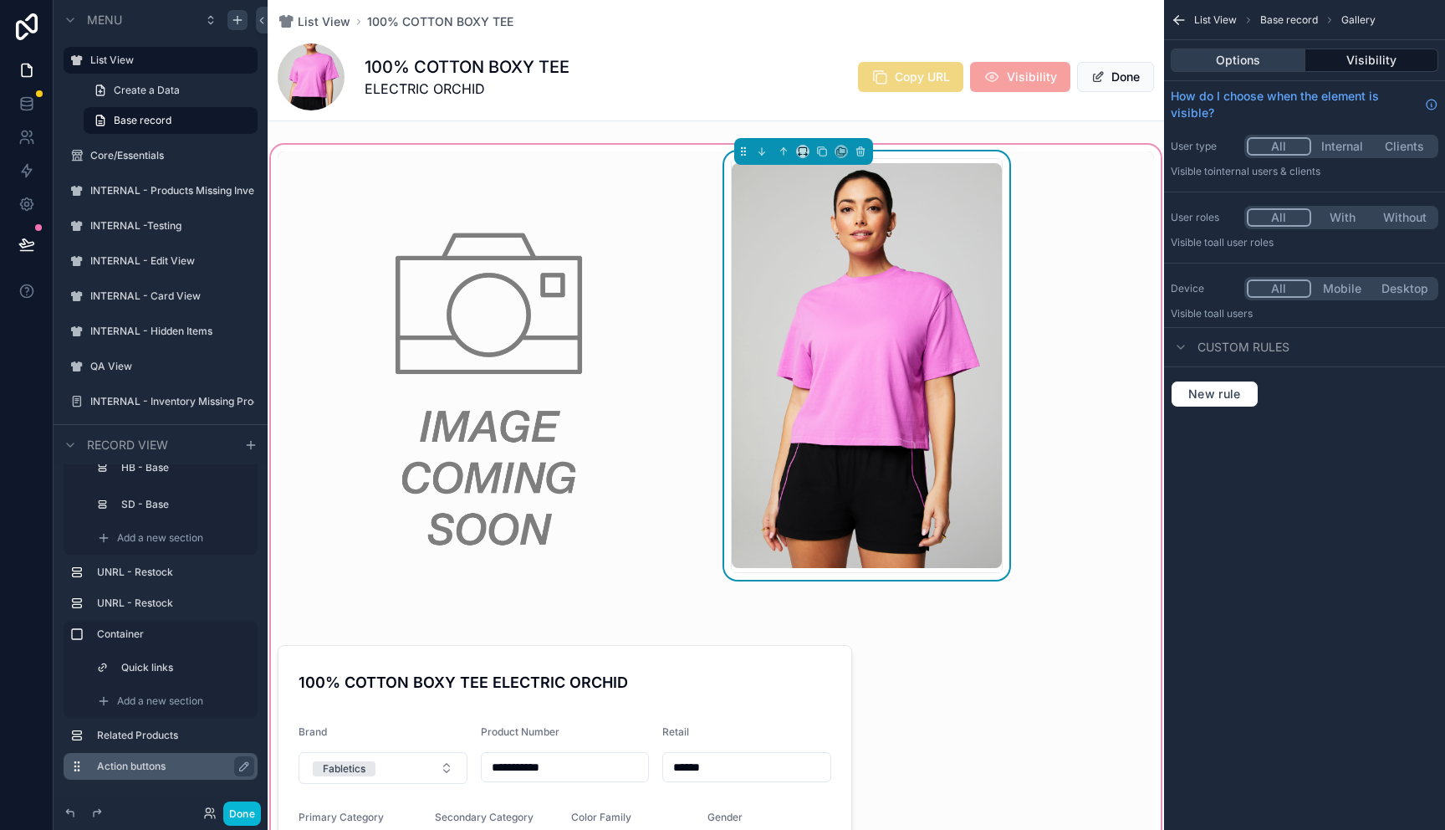
click at [1241, 61] on button "Options" at bounding box center [1238, 60] width 135 height 23
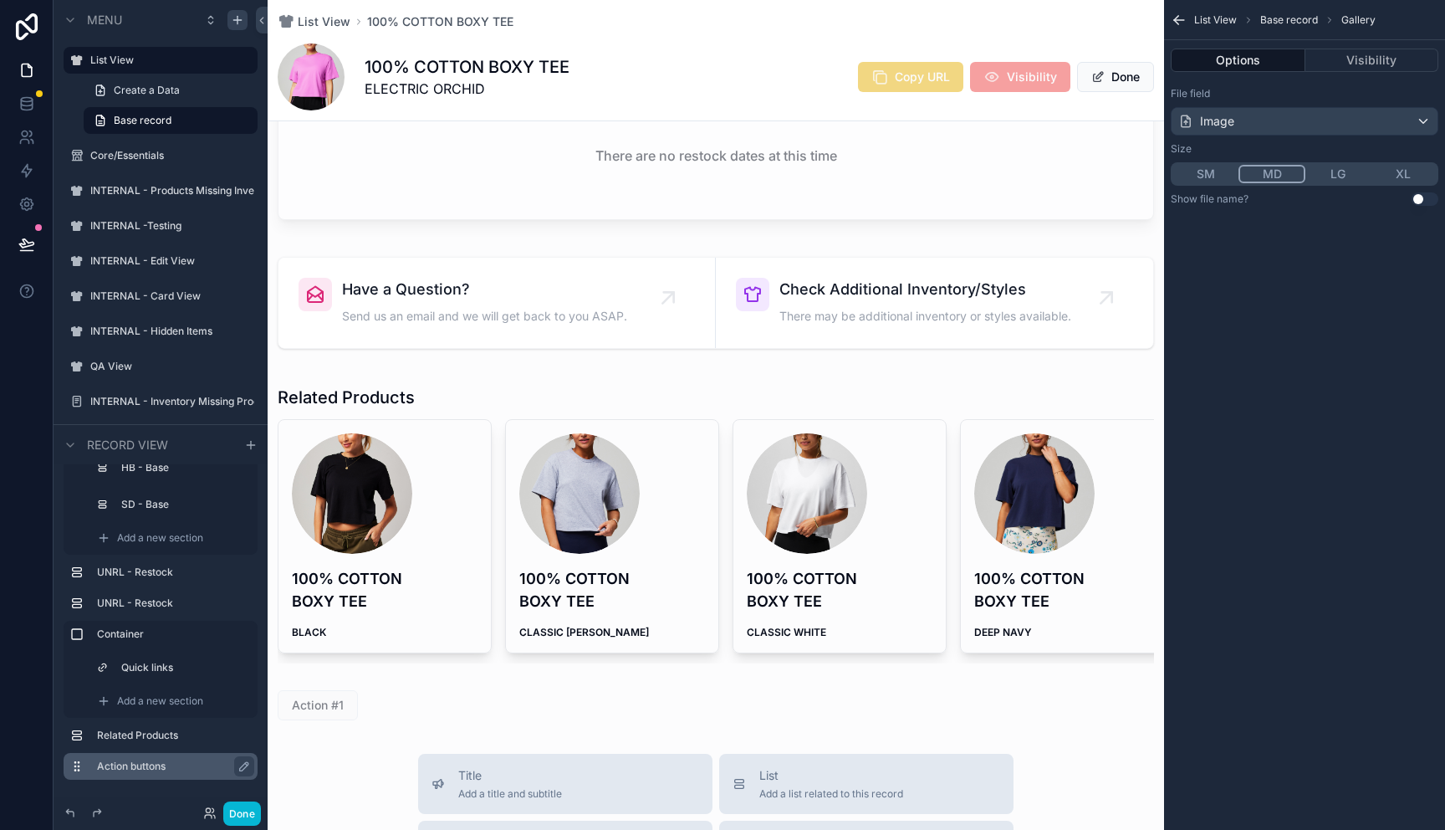
scroll to position [4758, 0]
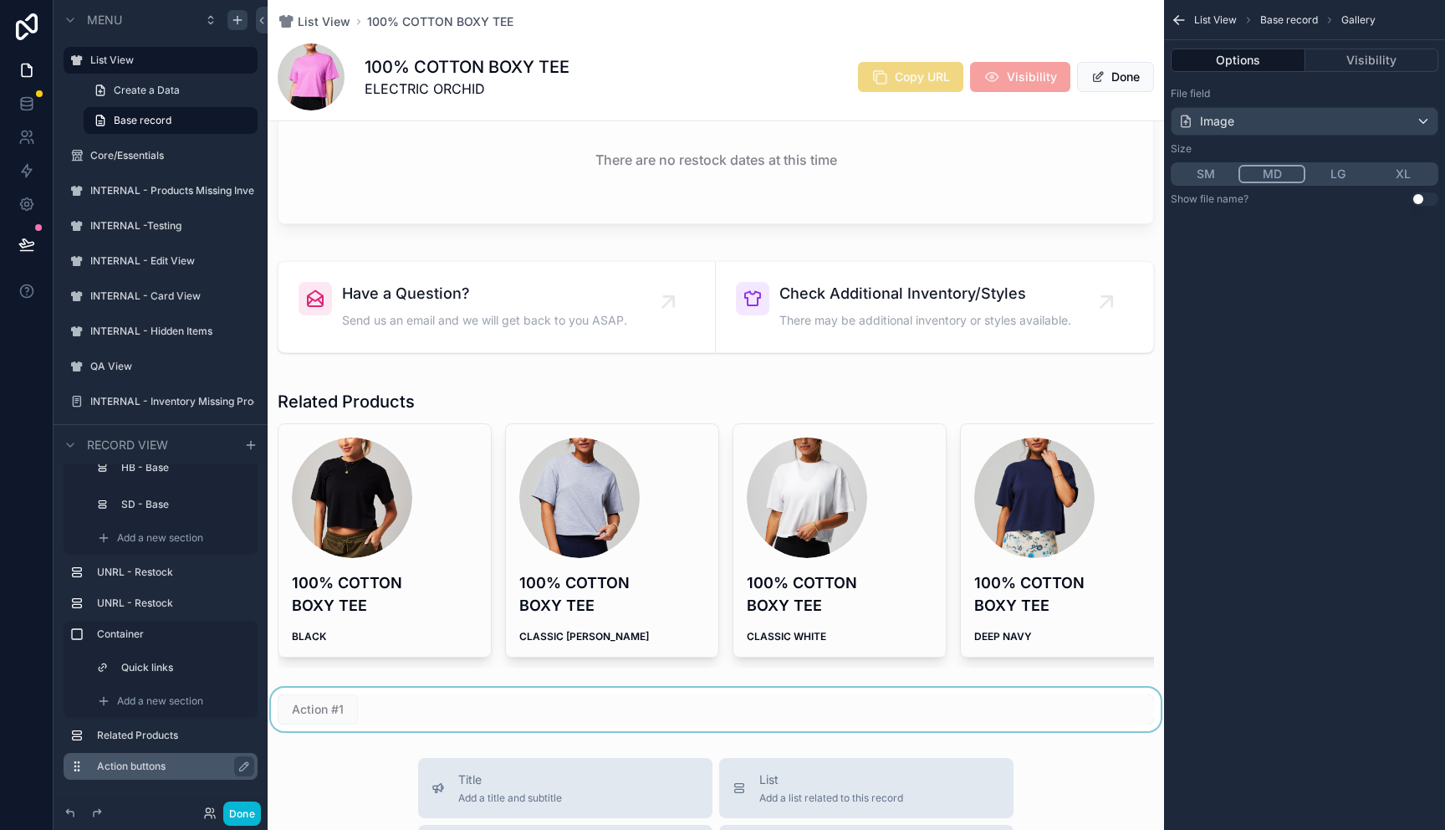
click at [381, 710] on div "scrollable content" at bounding box center [716, 709] width 897 height 43
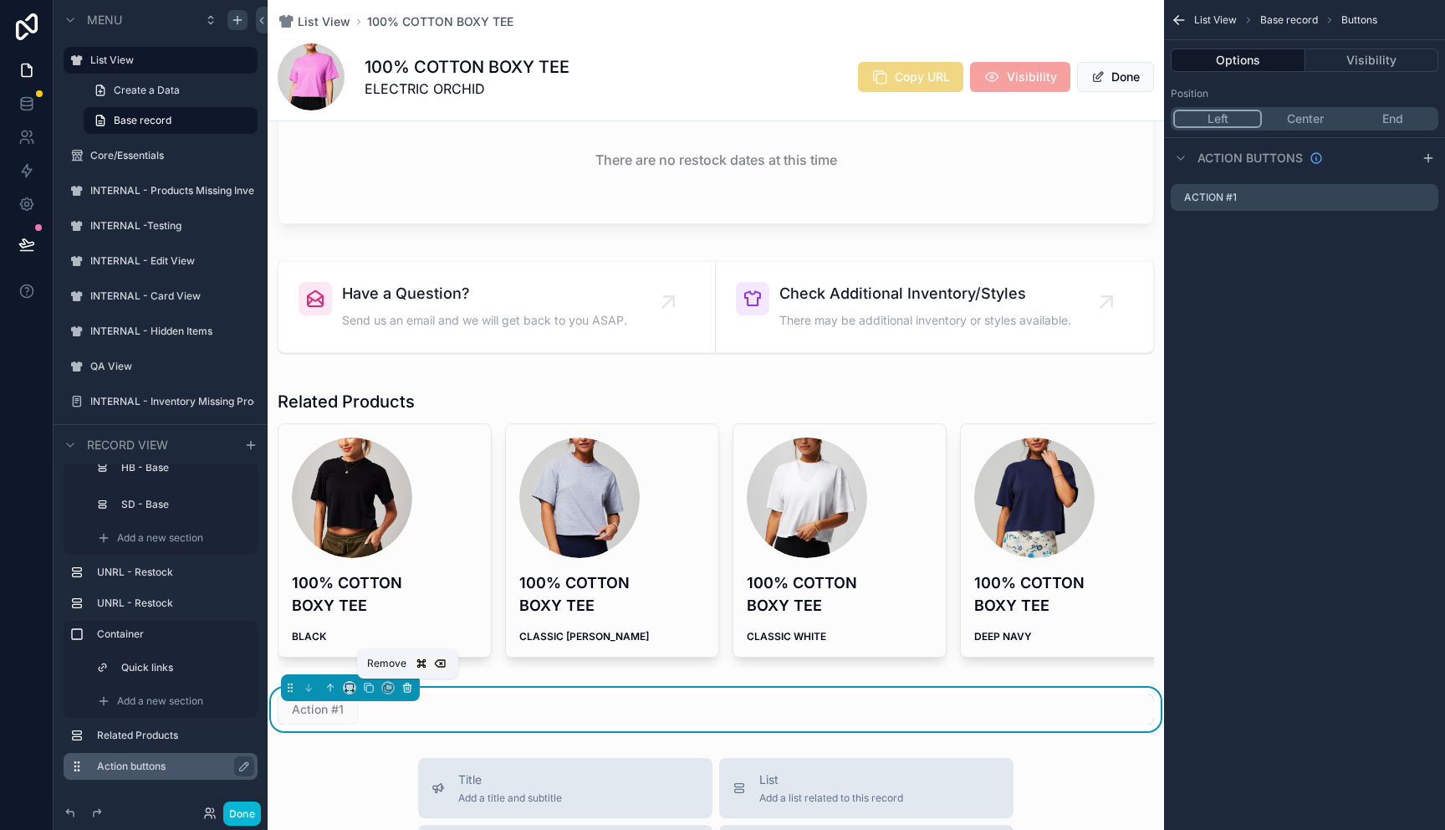
click at [406, 683] on icon "scrollable content" at bounding box center [407, 684] width 3 height 2
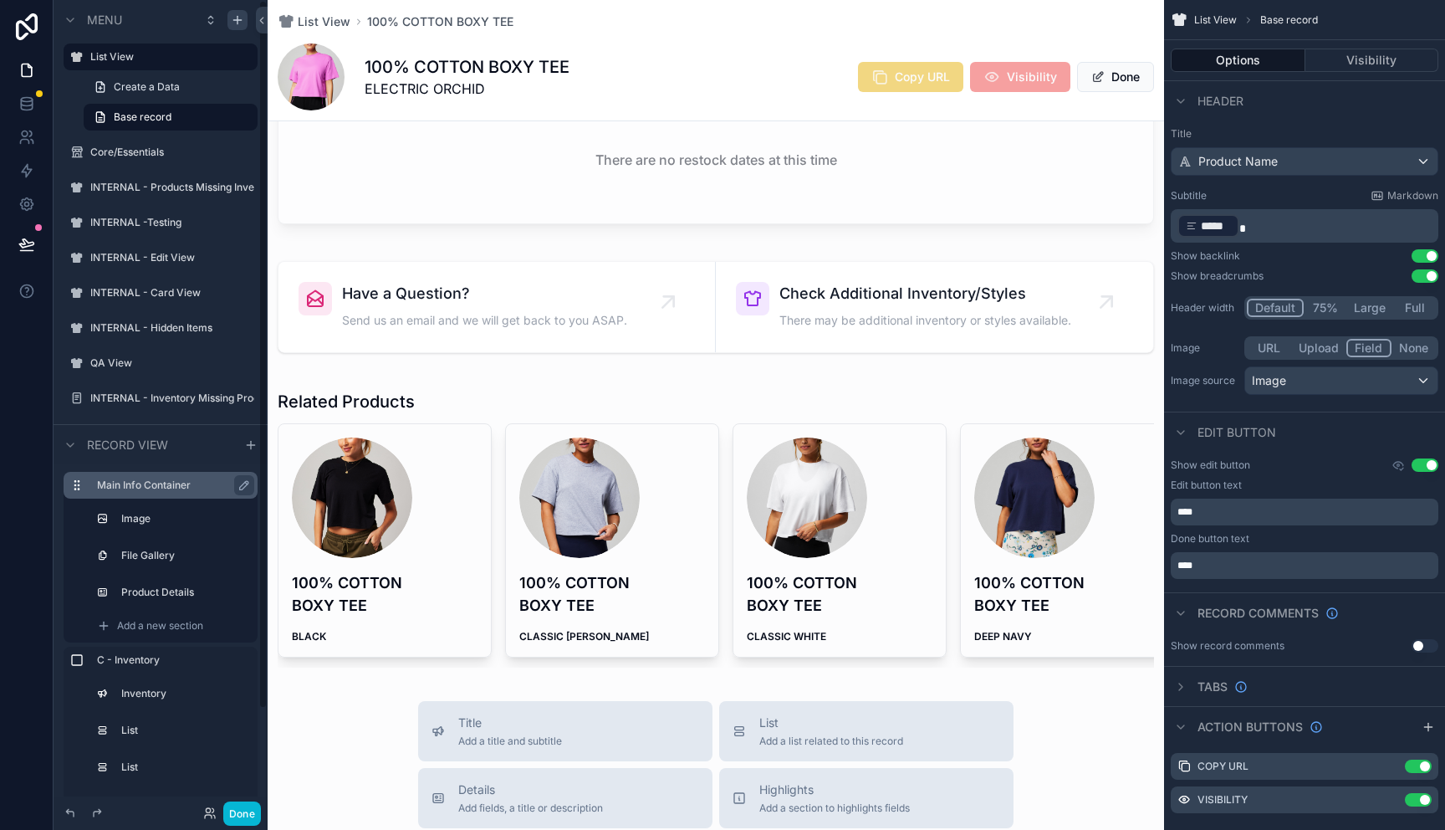
scroll to position [0, 0]
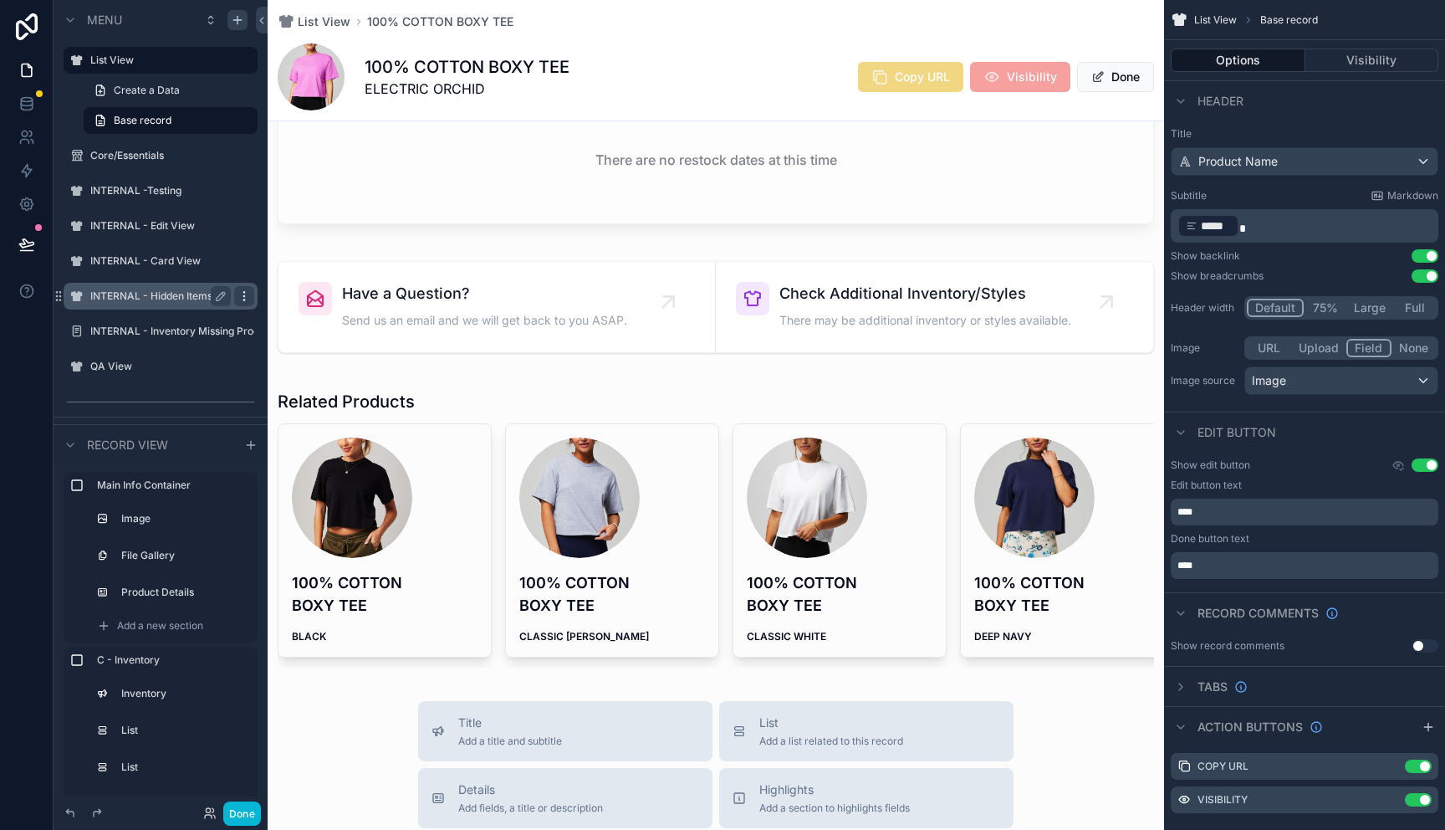
click at [245, 299] on icon "scrollable content" at bounding box center [244, 295] width 13 height 13
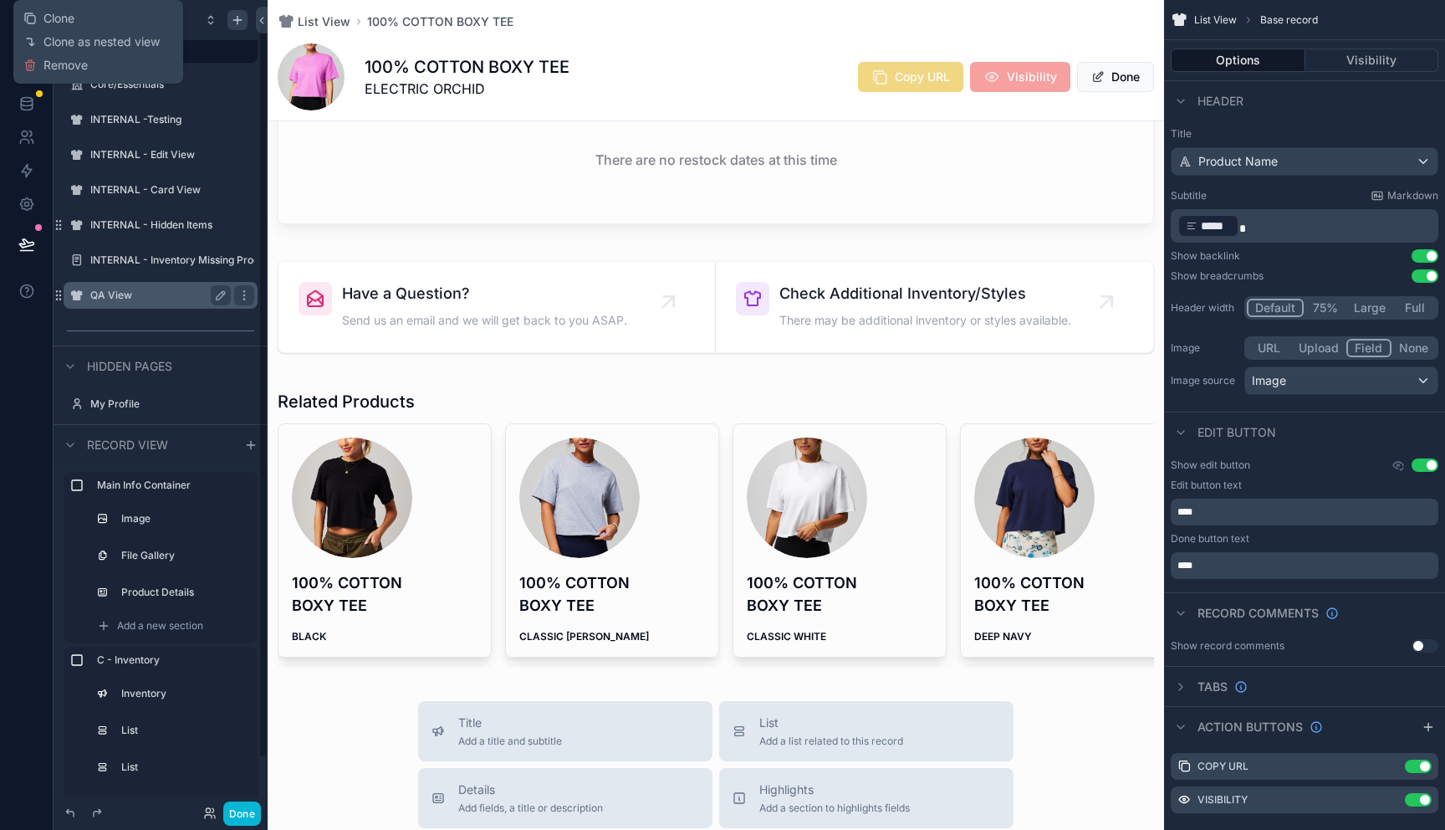
scroll to position [79, 0]
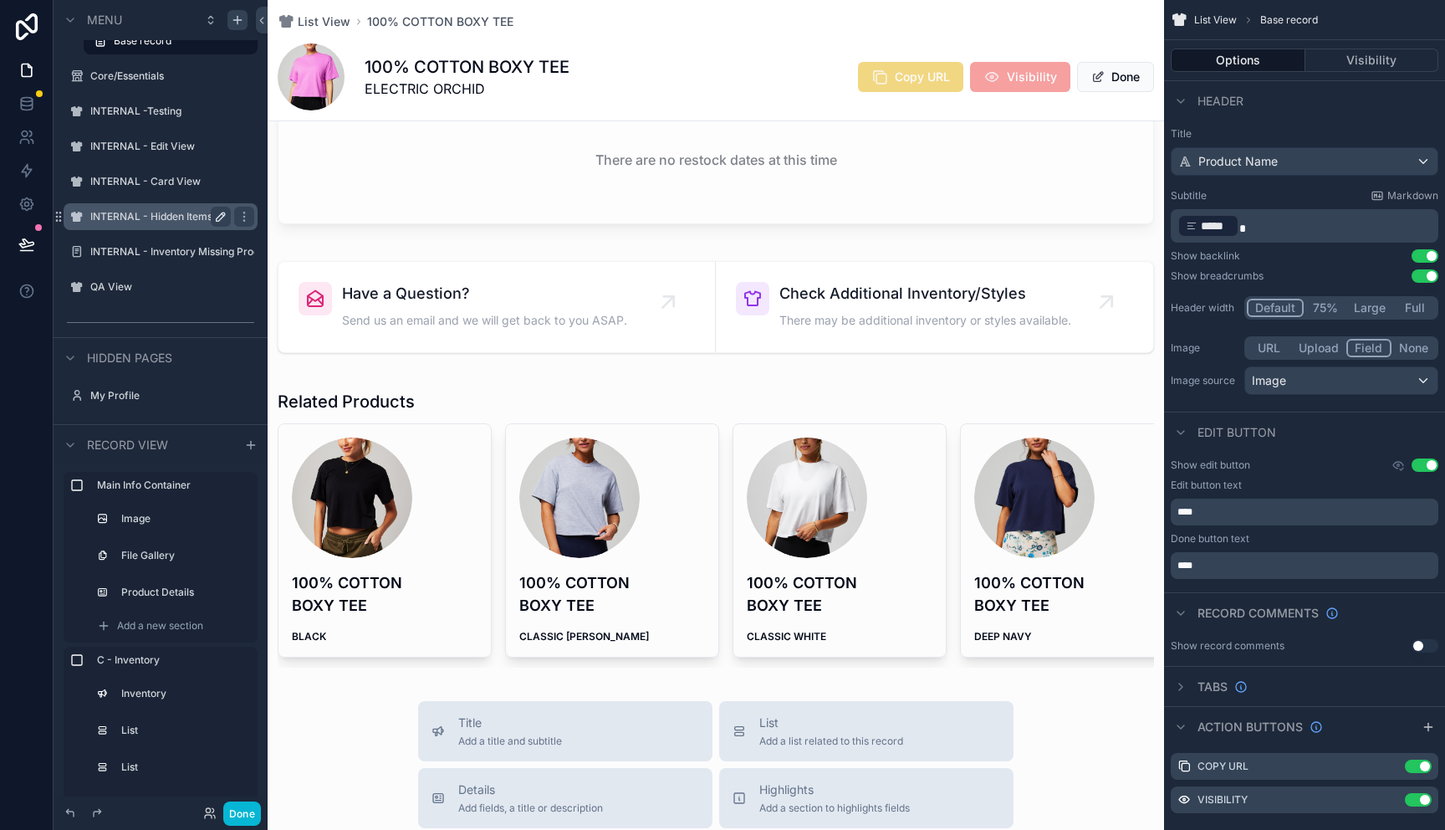
click at [218, 216] on icon "scrollable content" at bounding box center [221, 216] width 8 height 8
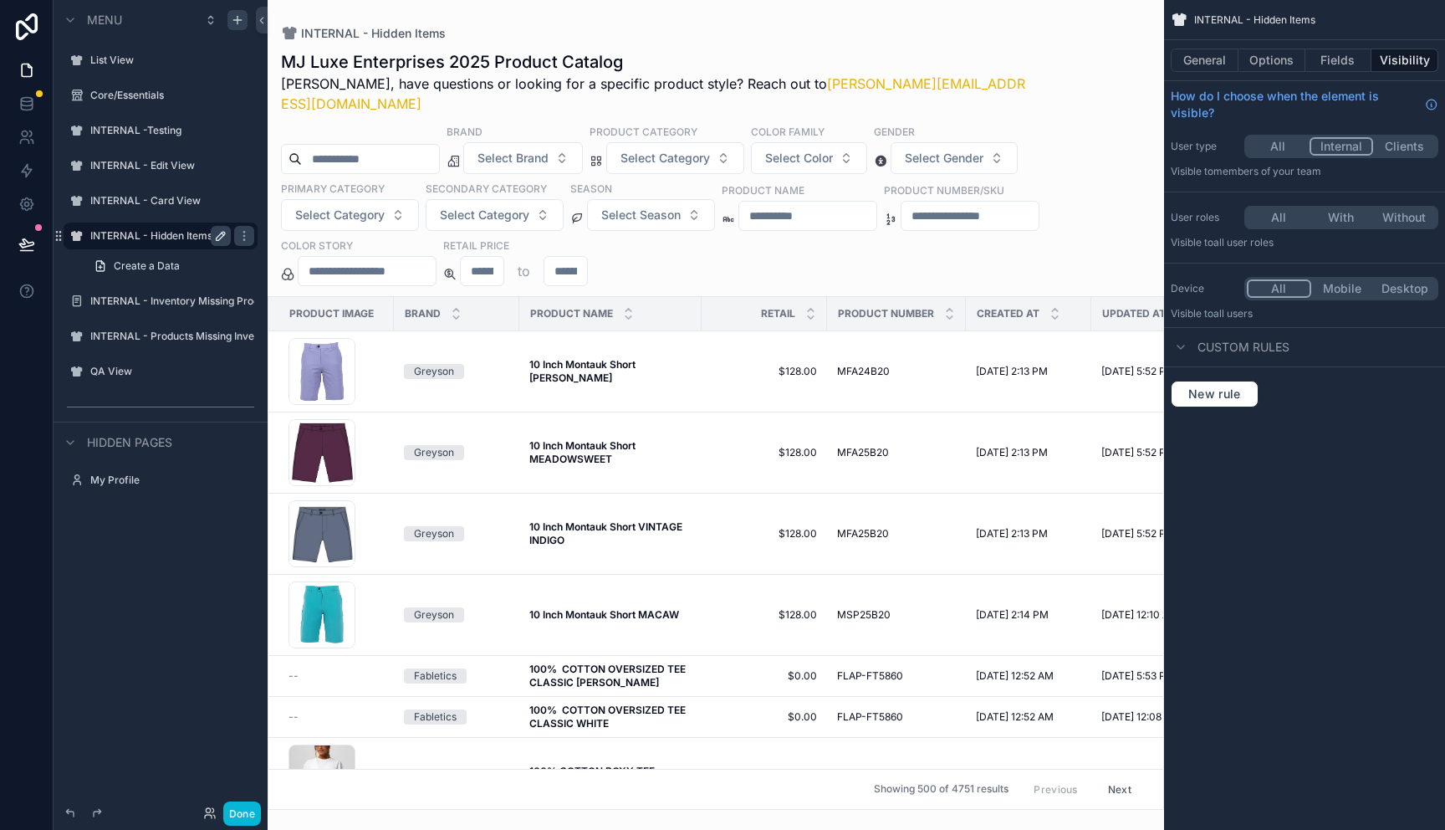
click at [223, 235] on icon "scrollable content" at bounding box center [221, 236] width 8 height 8
click at [29, 353] on div at bounding box center [27, 415] width 54 height 830
click at [250, 811] on button "Done" at bounding box center [242, 813] width 38 height 24
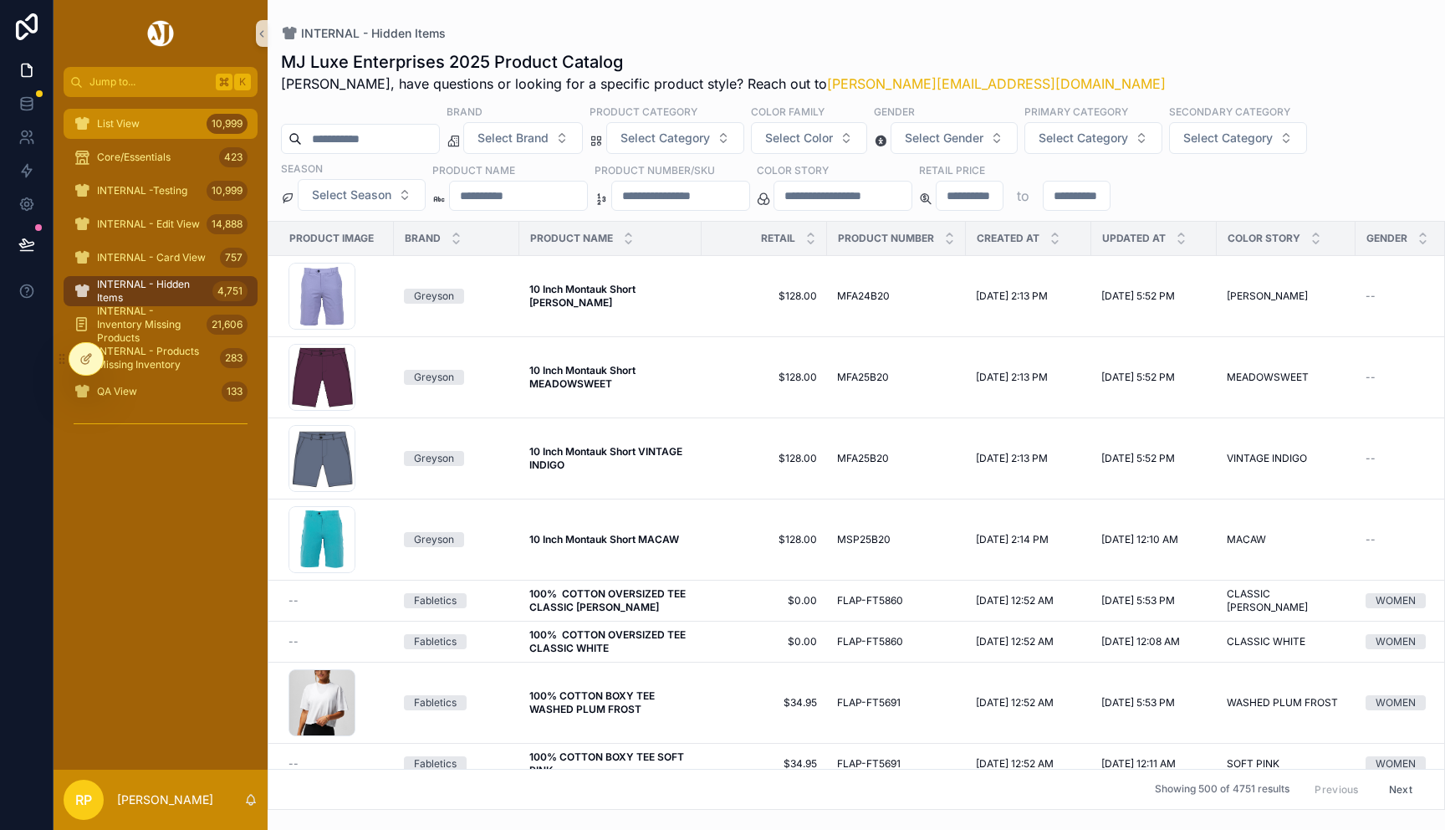
click at [126, 126] on span "List View" at bounding box center [118, 123] width 43 height 13
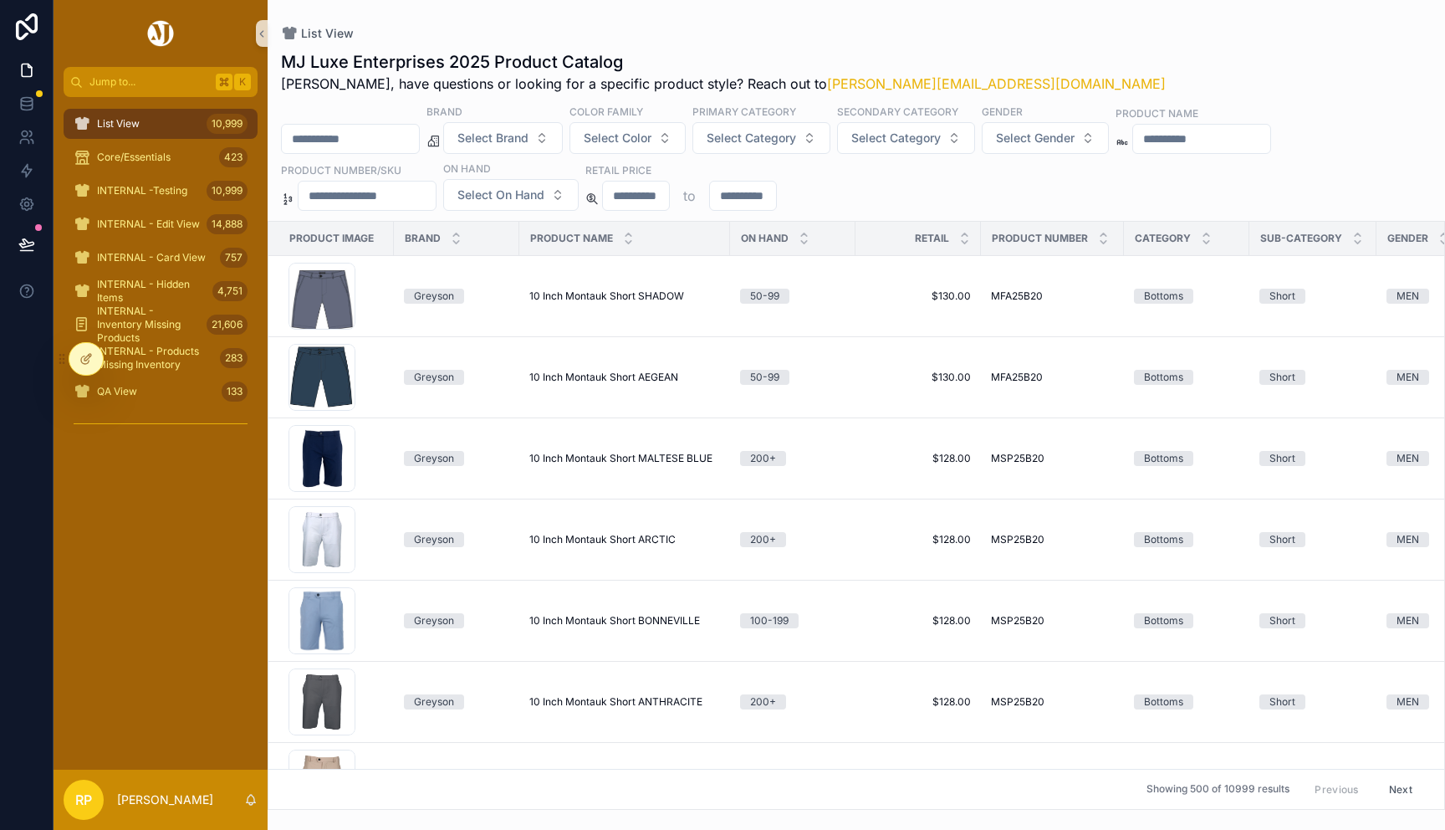
drag, startPoint x: 85, startPoint y: 360, endPoint x: 221, endPoint y: 544, distance: 228.5
click at [221, 544] on div "Jump to... K List View 10,999 Core/Essentials 423 INTERNAL -Testing 10,999 INTE…" at bounding box center [750, 415] width 1392 height 830
drag, startPoint x: 86, startPoint y: 357, endPoint x: 86, endPoint y: 488, distance: 130.5
click at [85, 488] on div "Jump to... K List View 10,999 Core/Essentials 423 INTERNAL -Testing 10,999 INTE…" at bounding box center [750, 415] width 1392 height 830
click at [78, 349] on div at bounding box center [85, 359] width 33 height 32
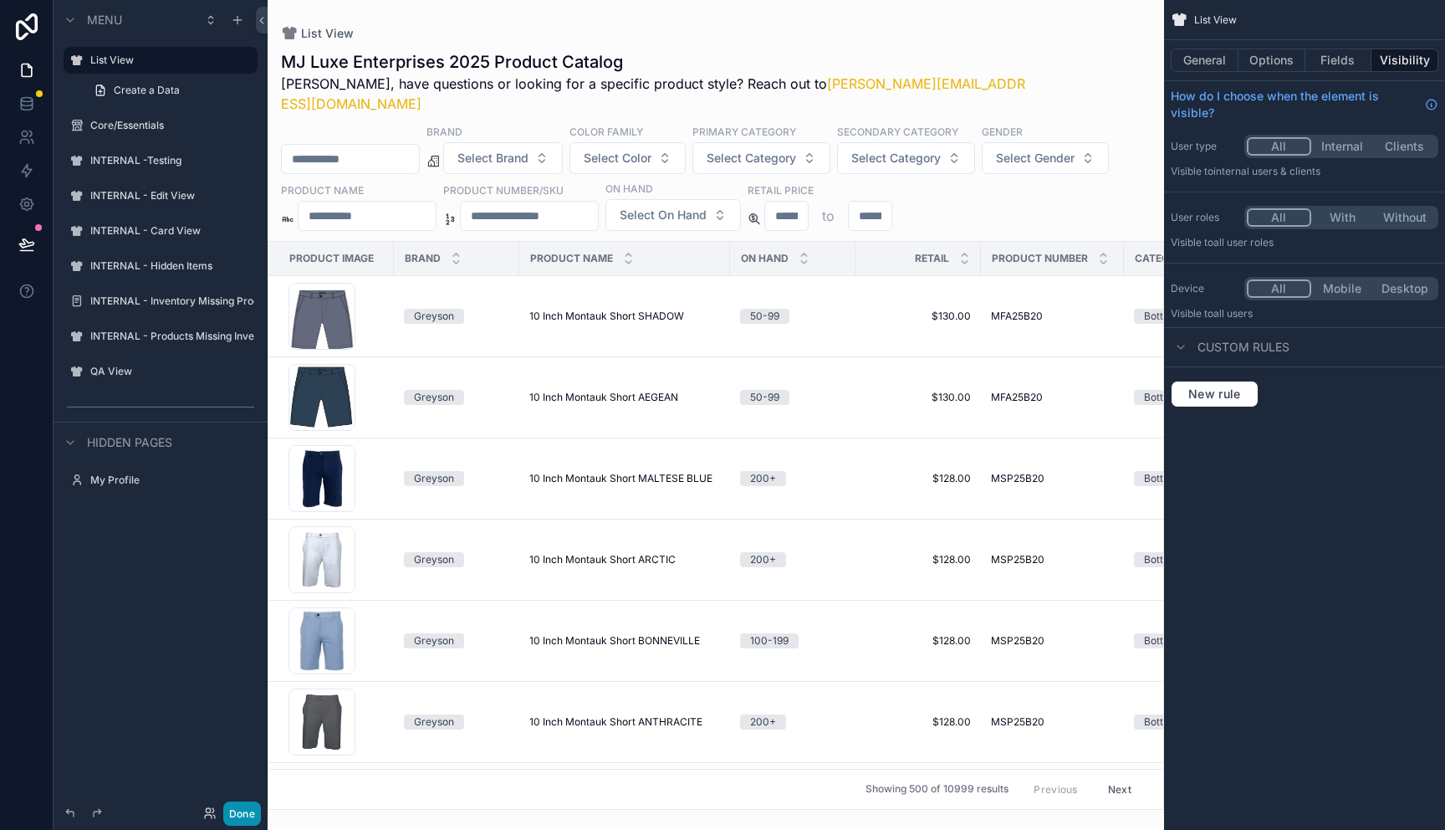
click at [234, 820] on button "Done" at bounding box center [242, 813] width 38 height 24
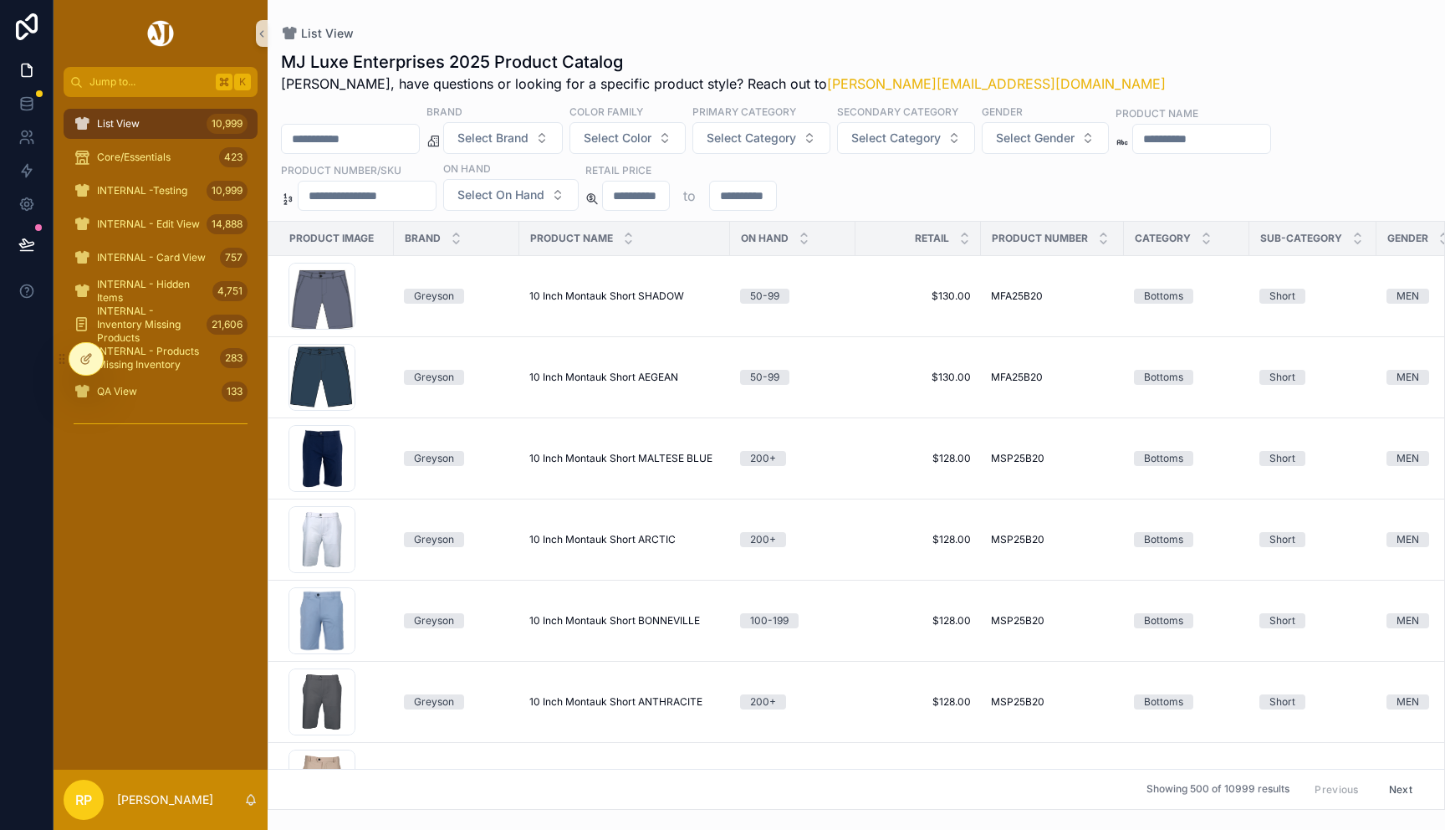
drag, startPoint x: 89, startPoint y: 361, endPoint x: 189, endPoint y: 442, distance: 128.5
click at [189, 442] on div "Jump to... K List View 10,999 Core/Essentials 423 INTERNAL -Testing 10,999 INTE…" at bounding box center [750, 415] width 1392 height 830
click at [86, 363] on icon at bounding box center [85, 360] width 8 height 8
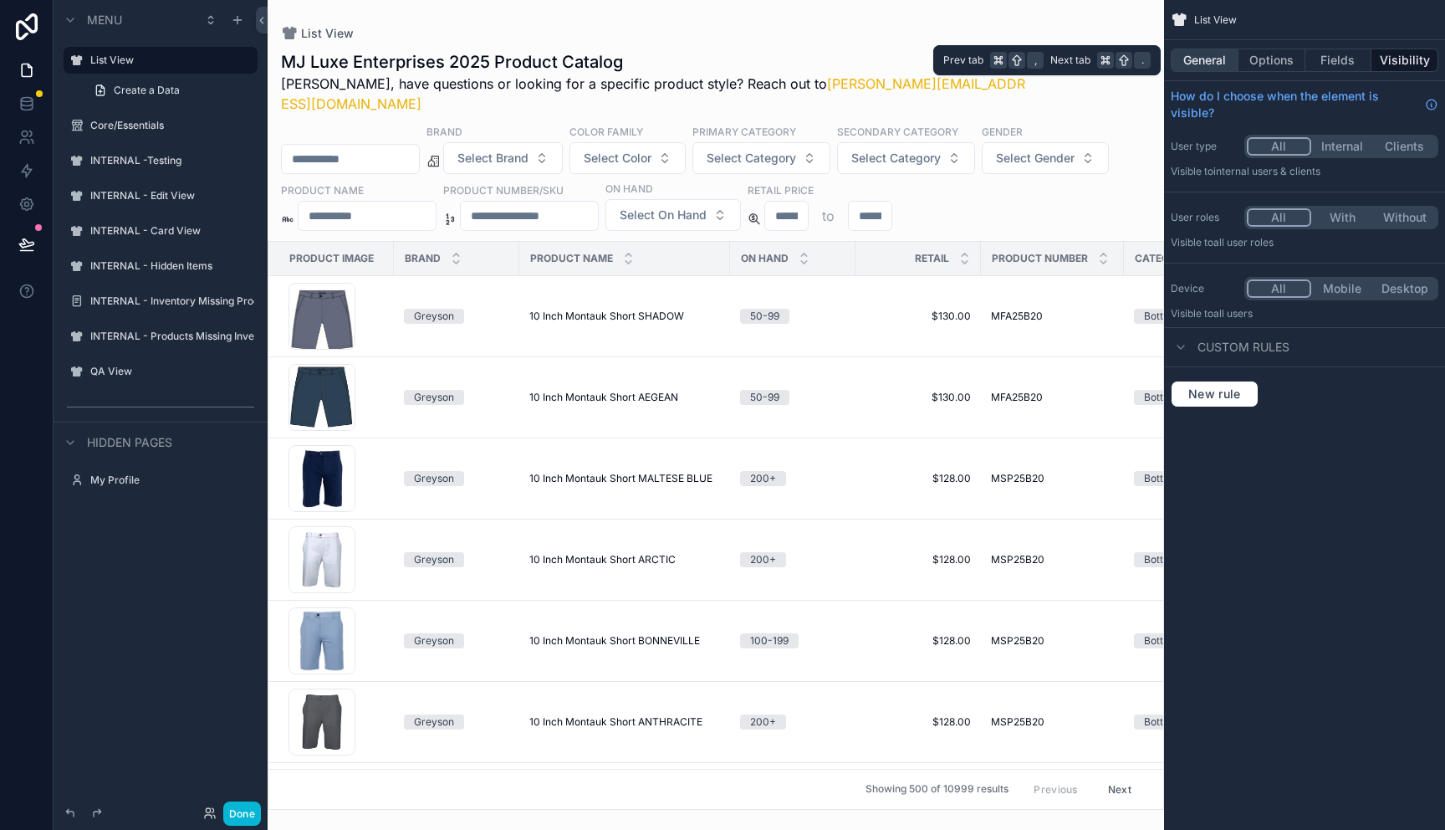
click at [1205, 66] on button "General" at bounding box center [1205, 60] width 68 height 23
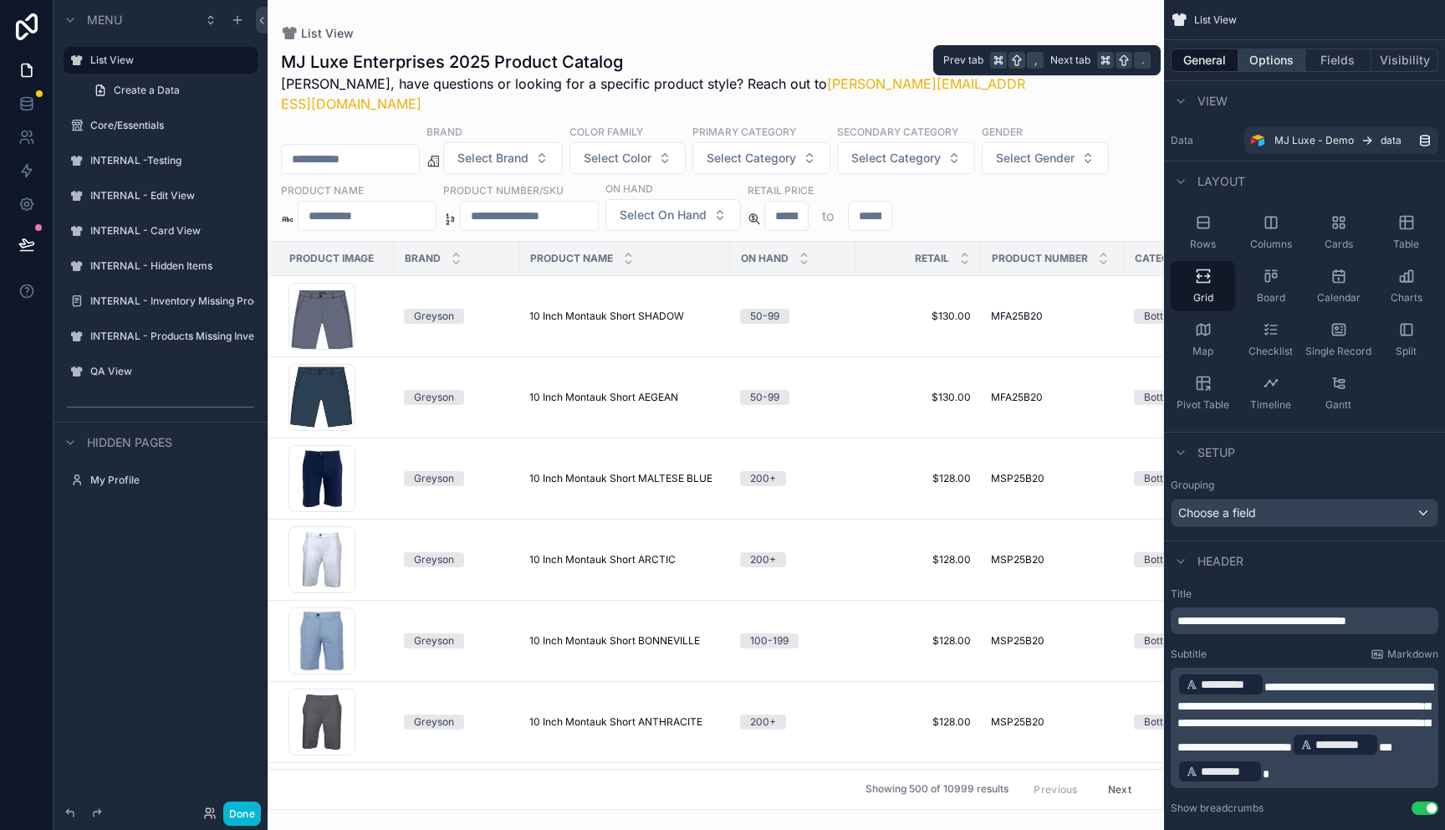
click at [1251, 52] on button "Options" at bounding box center [1272, 60] width 67 height 23
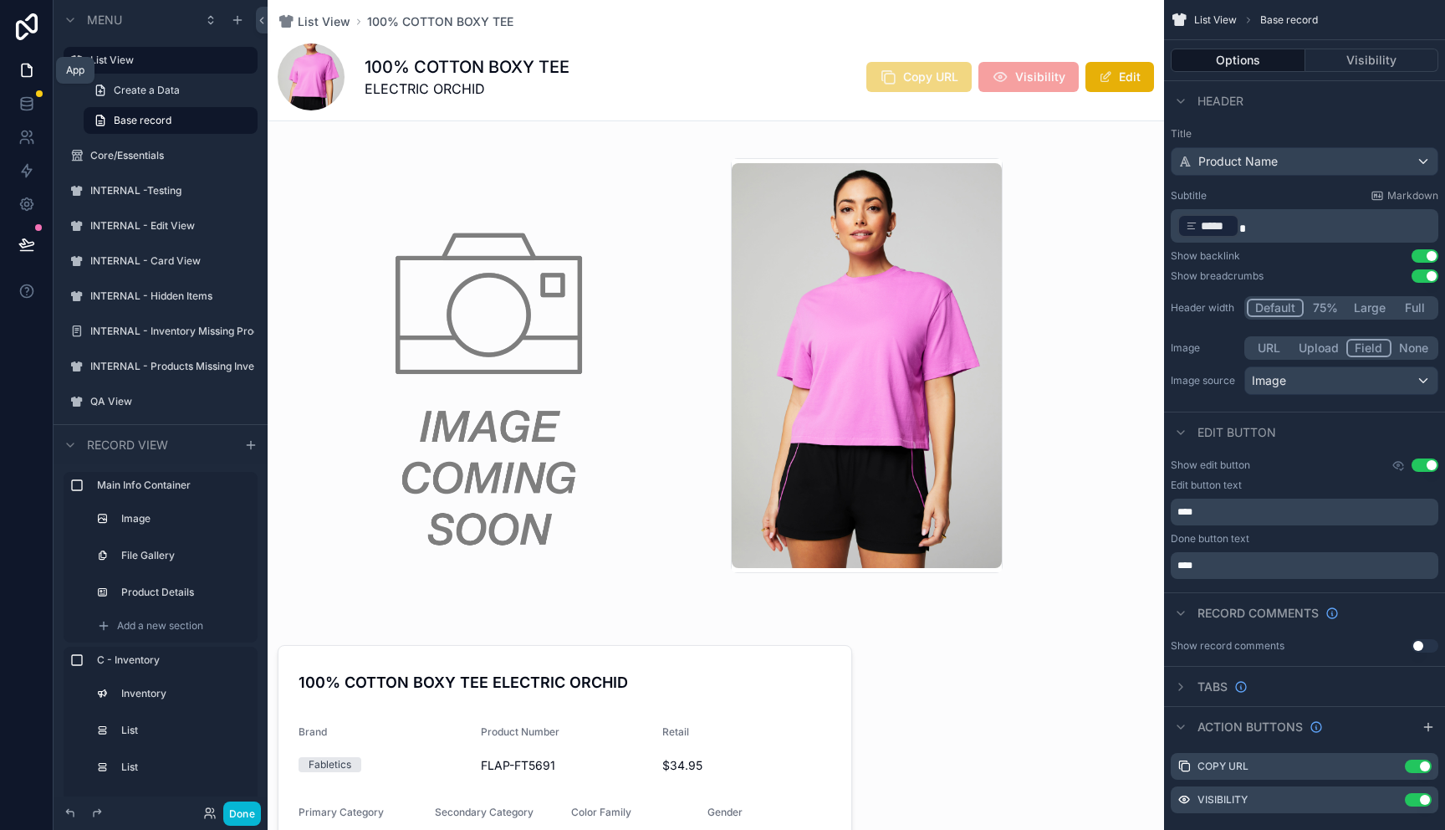
click at [28, 62] on icon at bounding box center [26, 70] width 17 height 17
click at [23, 73] on icon at bounding box center [26, 70] width 17 height 17
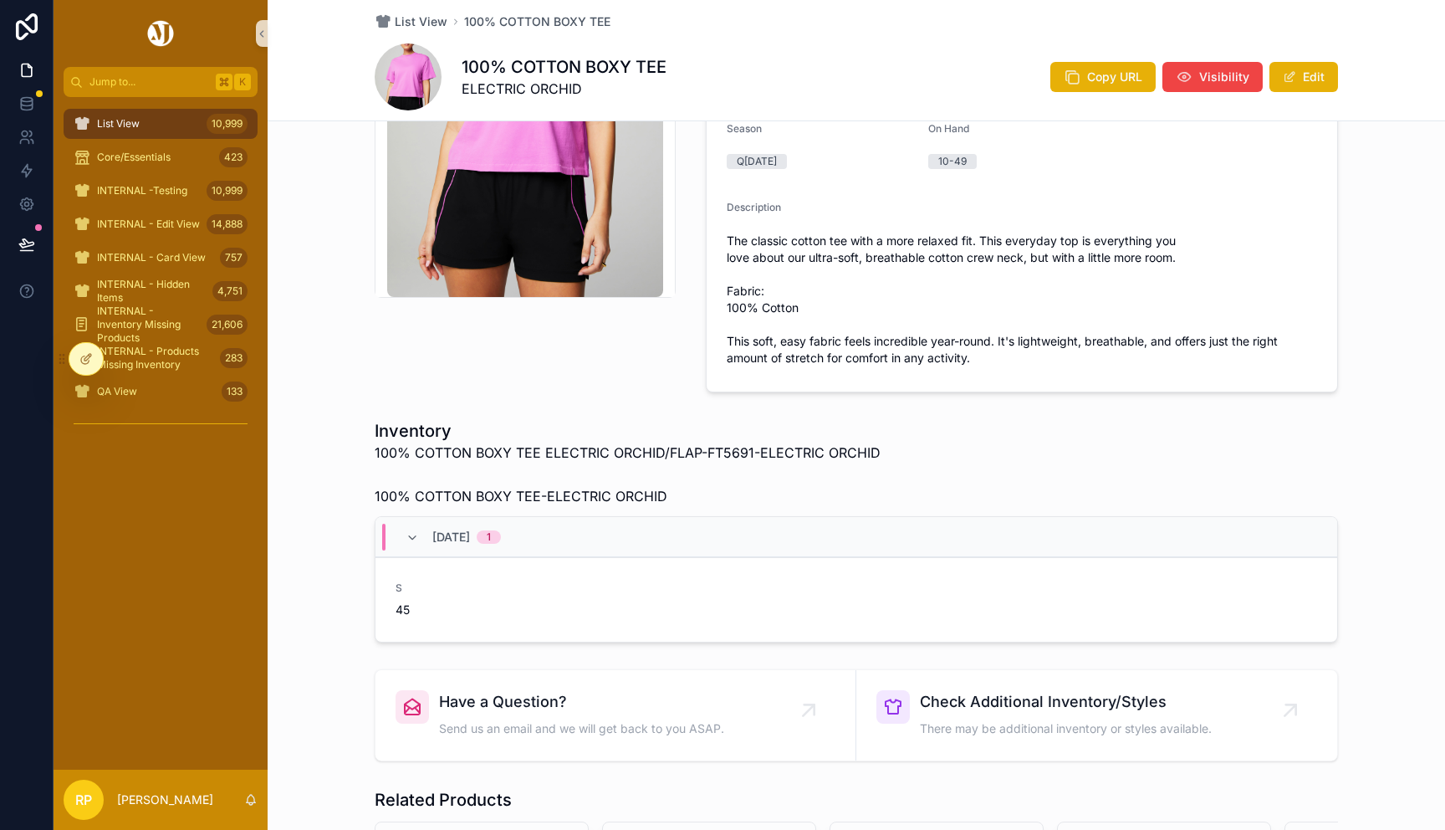
scroll to position [274, 0]
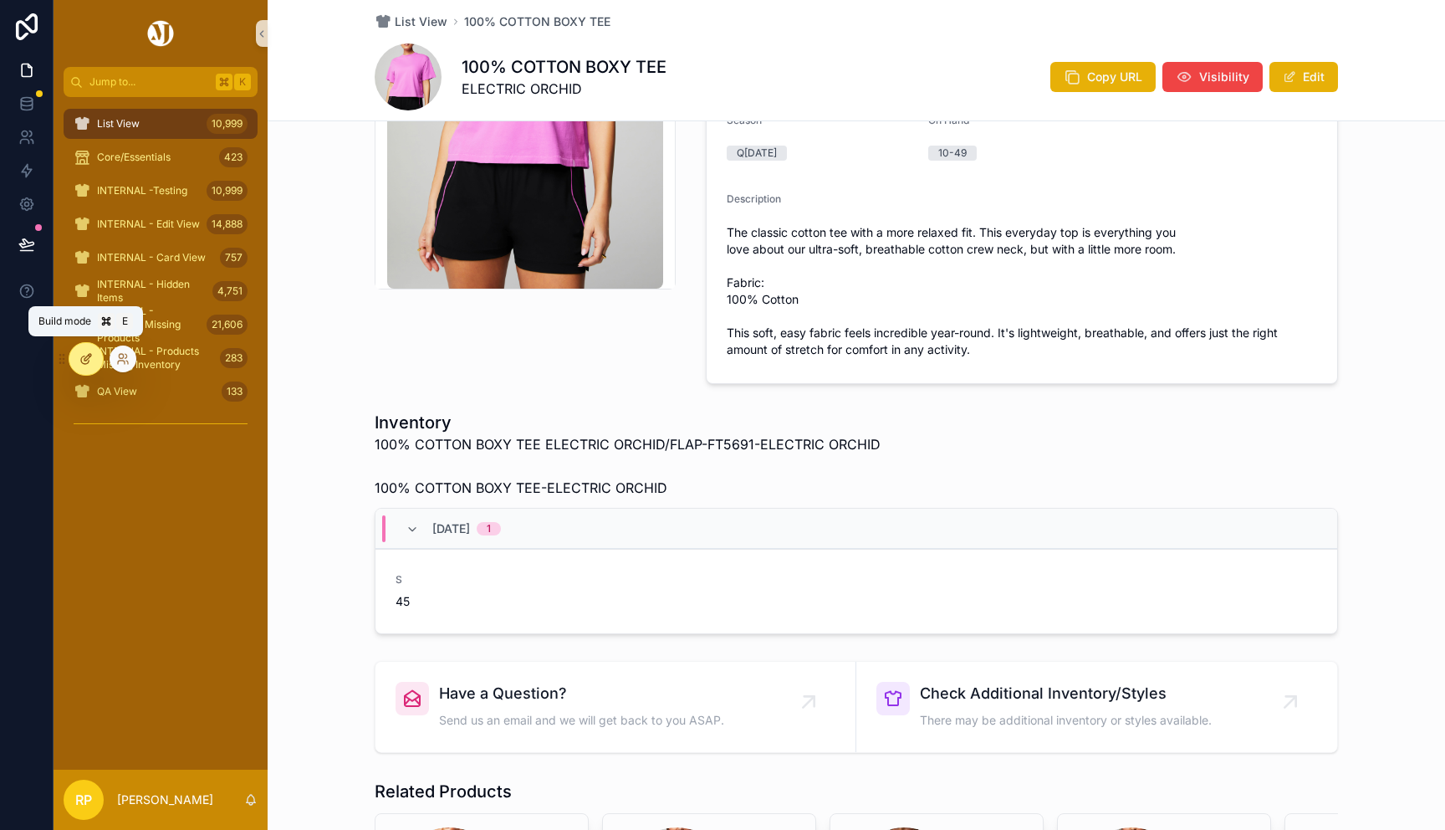
click at [93, 360] on div at bounding box center [85, 359] width 33 height 32
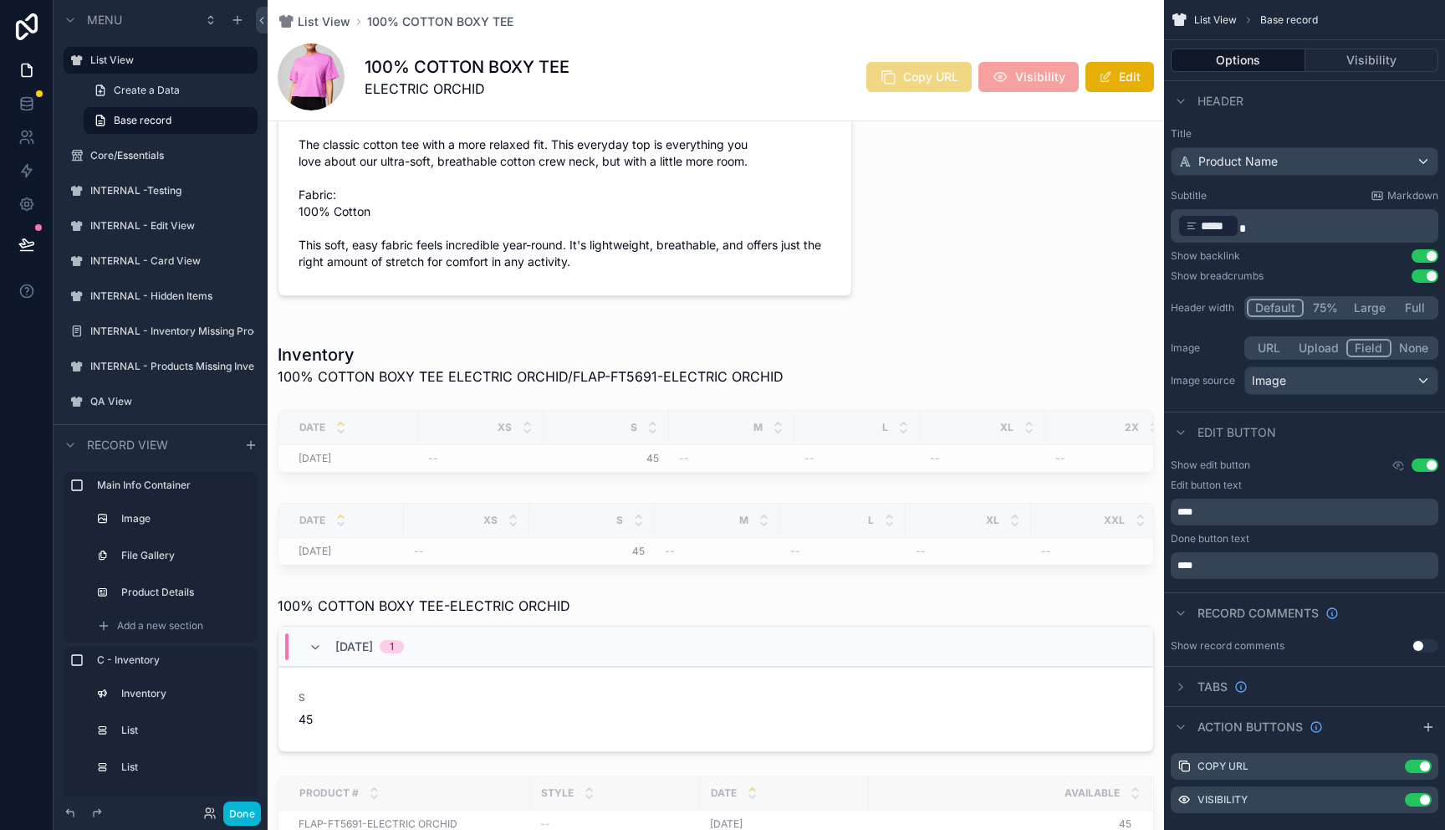
scroll to position [986, 0]
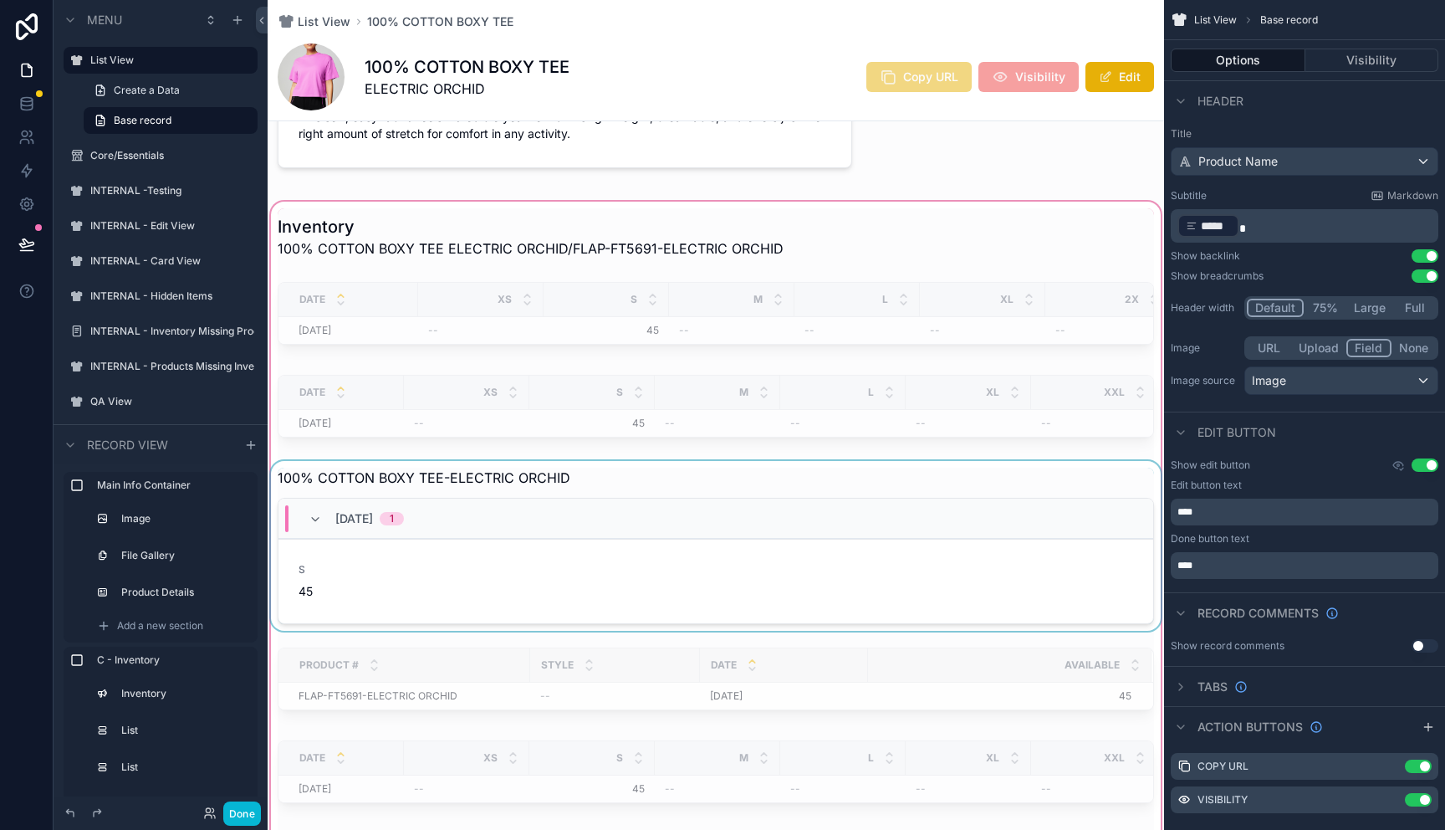
click at [404, 524] on div "1" at bounding box center [392, 518] width 24 height 13
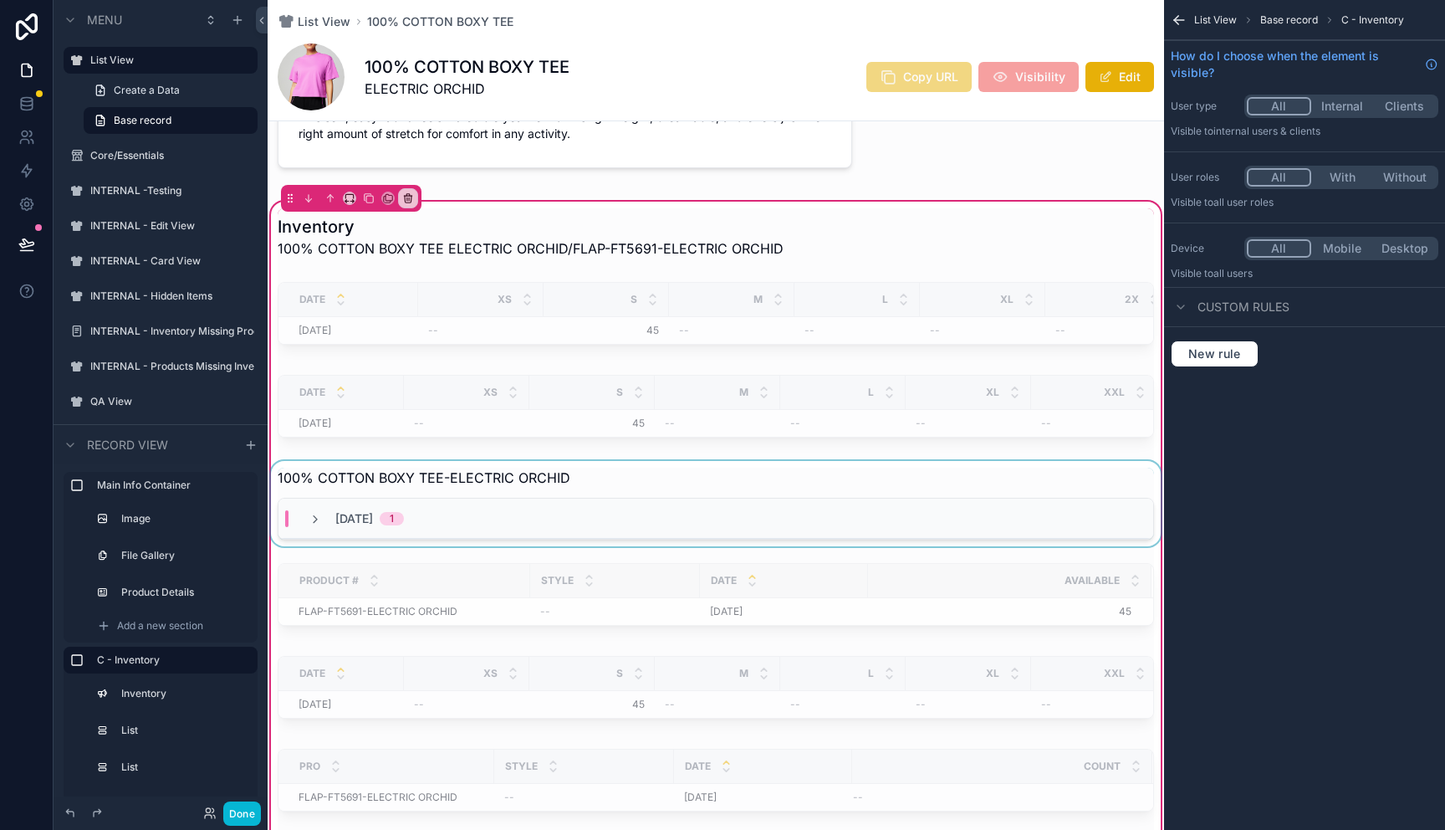
click at [417, 479] on div "scrollable content" at bounding box center [716, 503] width 897 height 85
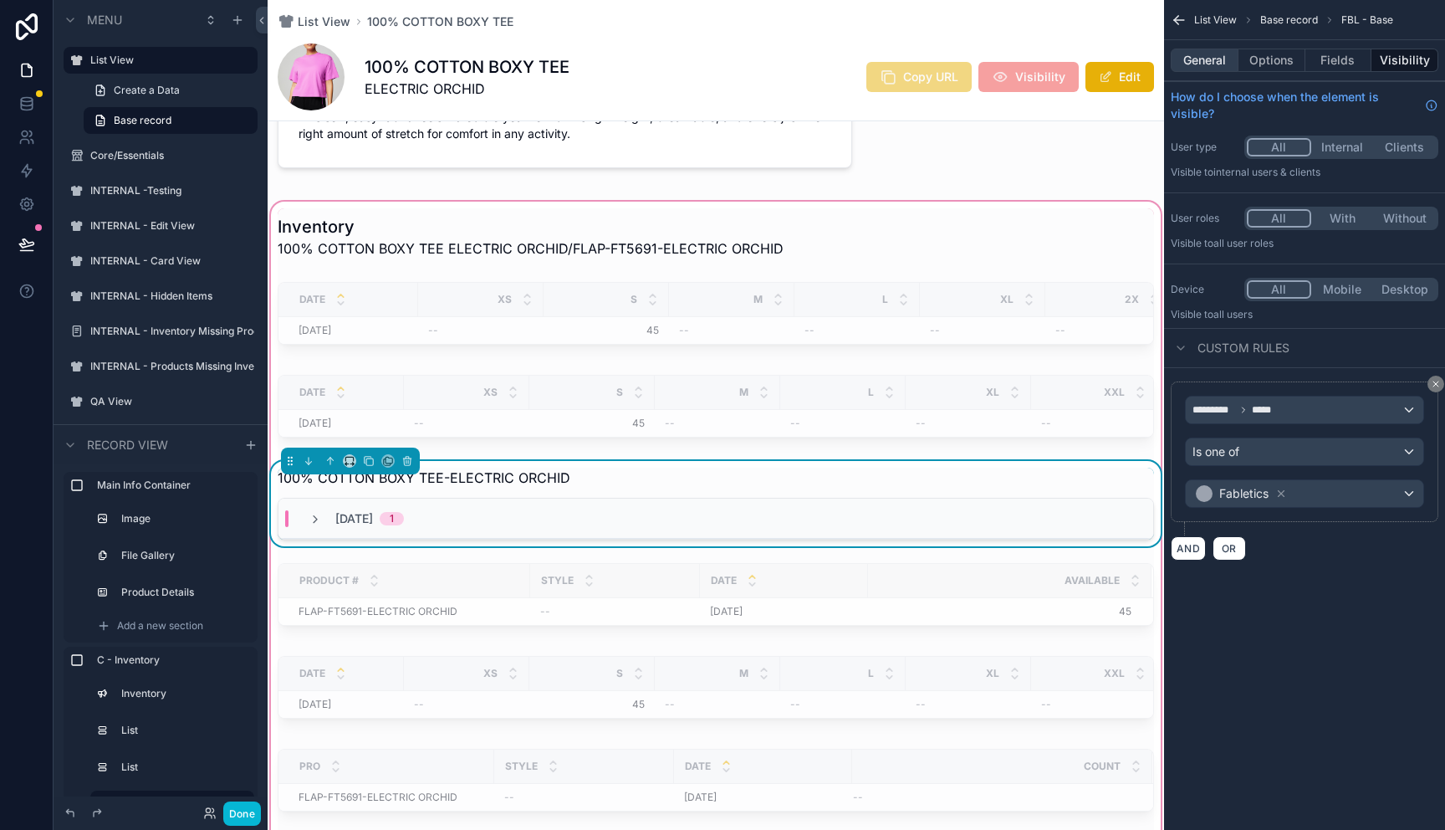
click at [1194, 57] on button "General" at bounding box center [1205, 60] width 68 height 23
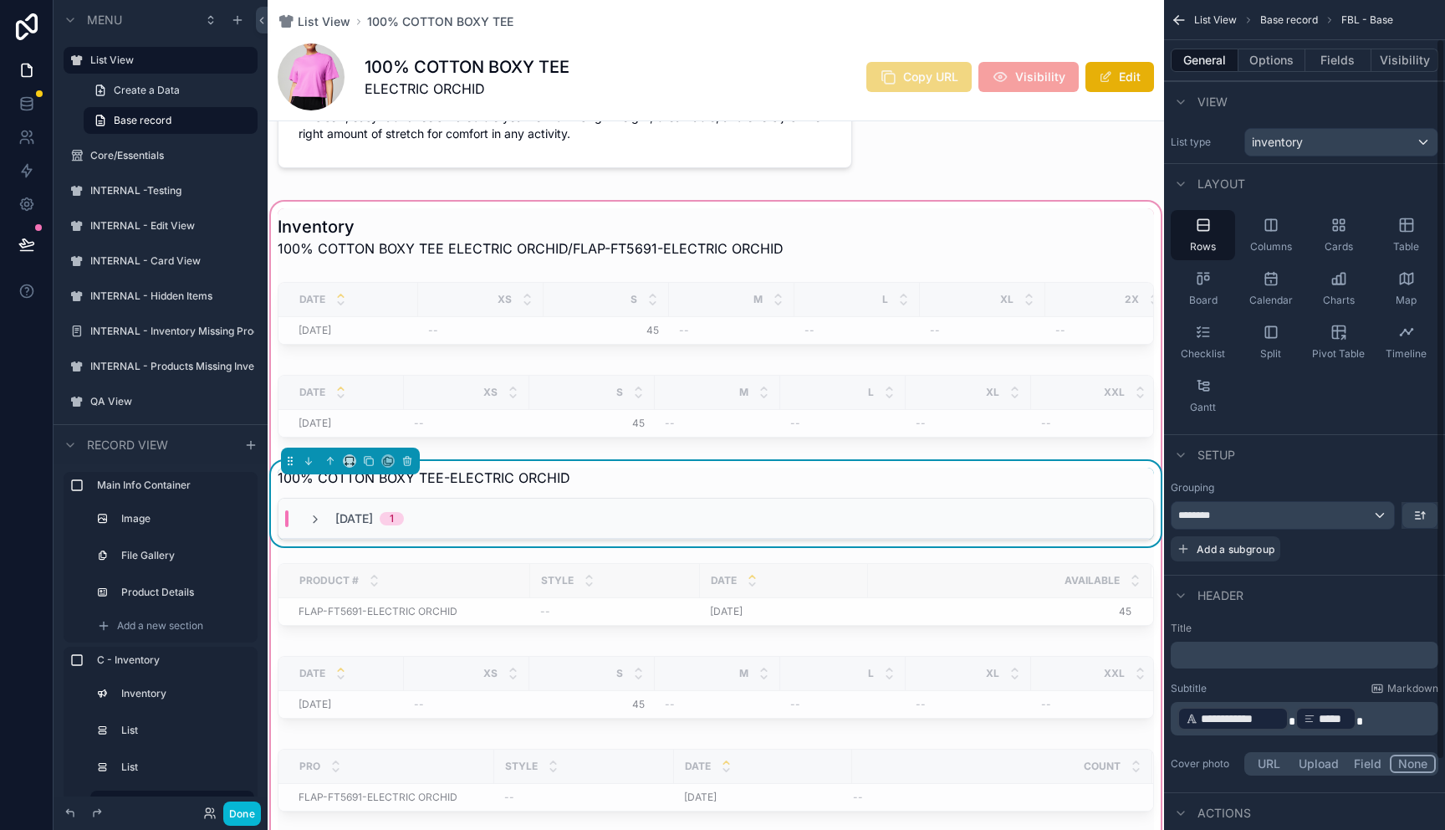
scroll to position [125, 0]
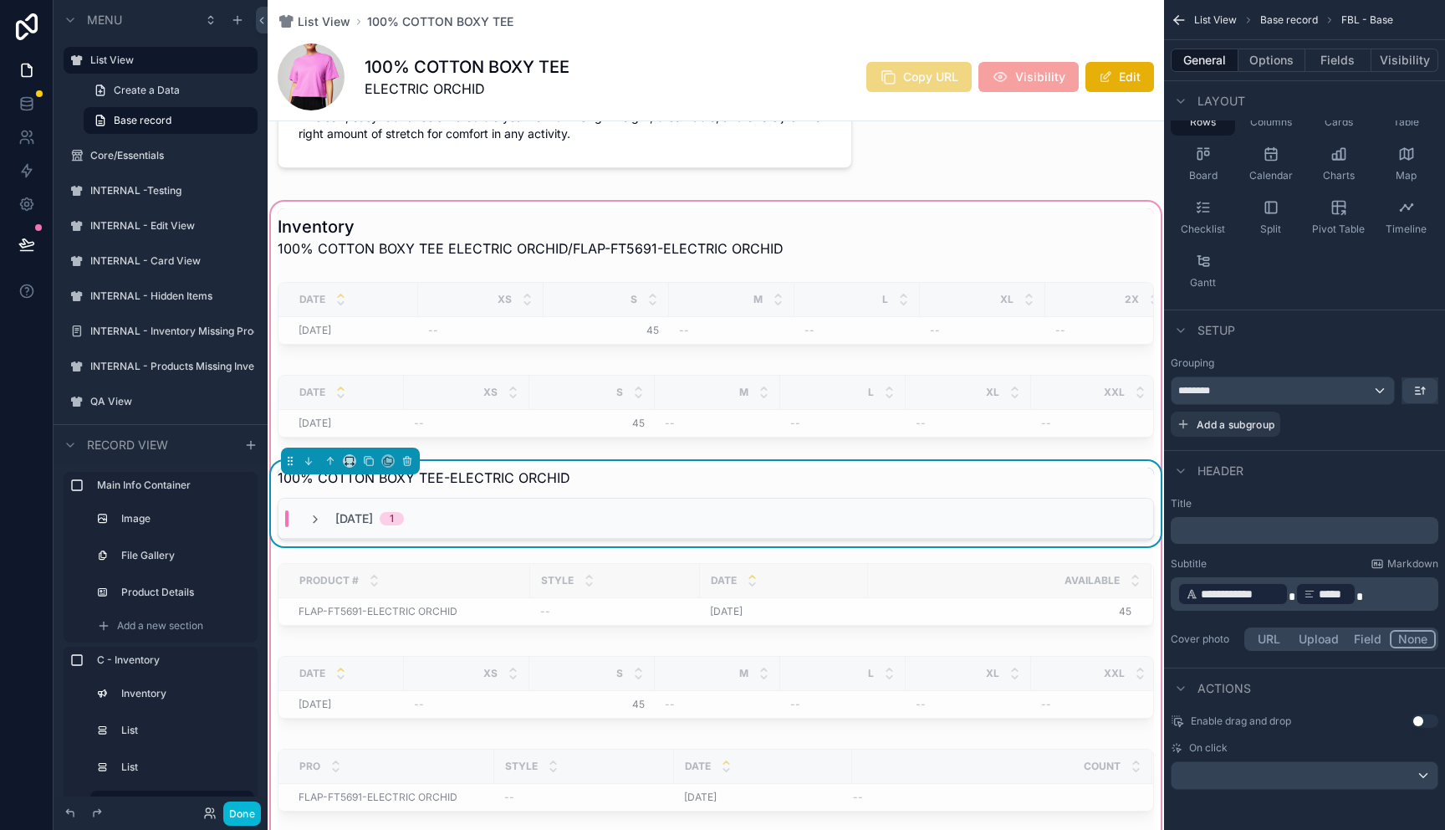
click at [1277, 74] on div "General Options Fields Visibility" at bounding box center [1304, 60] width 281 height 40
click at [1272, 65] on button "Options" at bounding box center [1272, 60] width 67 height 23
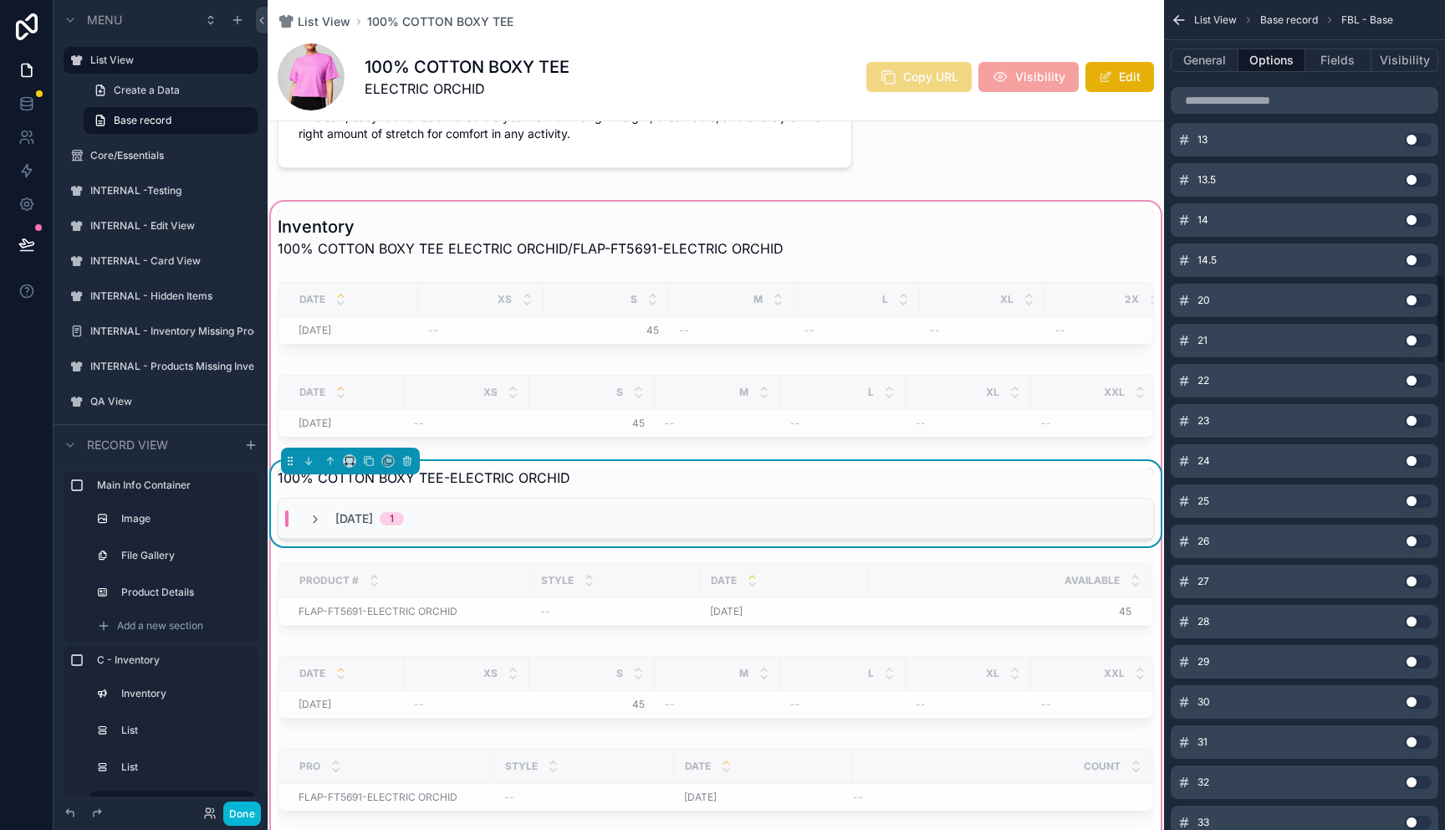
scroll to position [2738, 0]
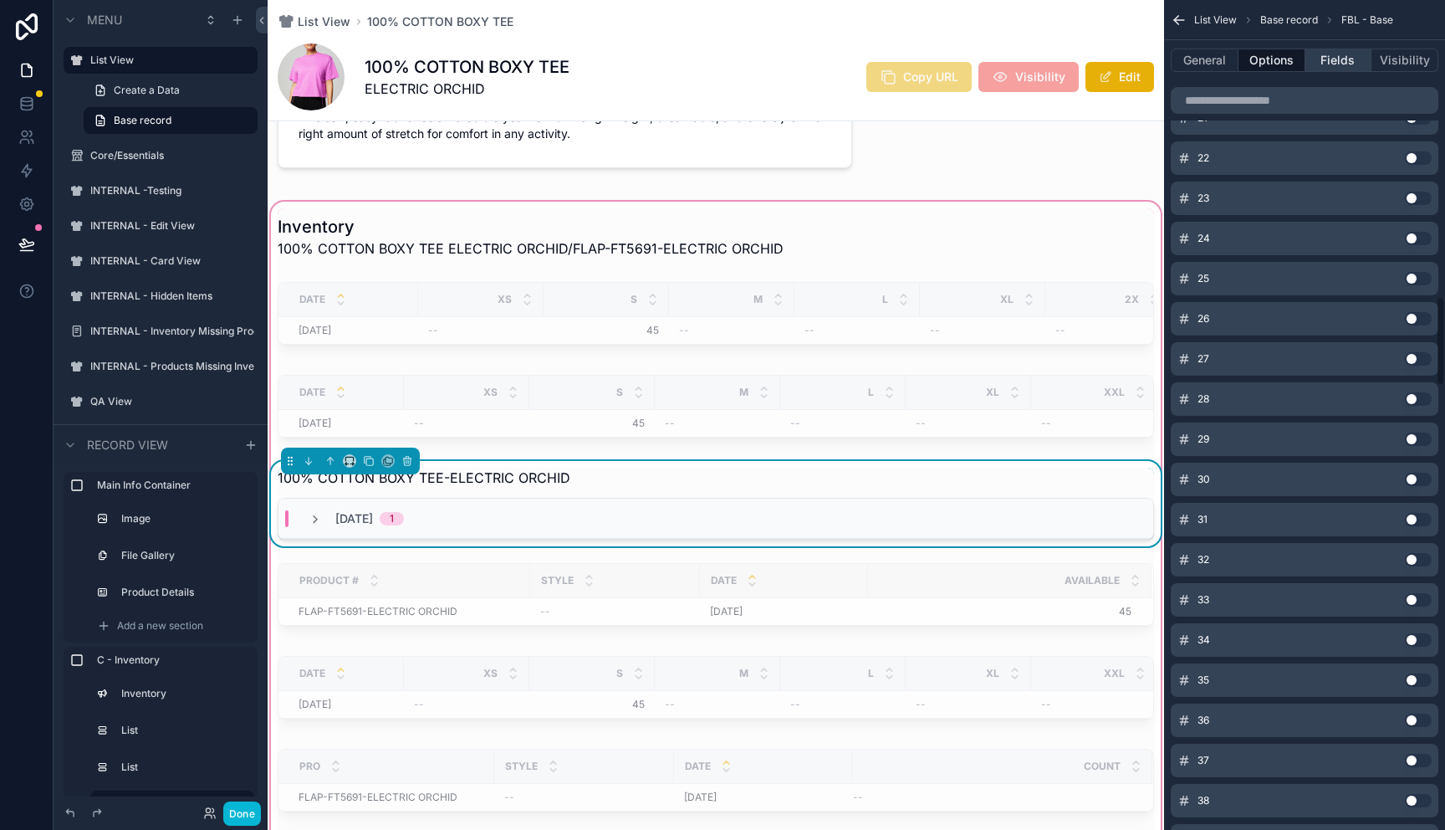
click at [1327, 52] on button "Fields" at bounding box center [1339, 60] width 67 height 23
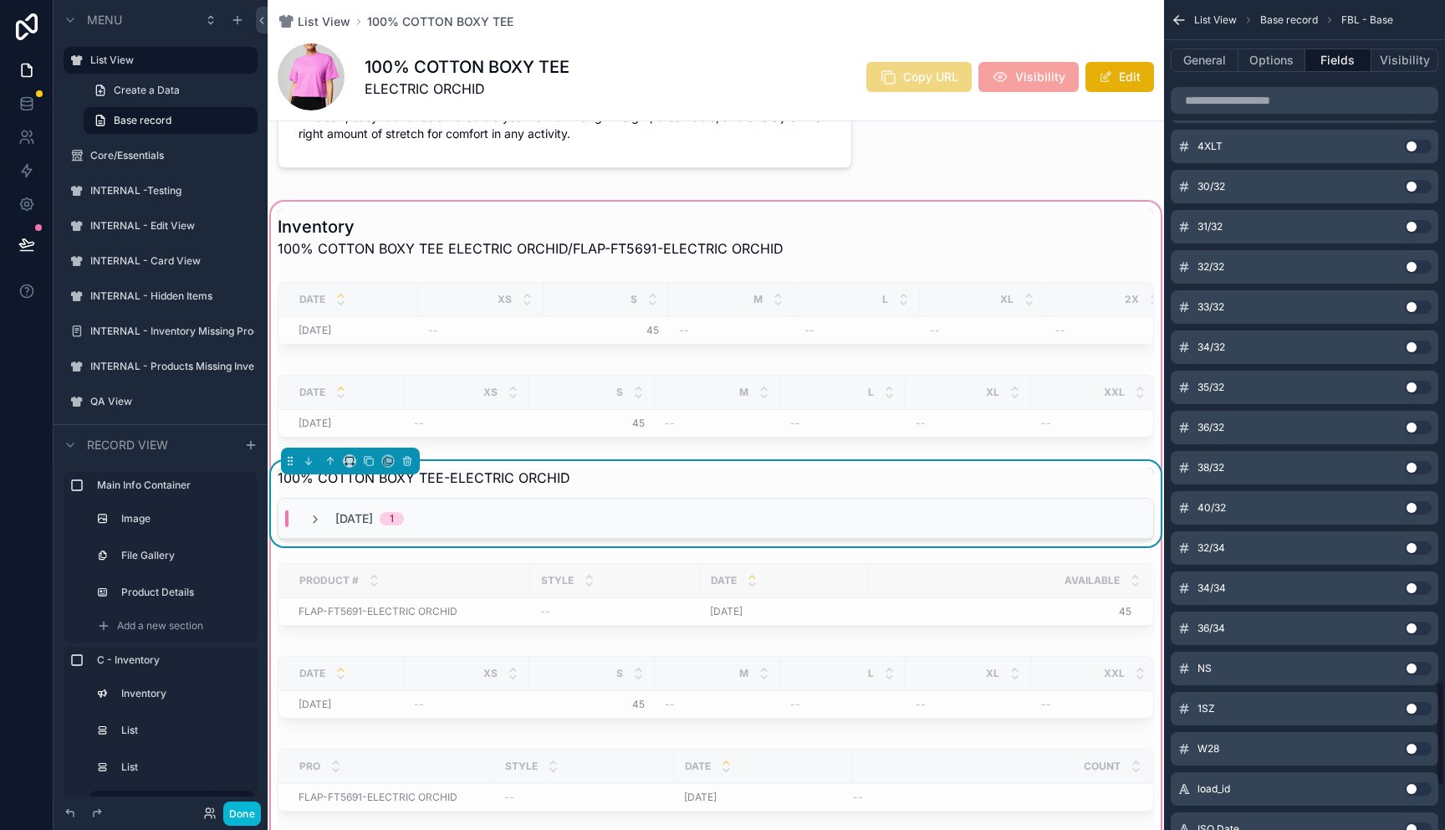
scroll to position [5745, 0]
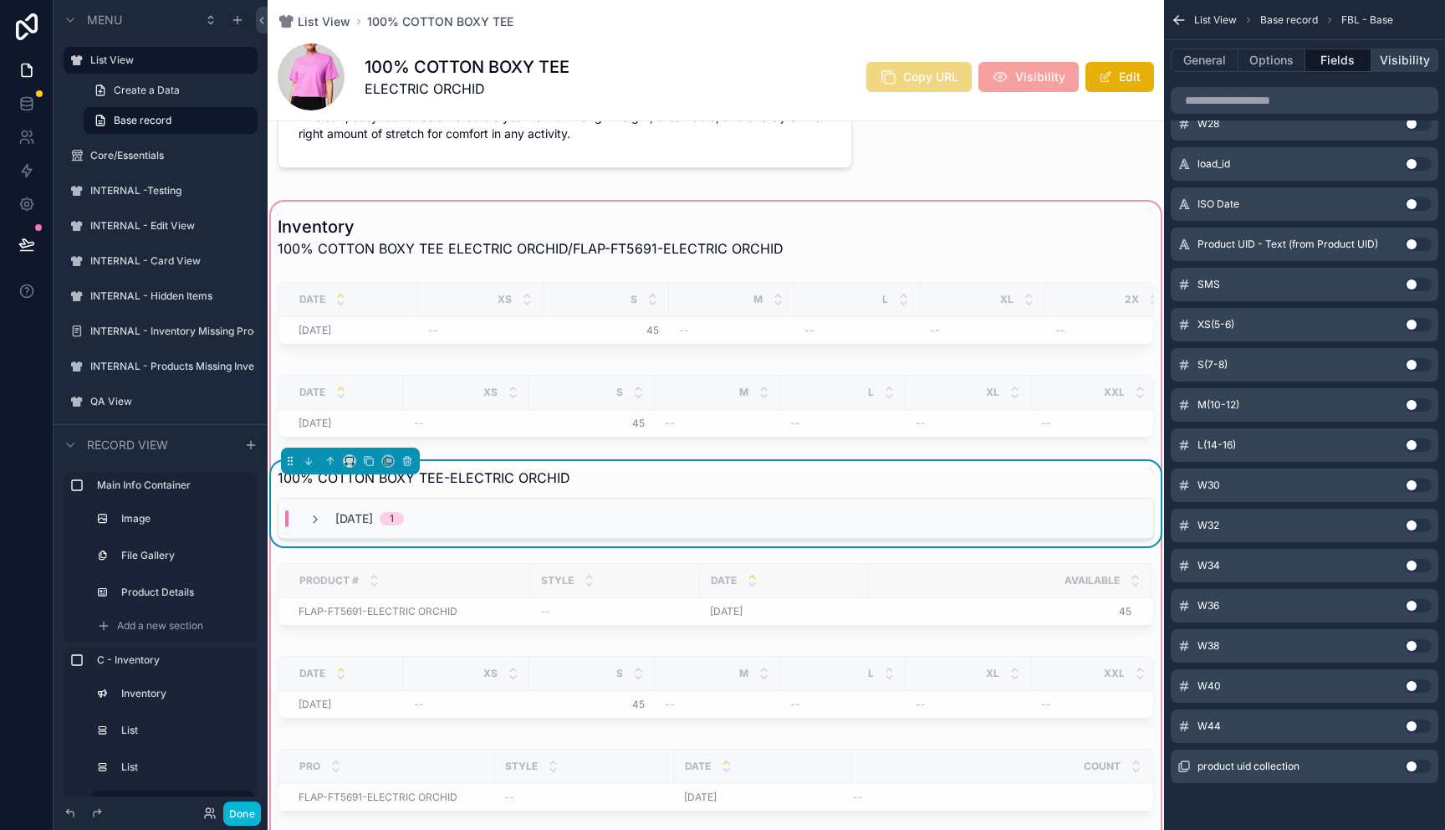
click at [1391, 59] on button "Visibility" at bounding box center [1405, 60] width 67 height 23
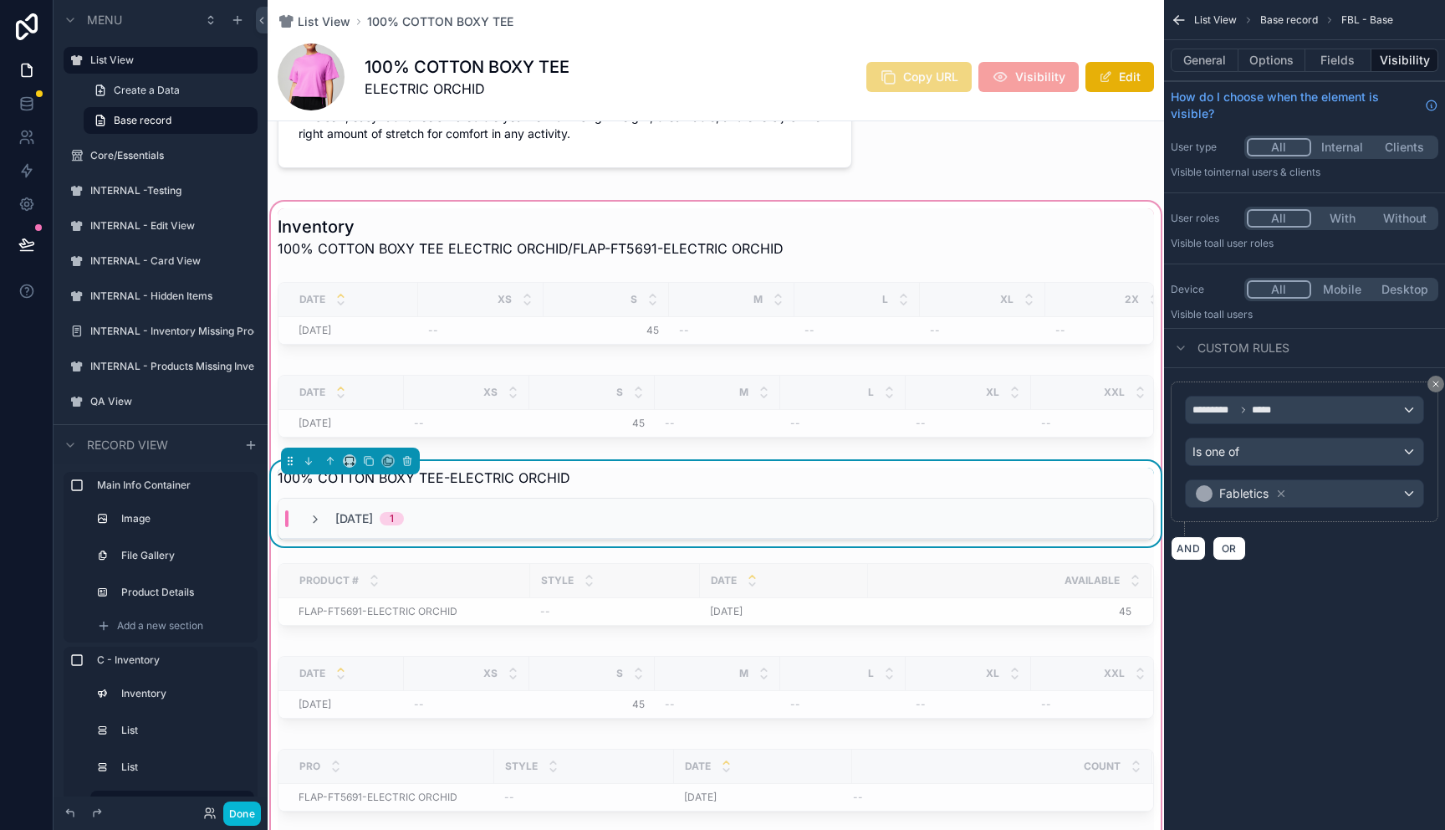
scroll to position [0, 0]
click at [1215, 66] on button "General" at bounding box center [1205, 60] width 68 height 23
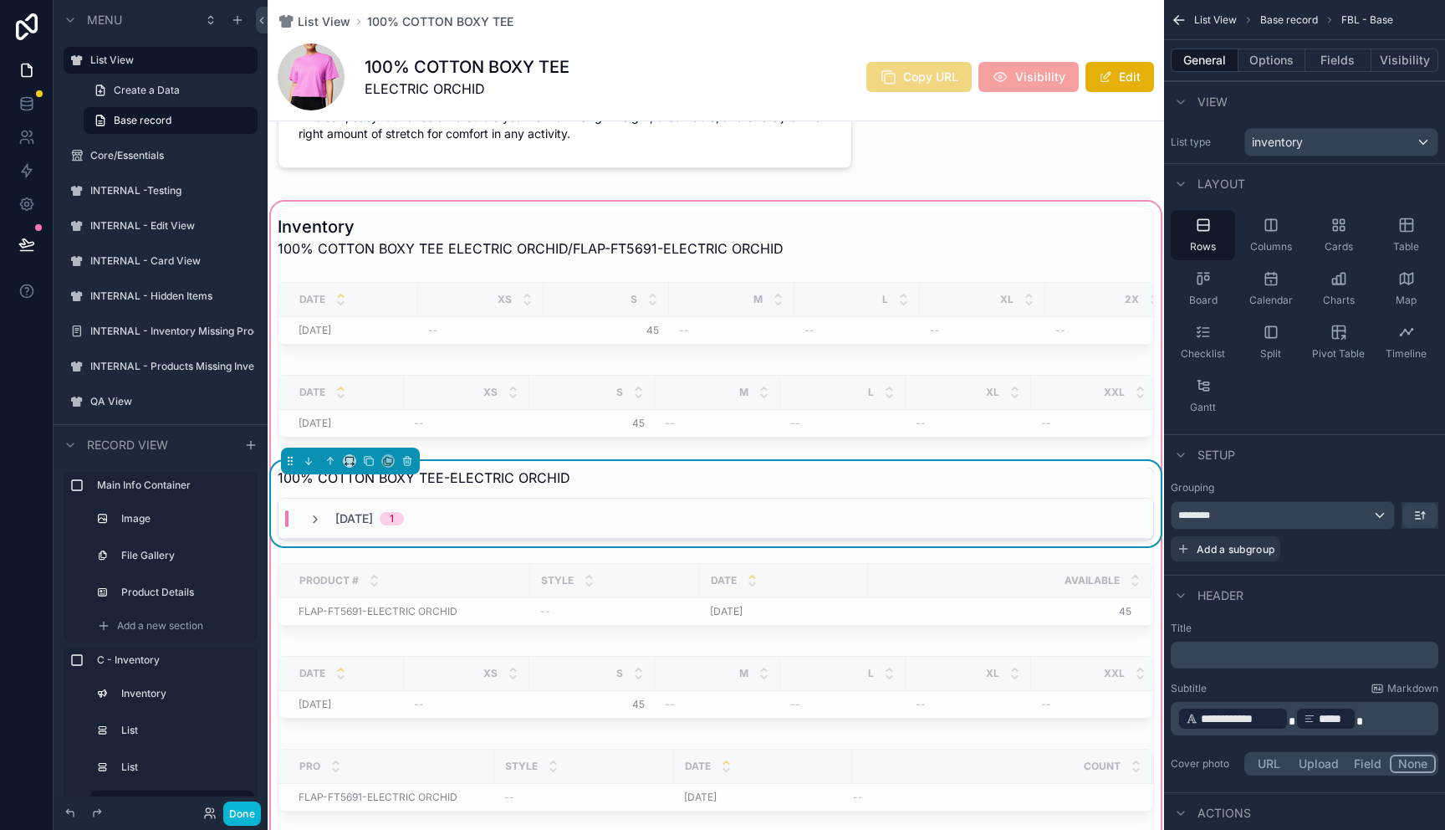
click at [1367, 719] on p "**********" at bounding box center [1307, 718] width 258 height 27
drag, startPoint x: 1367, startPoint y: 719, endPoint x: 1179, endPoint y: 720, distance: 188.2
click at [1179, 720] on p "**********" at bounding box center [1307, 718] width 258 height 27
click at [1316, 720] on p "**********" at bounding box center [1307, 718] width 258 height 27
click at [1298, 717] on p "**********" at bounding box center [1307, 718] width 258 height 27
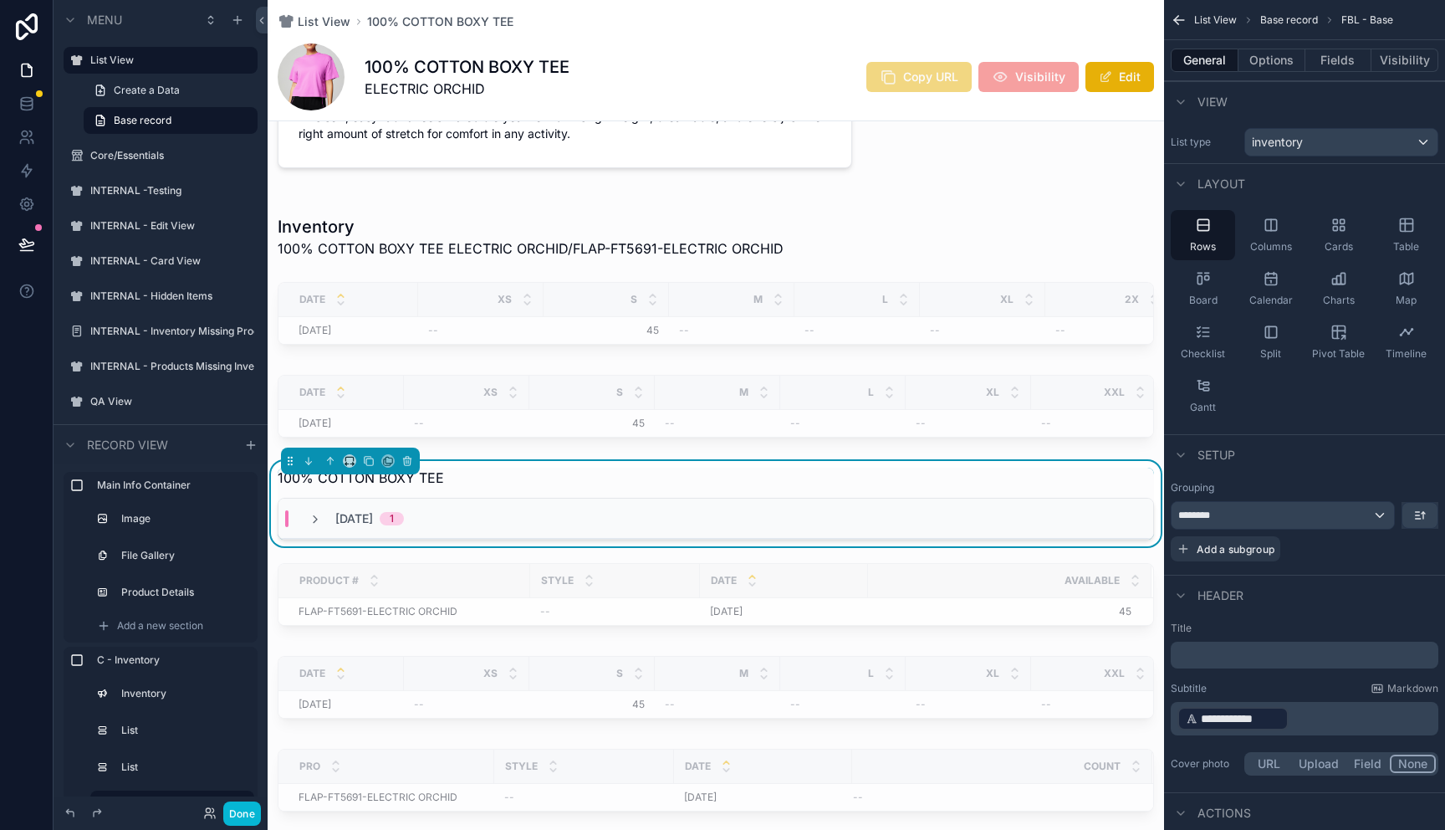
click at [1287, 717] on div "**********" at bounding box center [1233, 718] width 111 height 23
click at [1302, 716] on p "**********" at bounding box center [1307, 718] width 258 height 27
click at [1329, 714] on p "**********" at bounding box center [1307, 718] width 258 height 27
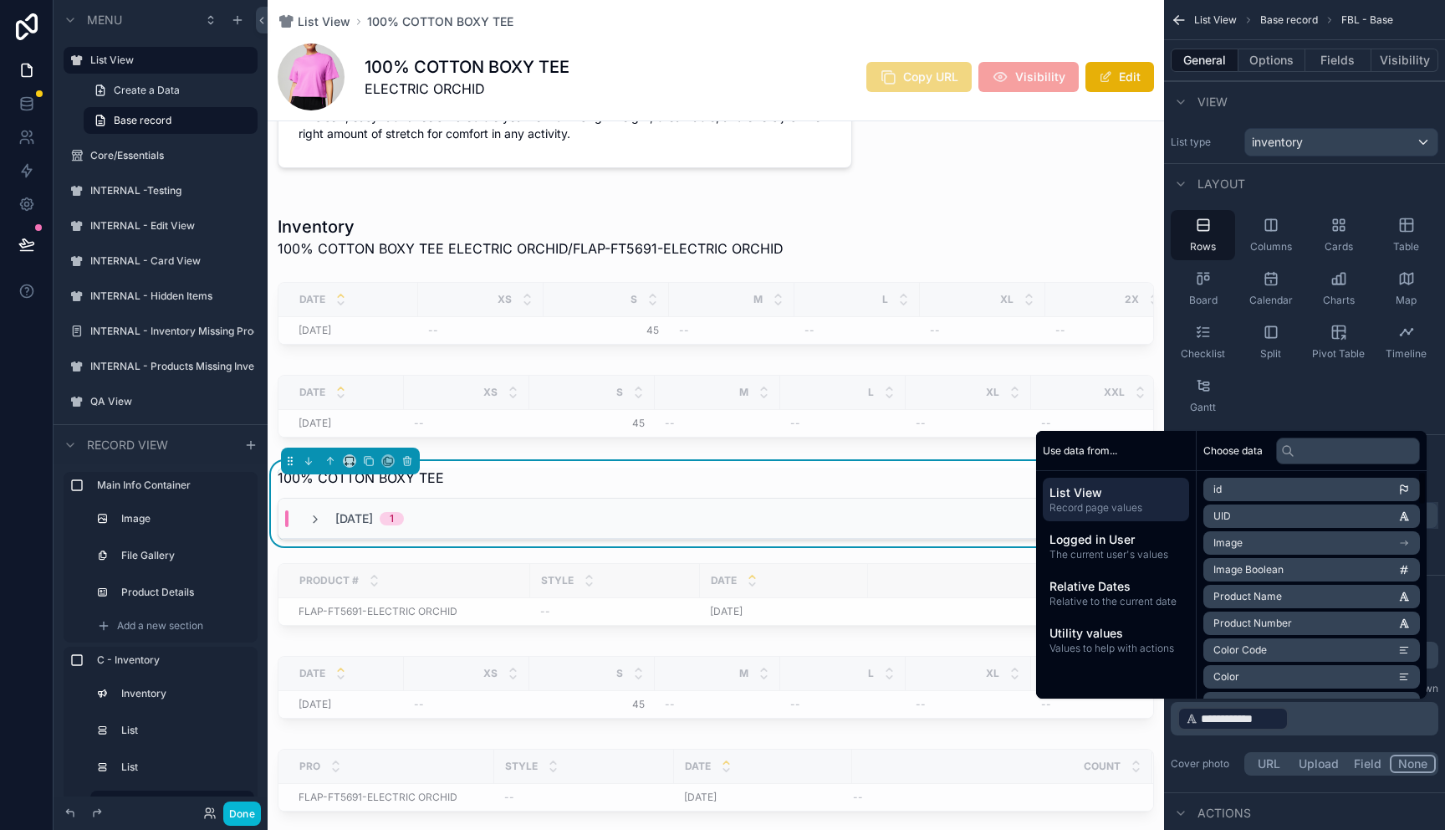
click at [1338, 642] on li "Color Code" at bounding box center [1312, 649] width 217 height 23
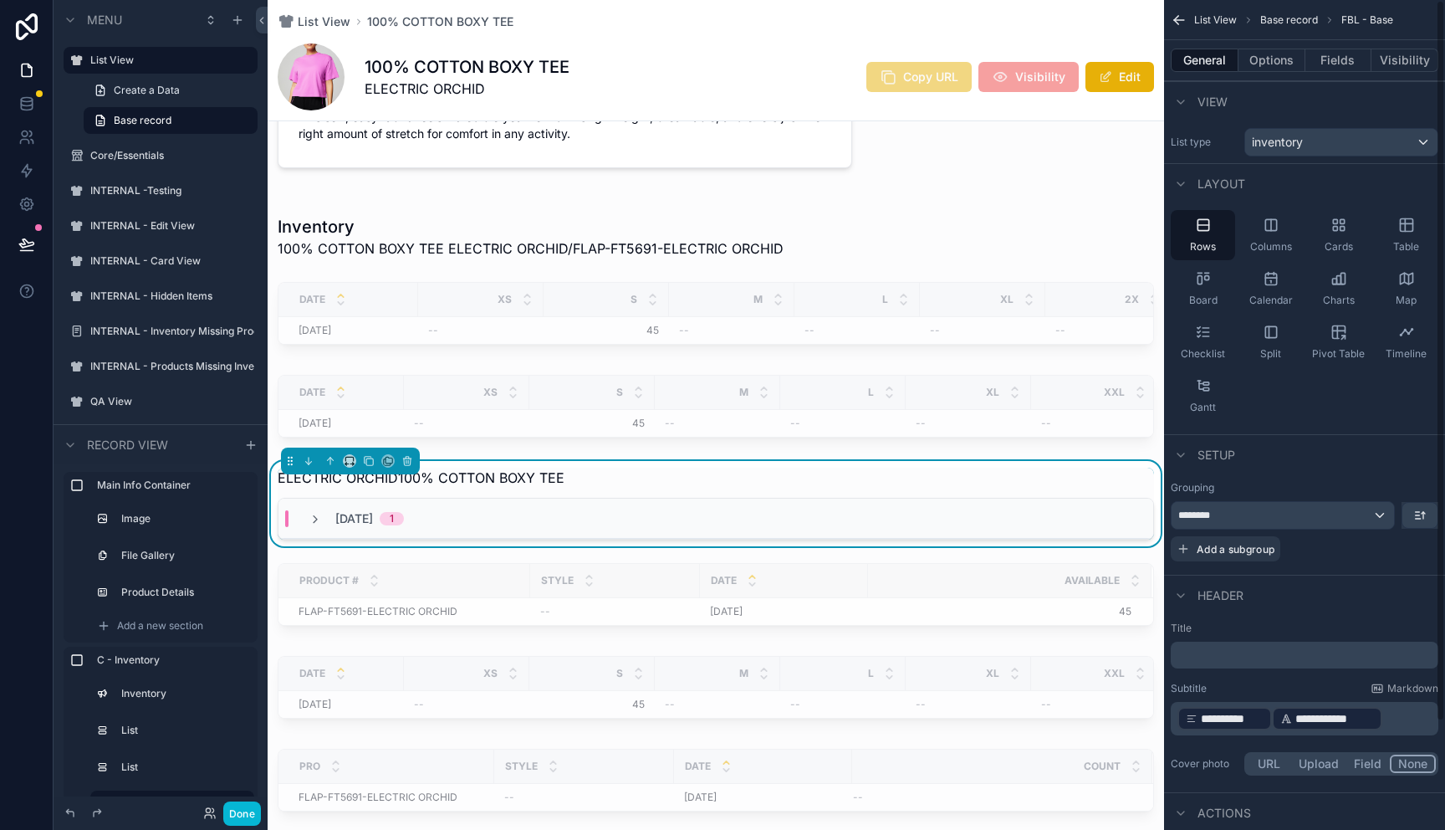
click at [1398, 709] on p "**********" at bounding box center [1307, 718] width 258 height 27
drag, startPoint x: 1250, startPoint y: 719, endPoint x: 1402, endPoint y: 722, distance: 152.3
click at [1403, 722] on p "**********" at bounding box center [1307, 718] width 258 height 27
click at [1273, 413] on div "Rows Columns Cards Table Board Calendar Charts Map Checklist Split Pivot Table …" at bounding box center [1304, 315] width 281 height 224
click at [1395, 688] on span "Markdown" at bounding box center [1413, 688] width 51 height 13
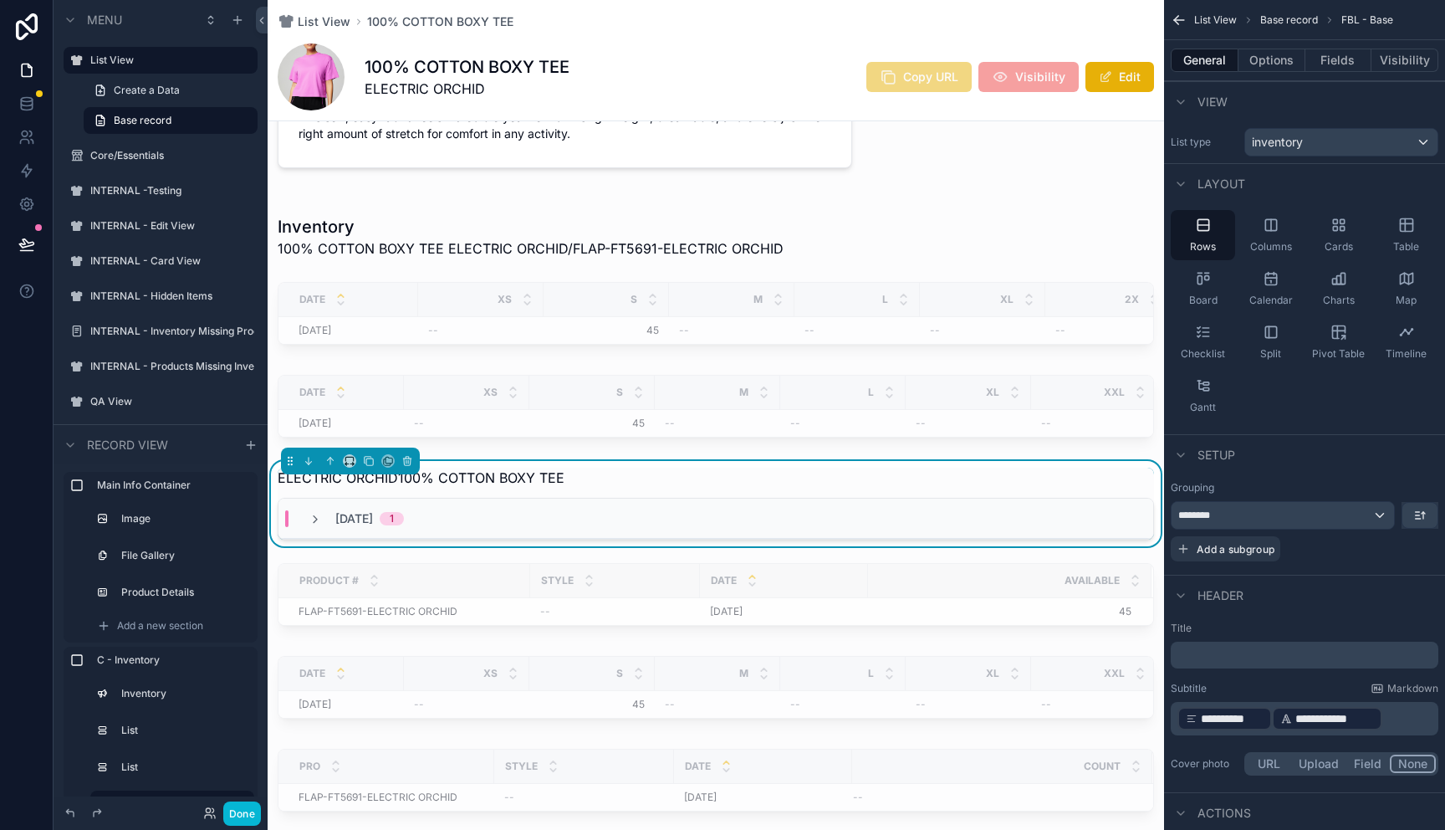
drag, startPoint x: 1226, startPoint y: 722, endPoint x: 1315, endPoint y: 724, distance: 88.7
click at [1317, 723] on p "**********" at bounding box center [1307, 718] width 258 height 27
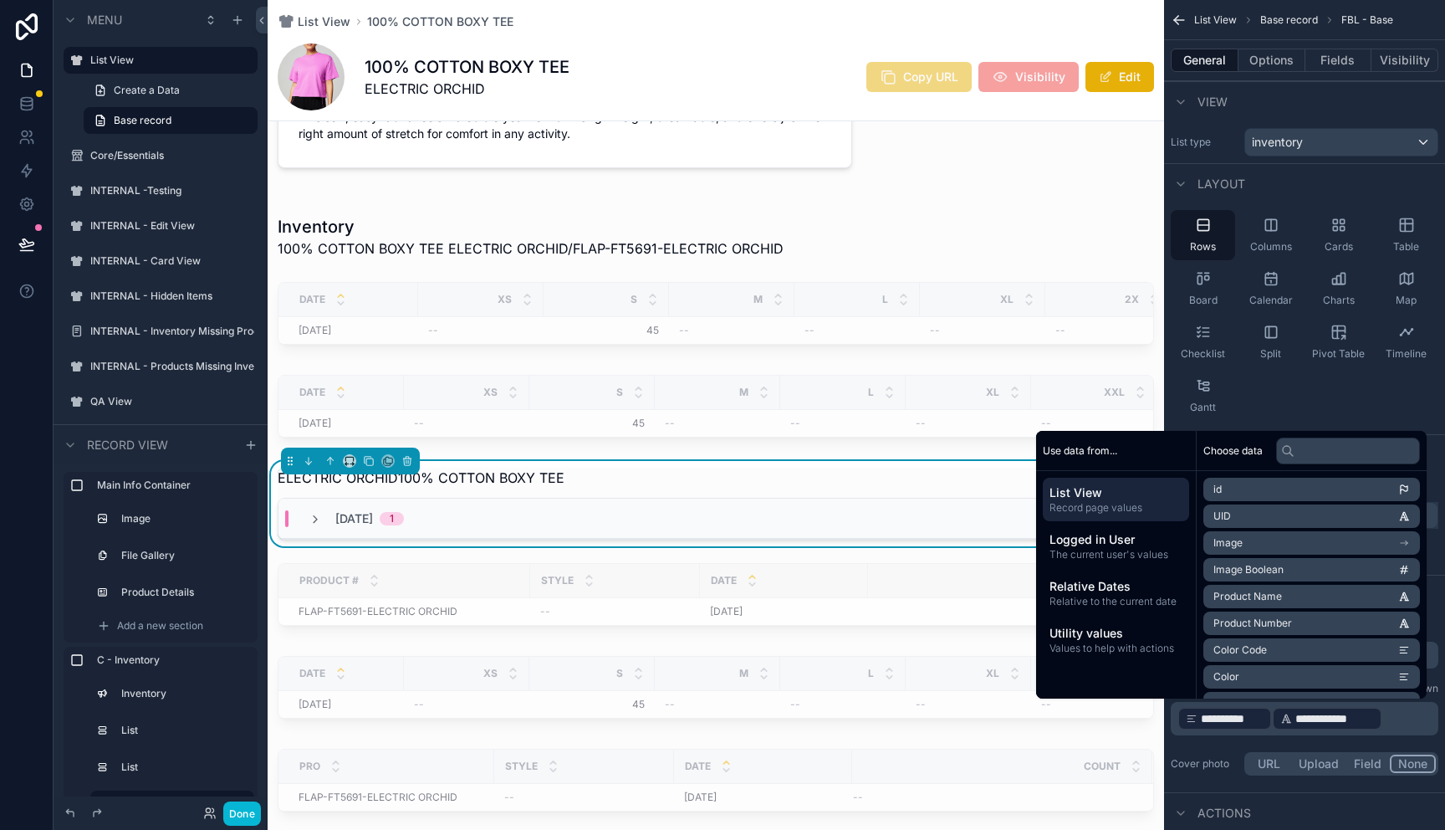
click at [1392, 721] on p "**********" at bounding box center [1307, 718] width 258 height 27
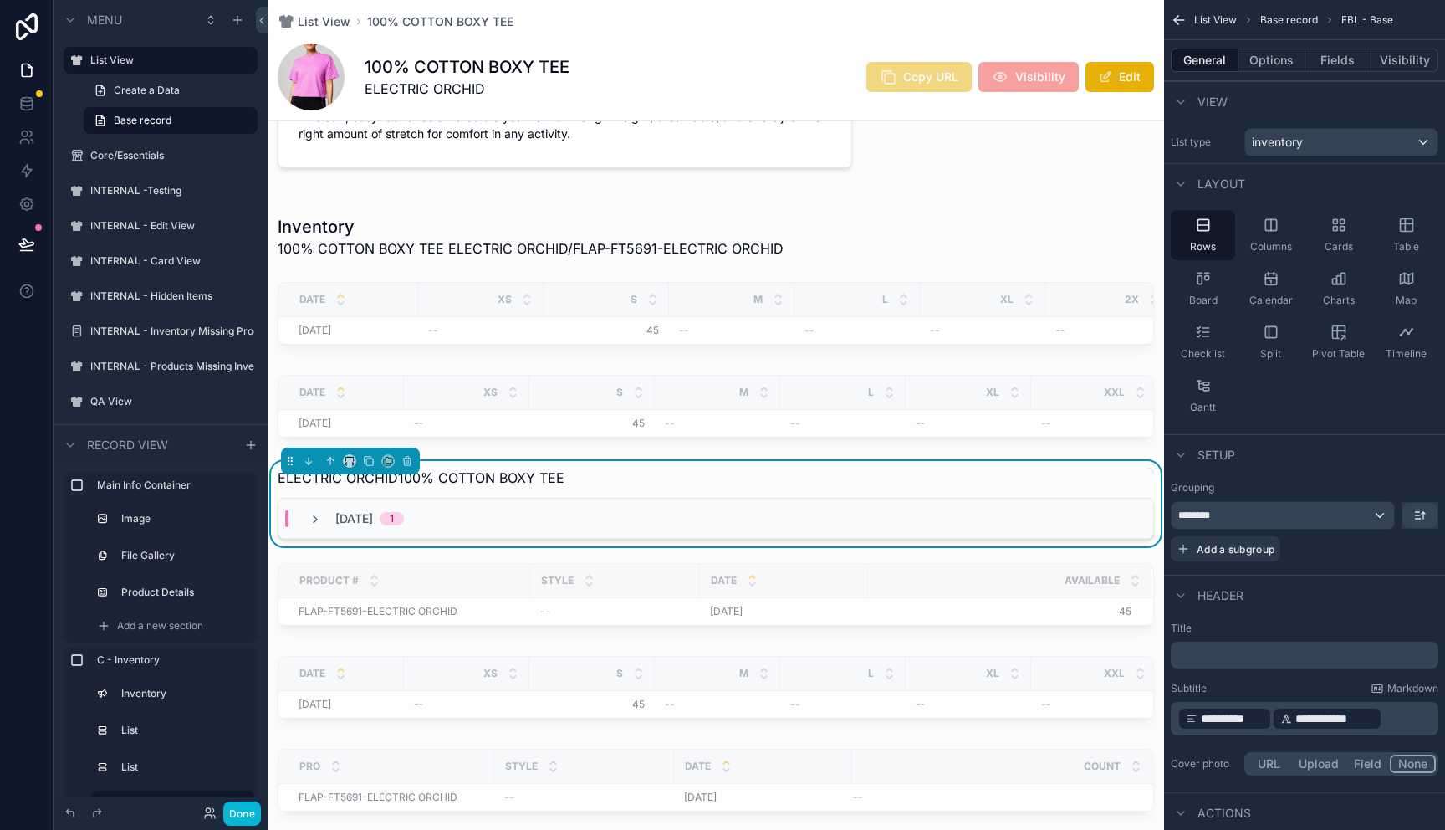
click at [1254, 710] on span "**********" at bounding box center [1232, 718] width 63 height 17
click at [1260, 716] on span "**********" at bounding box center [1240, 718] width 79 height 17
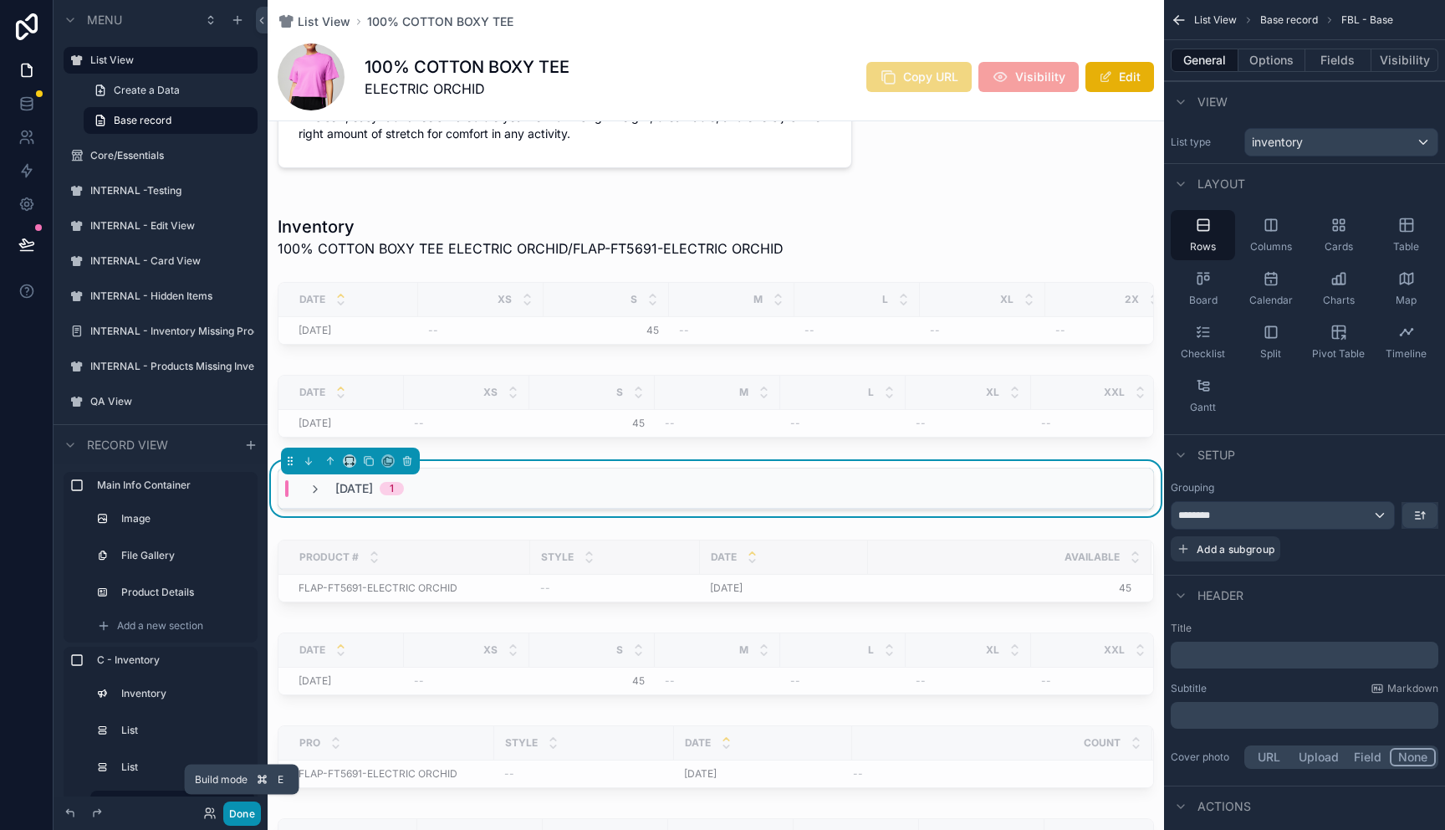
click at [249, 818] on button "Done" at bounding box center [242, 813] width 38 height 24
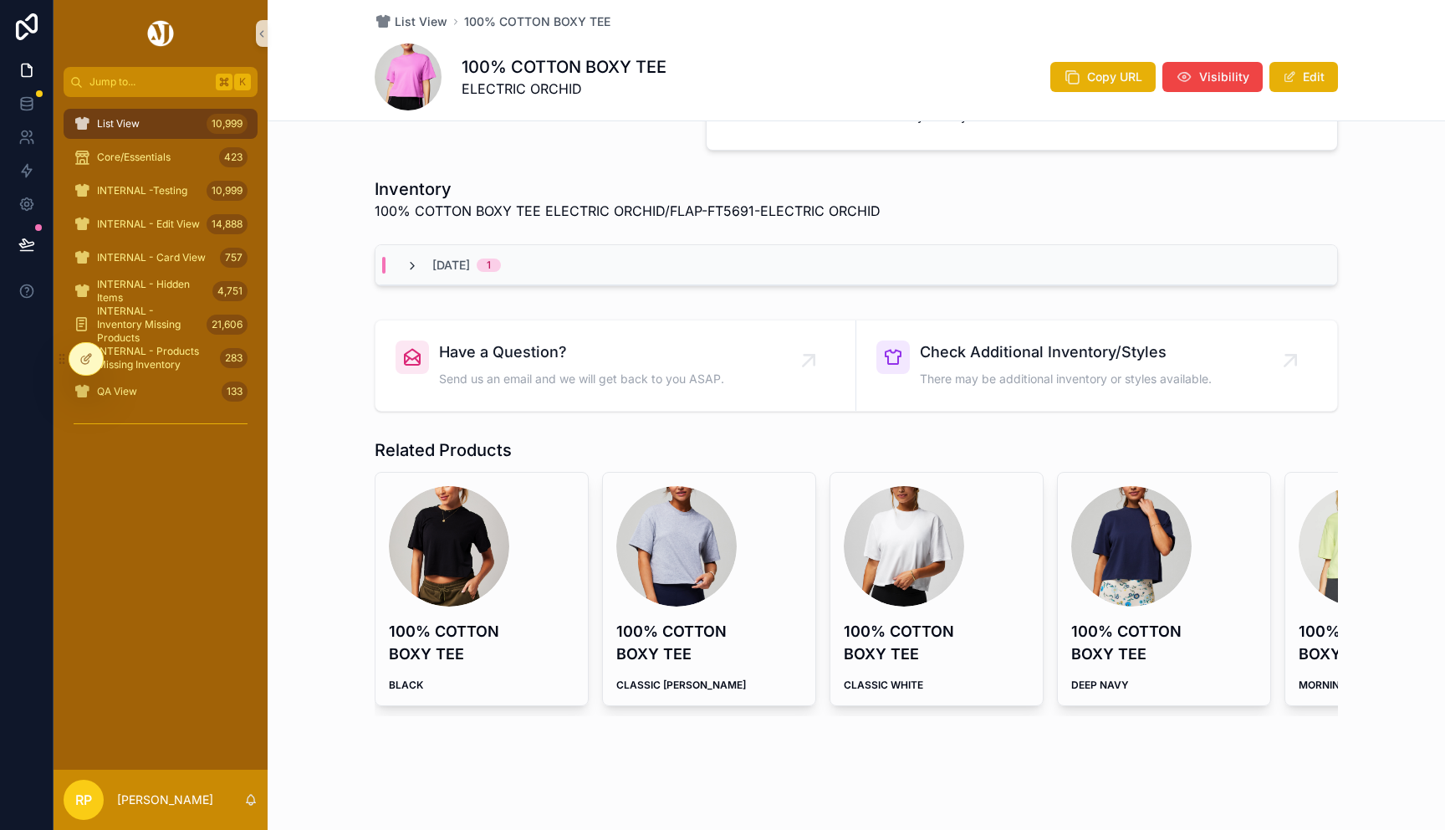
click at [416, 265] on icon "scrollable content" at bounding box center [412, 265] width 13 height 13
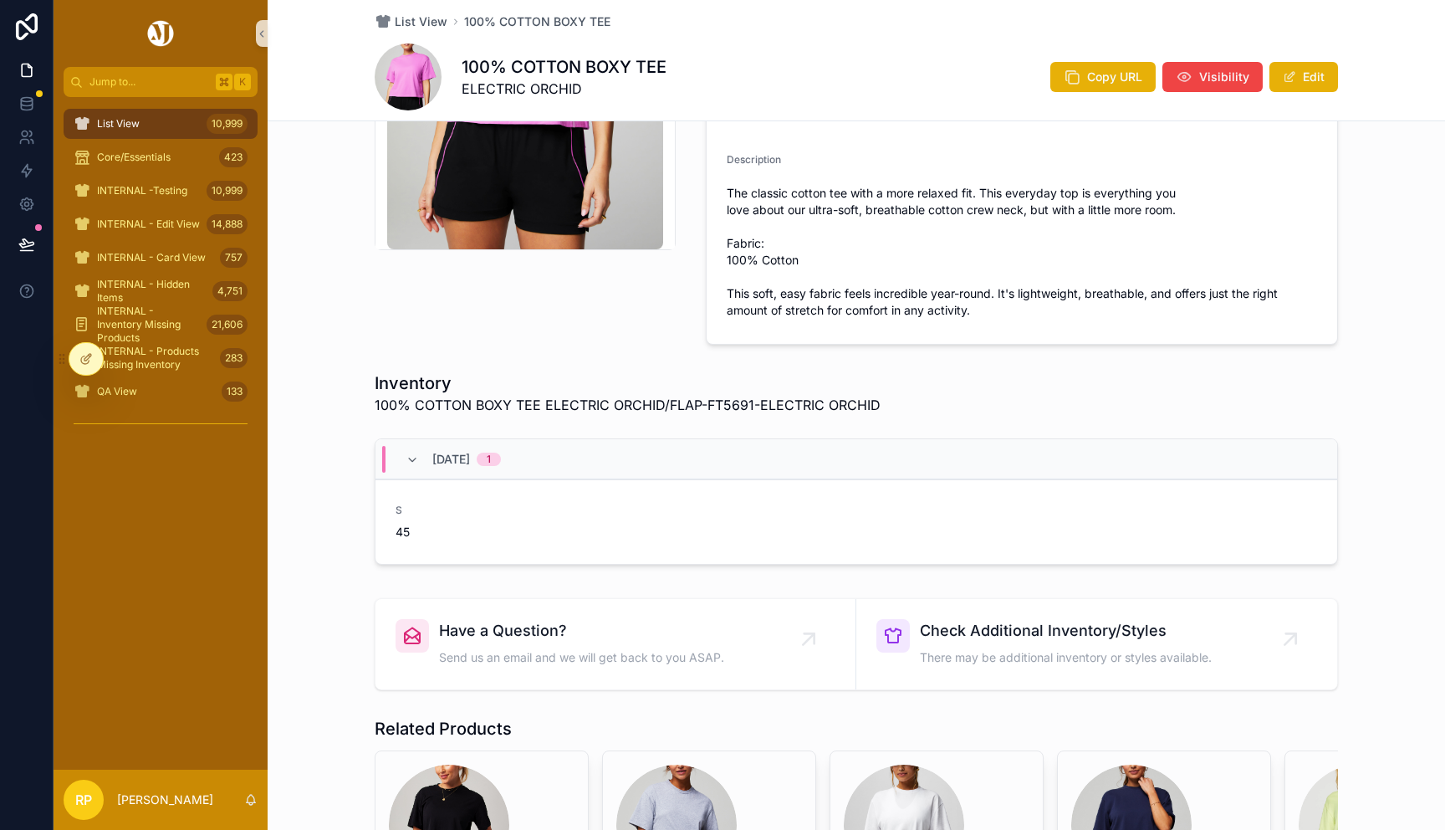
scroll to position [164, 0]
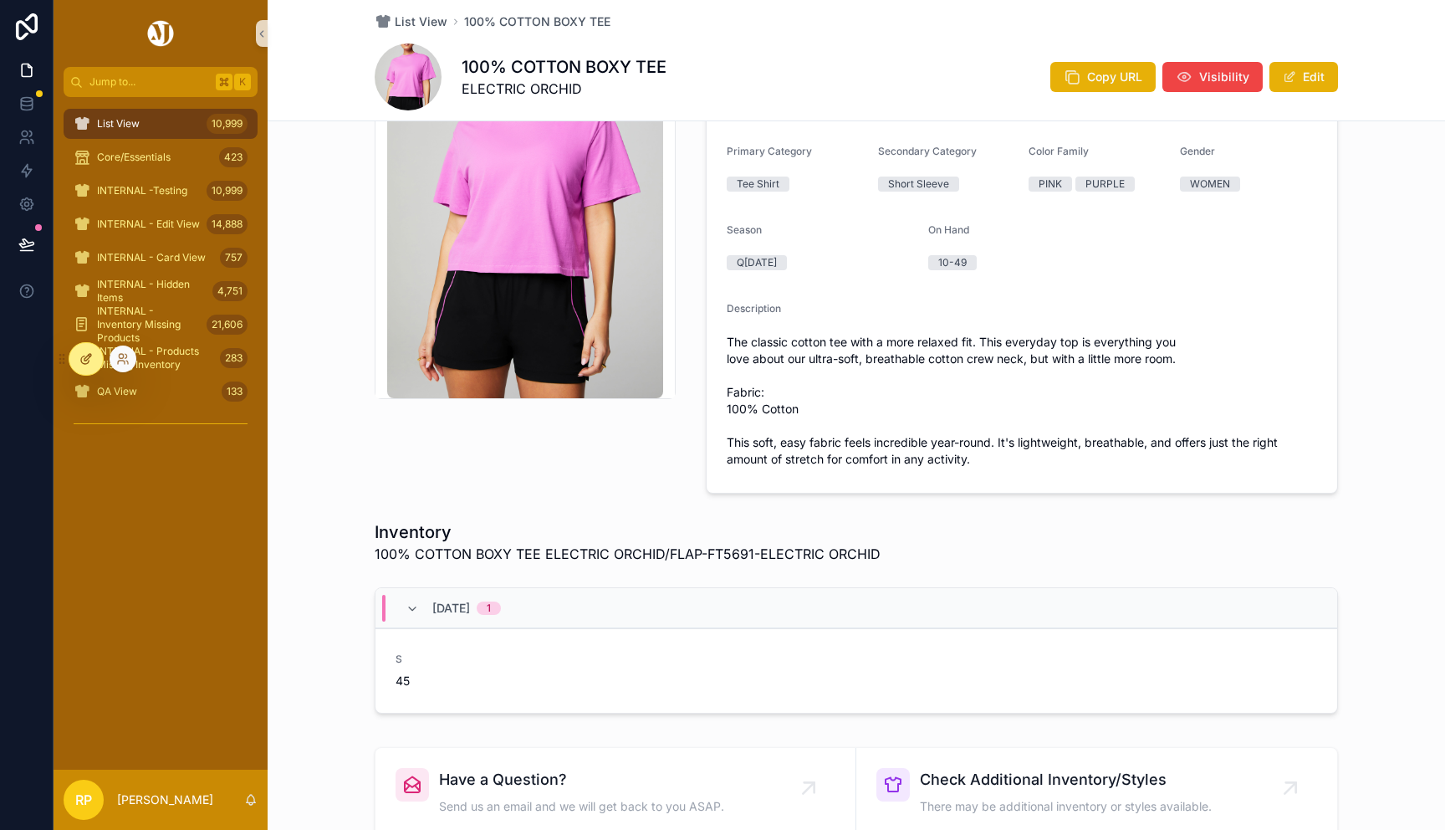
click at [88, 359] on icon at bounding box center [85, 358] width 13 height 13
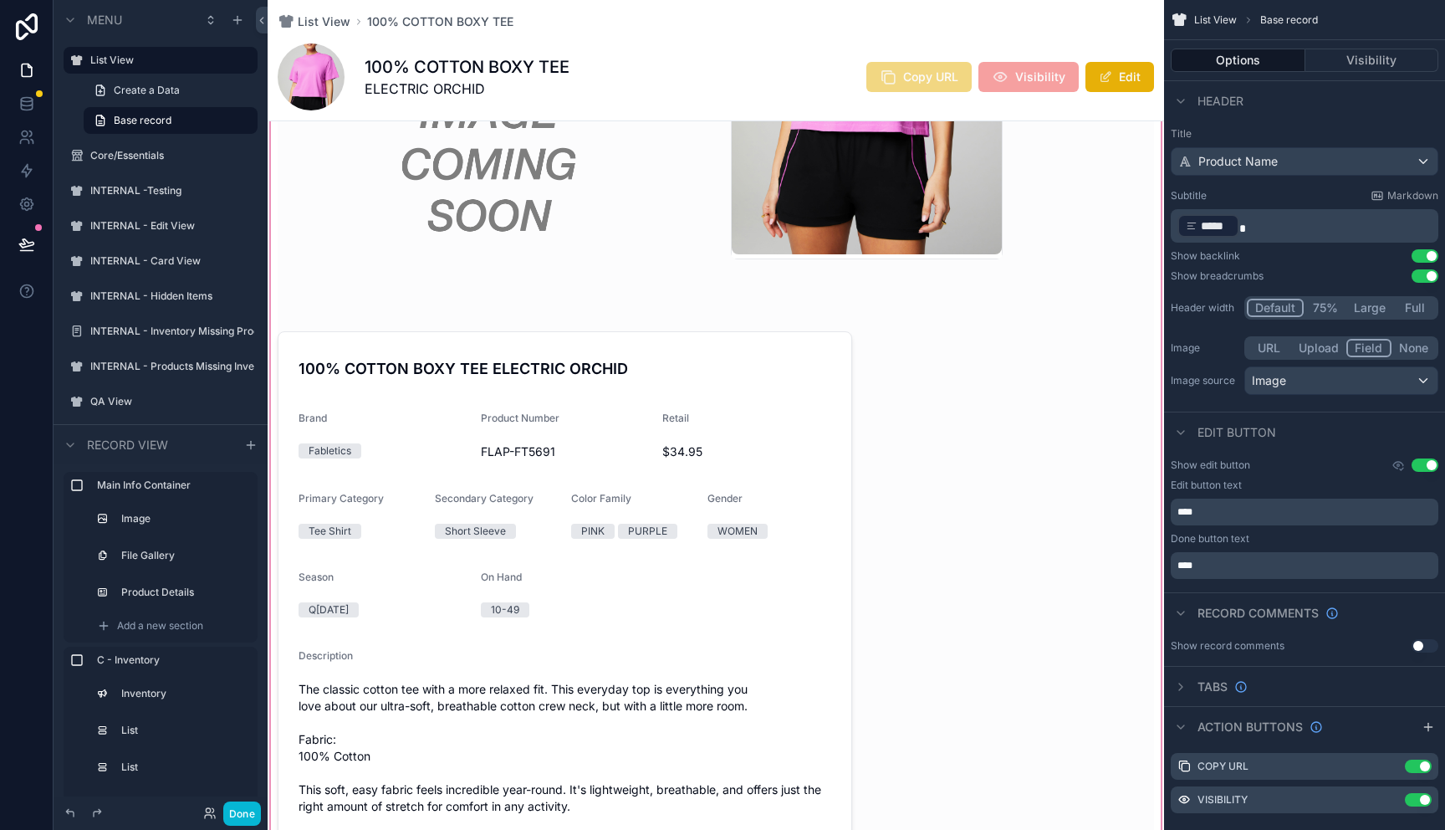
scroll to position [254, 0]
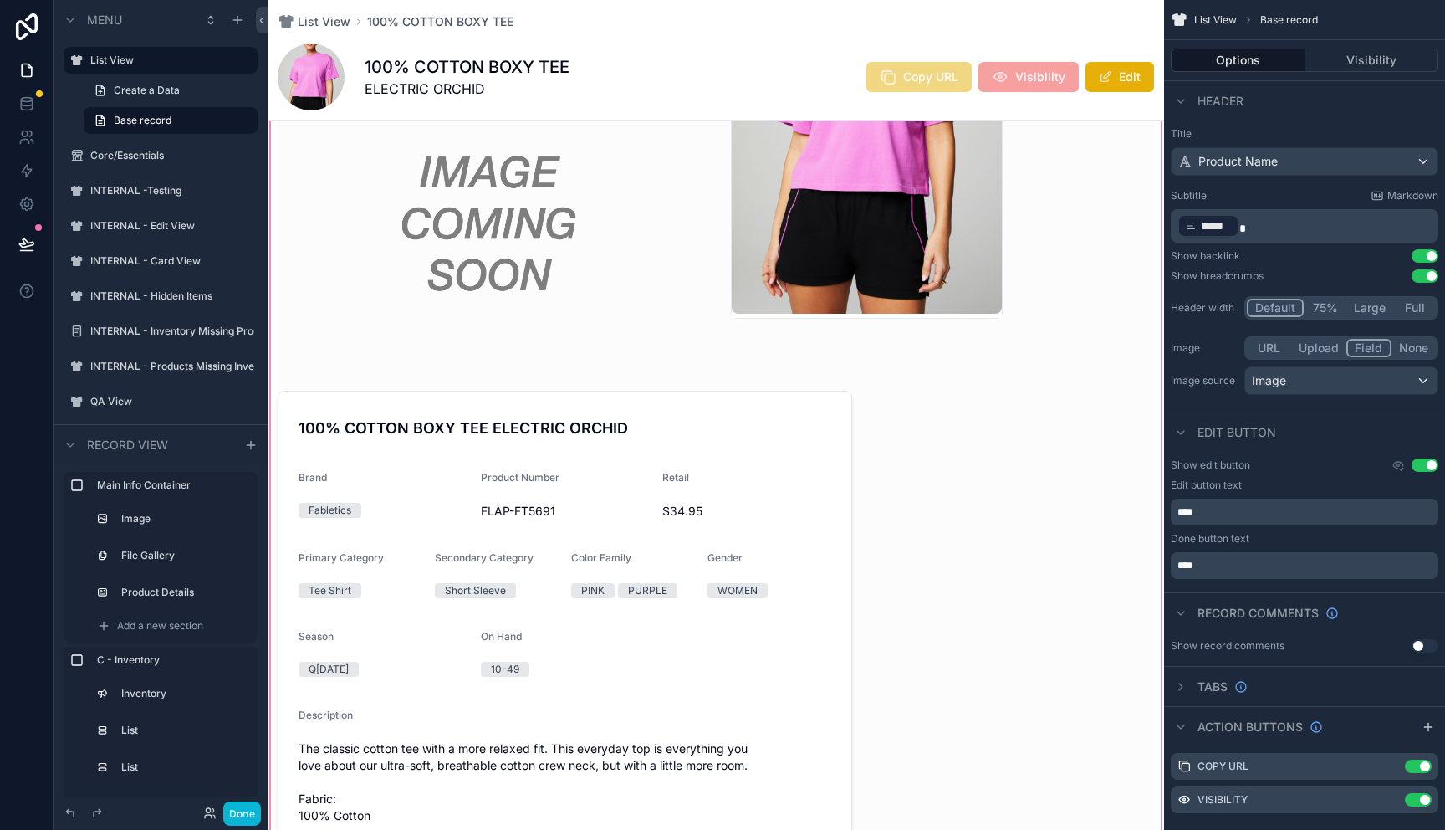
click at [619, 698] on div "scrollable content" at bounding box center [716, 402] width 897 height 1030
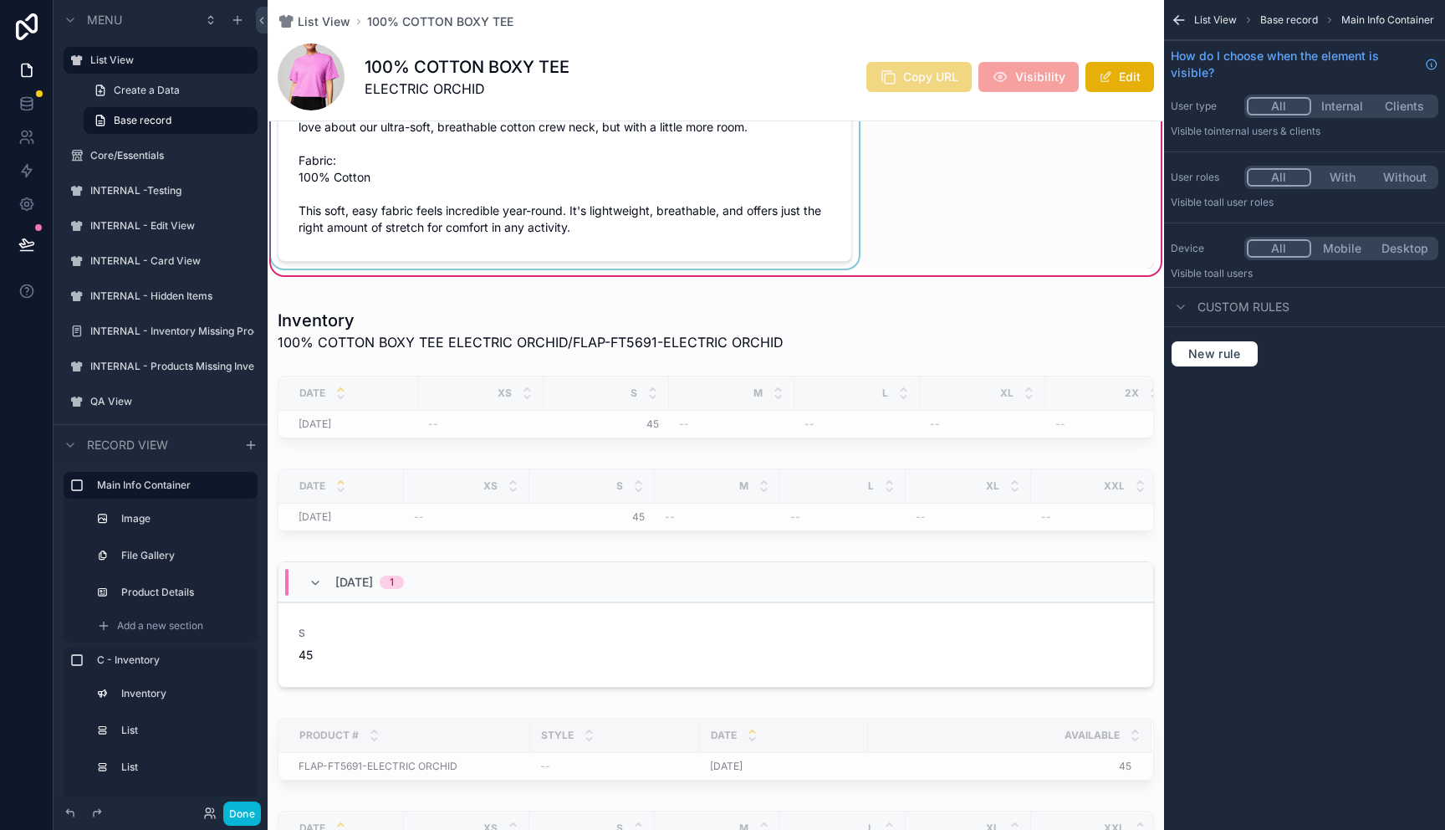
scroll to position [825, 0]
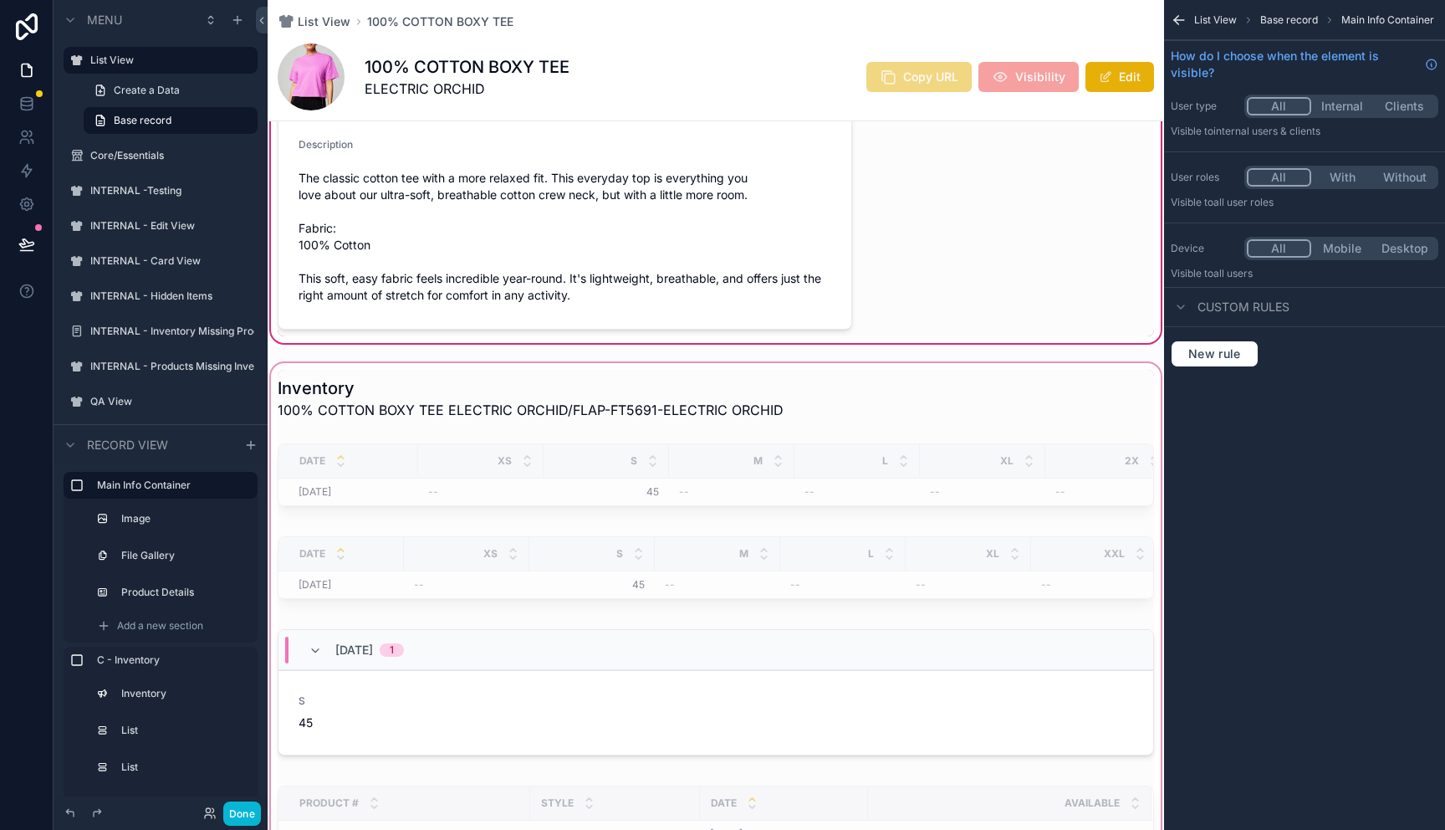
click at [1292, 20] on span "Base record" at bounding box center [1290, 19] width 58 height 13
click at [163, 586] on label "Product Details" at bounding box center [182, 592] width 117 height 13
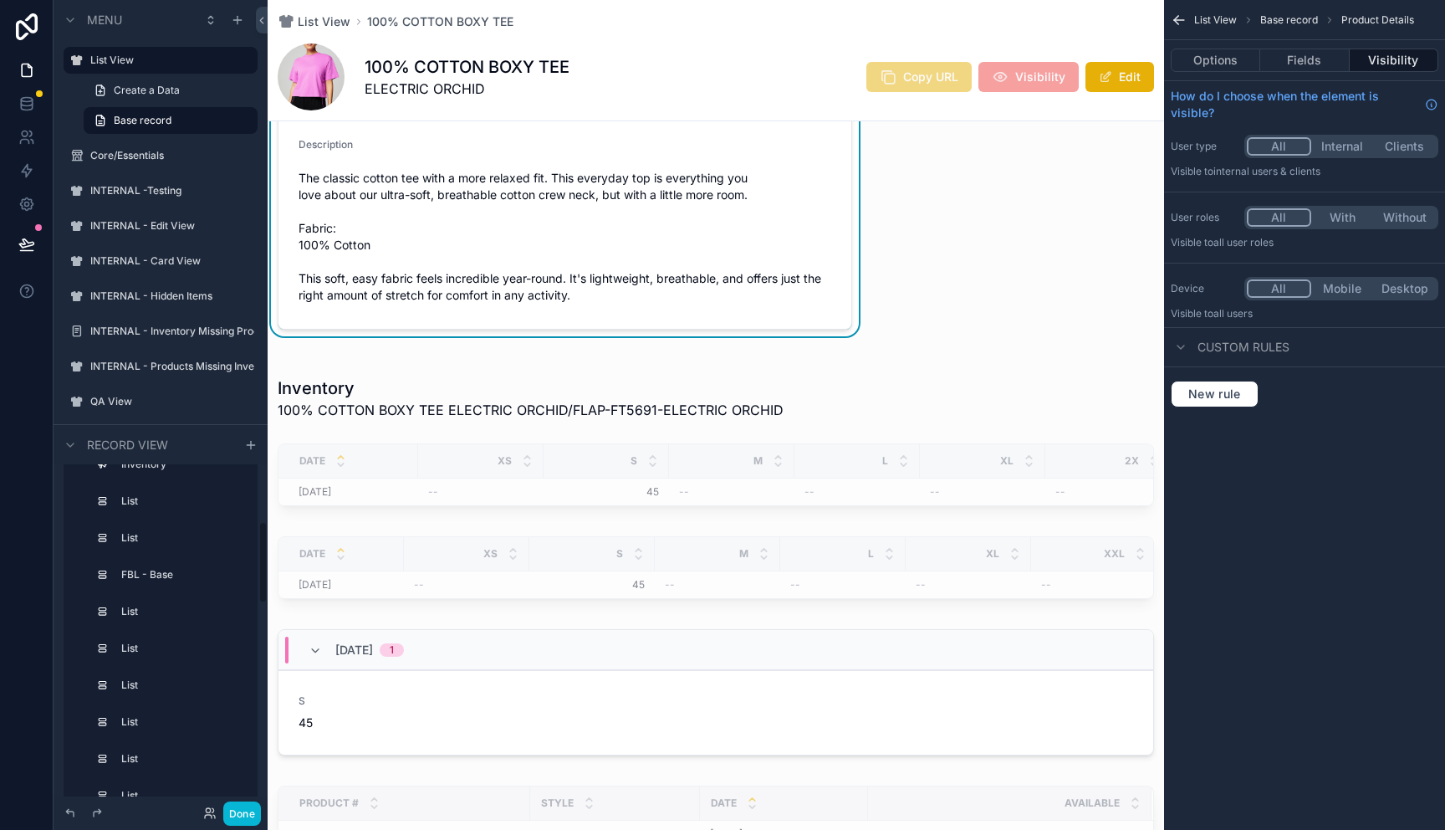
scroll to position [230, 0]
click at [146, 576] on label "FBL - Base" at bounding box center [182, 573] width 117 height 13
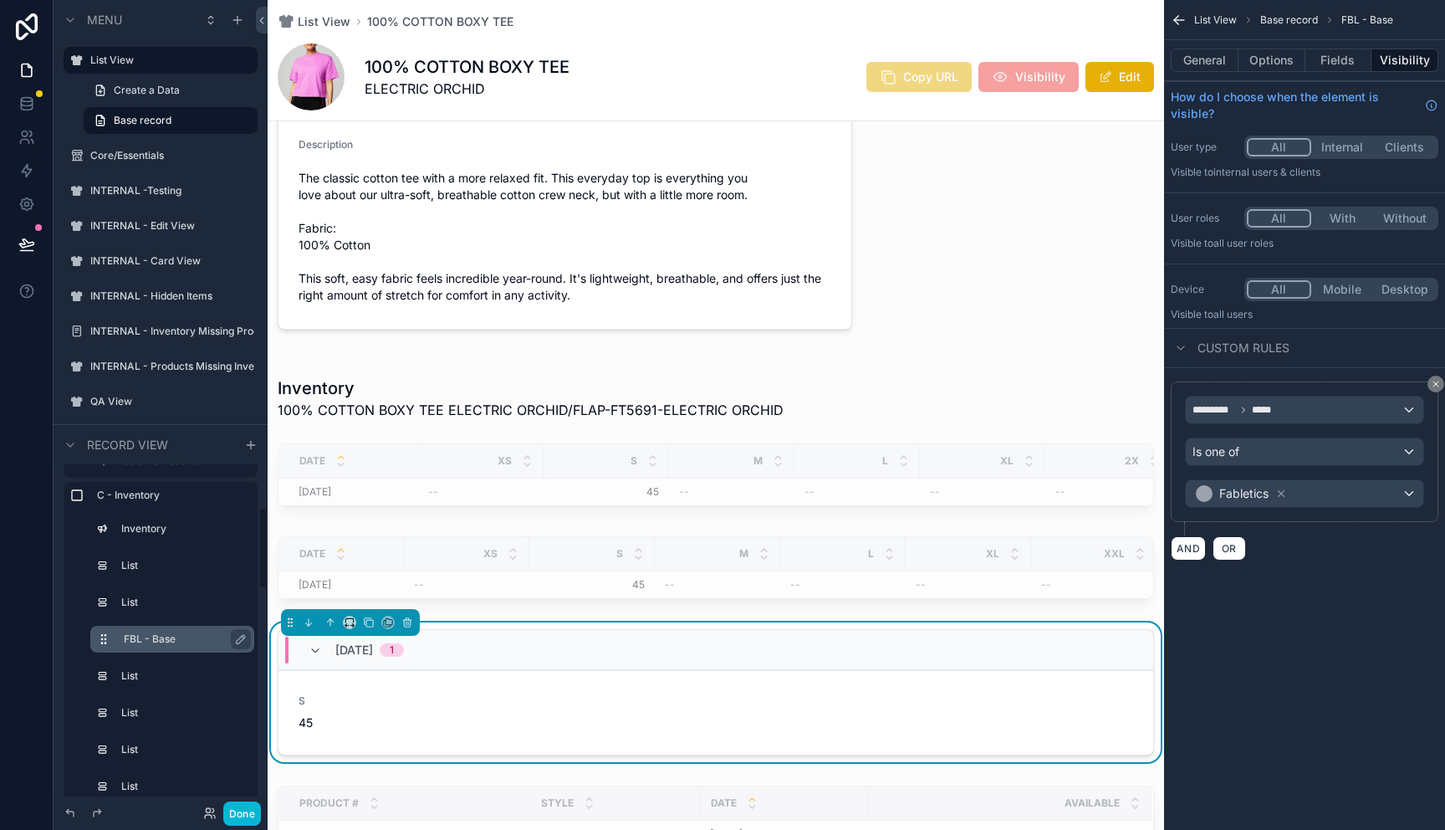
scroll to position [145, 0]
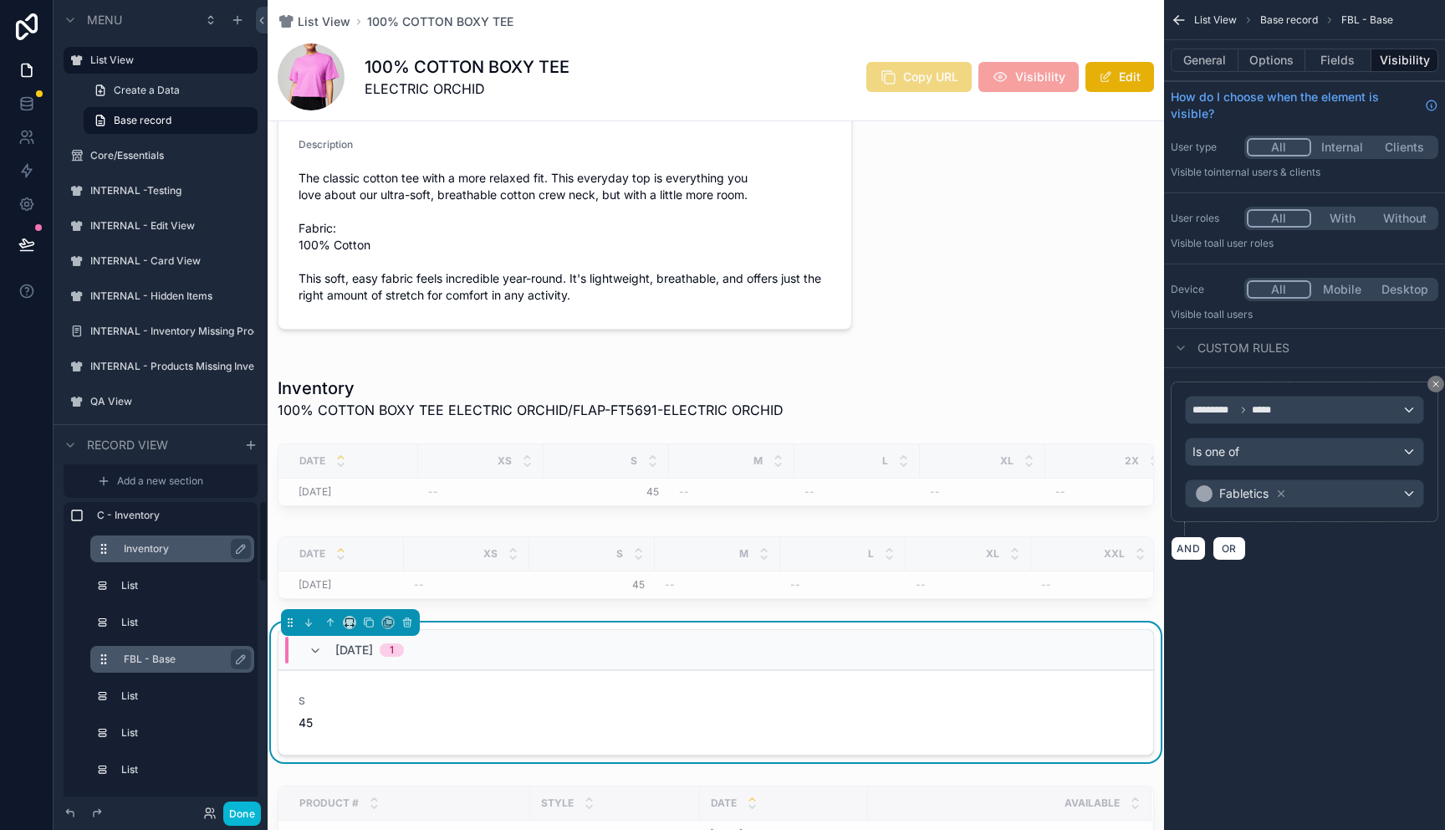
click at [136, 550] on label "Inventory" at bounding box center [182, 548] width 117 height 13
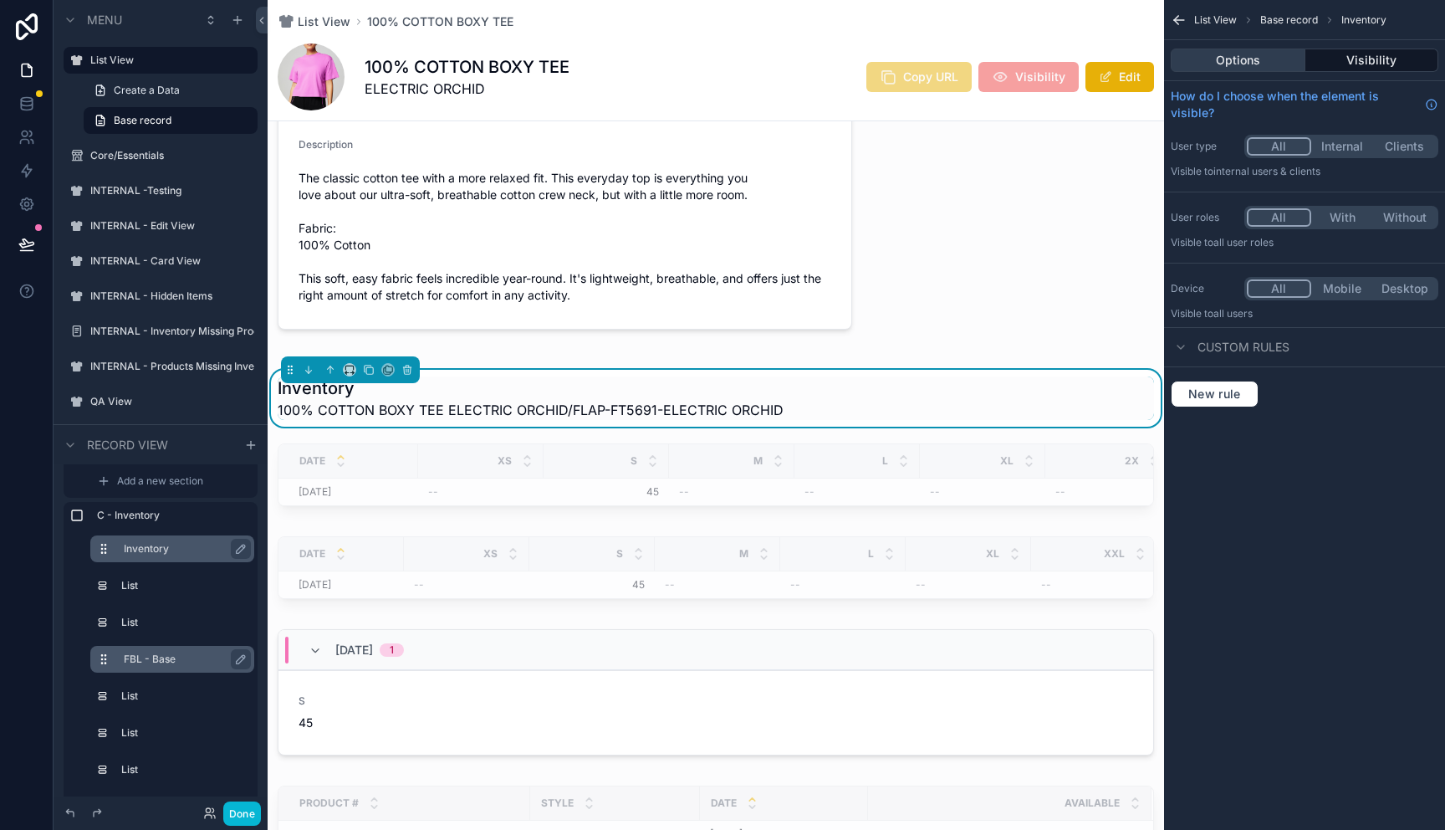
click at [1246, 60] on button "Options" at bounding box center [1238, 60] width 135 height 23
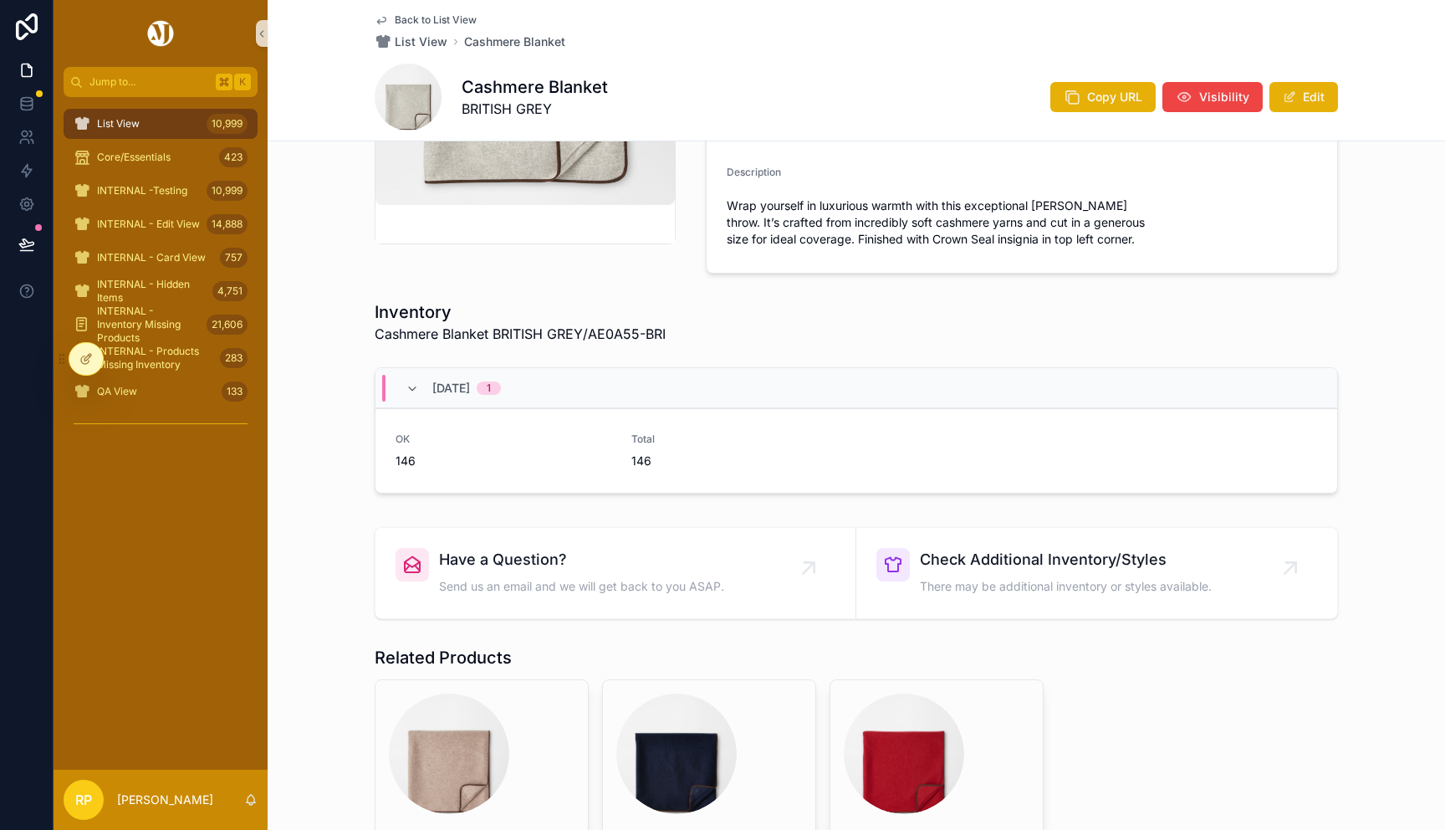
scroll to position [345, 0]
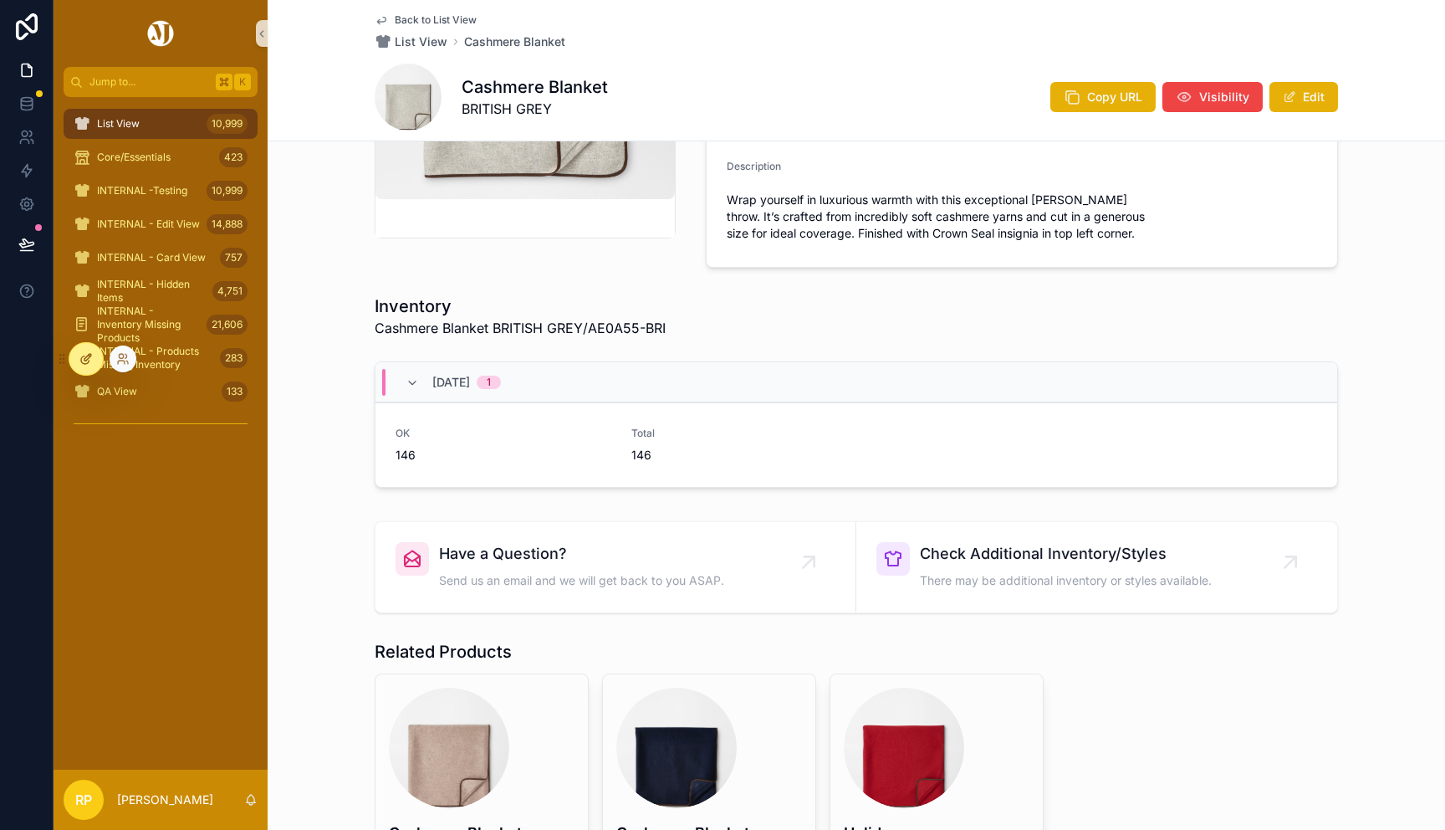
click at [92, 361] on div at bounding box center [85, 359] width 33 height 32
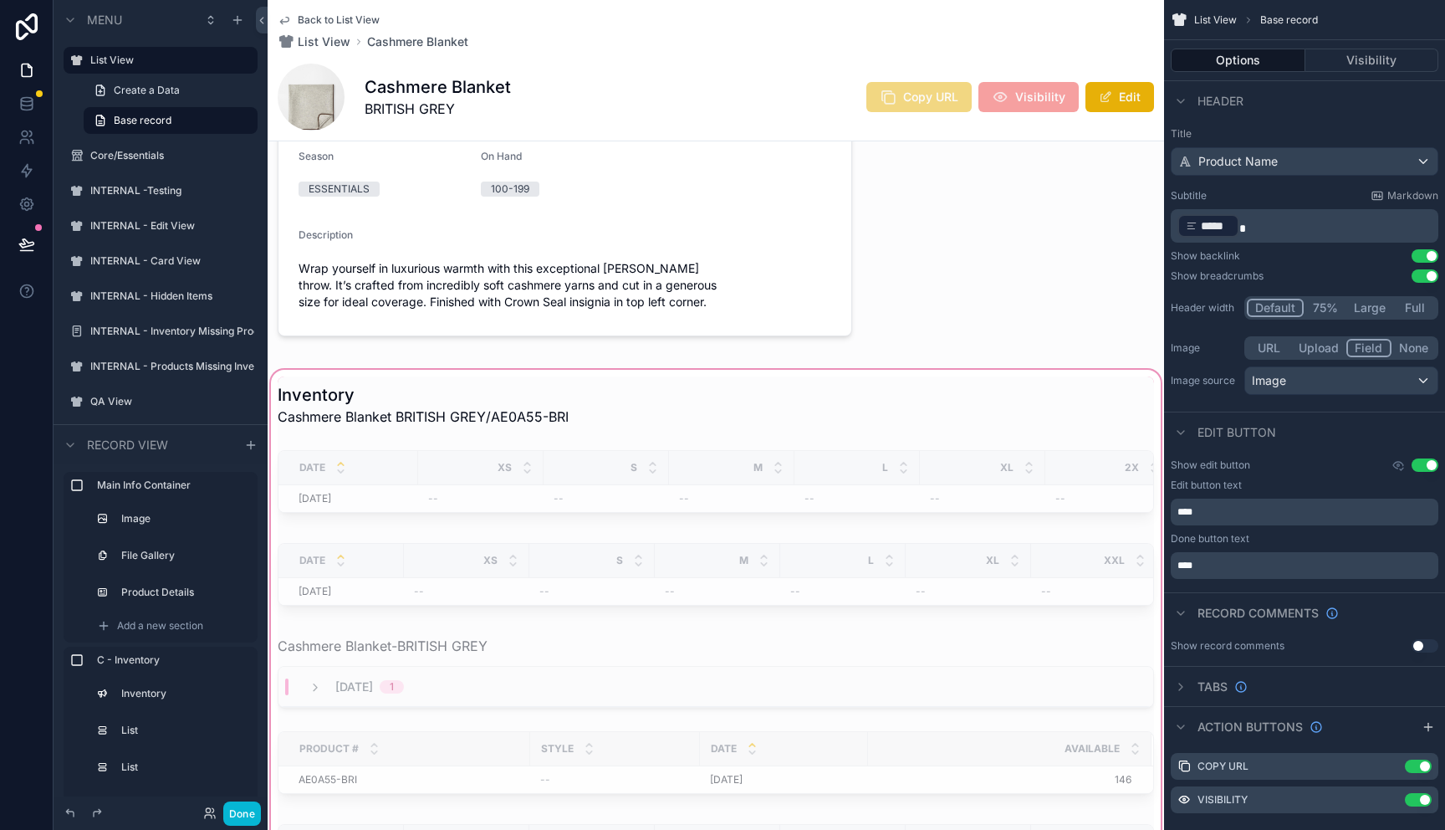
scroll to position [799, 0]
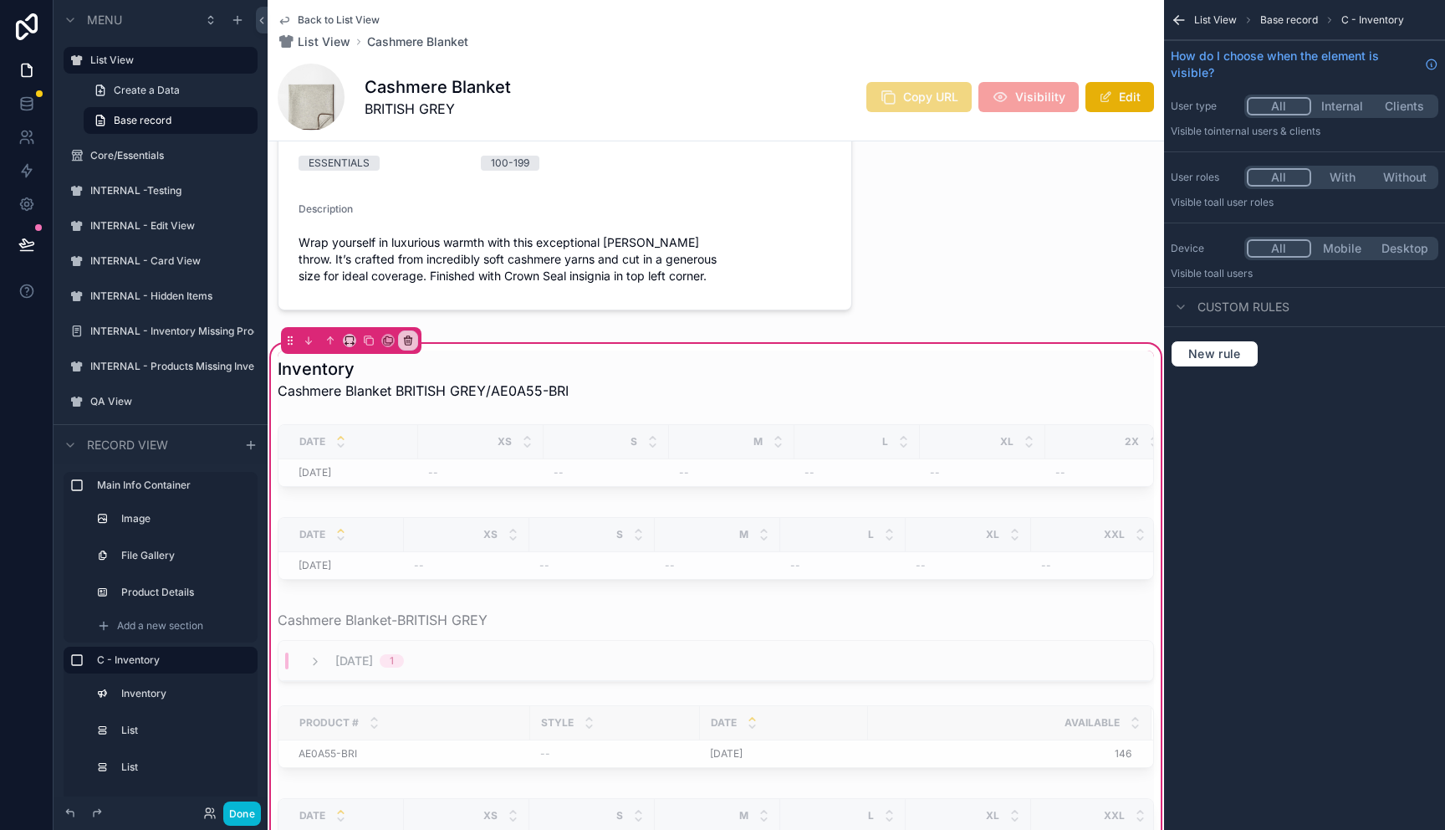
click at [1179, 22] on icon "scrollable content" at bounding box center [1179, 20] width 17 height 17
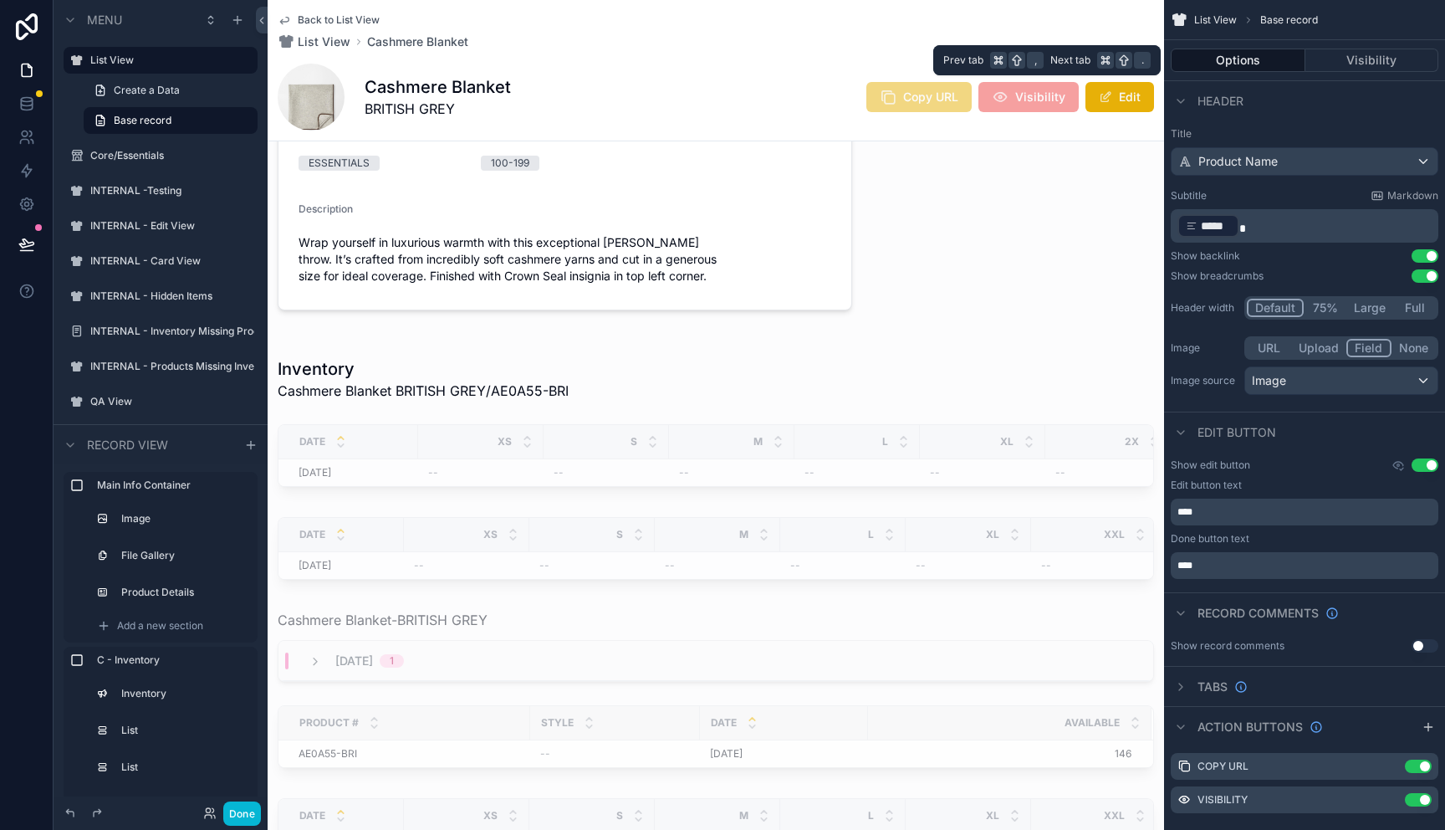
click at [1264, 64] on button "Options" at bounding box center [1238, 60] width 135 height 23
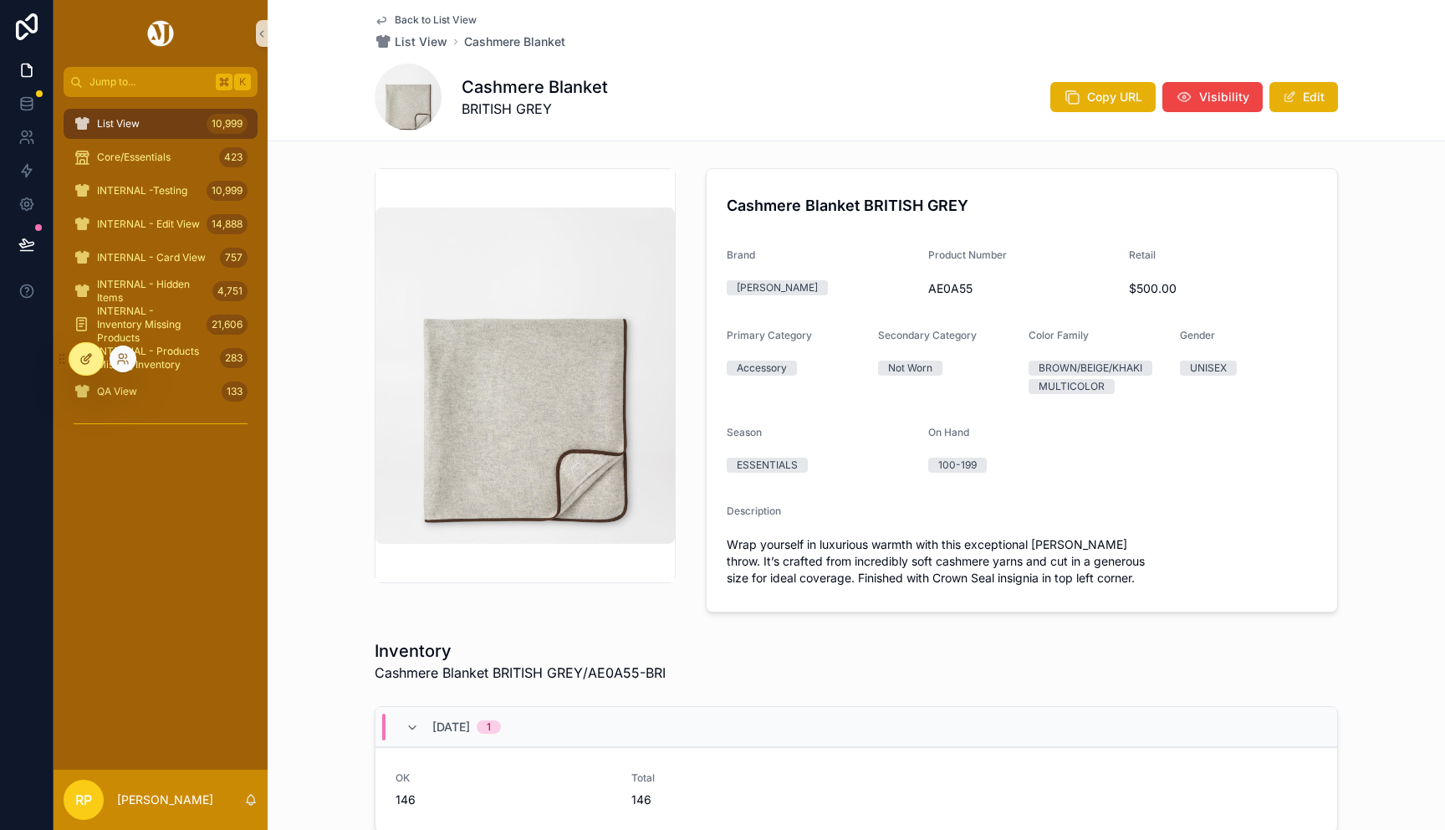
click at [96, 362] on div at bounding box center [85, 359] width 33 height 32
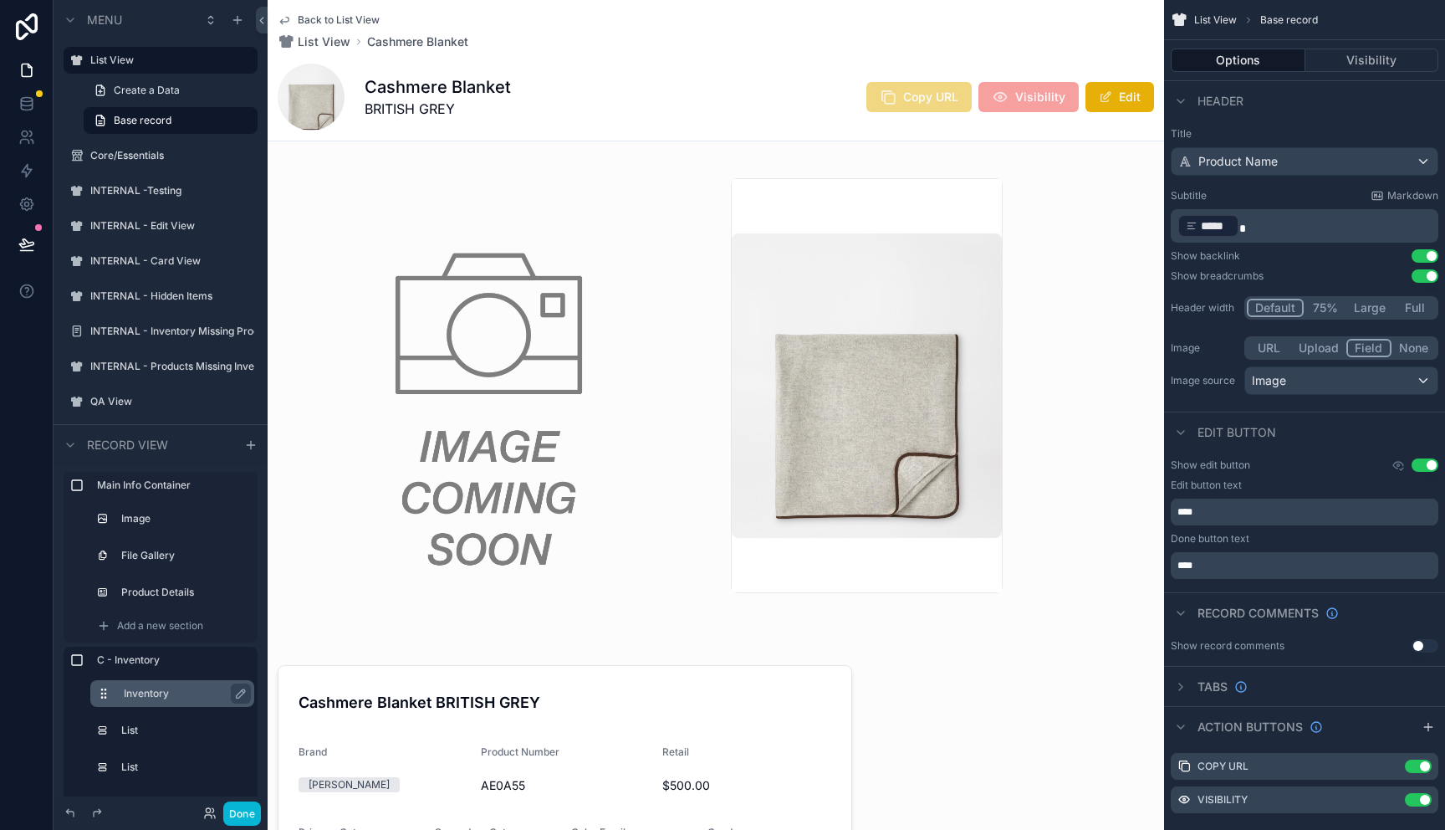
click at [121, 693] on button "scrollable content" at bounding box center [110, 693] width 27 height 13
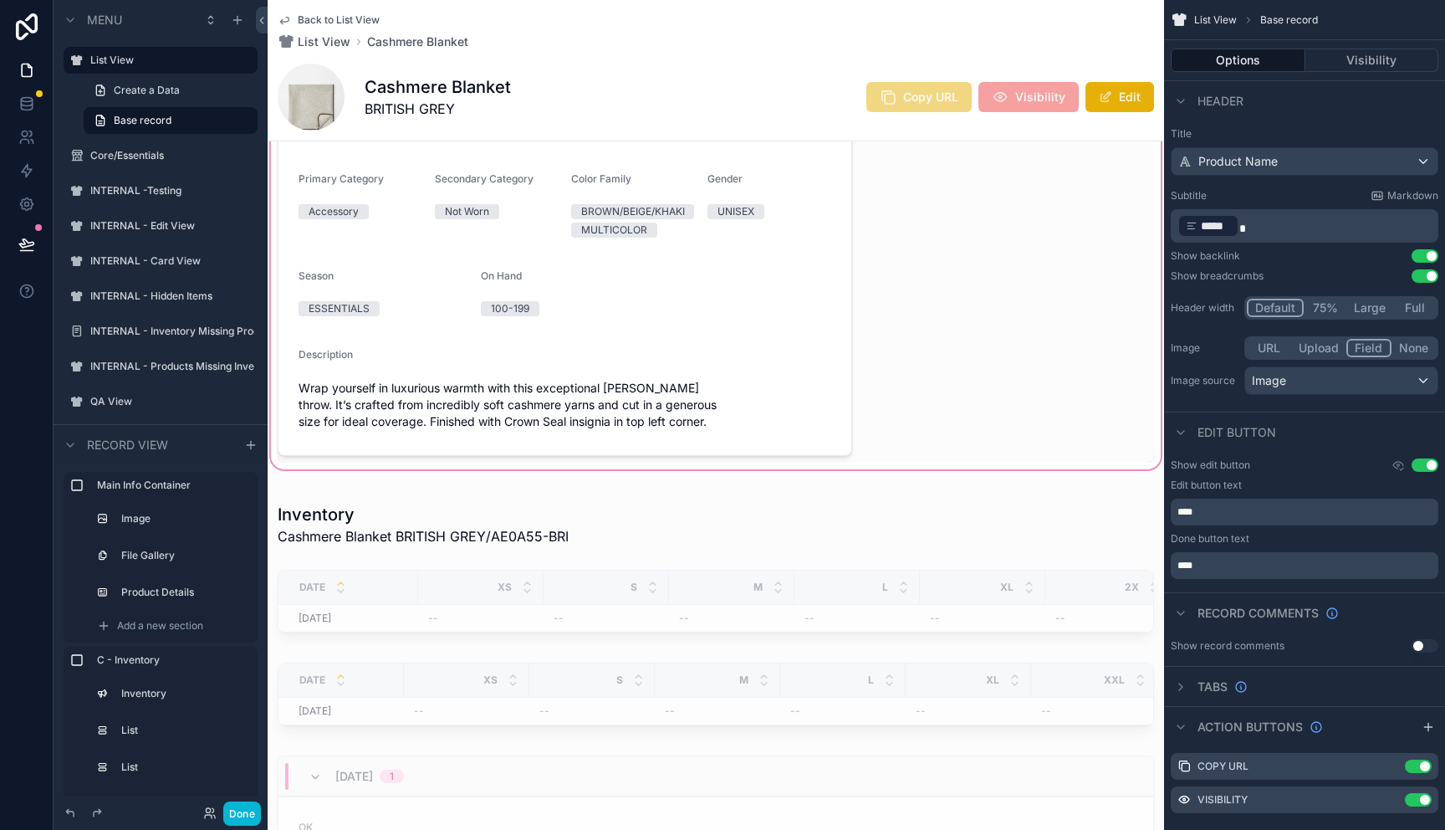
scroll to position [656, 0]
click at [151, 693] on label "Inventory" at bounding box center [182, 693] width 117 height 13
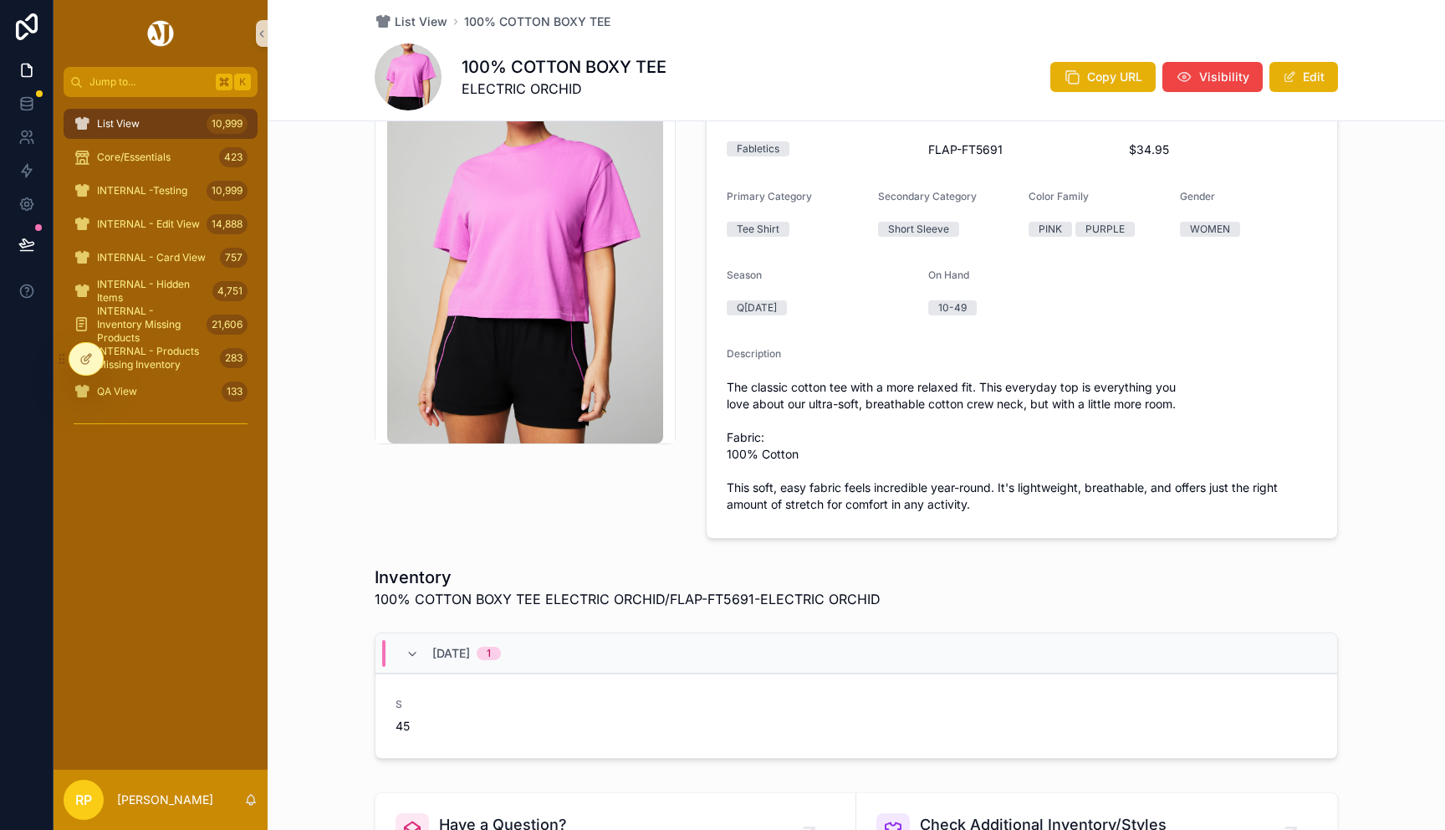
scroll to position [139, 0]
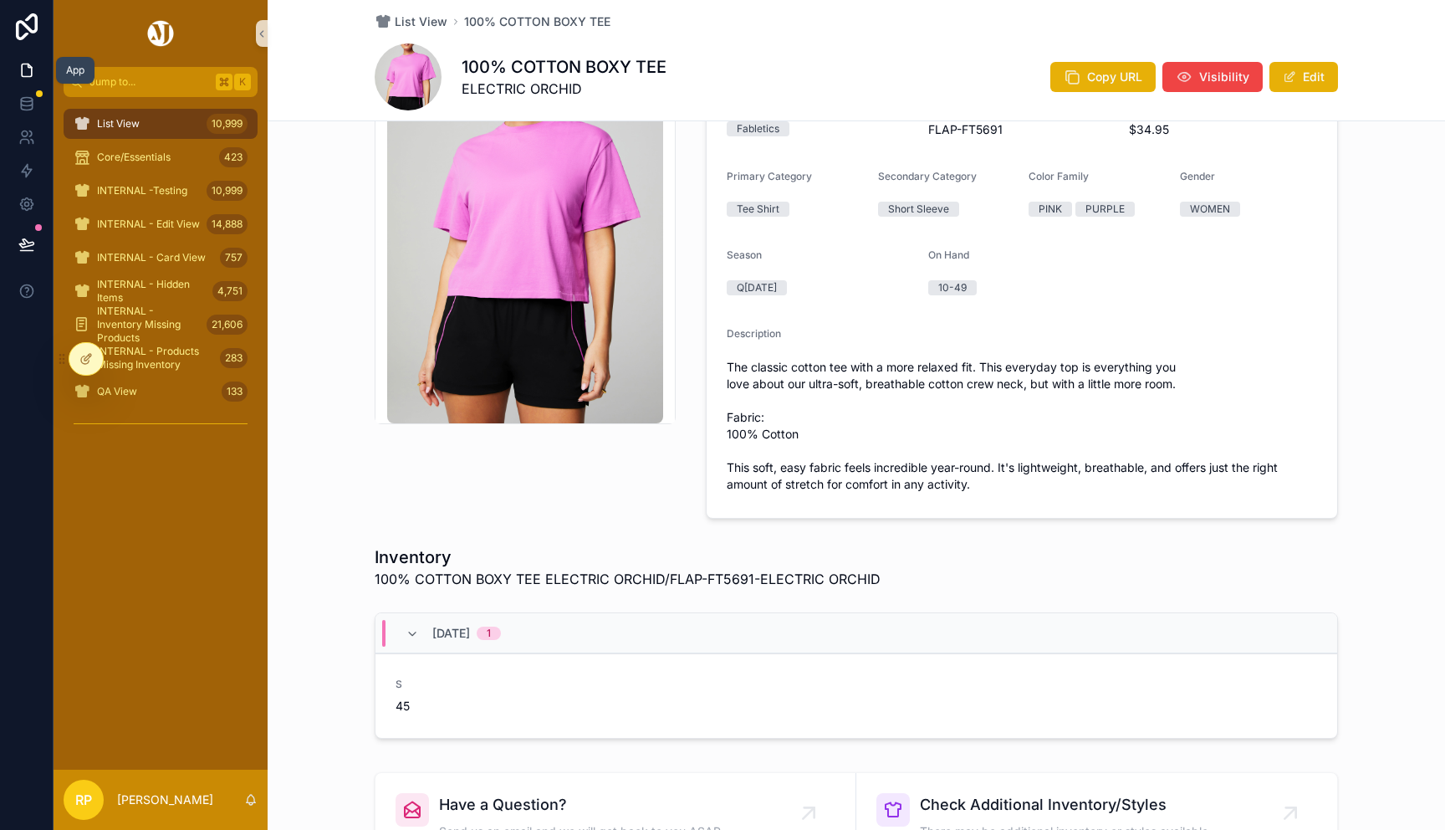
click at [33, 64] on icon at bounding box center [26, 70] width 17 height 17
click at [29, 12] on link at bounding box center [27, 27] width 54 height 54
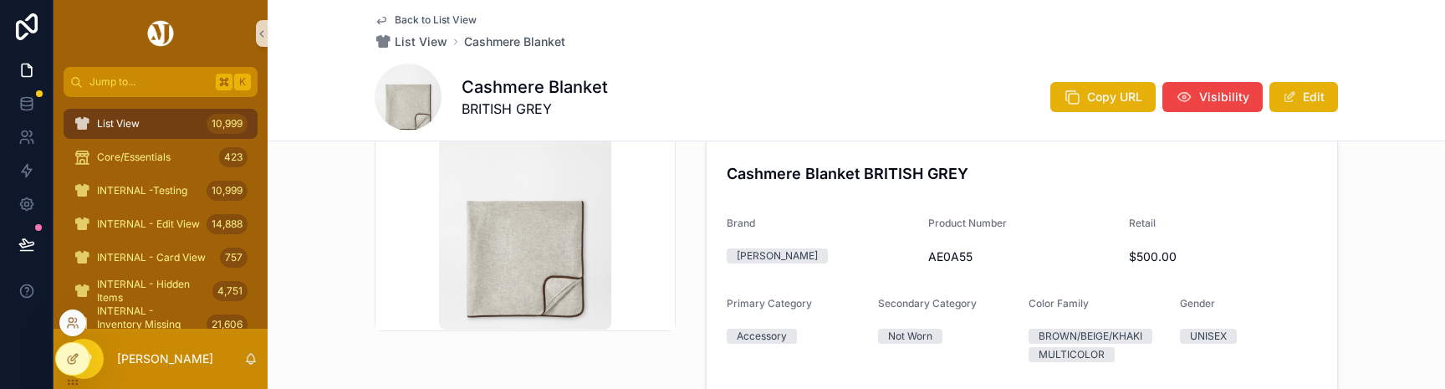
scroll to position [35, 0]
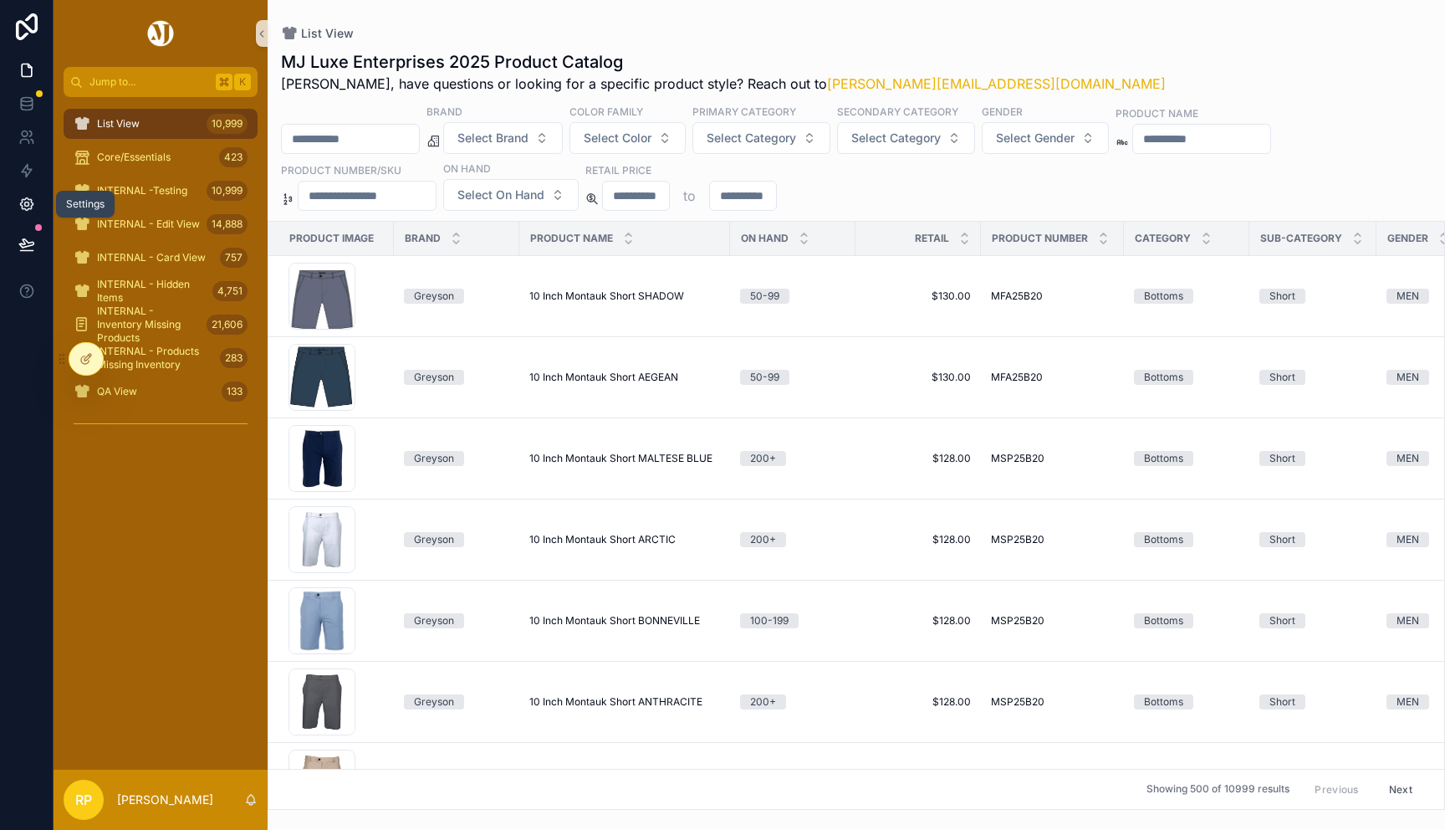
click at [26, 207] on icon at bounding box center [26, 204] width 17 height 17
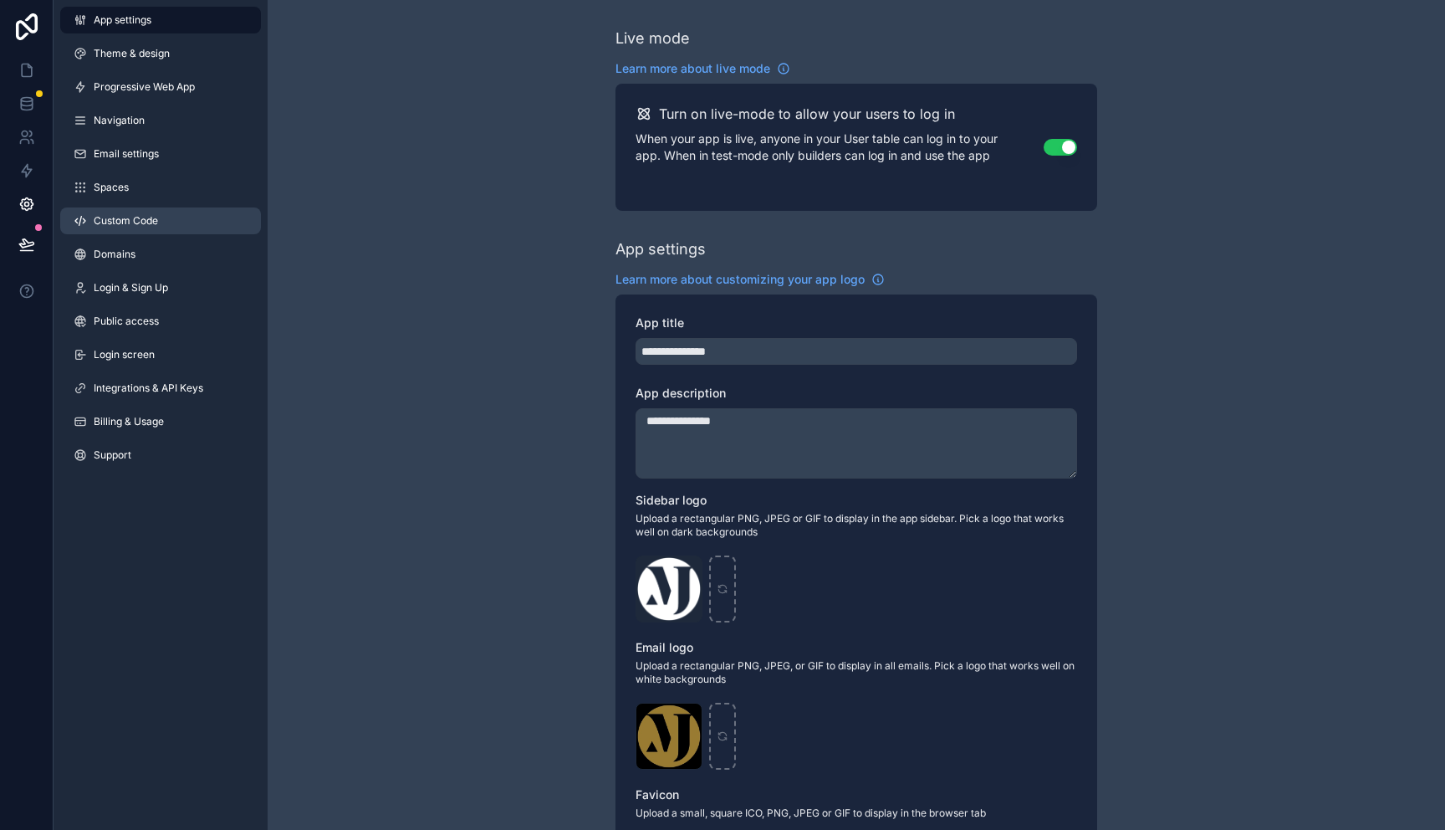
click at [153, 227] on span "Custom Code" at bounding box center [126, 220] width 64 height 13
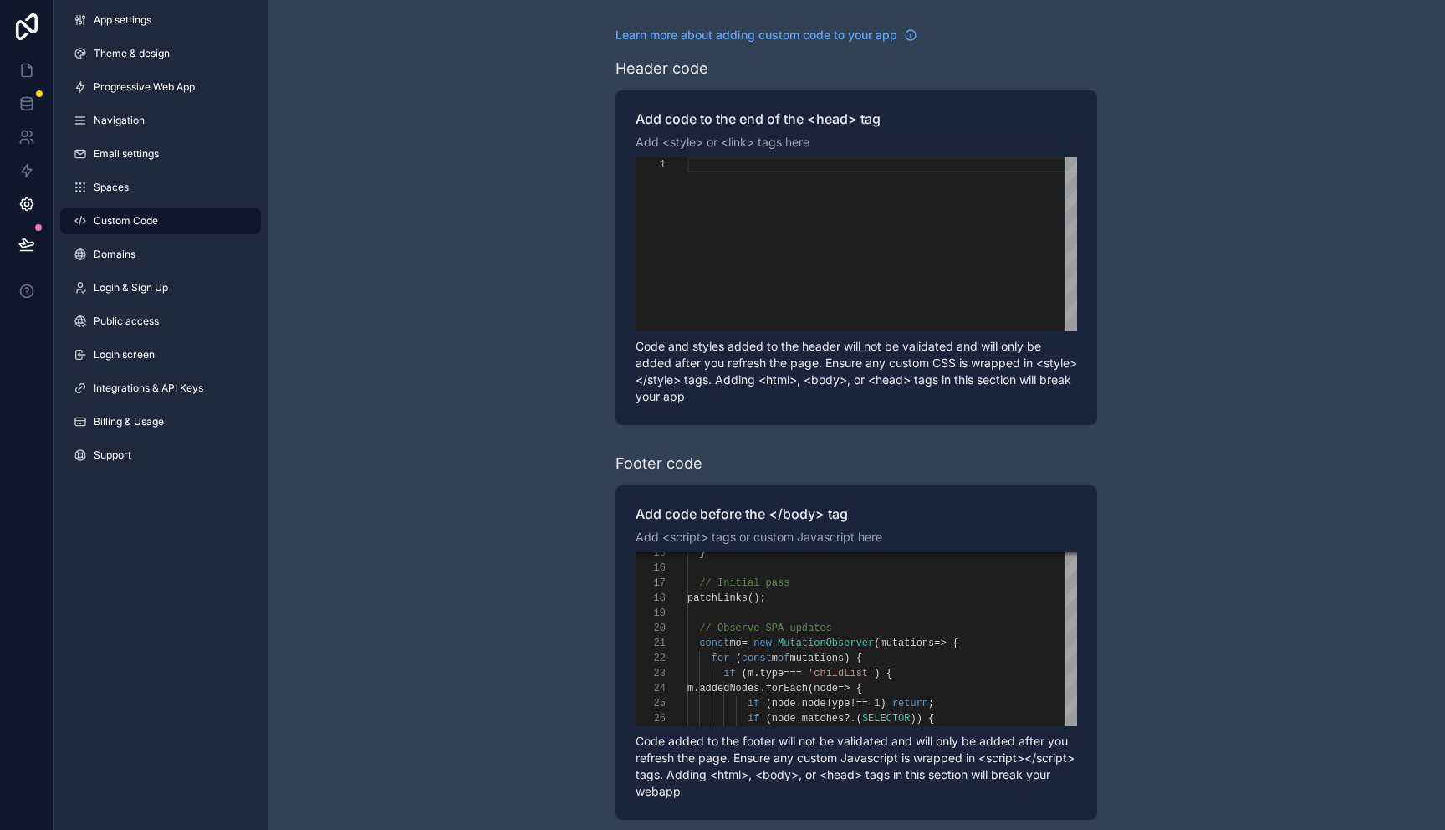
scroll to position [120, 0]
click at [768, 617] on div "scrollable content" at bounding box center [883, 613] width 390 height 15
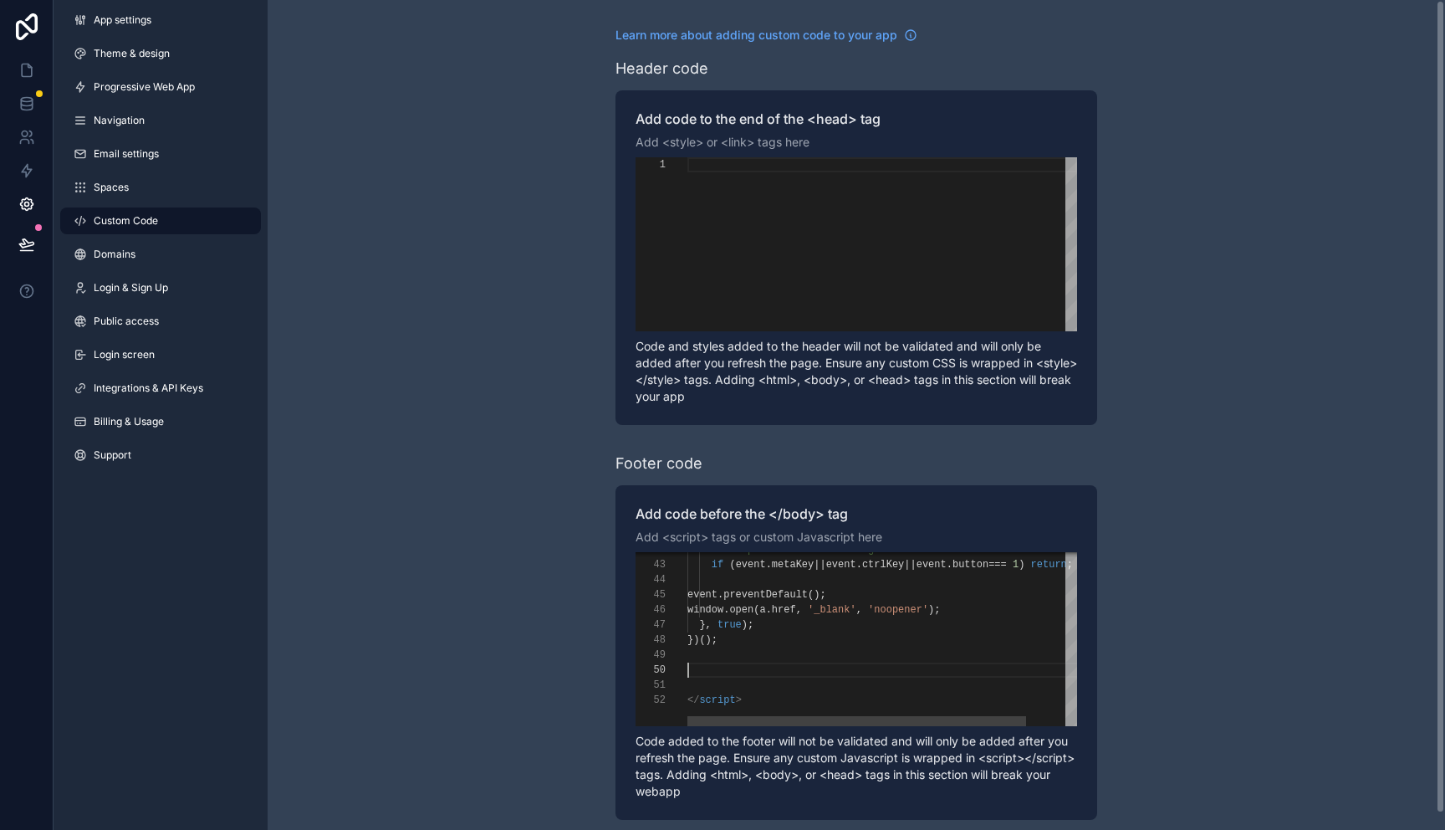
scroll to position [136, 0]
paste textarea "**********"
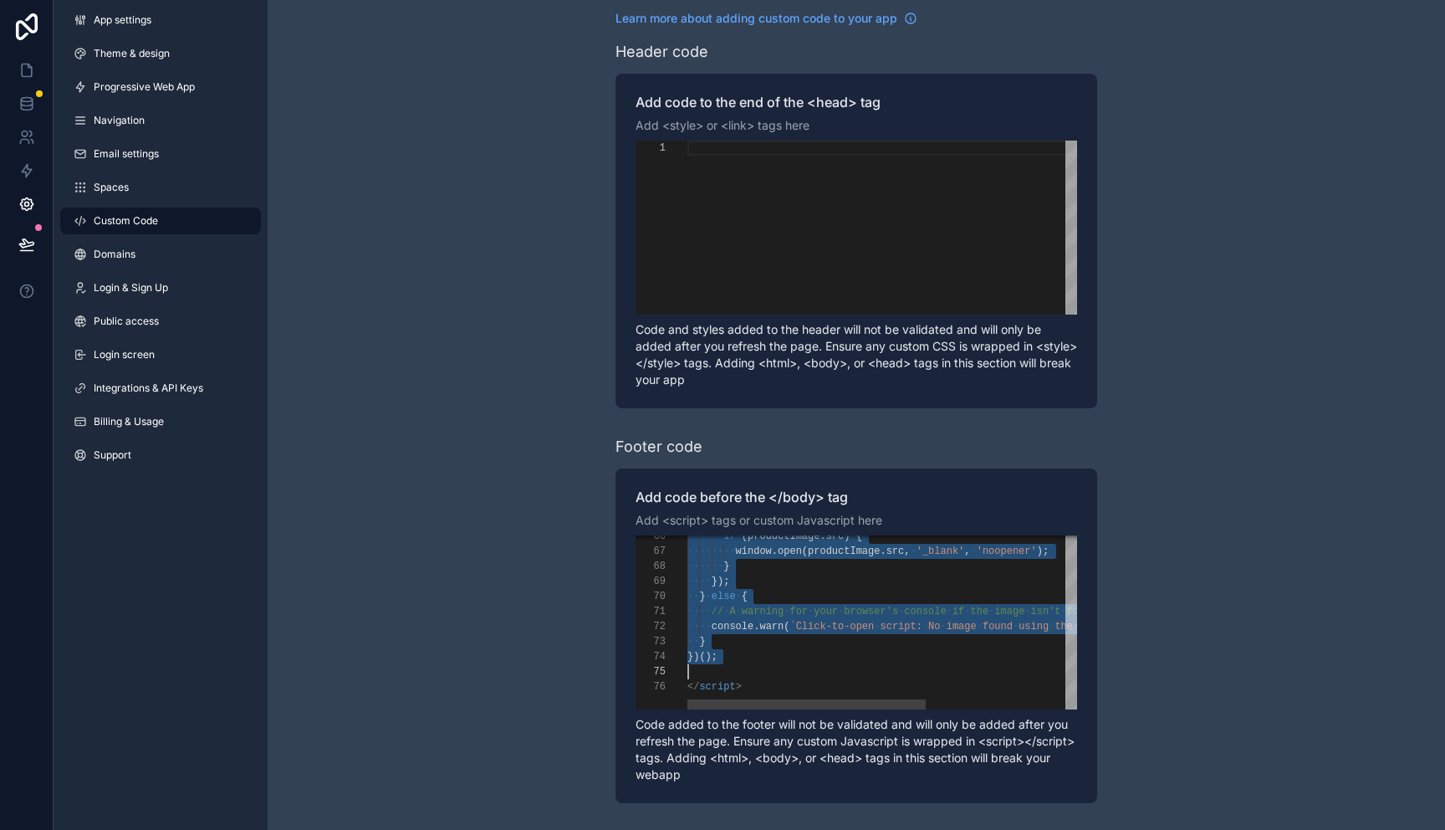
scroll to position [136, 30]
drag, startPoint x: 688, startPoint y: 603, endPoint x: 736, endPoint y: 661, distance: 75.4
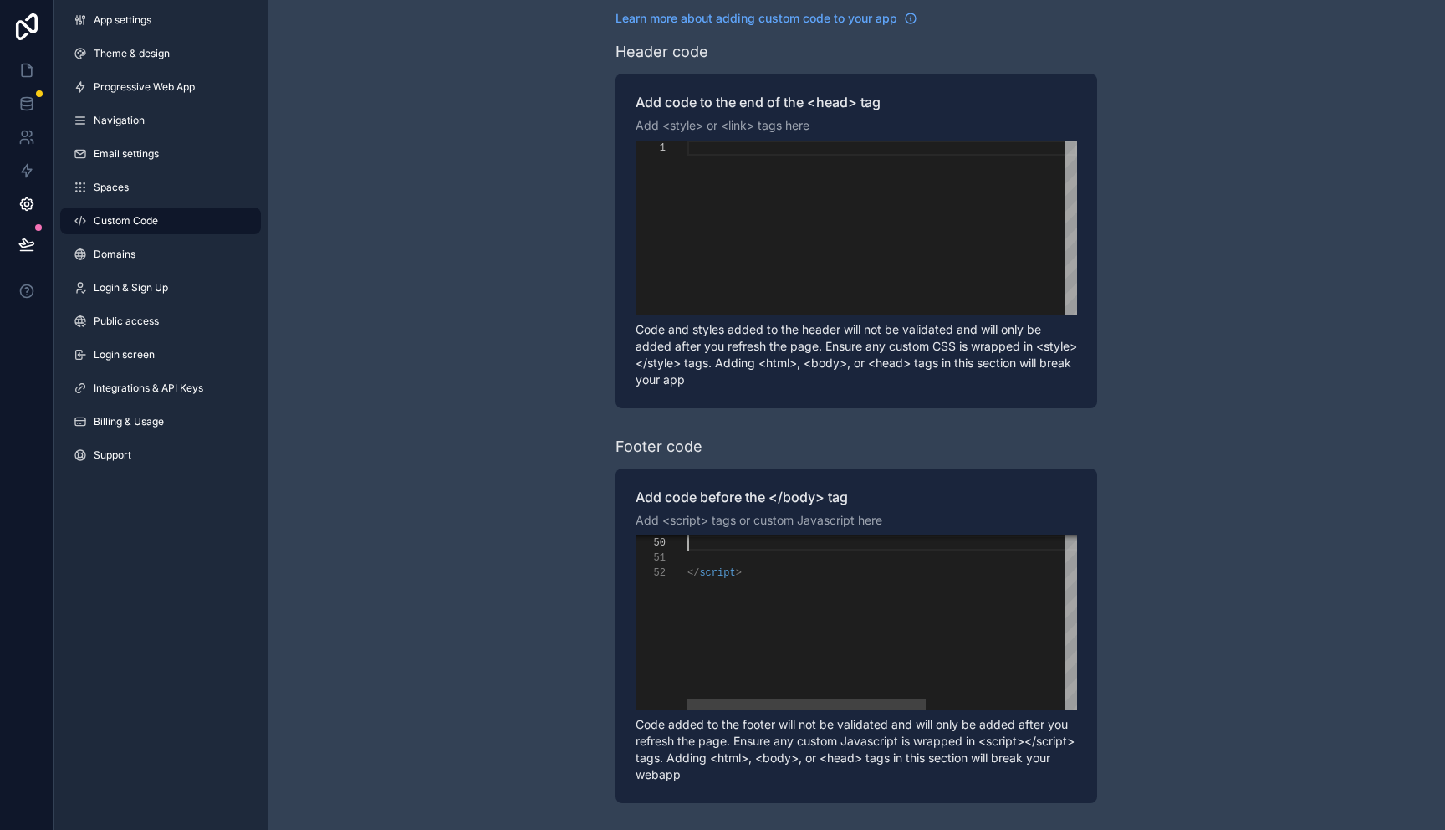
scroll to position [136, 0]
paste textarea "**********"
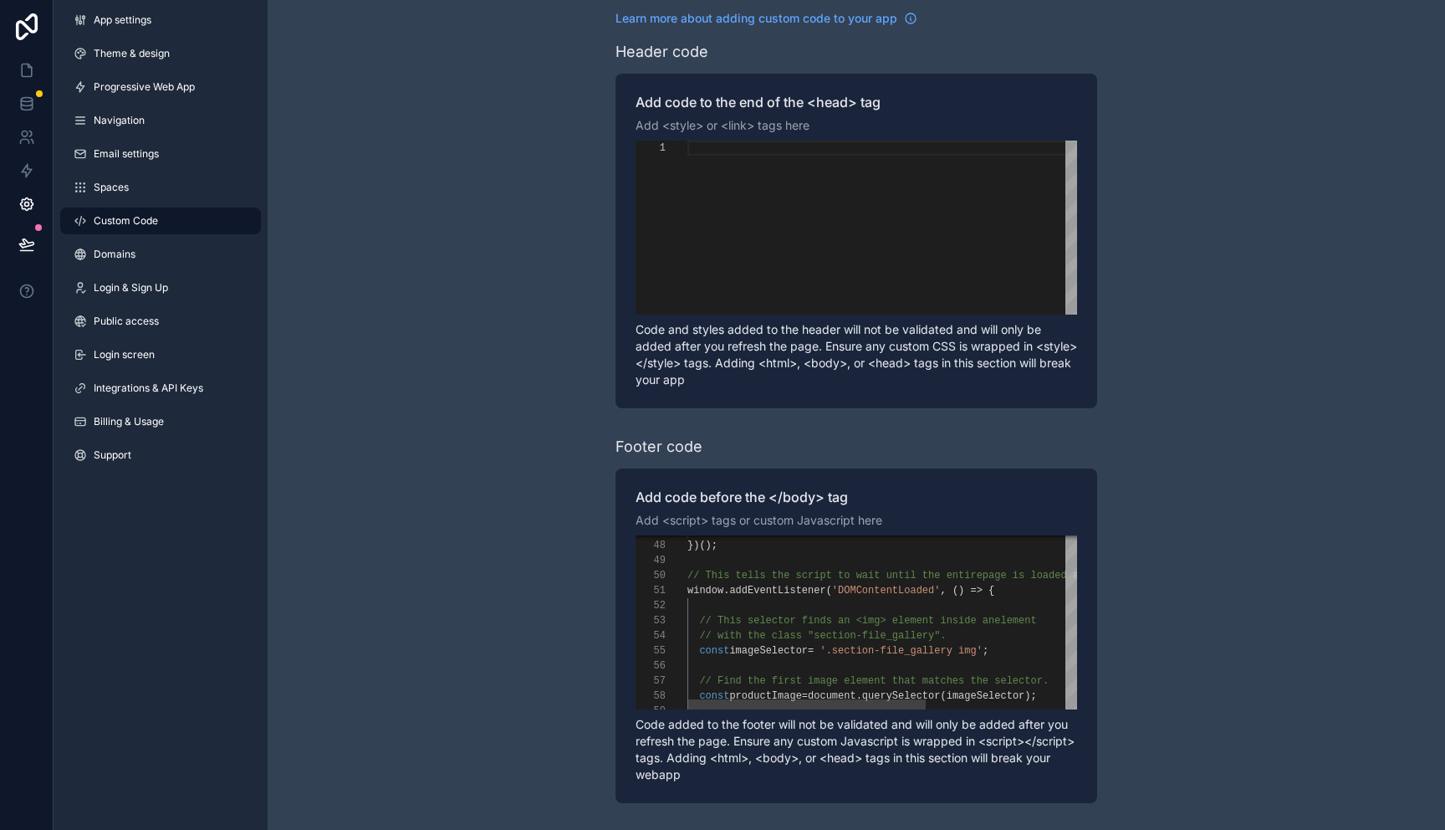
scroll to position [15, 0]
click at [844, 611] on div "scrollable content" at bounding box center [1006, 605] width 636 height 15
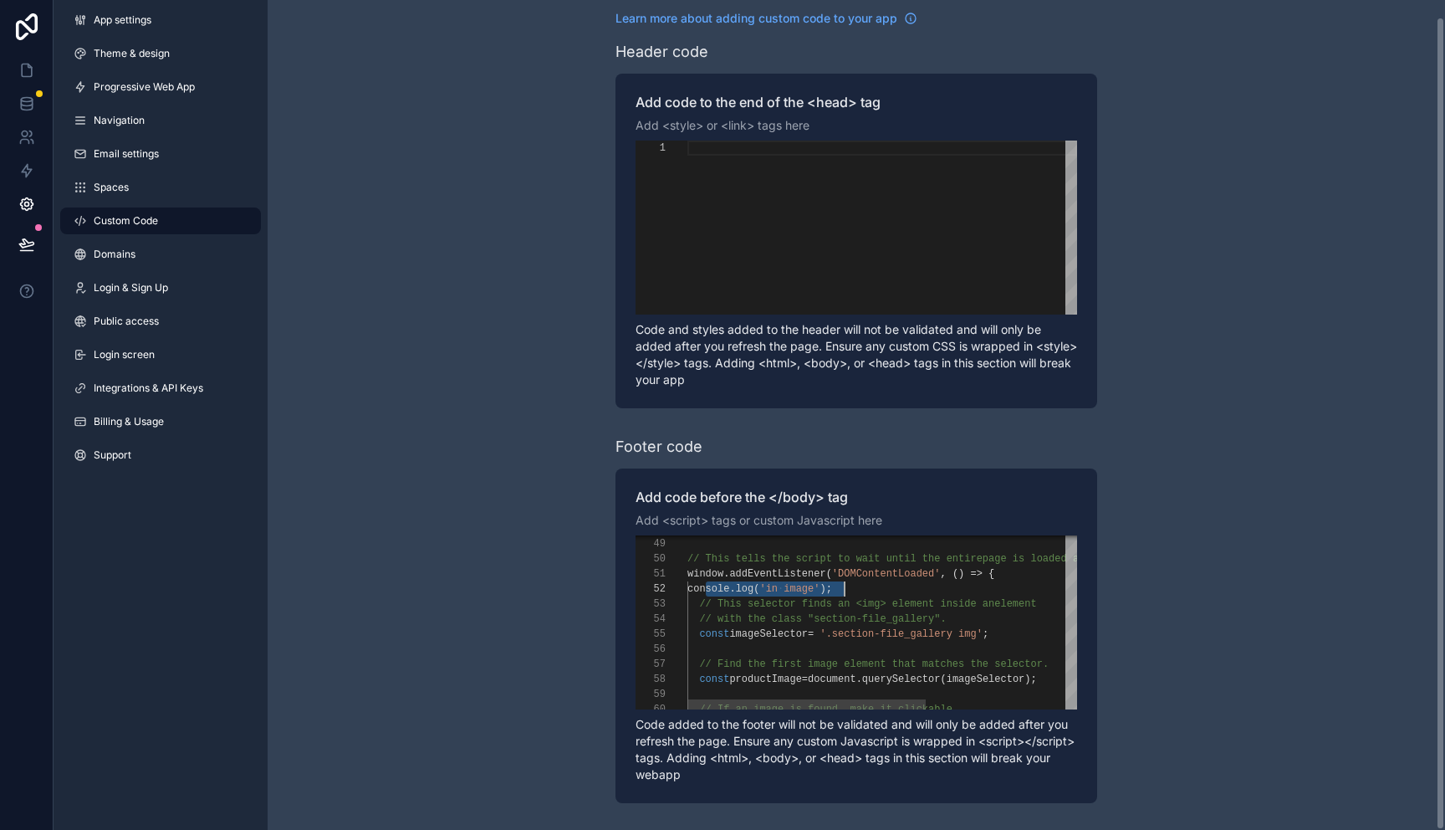
drag, startPoint x: 703, startPoint y: 591, endPoint x: 839, endPoint y: 590, distance: 135.5
drag, startPoint x: 839, startPoint y: 590, endPoint x: 699, endPoint y: 591, distance: 139.7
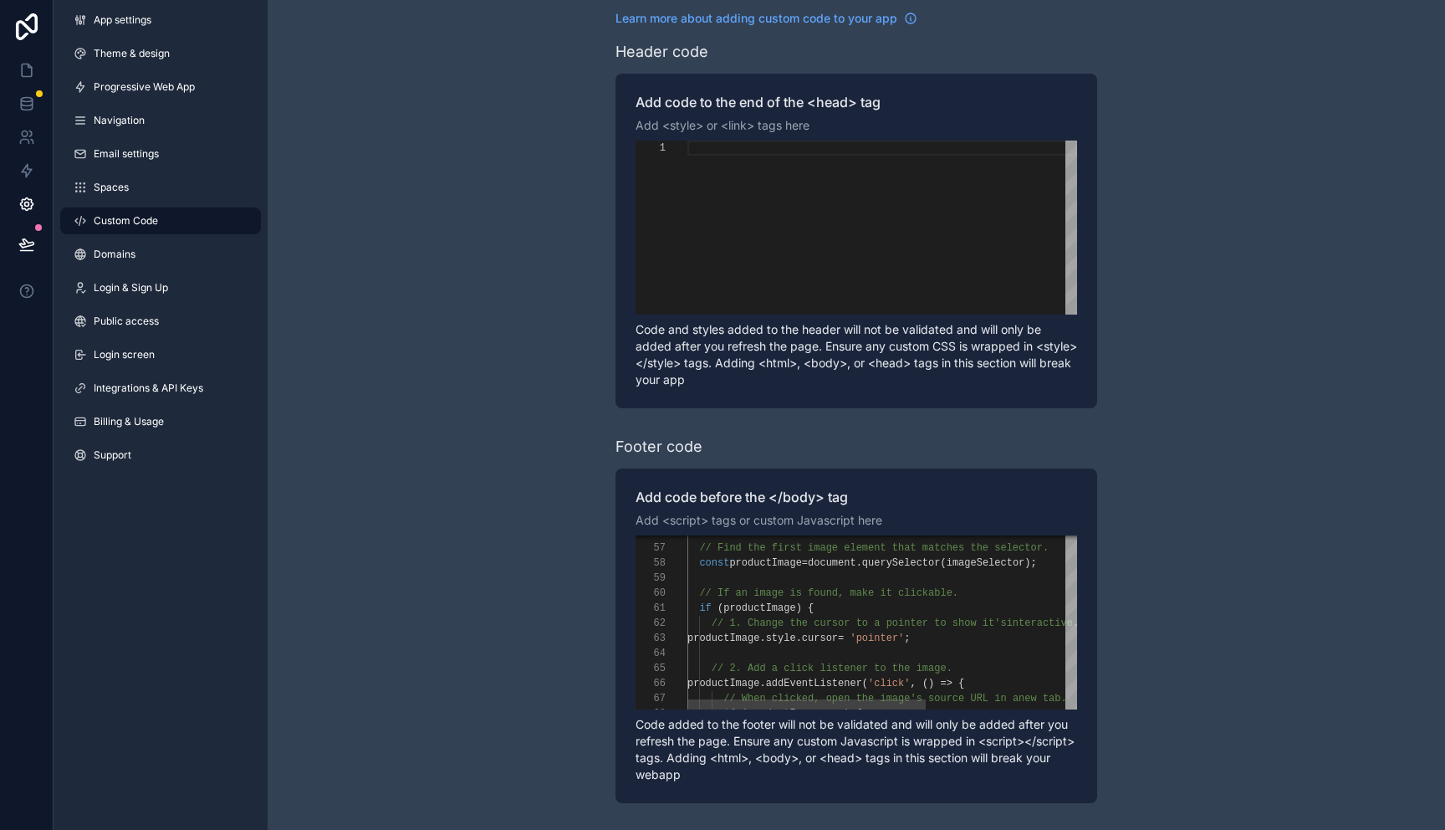
scroll to position [120, 0]
click at [731, 579] on div "scrollable content" at bounding box center [1006, 577] width 636 height 15
paste textarea "**********"
click at [775, 562] on span "productImage" at bounding box center [765, 563] width 72 height 12
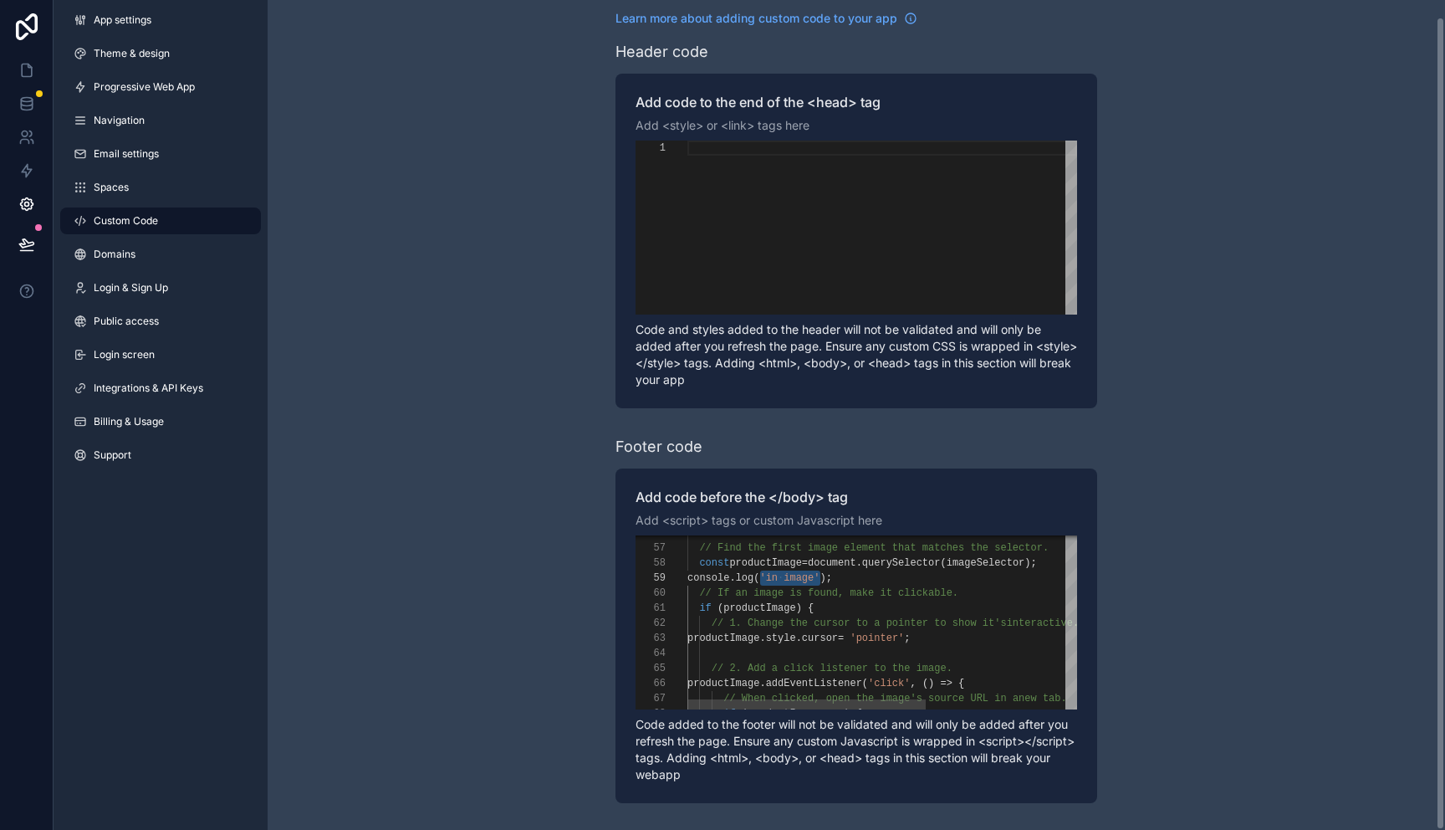
paste textarea "**"
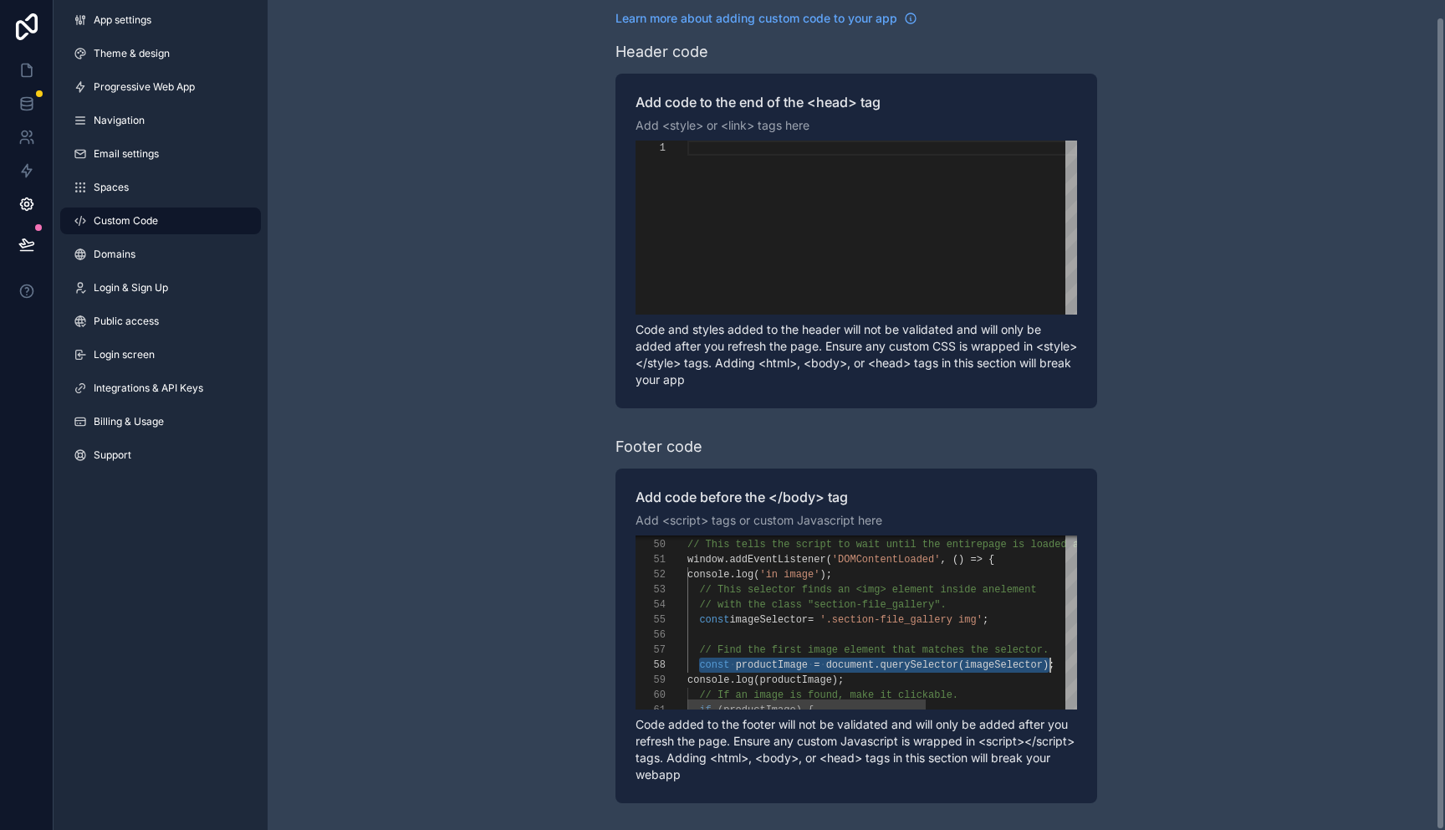
scroll to position [105, 367]
drag, startPoint x: 700, startPoint y: 662, endPoint x: 1051, endPoint y: 663, distance: 350.5
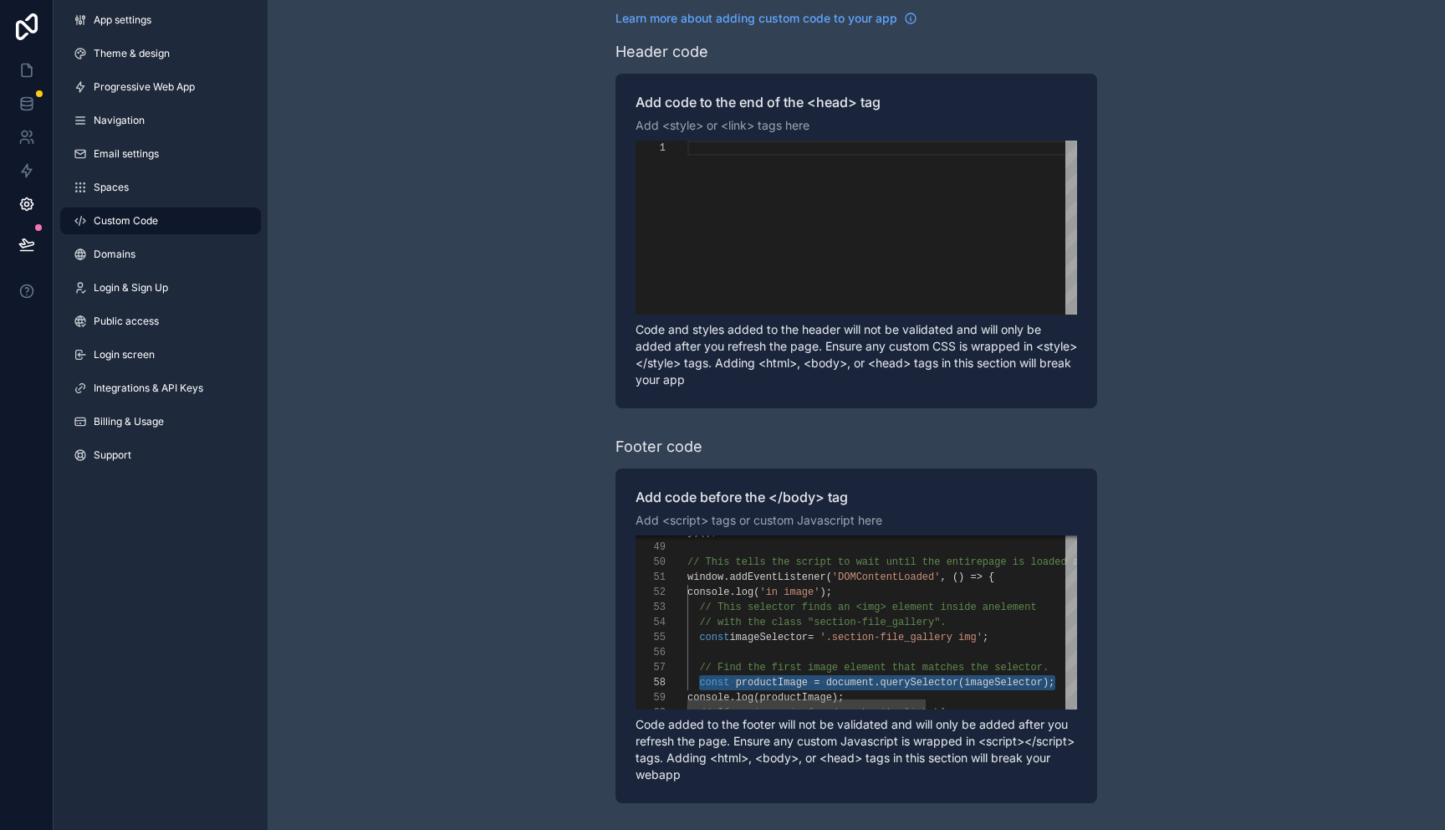
drag, startPoint x: 686, startPoint y: 567, endPoint x: 702, endPoint y: 599, distance: 35.5
click at [702, 599] on div "50 51 52 53 54 55 56 57 58 59 60 49 48 // This tells the script to wait until t…" at bounding box center [857, 622] width 442 height 174
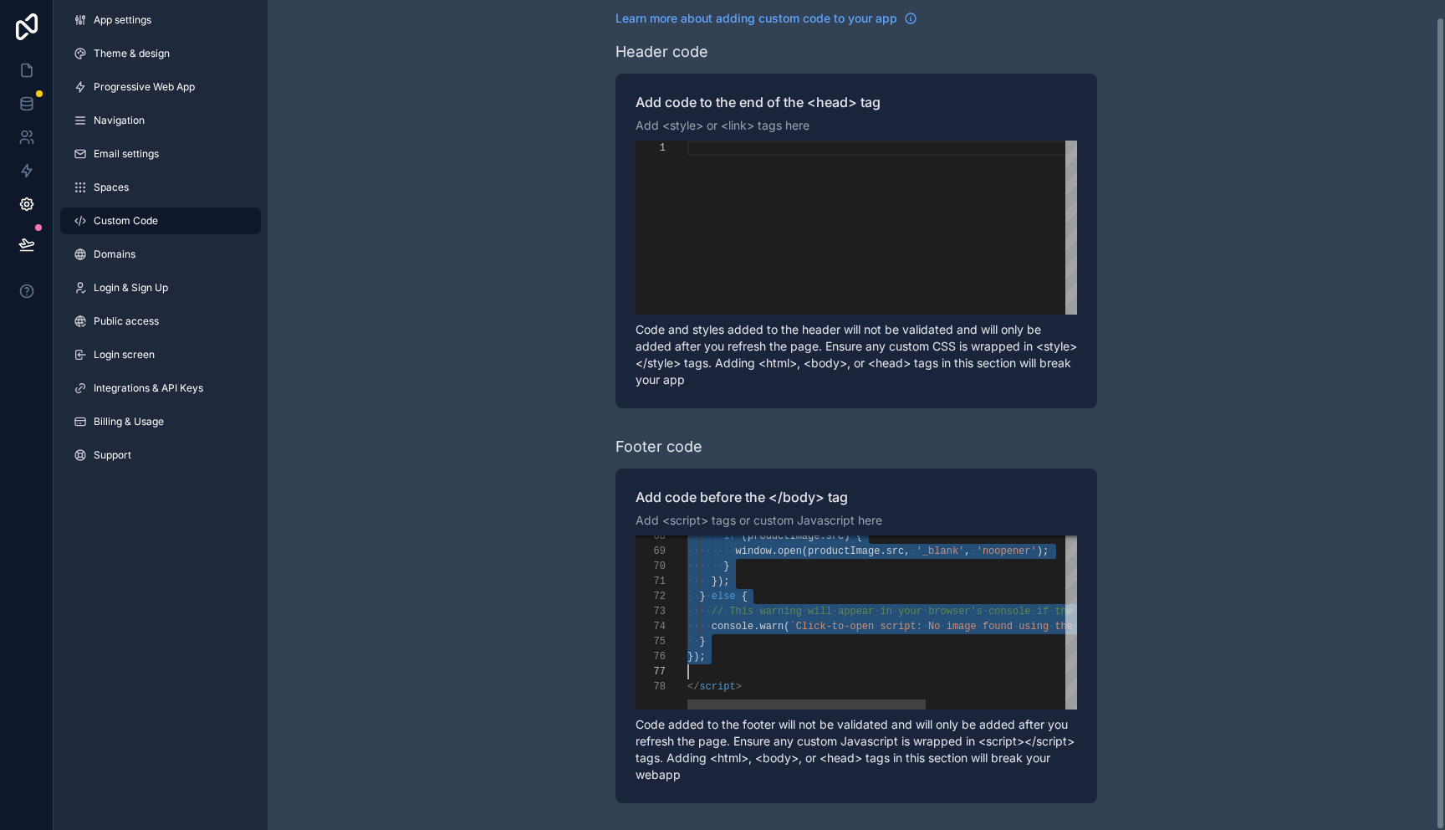
scroll to position [136, 0]
drag, startPoint x: 690, startPoint y: 563, endPoint x: 718, endPoint y: 664, distance: 104.9
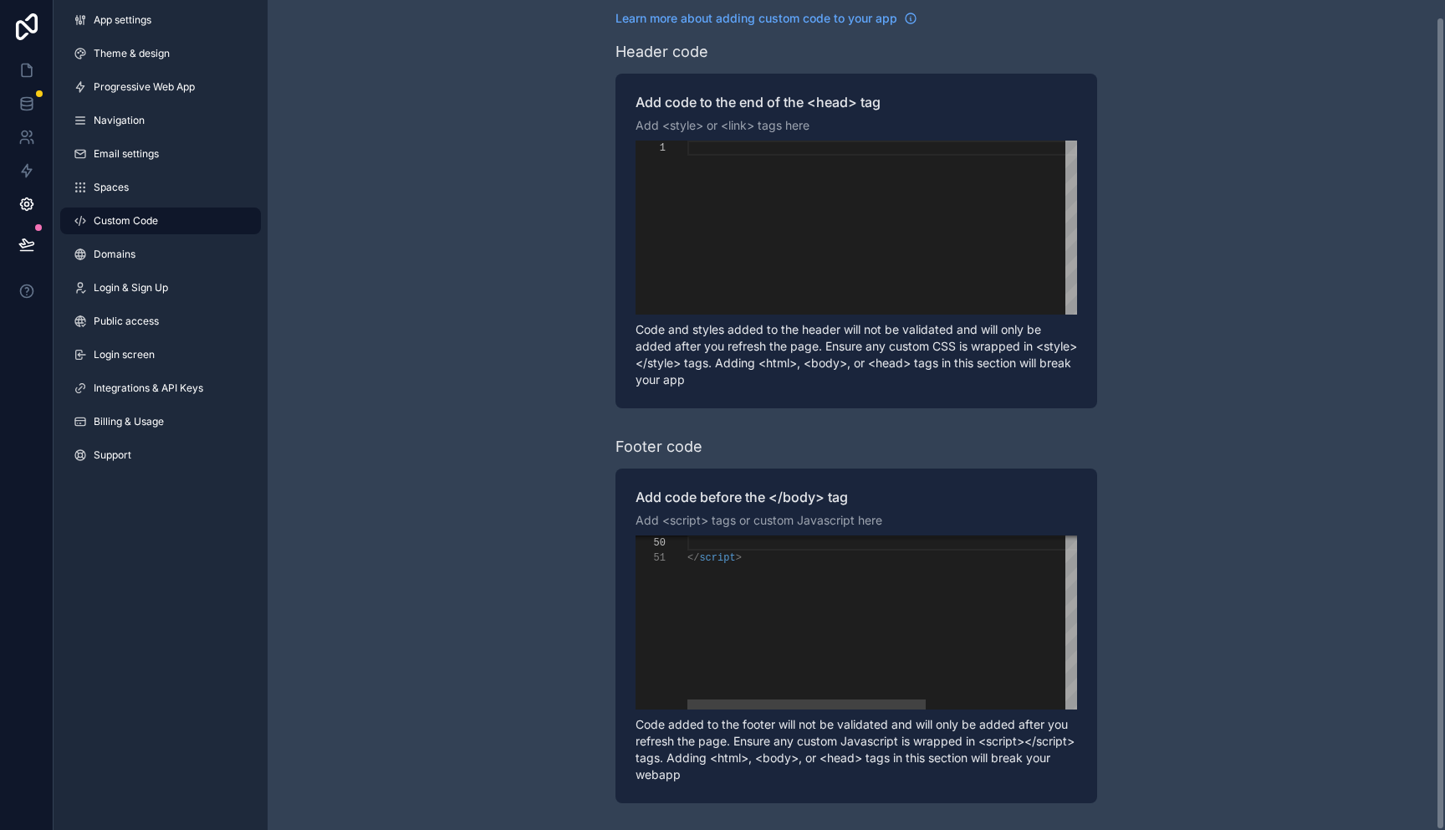
paste textarea "****"
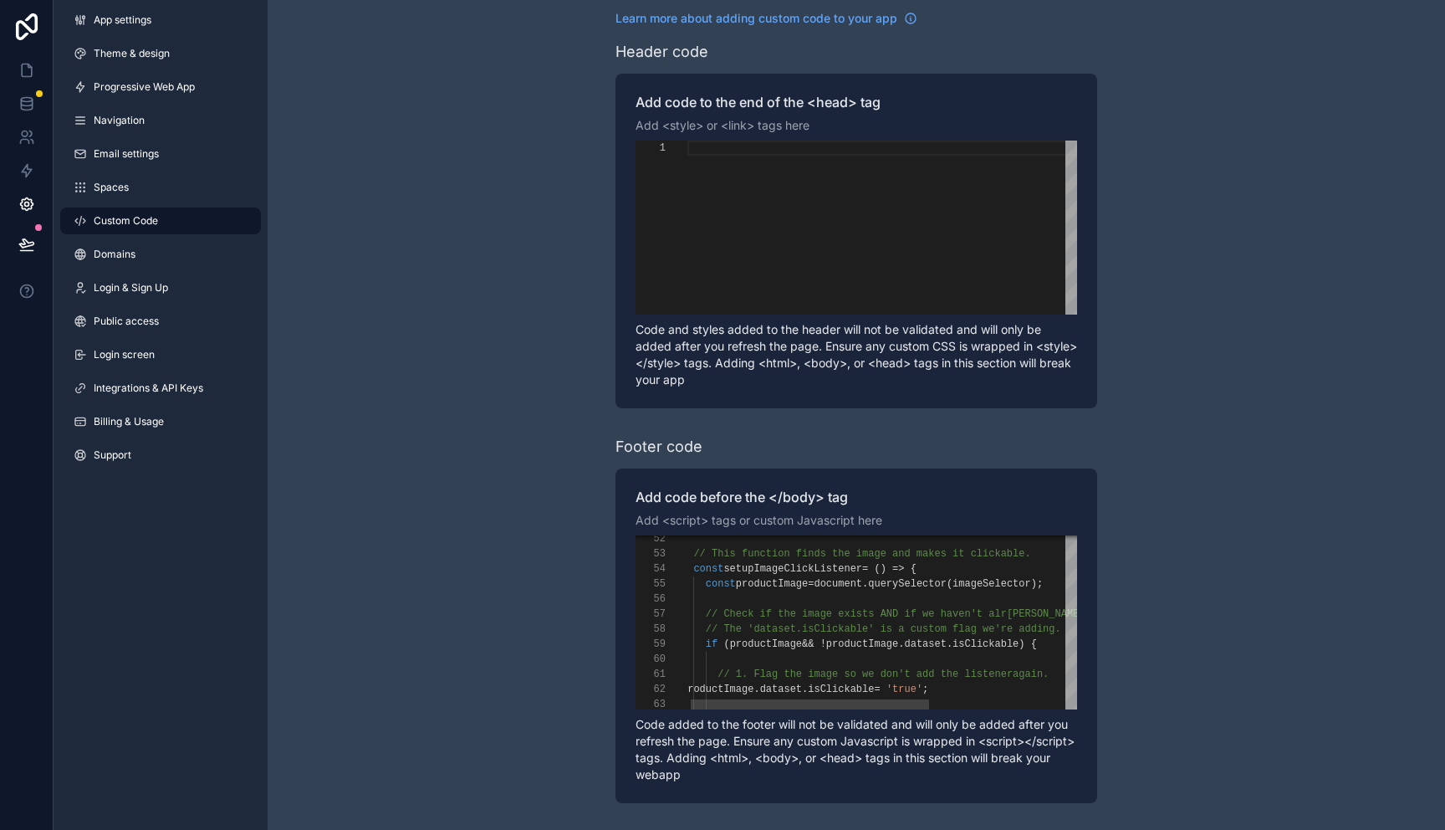
scroll to position [60, 381]
click at [1062, 586] on div "59 58 57 60 56 55 54 53 52 61 62 63 if ( productImage && ! productImage . datas…" at bounding box center [857, 622] width 442 height 174
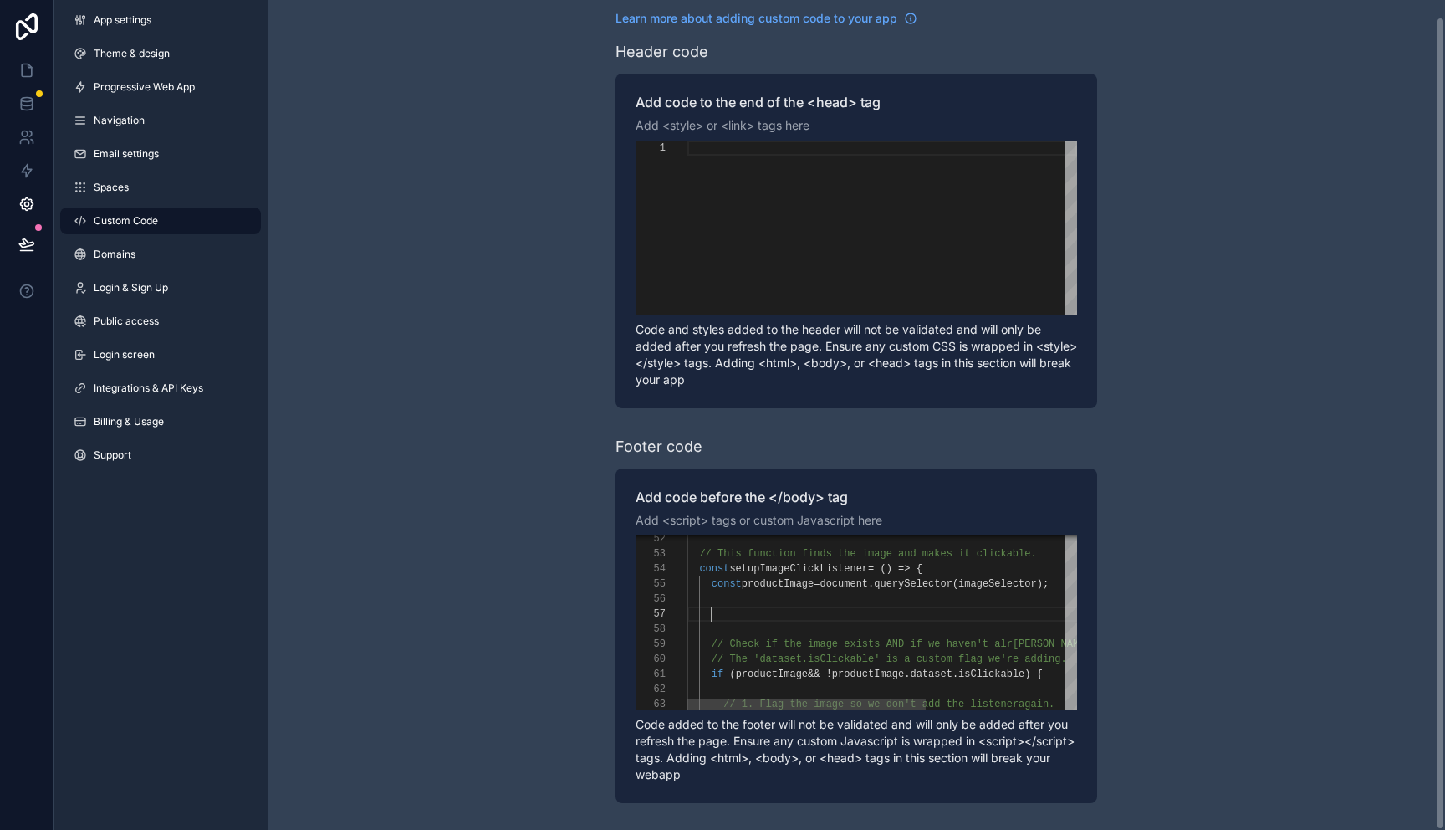
paste textarea "**********"
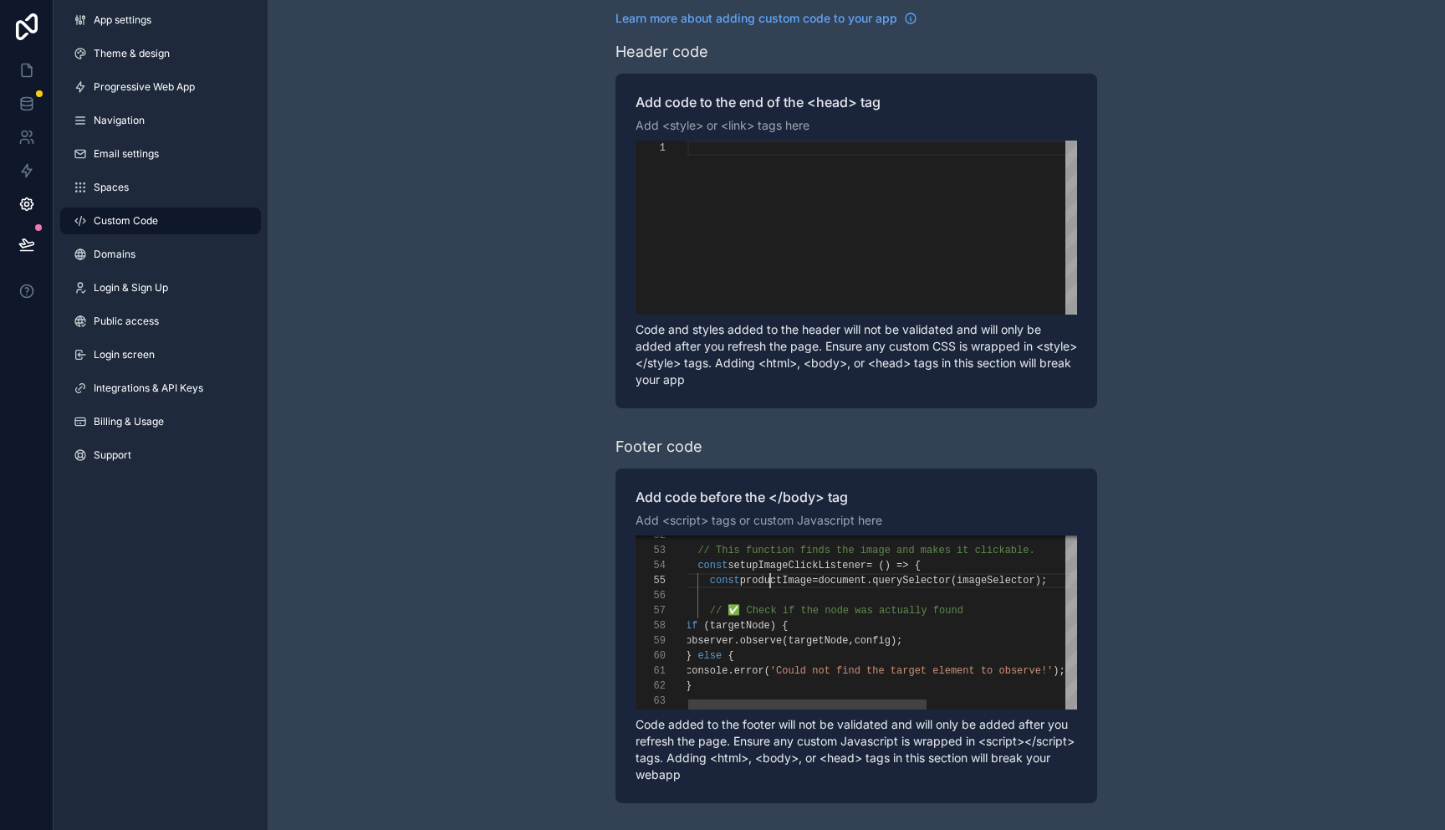
click at [771, 585] on span "productImage" at bounding box center [776, 581] width 72 height 12
paste textarea "**"
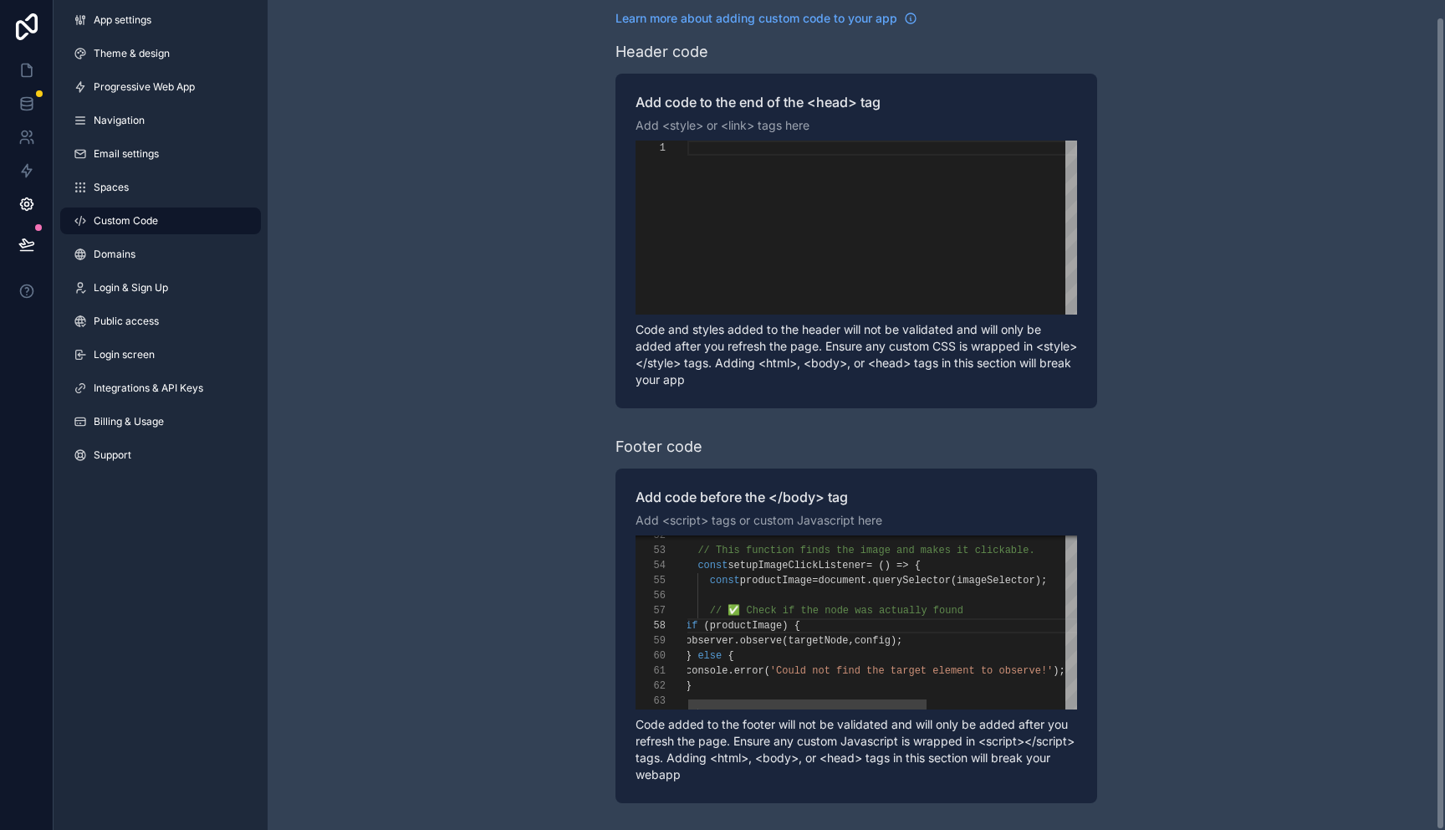
click at [831, 642] on span "targetNode" at bounding box center [818, 641] width 60 height 12
paste textarea "**"
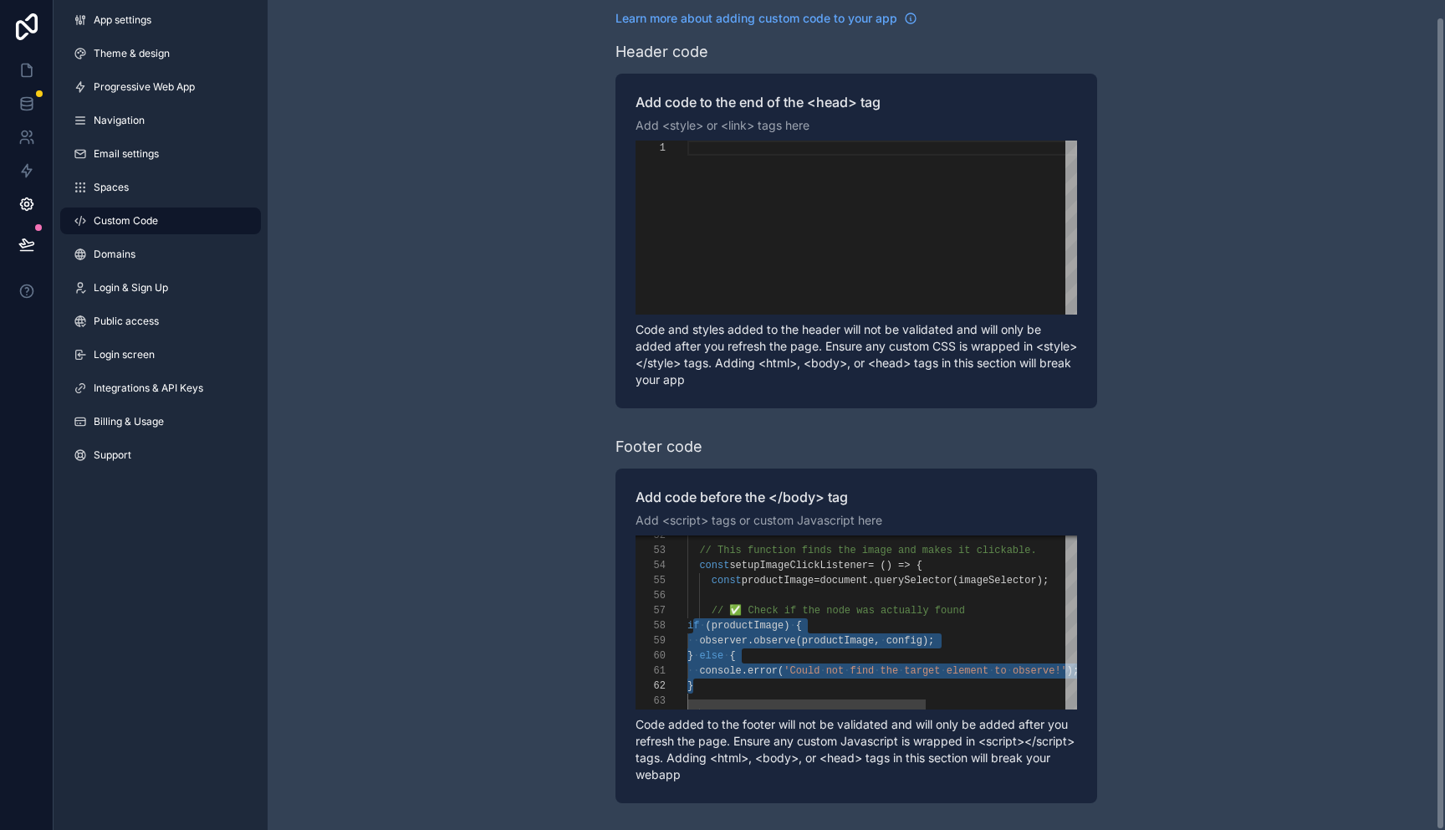
drag, startPoint x: 689, startPoint y: 623, endPoint x: 699, endPoint y: 688, distance: 65.2
drag, startPoint x: 699, startPoint y: 688, endPoint x: 683, endPoint y: 630, distance: 59.9
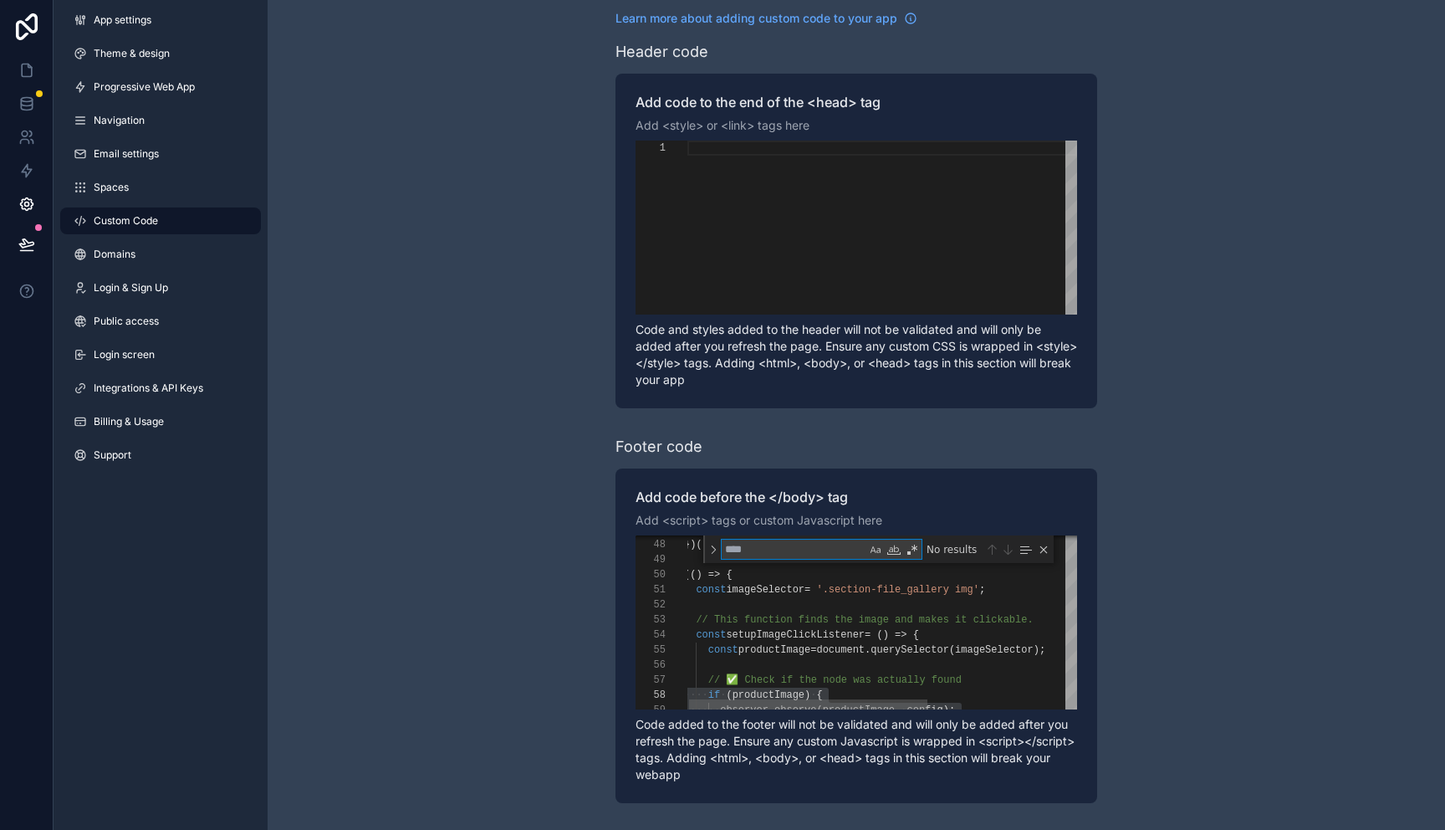
type textarea "**********"
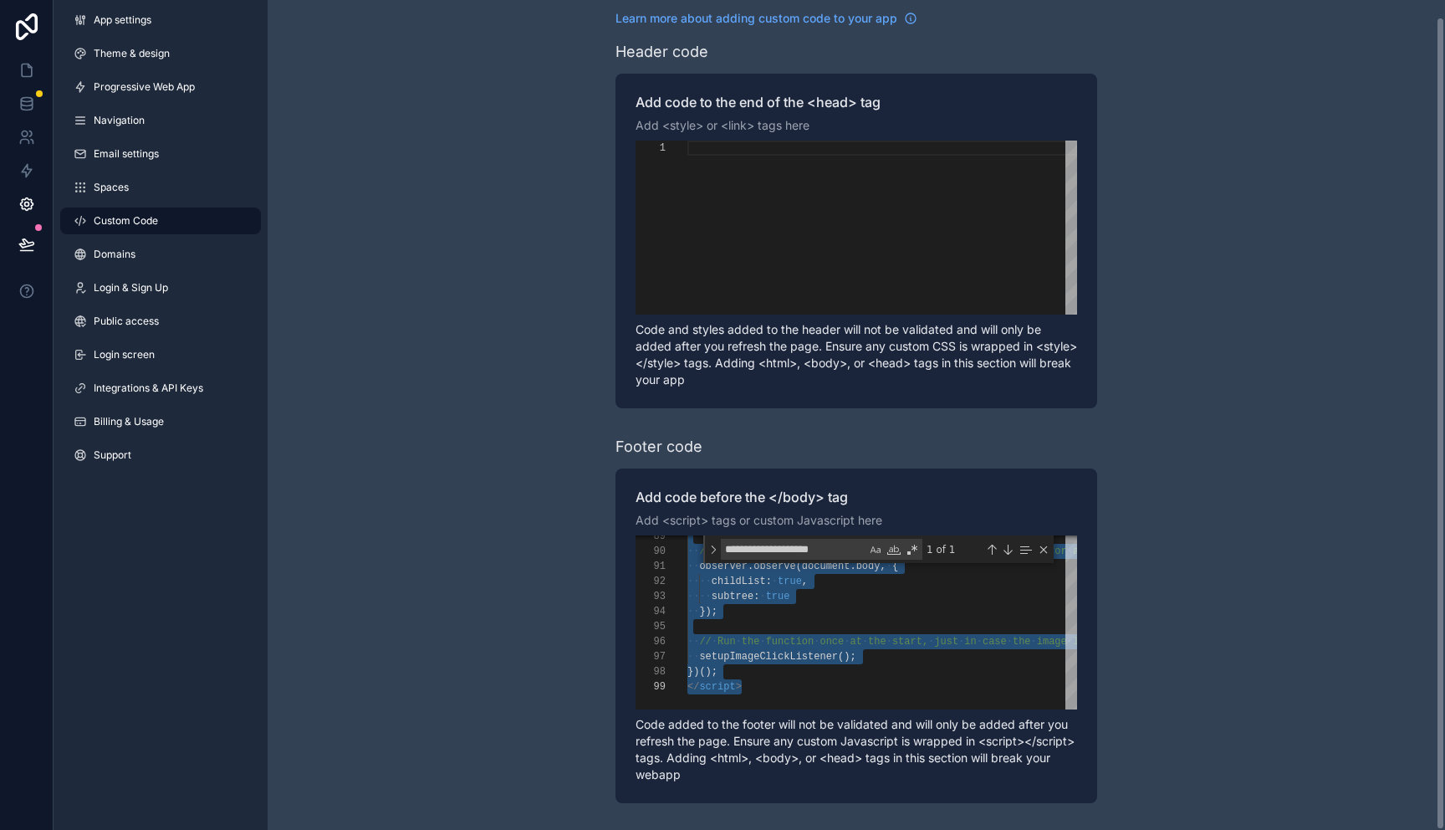
scroll to position [136, 30]
drag, startPoint x: 688, startPoint y: 637, endPoint x: 724, endPoint y: 673, distance: 50.3
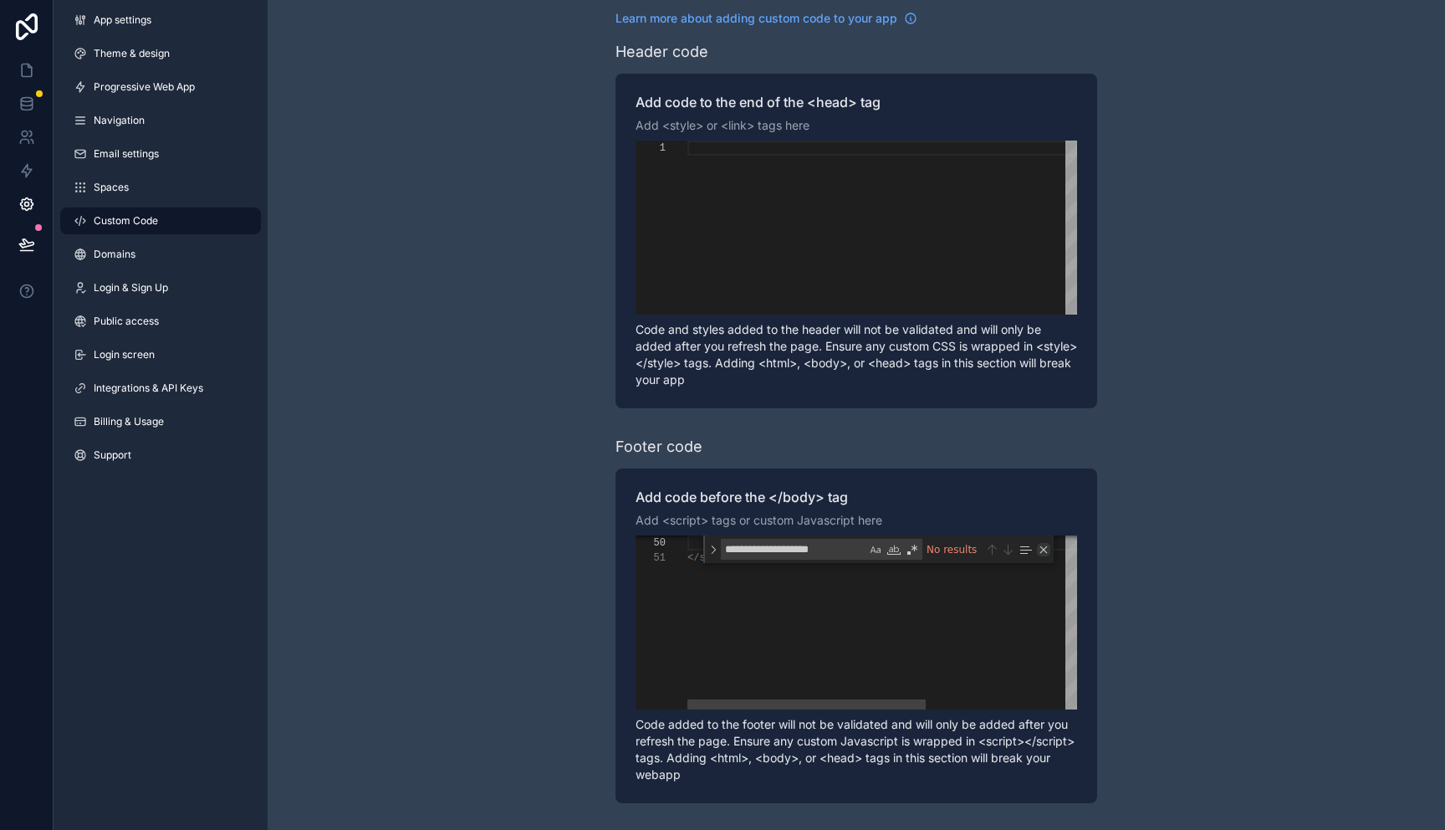
click at [1046, 545] on div "Close (Escape)" at bounding box center [1043, 549] width 13 height 13
type textarea "**********"
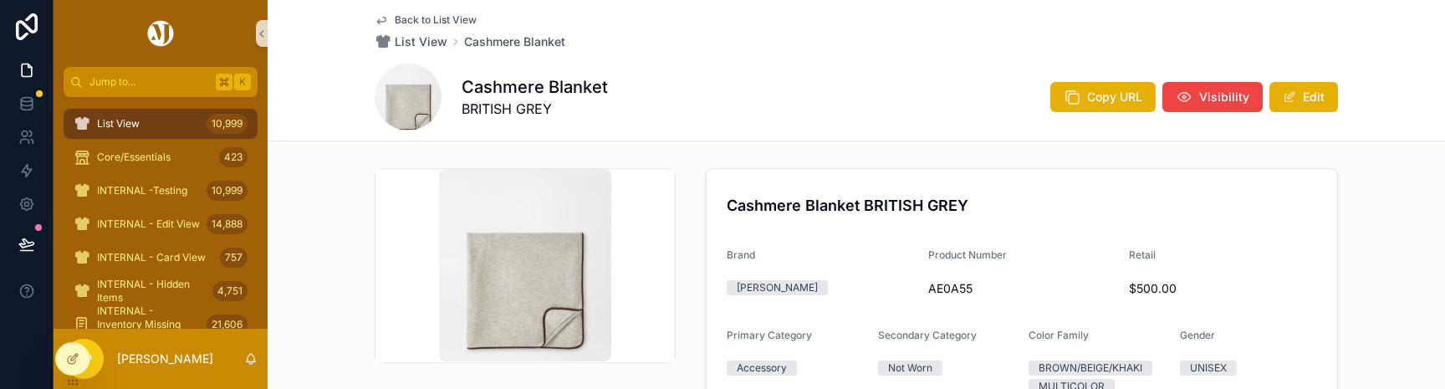
click at [514, 307] on img "scrollable content" at bounding box center [524, 265] width 171 height 192
click at [574, 228] on img "scrollable content" at bounding box center [524, 265] width 171 height 192
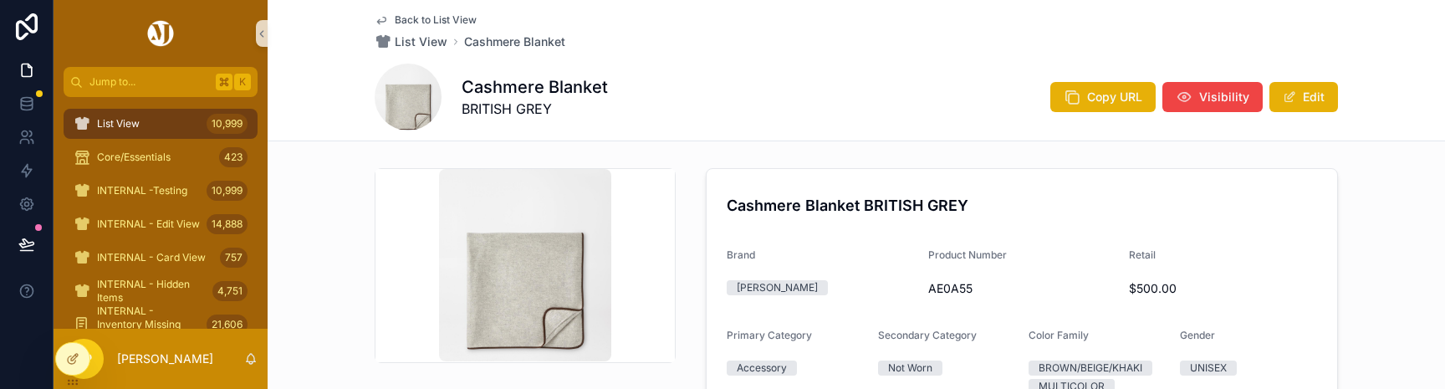
click at [574, 228] on img "scrollable content" at bounding box center [524, 265] width 171 height 192
click at [522, 285] on img "scrollable content" at bounding box center [524, 265] width 171 height 192
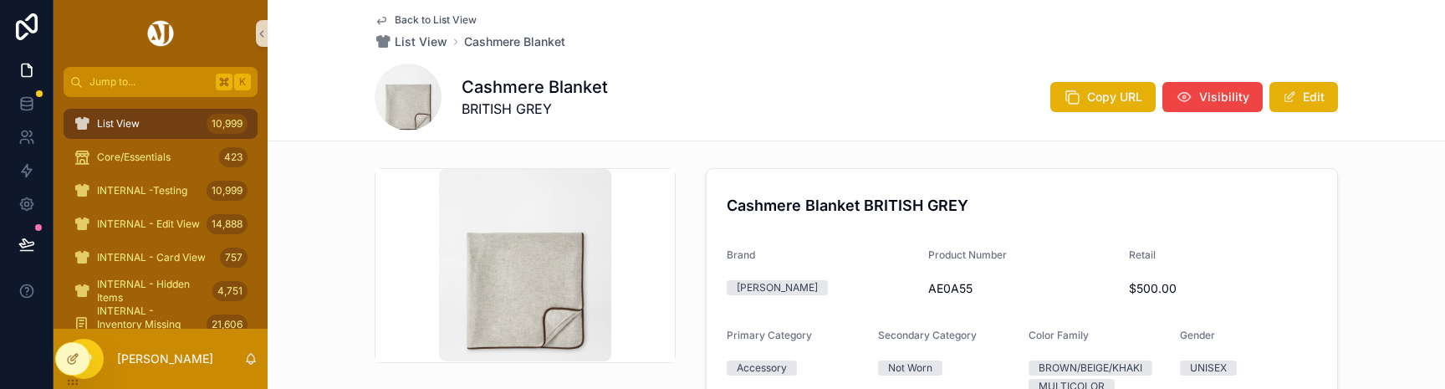
click at [522, 285] on img "scrollable content" at bounding box center [524, 265] width 171 height 192
click at [437, 216] on div "scrollable content" at bounding box center [525, 265] width 299 height 193
click at [401, 217] on div "scrollable content" at bounding box center [525, 265] width 299 height 193
click at [507, 228] on img "scrollable content" at bounding box center [524, 265] width 171 height 192
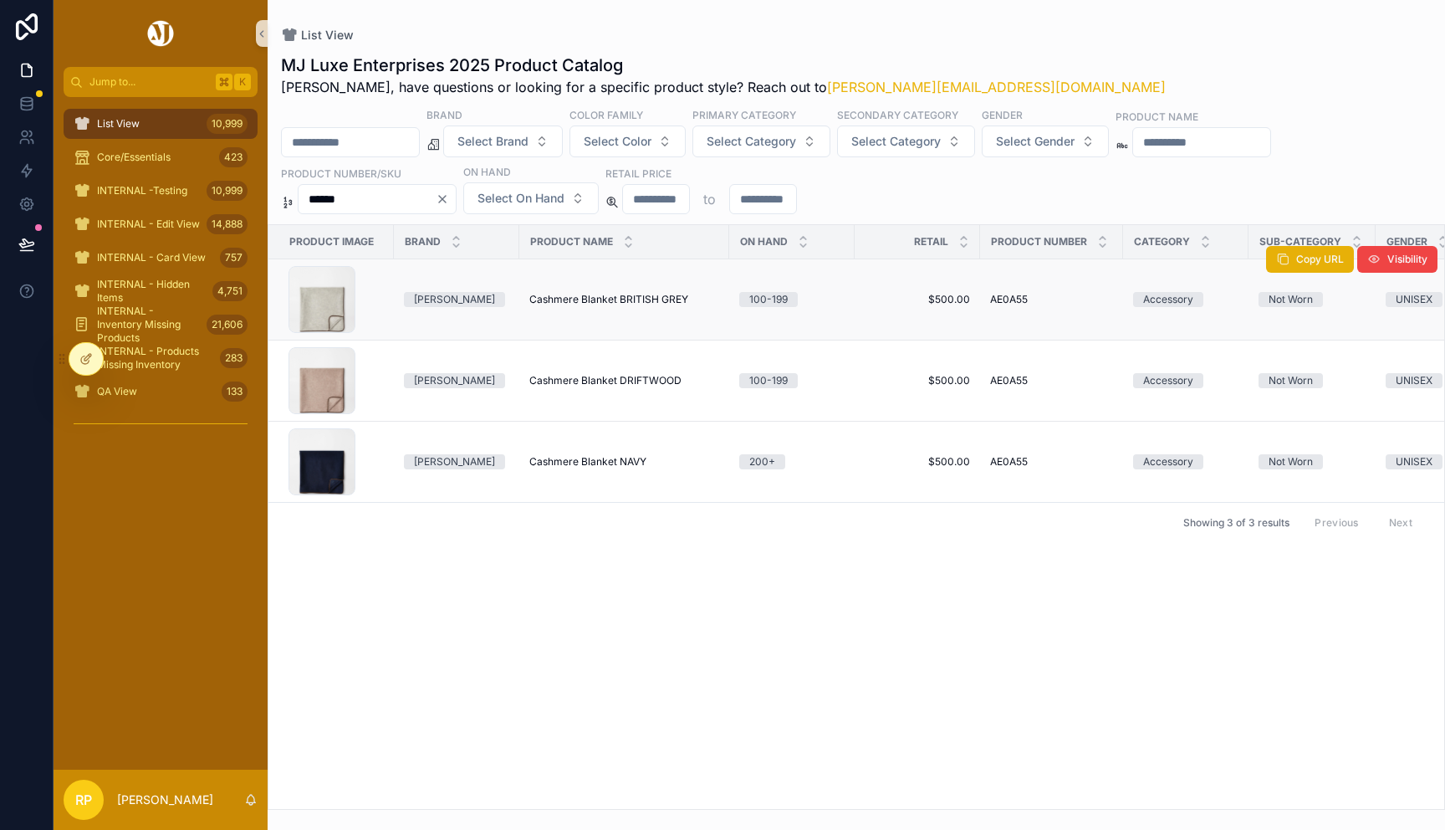
click at [452, 299] on div "[PERSON_NAME]" at bounding box center [454, 299] width 81 height 15
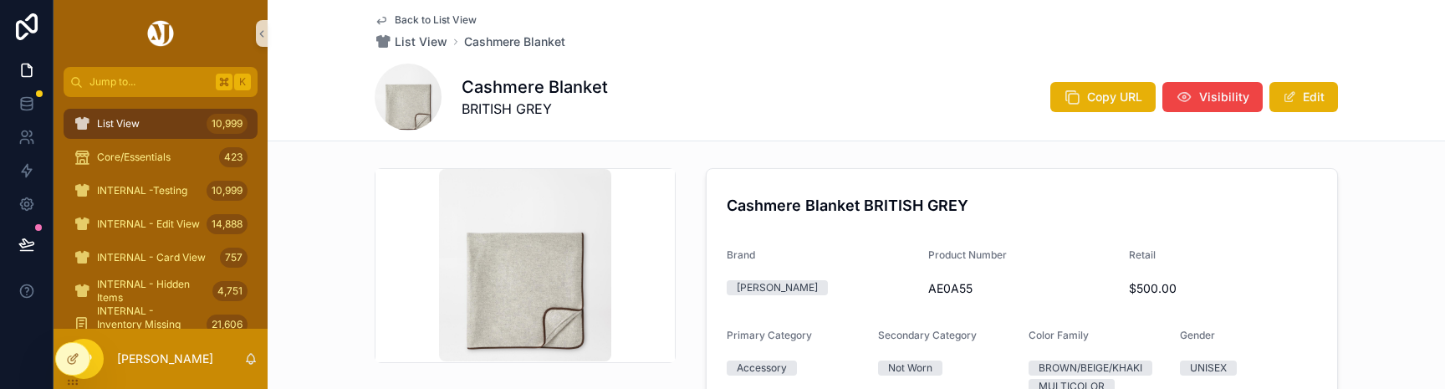
click at [509, 271] on img "scrollable content" at bounding box center [524, 265] width 171 height 192
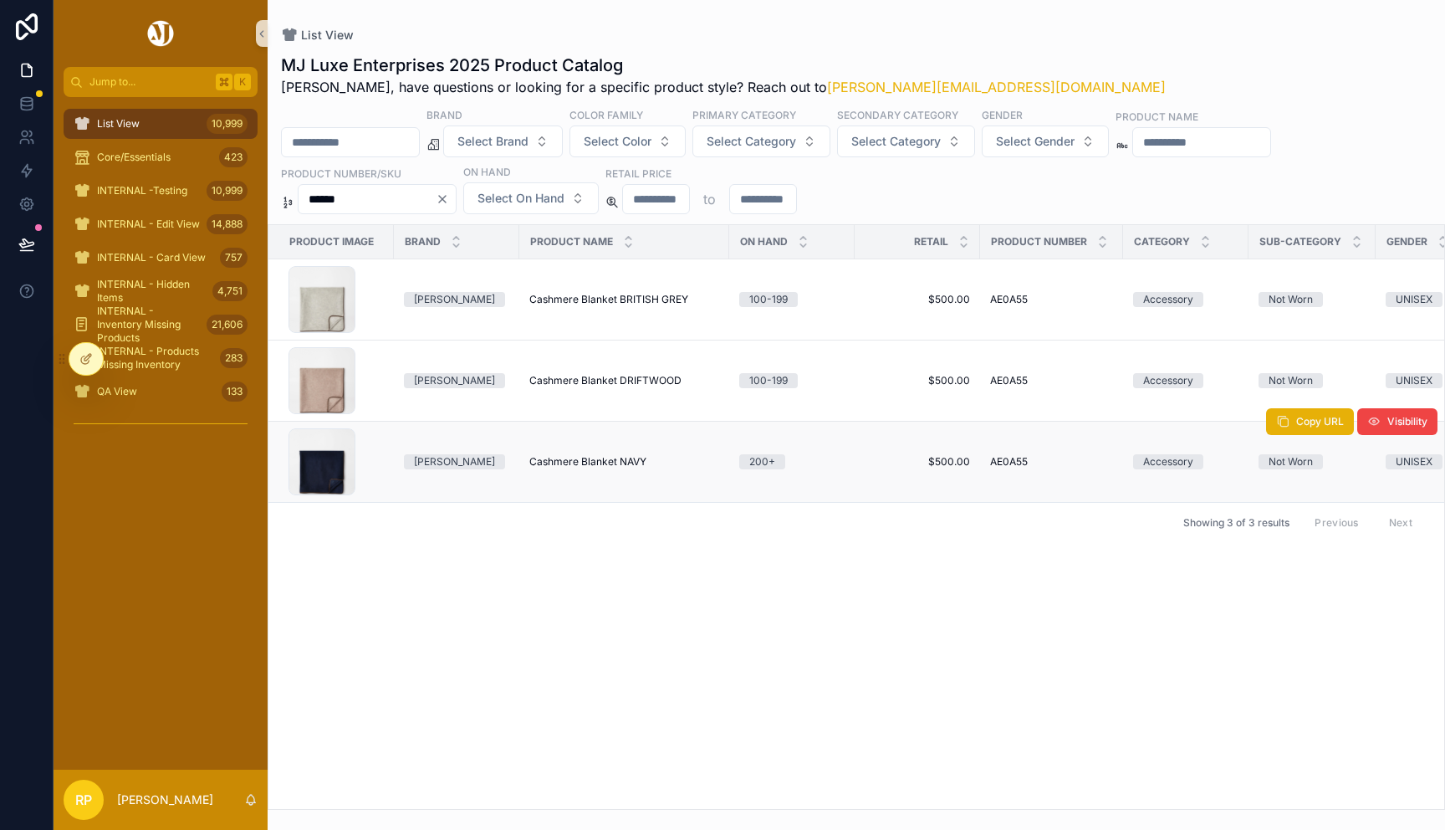
click at [585, 462] on span "Cashmere Blanket NAVY" at bounding box center [588, 461] width 117 height 13
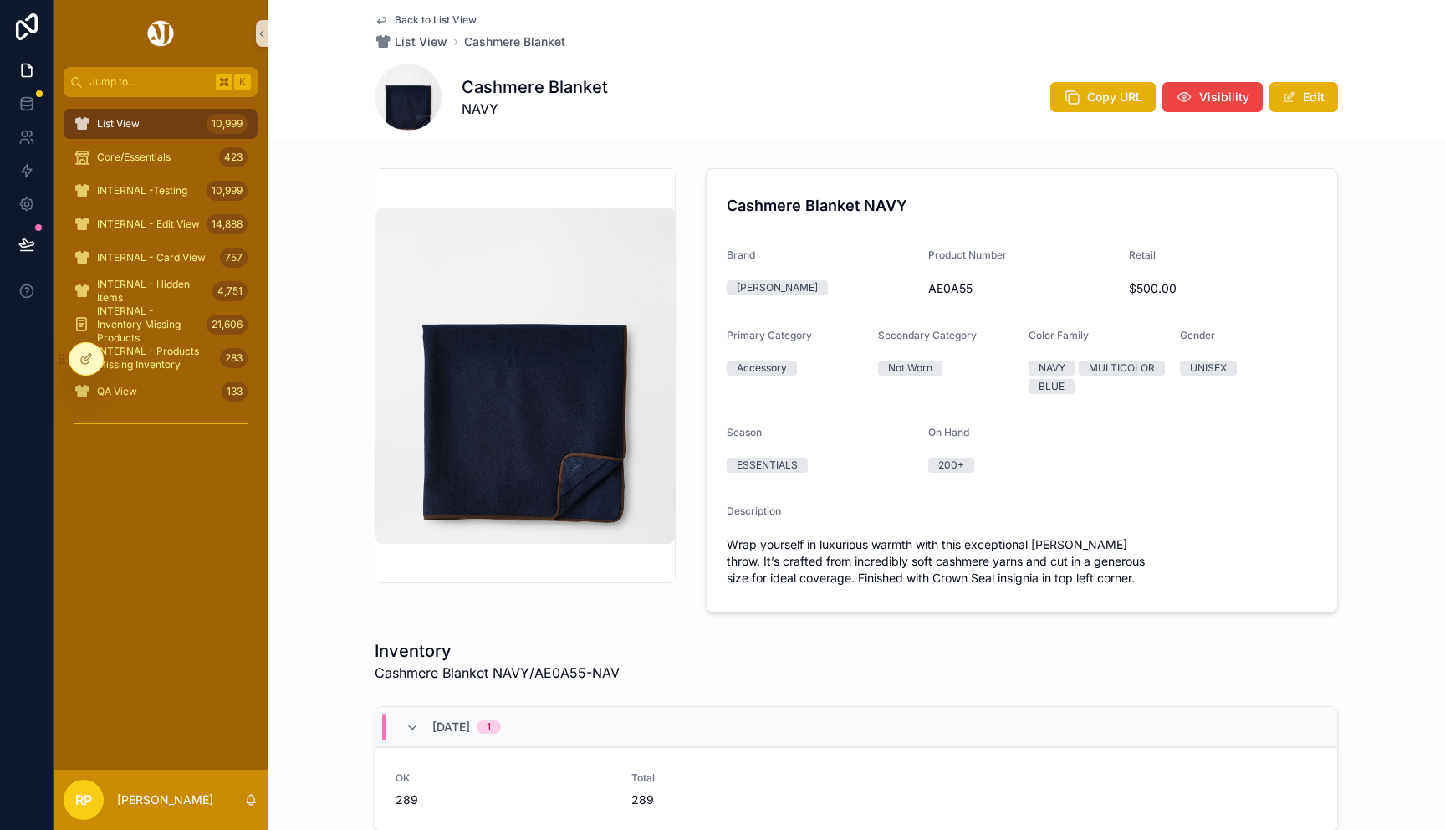
click at [546, 370] on img "scrollable content" at bounding box center [525, 375] width 299 height 336
click at [531, 426] on img "scrollable content" at bounding box center [525, 375] width 299 height 336
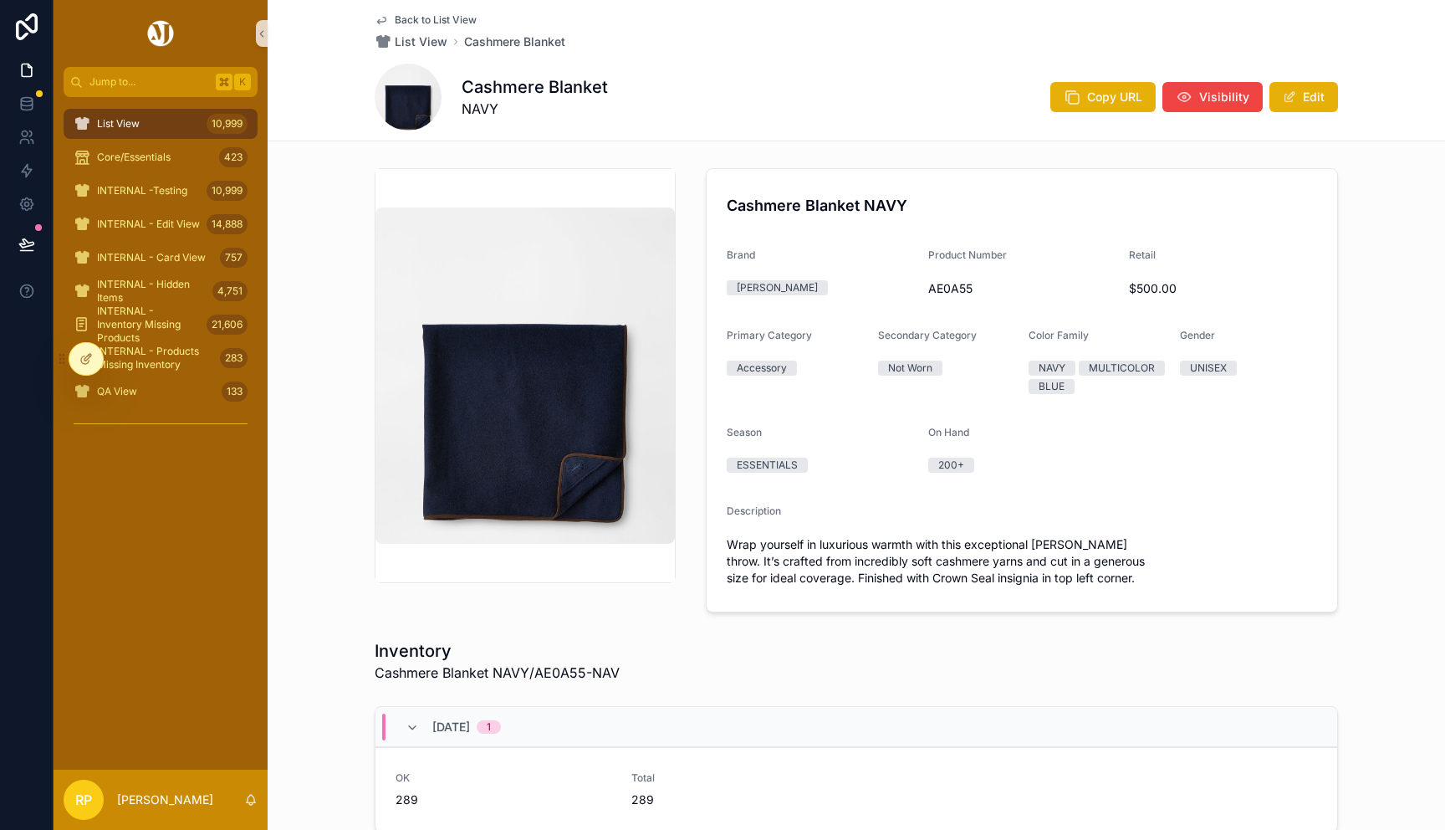
click at [531, 426] on img "scrollable content" at bounding box center [525, 375] width 299 height 336
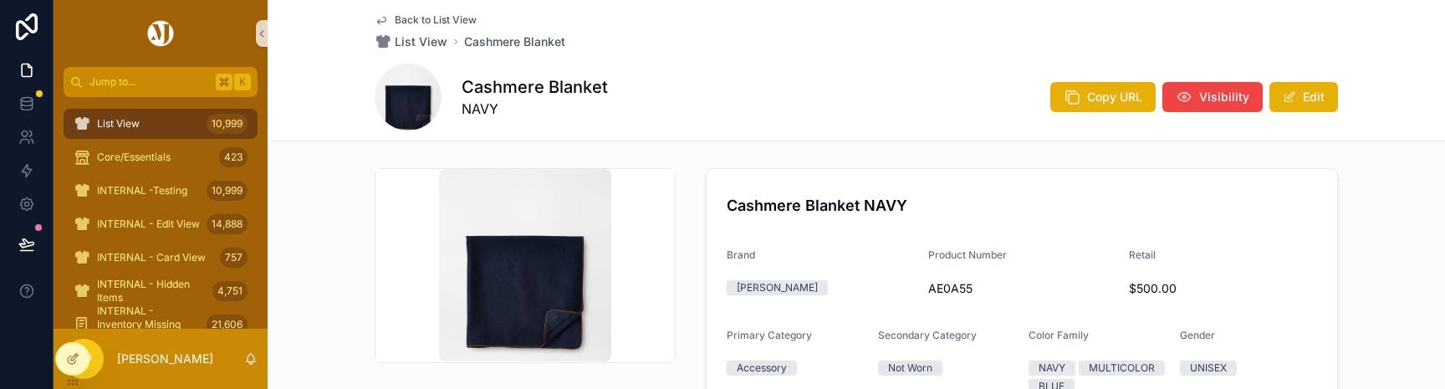
click at [564, 345] on img "scrollable content" at bounding box center [524, 265] width 171 height 192
click at [582, 269] on img "scrollable content" at bounding box center [524, 265] width 171 height 192
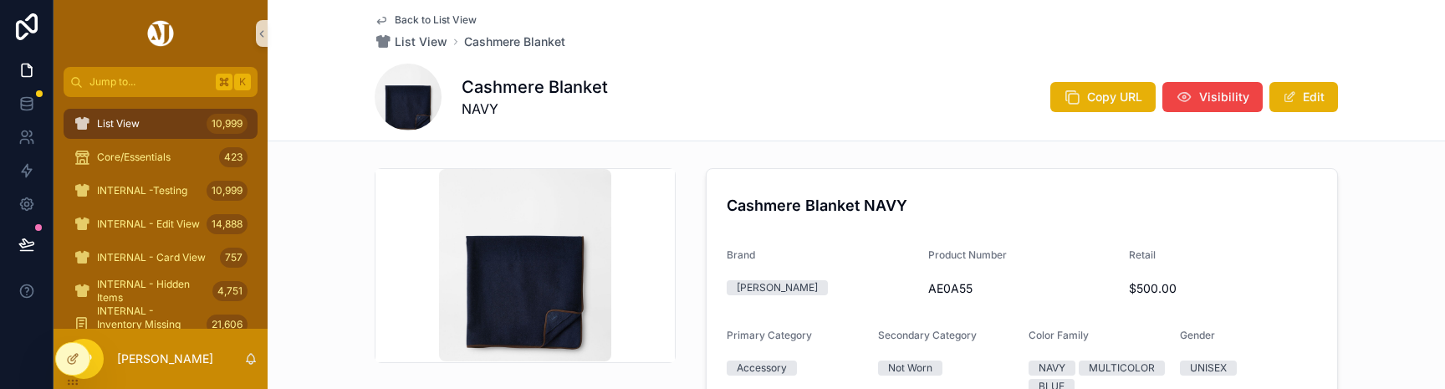
click at [582, 269] on img "scrollable content" at bounding box center [524, 265] width 171 height 192
click at [562, 289] on img "scrollable content" at bounding box center [524, 265] width 171 height 192
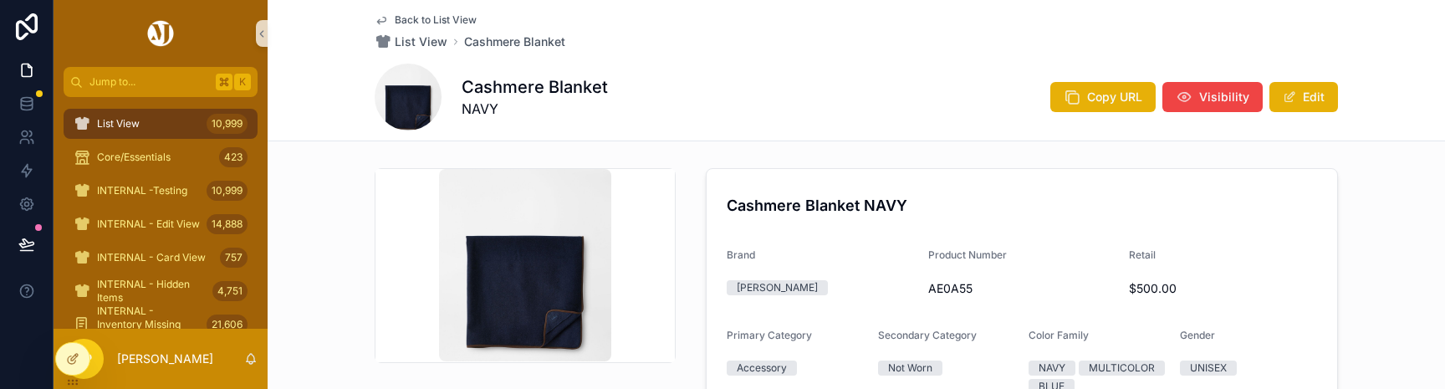
click at [562, 289] on img "scrollable content" at bounding box center [524, 265] width 171 height 192
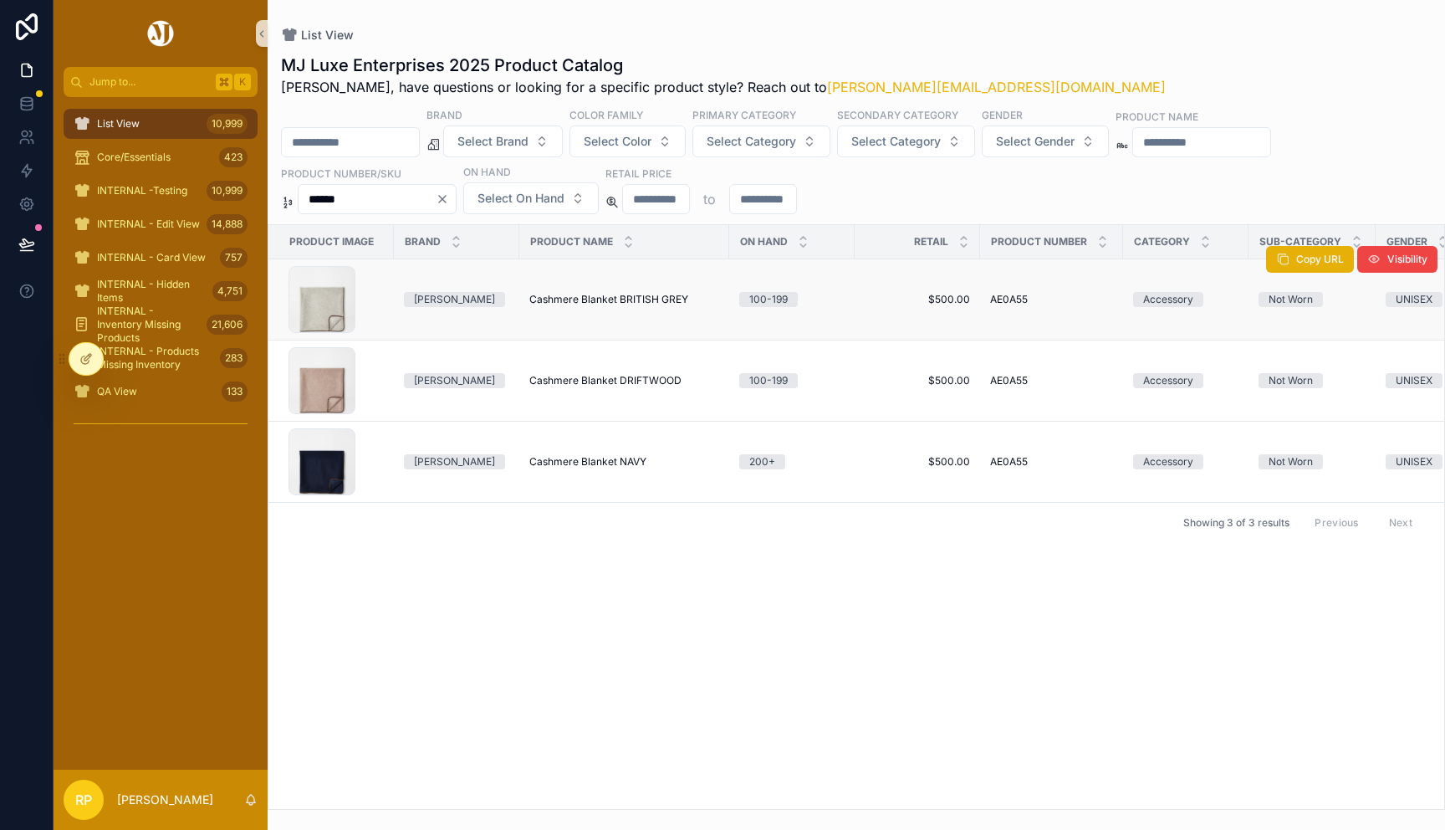
click at [605, 300] on span "Cashmere Blanket BRITISH GREY" at bounding box center [609, 299] width 159 height 13
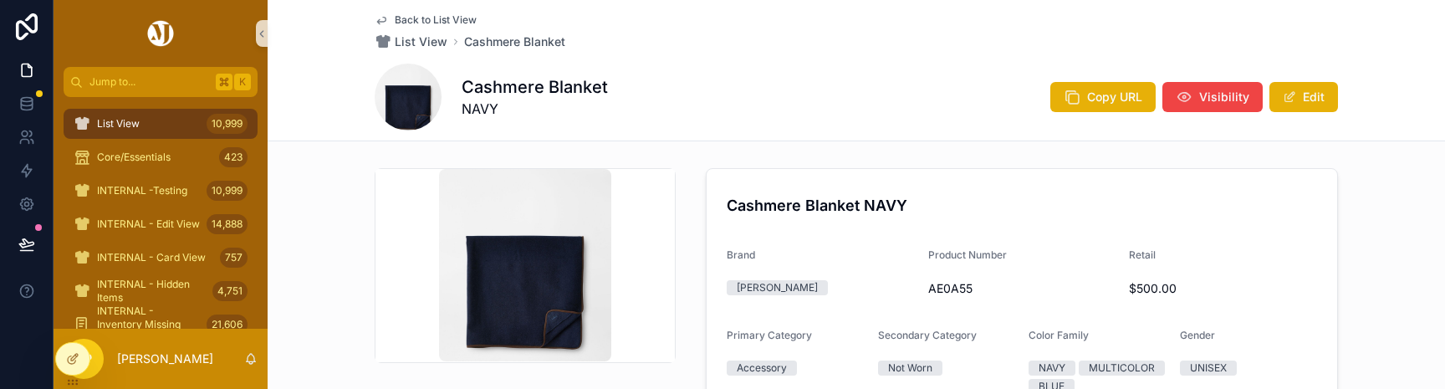
click at [542, 304] on img "scrollable content" at bounding box center [524, 265] width 171 height 192
